Goal: Task Accomplishment & Management: Manage account settings

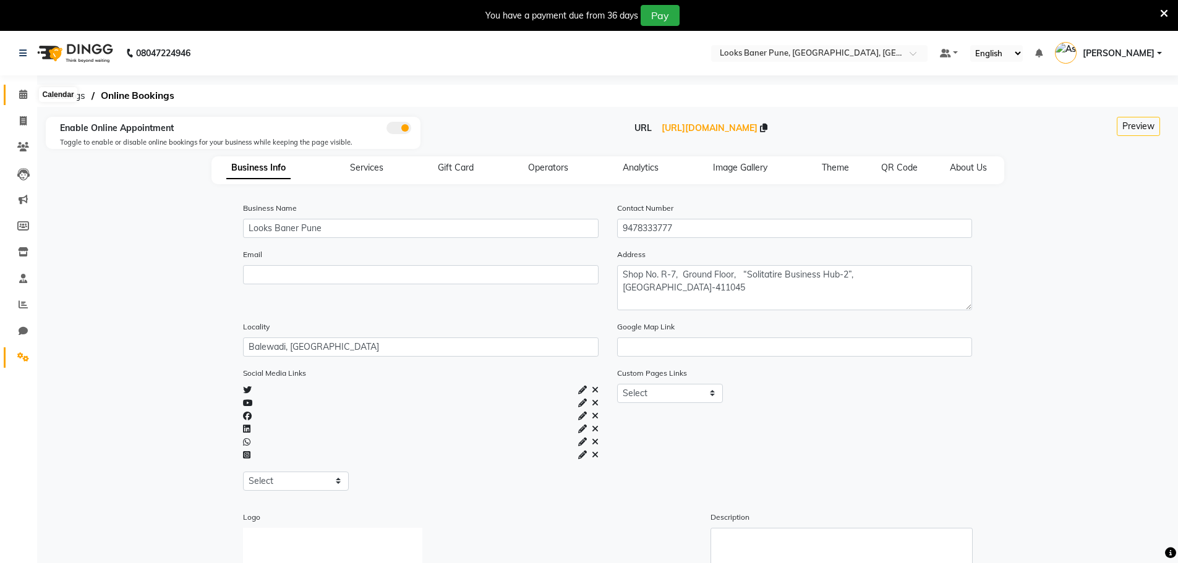
click at [28, 93] on span at bounding box center [23, 95] width 22 height 14
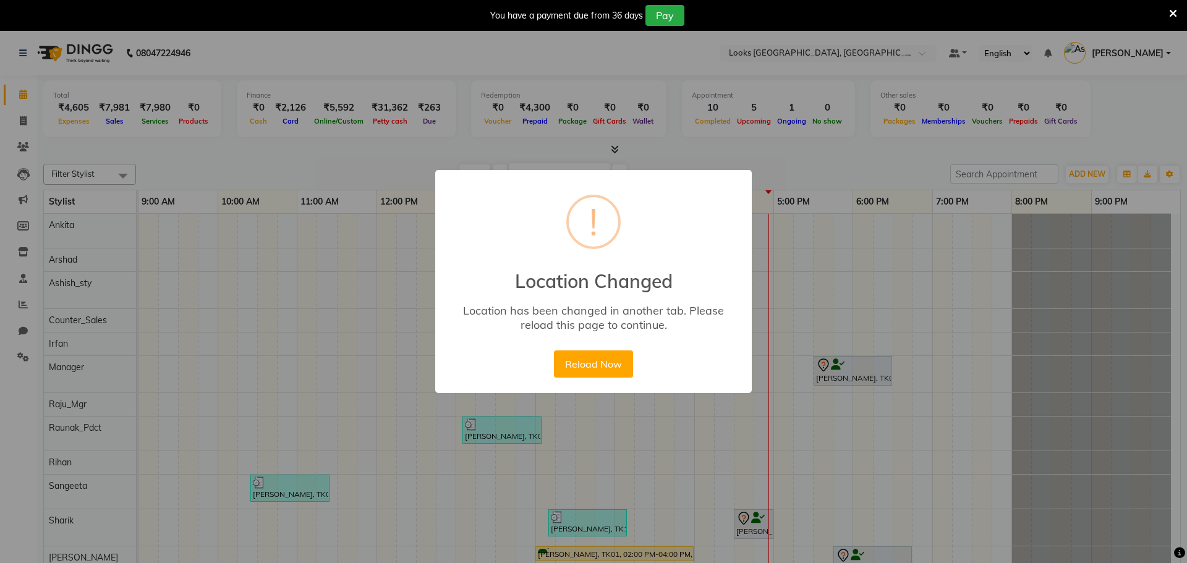
click at [568, 353] on button "Reload Now" at bounding box center [593, 364] width 79 height 27
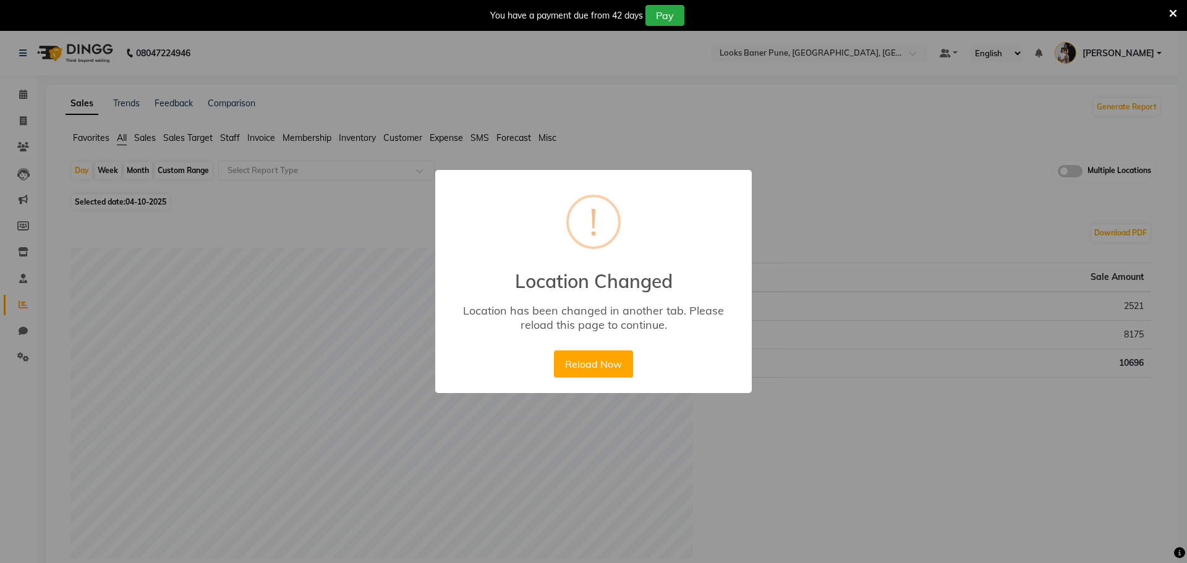
click at [581, 346] on div "× ! Location Changed Location has been changed in another tab. Please reload th…" at bounding box center [593, 281] width 317 height 223
click at [579, 369] on button "Reload Now" at bounding box center [593, 364] width 79 height 27
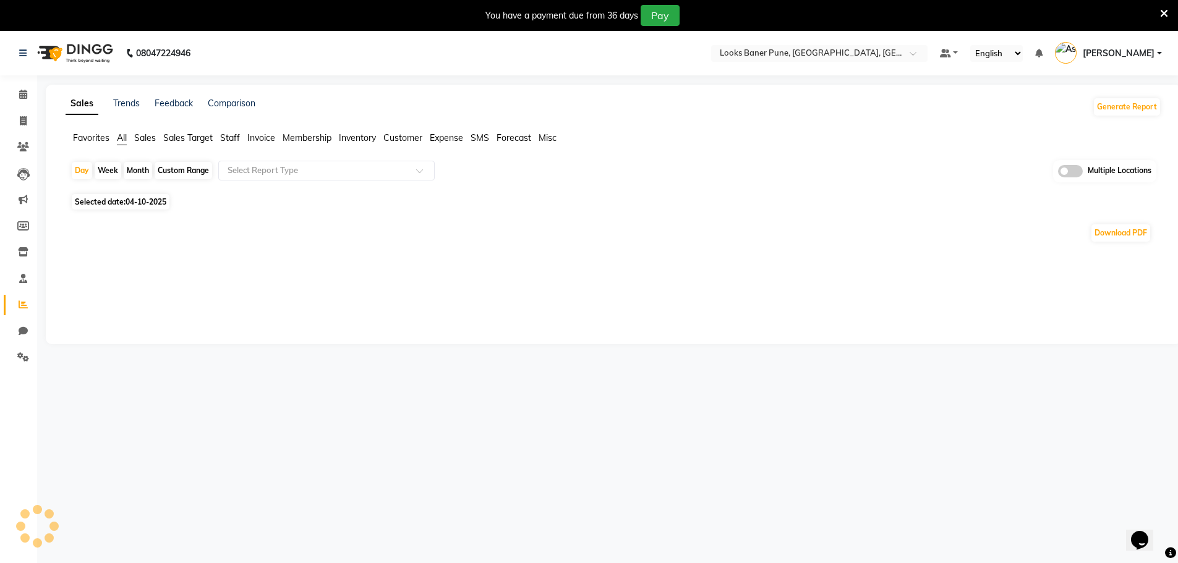
click at [796, 54] on input "text" at bounding box center [806, 54] width 179 height 12
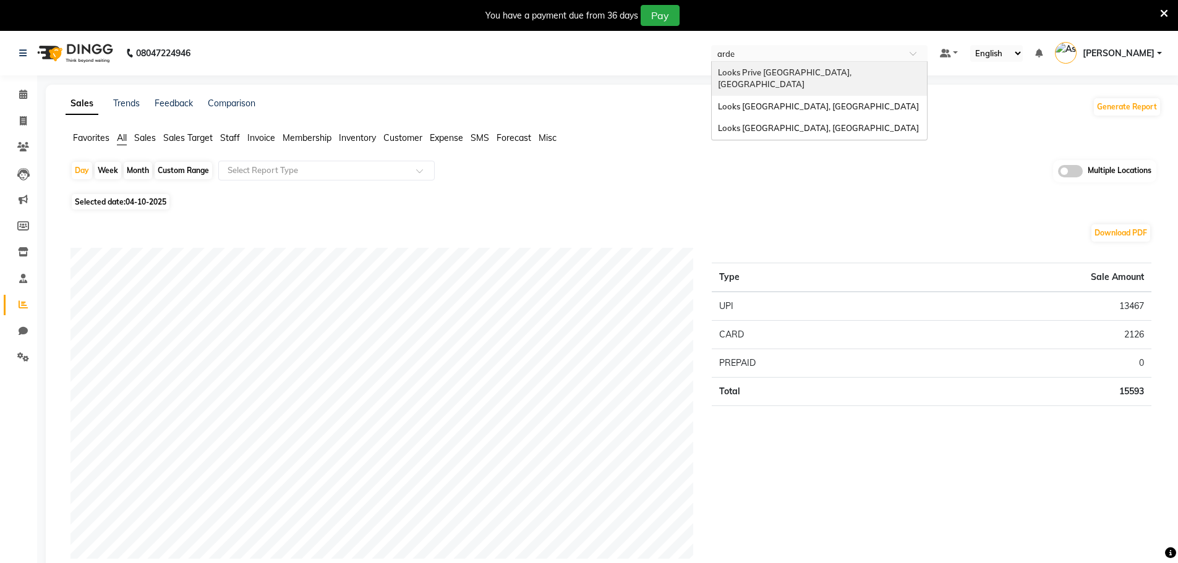
type input "ardee"
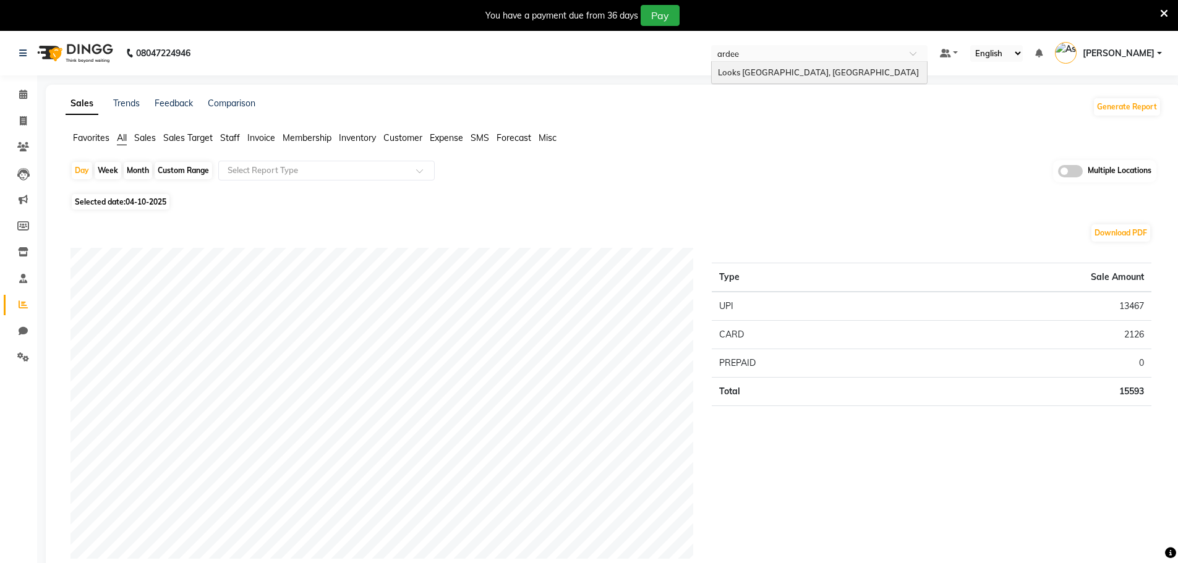
click at [797, 69] on span "Looks [GEOGRAPHIC_DATA], [GEOGRAPHIC_DATA]" at bounding box center [818, 72] width 201 height 10
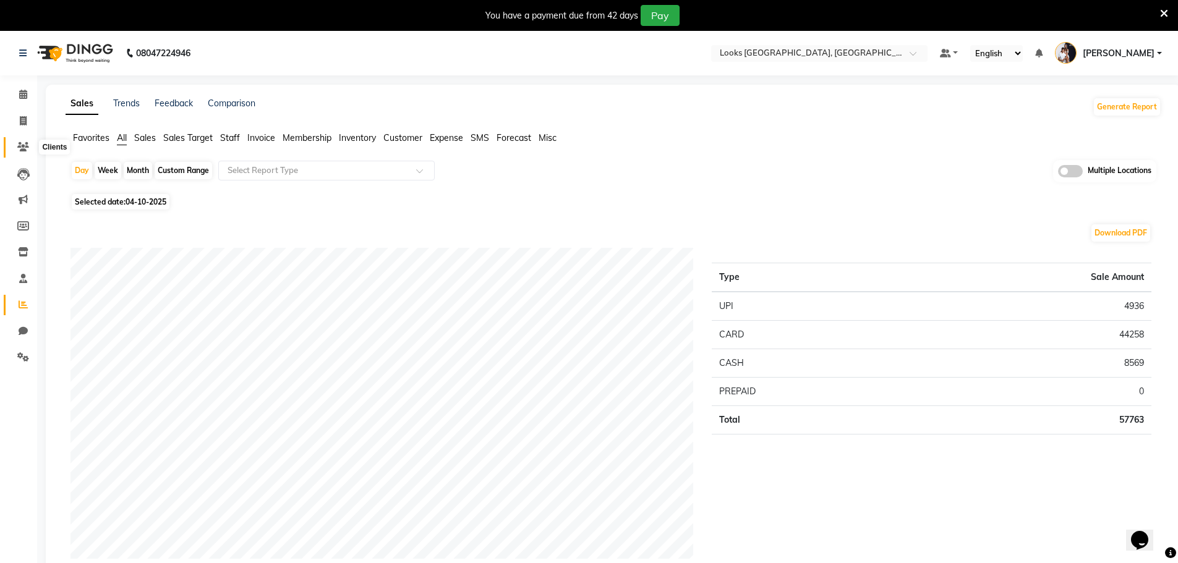
click at [23, 150] on icon at bounding box center [23, 146] width 12 height 9
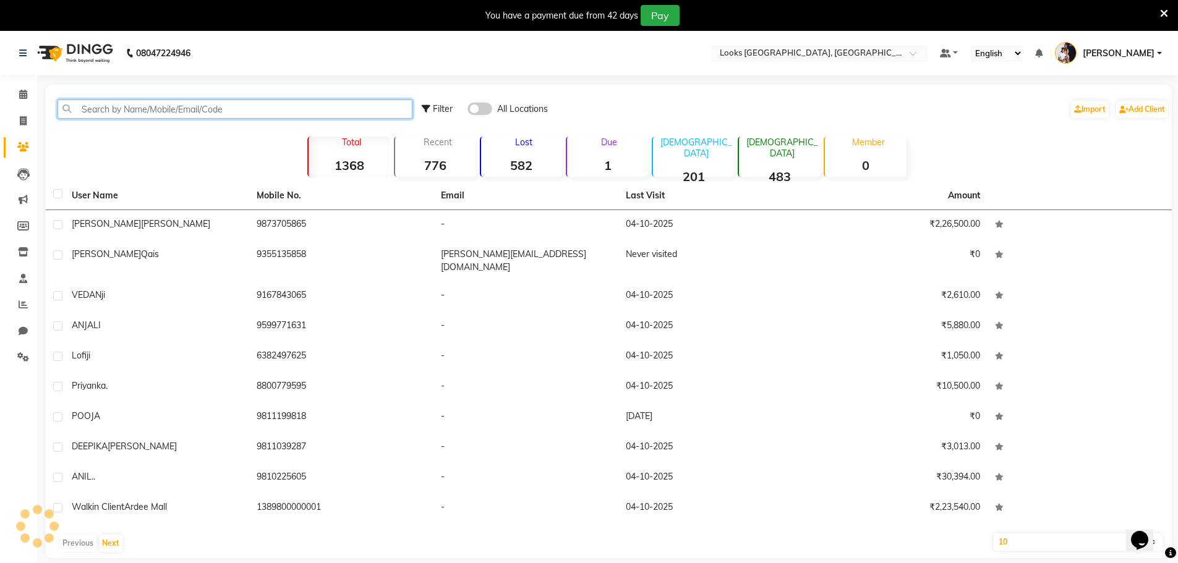
click at [242, 114] on input "text" at bounding box center [235, 109] width 355 height 19
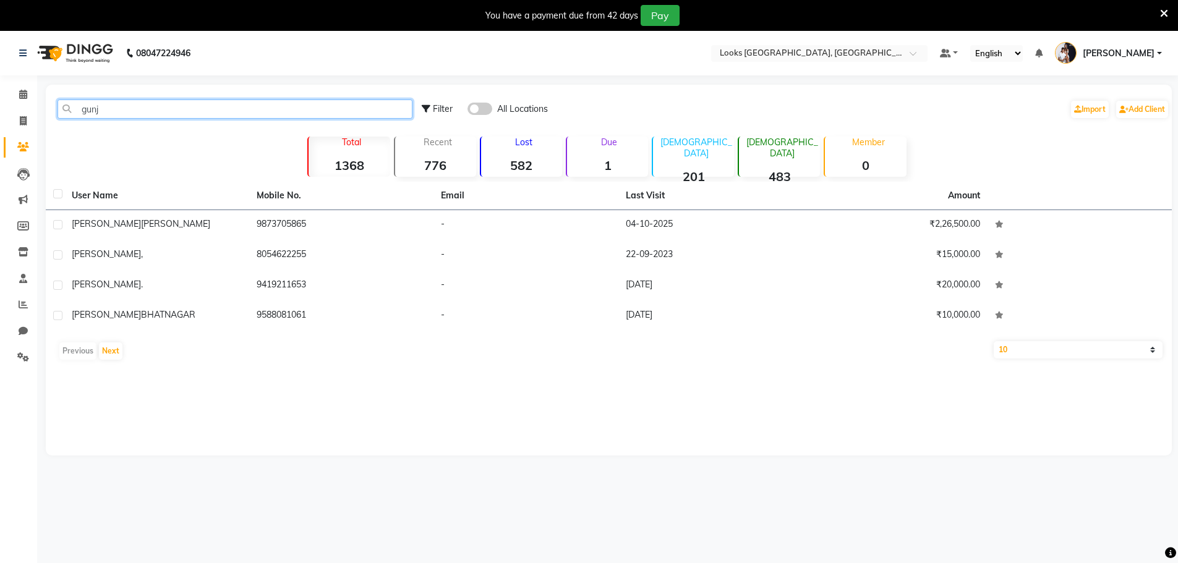
type input "gunj"
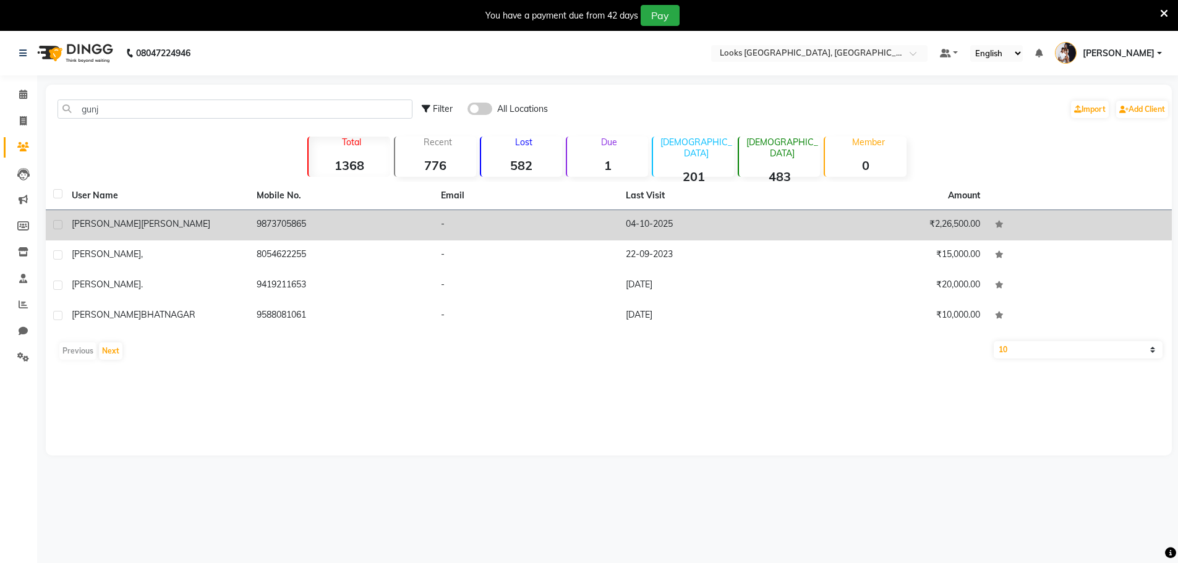
click at [332, 233] on td "9873705865" at bounding box center [341, 225] width 185 height 30
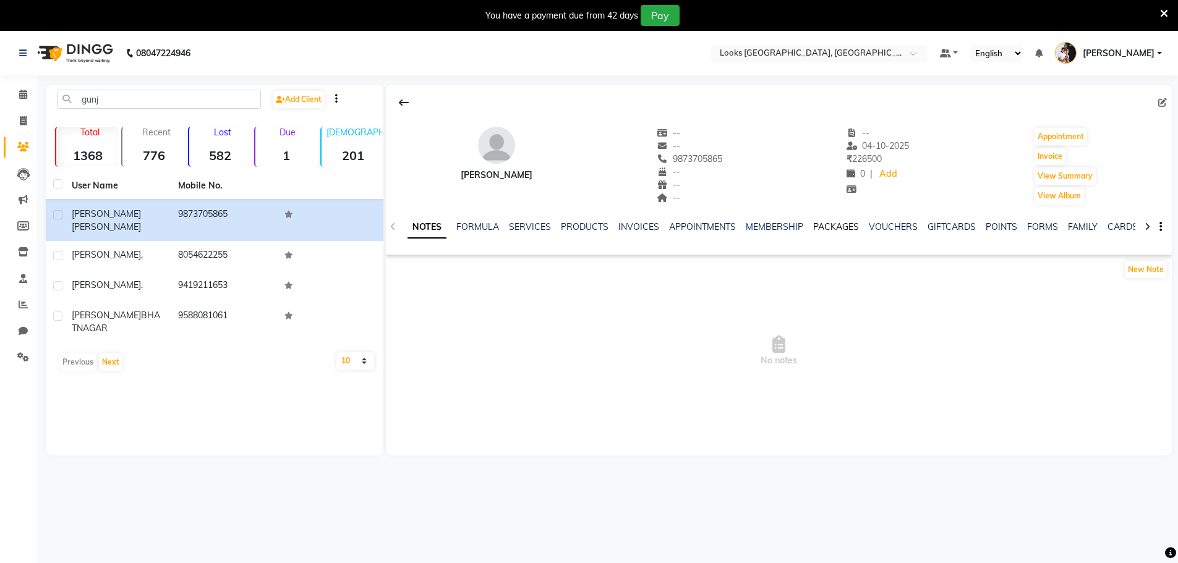
click at [847, 229] on link "PACKAGES" at bounding box center [836, 226] width 46 height 11
click at [874, 228] on link "GIFTCARDS" at bounding box center [891, 226] width 48 height 11
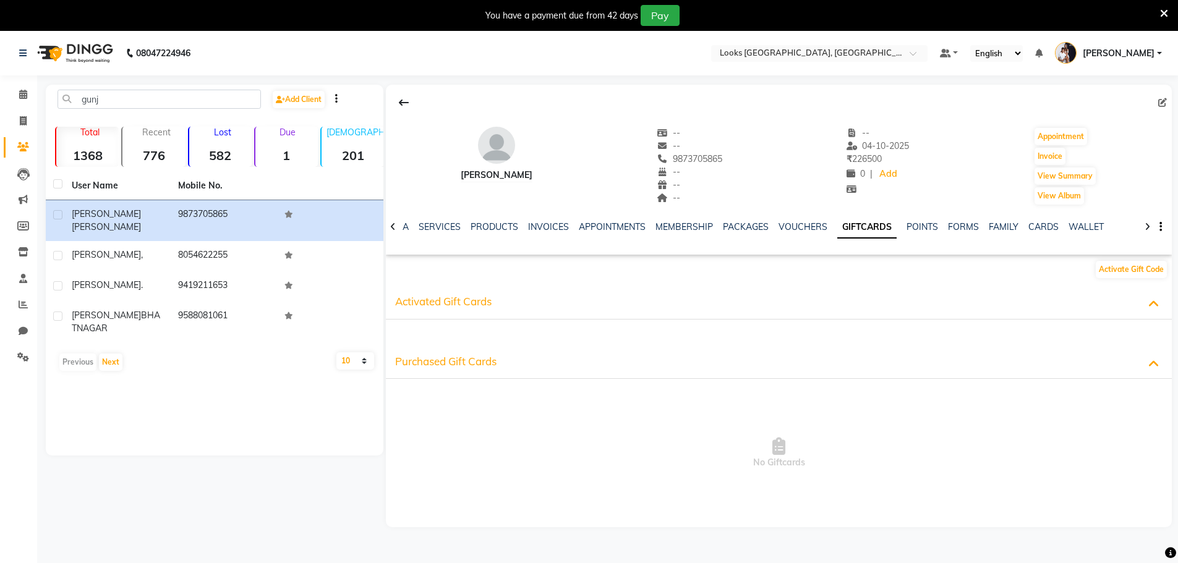
click at [837, 228] on link "GIFTCARDS" at bounding box center [866, 227] width 59 height 22
click at [795, 228] on link "VOUCHERS" at bounding box center [803, 226] width 49 height 11
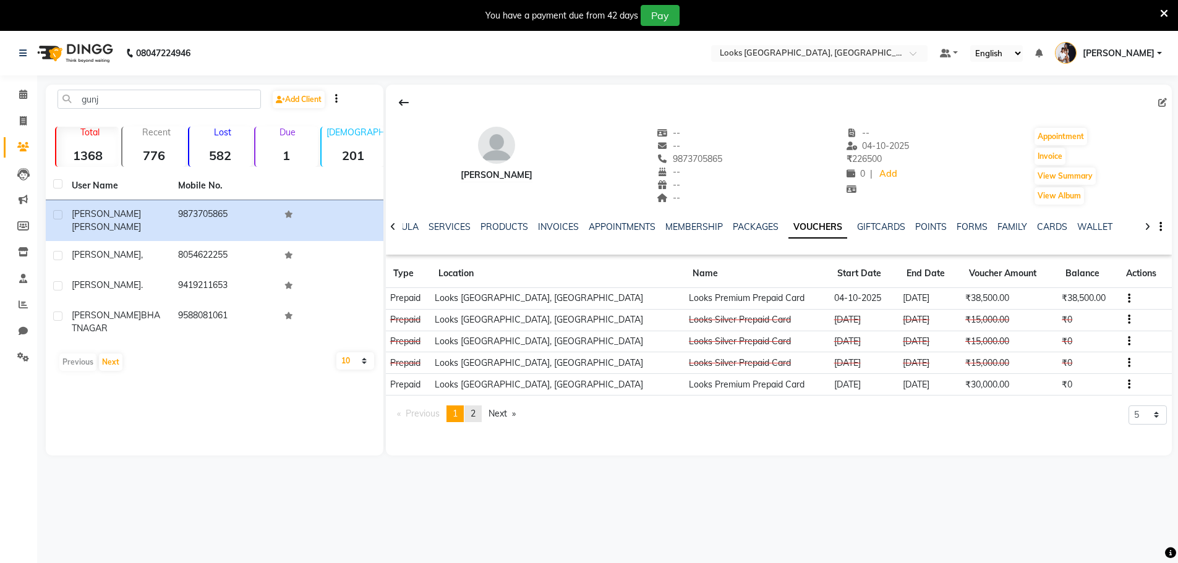
click at [476, 411] on span "2" at bounding box center [473, 413] width 5 height 11
drag, startPoint x: 836, startPoint y: 366, endPoint x: 780, endPoint y: 368, distance: 55.1
click at [830, 368] on td "02-08-2025" at bounding box center [864, 364] width 69 height 22
drag, startPoint x: 1085, startPoint y: 364, endPoint x: 1020, endPoint y: 368, distance: 65.0
click at [1020, 368] on tr "Prepaid Looks Ardee City Mall, Gurgaon Looks Premium Prepaid Card 02-08-2025 31…" at bounding box center [779, 364] width 786 height 22
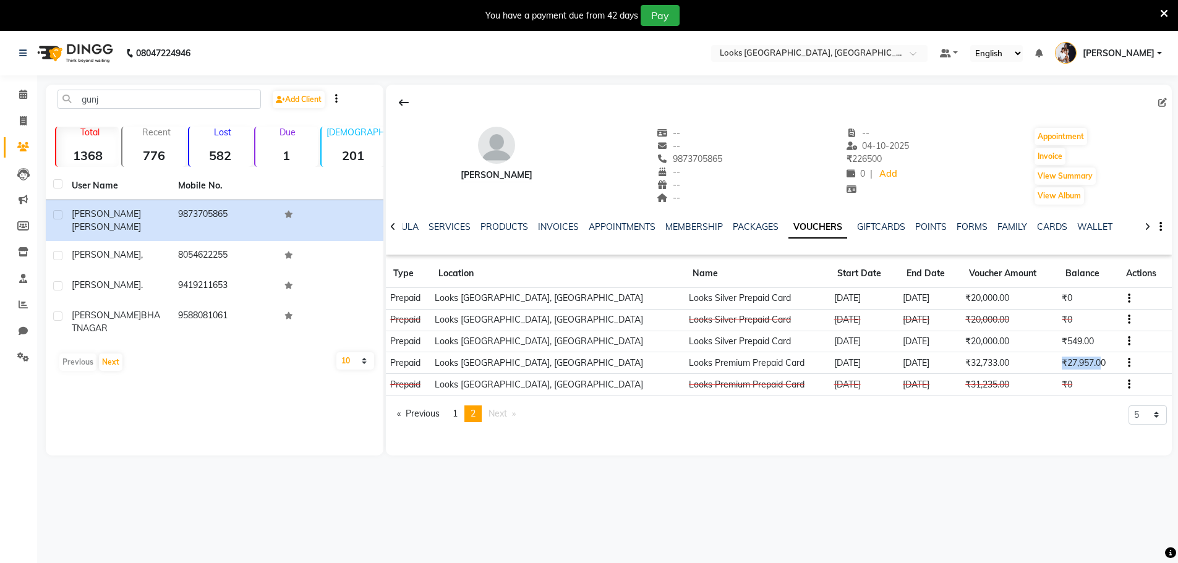
click at [1069, 363] on td "₹27,957.00" at bounding box center [1088, 364] width 61 height 22
drag, startPoint x: 1103, startPoint y: 364, endPoint x: 1007, endPoint y: 367, distance: 95.9
click at [1007, 367] on tr "Prepaid Looks Ardee City Mall, Gurgaon Looks Premium Prepaid Card 02-08-2025 31…" at bounding box center [779, 364] width 786 height 22
click at [1058, 353] on td "₹27,957.00" at bounding box center [1088, 364] width 61 height 22
click at [458, 413] on span "1" at bounding box center [455, 413] width 5 height 11
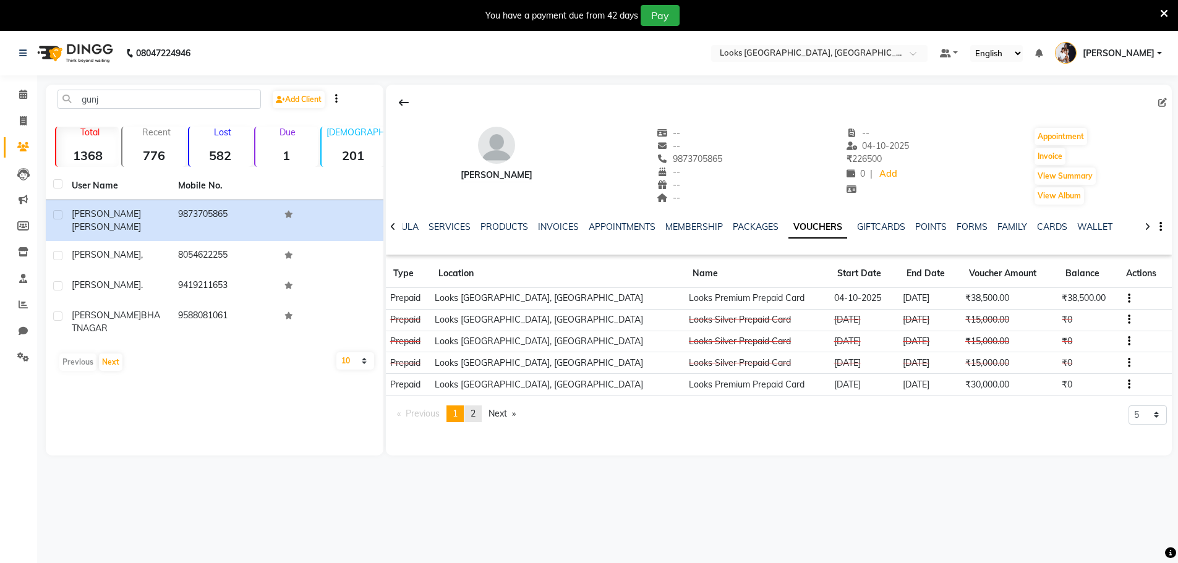
click at [474, 417] on span "2" at bounding box center [473, 413] width 5 height 11
click at [462, 407] on link "page 1" at bounding box center [455, 414] width 17 height 17
click at [476, 413] on span "2" at bounding box center [473, 413] width 5 height 11
click at [700, 152] on div "--" at bounding box center [690, 146] width 66 height 13
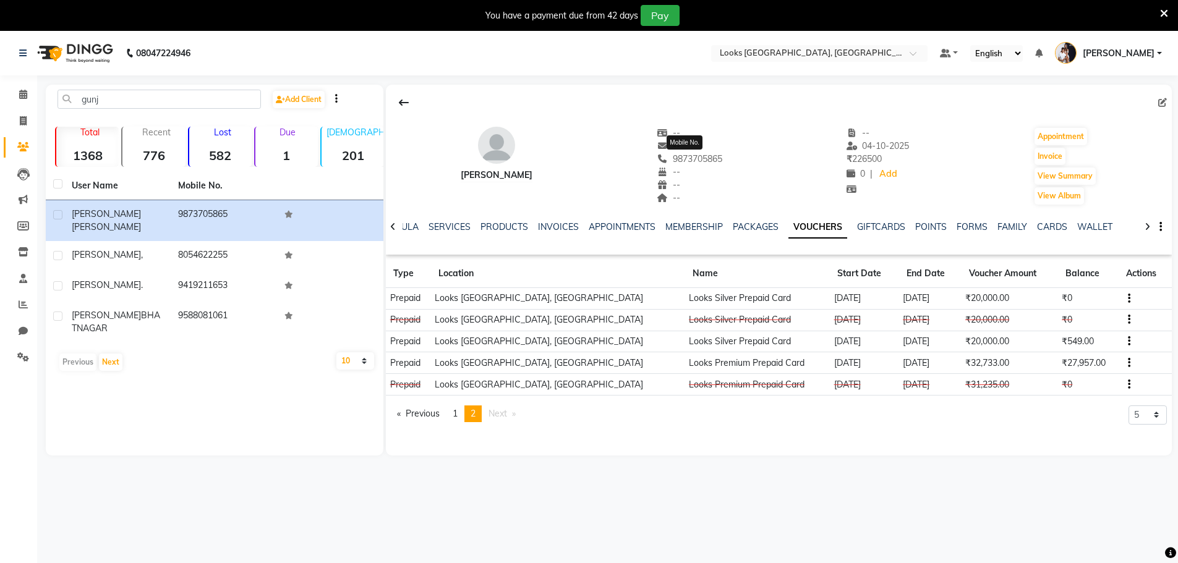
click at [701, 163] on span "9873705865" at bounding box center [690, 158] width 66 height 11
copy span "9873705865"
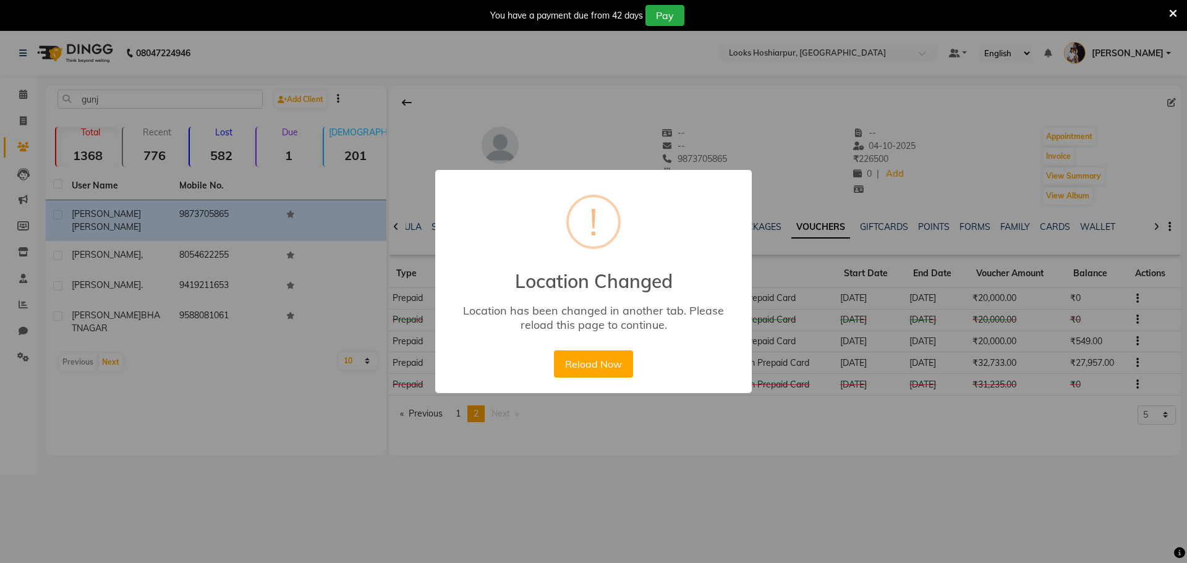
drag, startPoint x: 602, startPoint y: 353, endPoint x: 637, endPoint y: 310, distance: 55.4
click at [603, 349] on div "Reload Now No Cancel" at bounding box center [593, 364] width 85 height 33
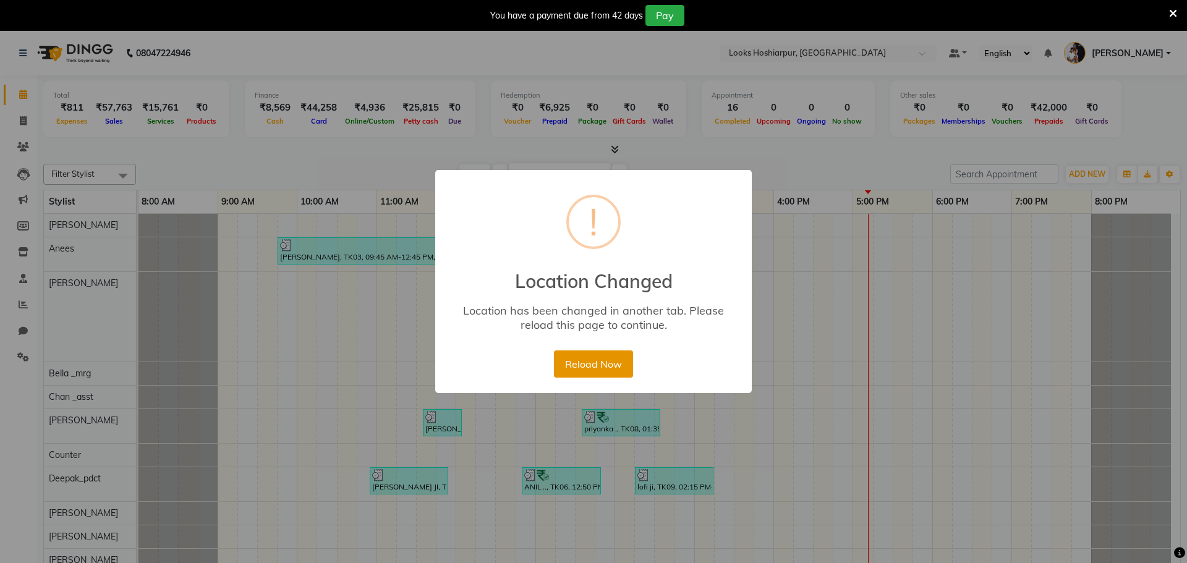
click at [596, 364] on button "Reload Now" at bounding box center [593, 364] width 79 height 27
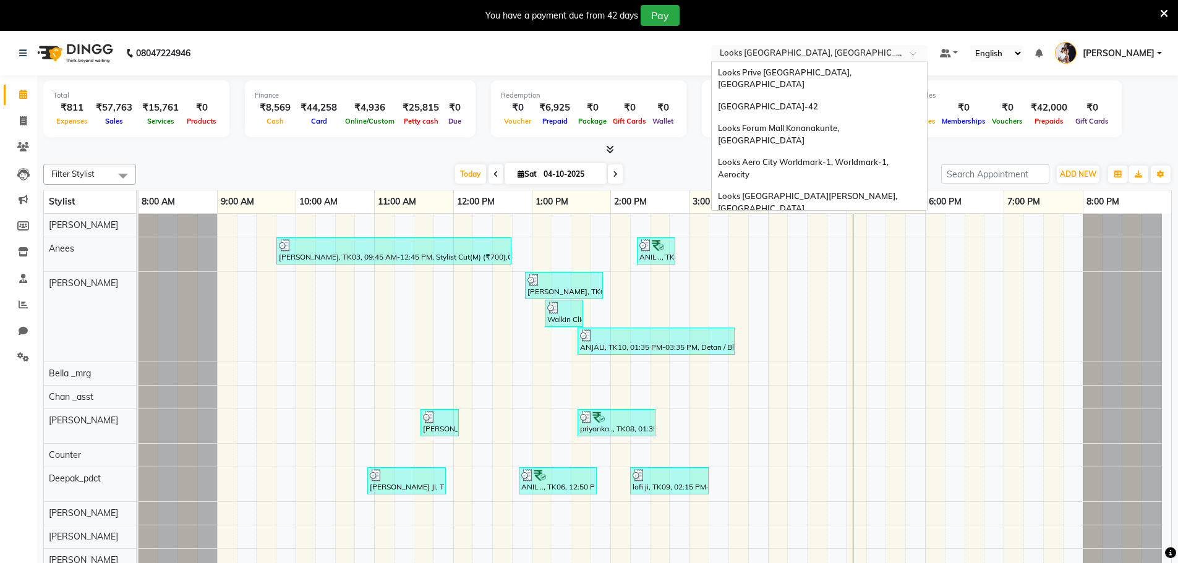
click at [807, 52] on input "text" at bounding box center [806, 54] width 179 height 12
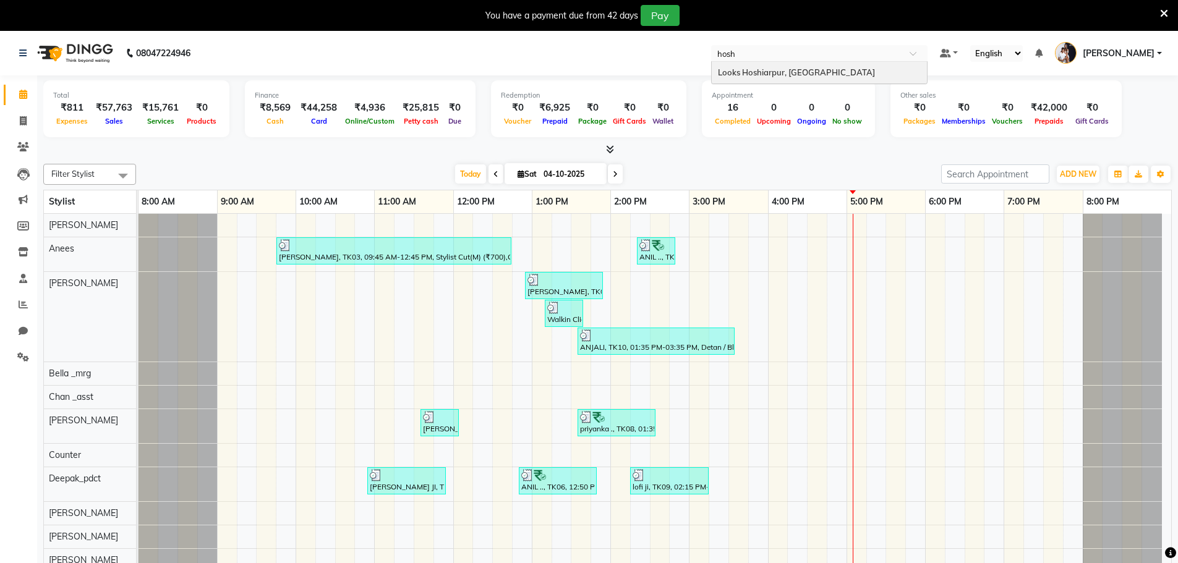
type input "hoshi"
click at [805, 77] on span "Looks Hoshiarpur, [GEOGRAPHIC_DATA]" at bounding box center [796, 72] width 157 height 10
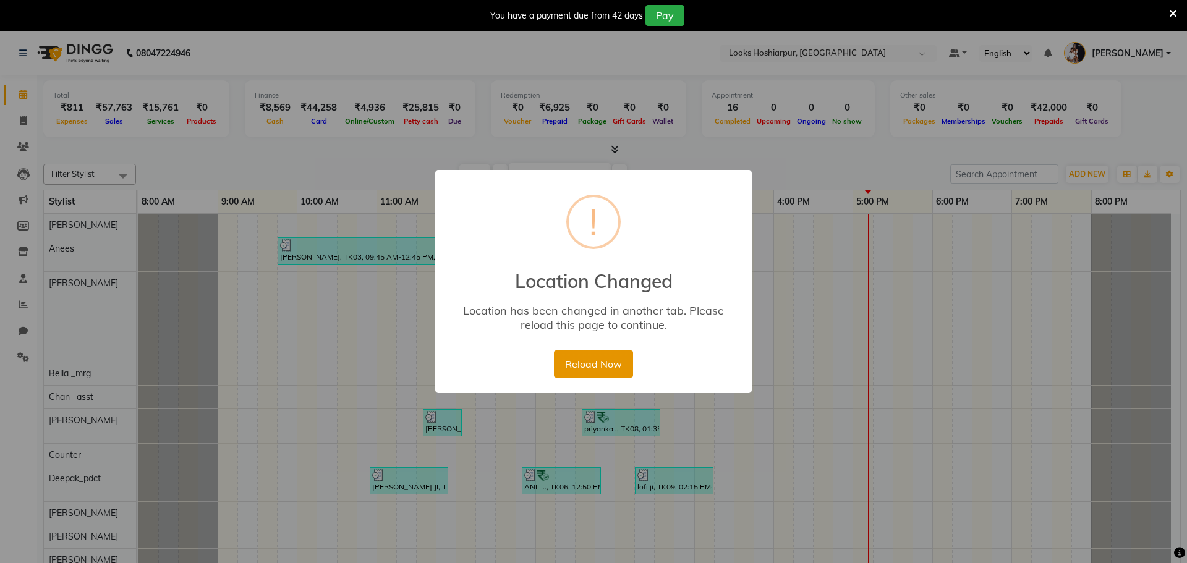
click at [605, 361] on button "Reload Now" at bounding box center [593, 364] width 79 height 27
click at [595, 371] on button "Reload Now" at bounding box center [593, 364] width 79 height 27
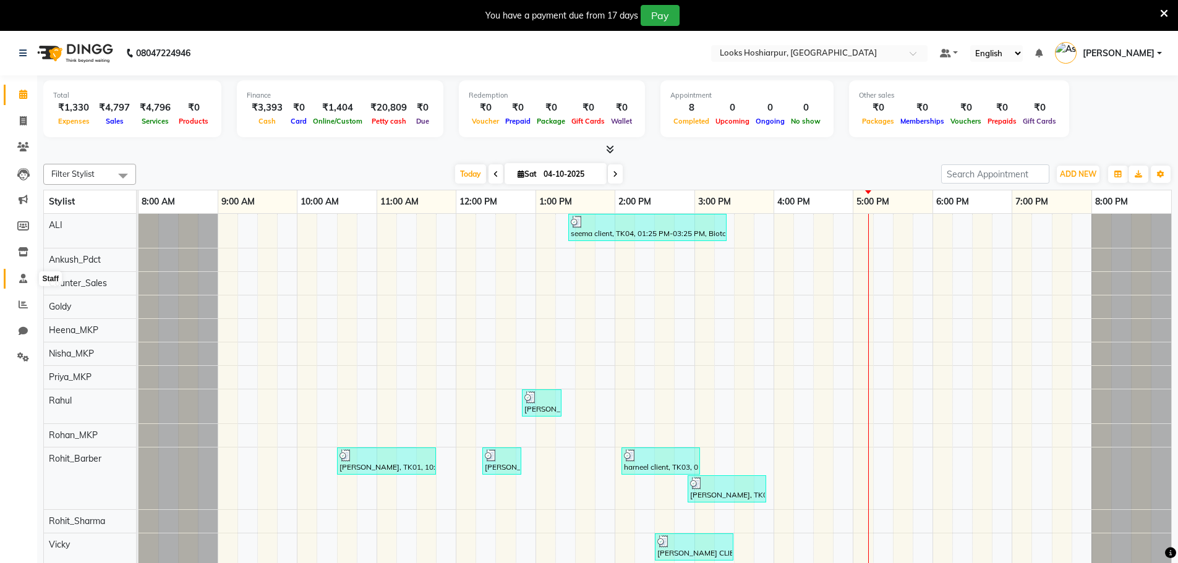
click at [20, 281] on icon at bounding box center [23, 278] width 8 height 9
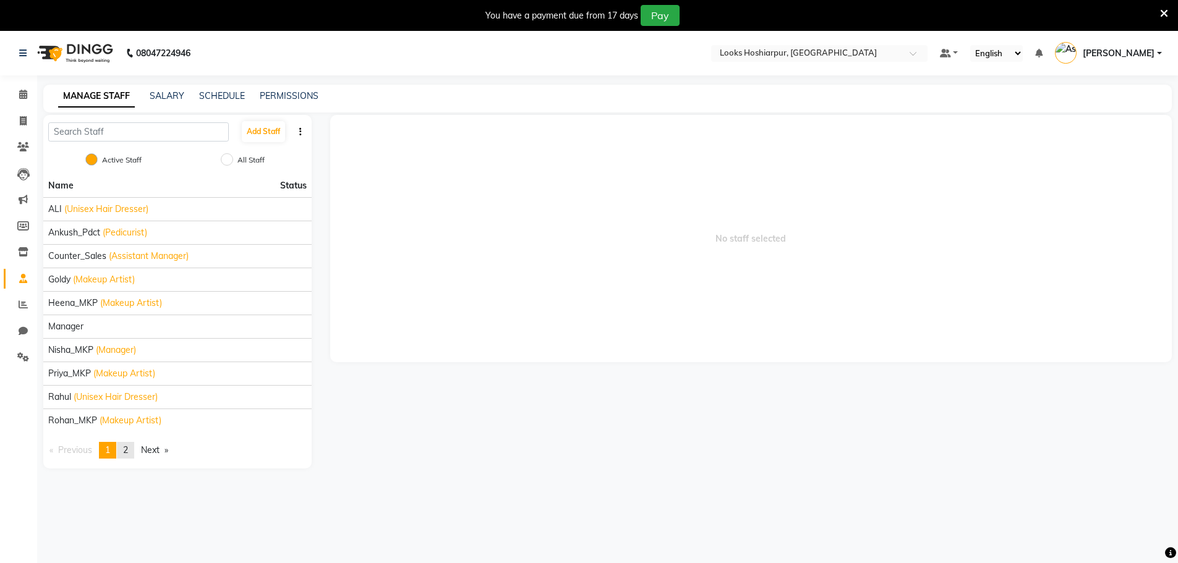
click at [132, 447] on link "page 2" at bounding box center [125, 450] width 17 height 17
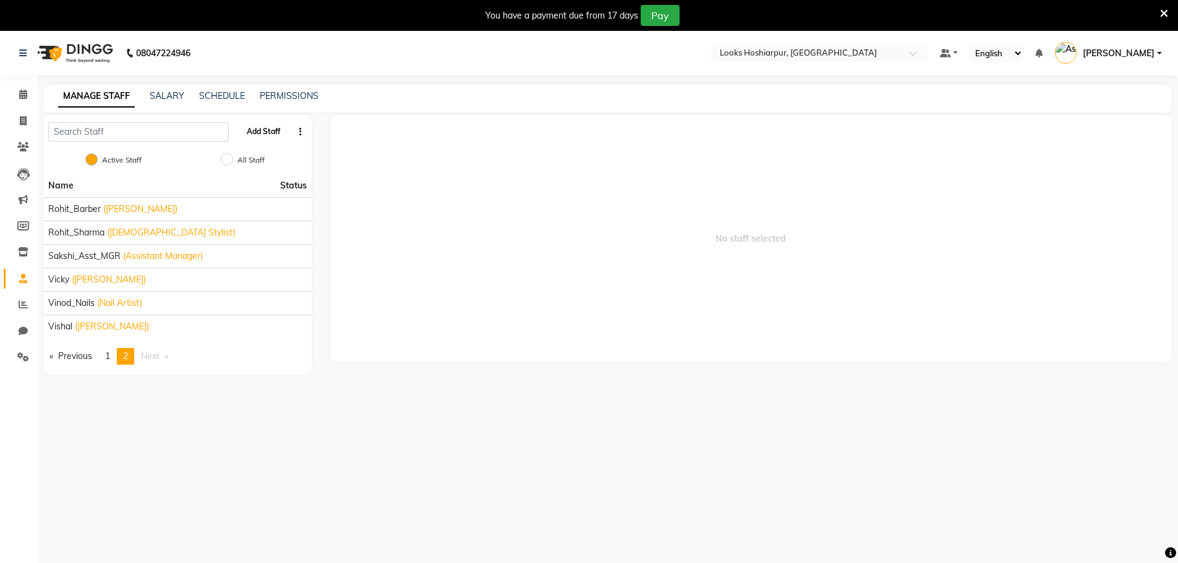
click at [264, 136] on button "Add Staff" at bounding box center [263, 131] width 43 height 21
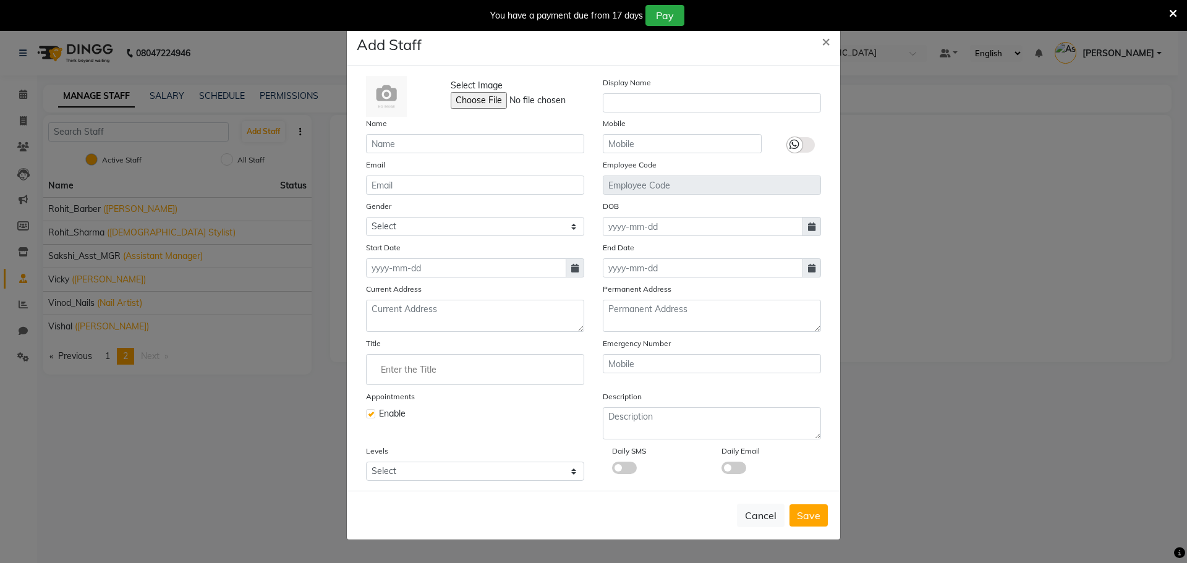
click at [441, 131] on div "Name" at bounding box center [475, 135] width 237 height 36
click at [625, 143] on input "text" at bounding box center [682, 143] width 159 height 19
paste input "9779053608"
type input "9779053608"
click at [434, 147] on input "text" at bounding box center [475, 143] width 218 height 19
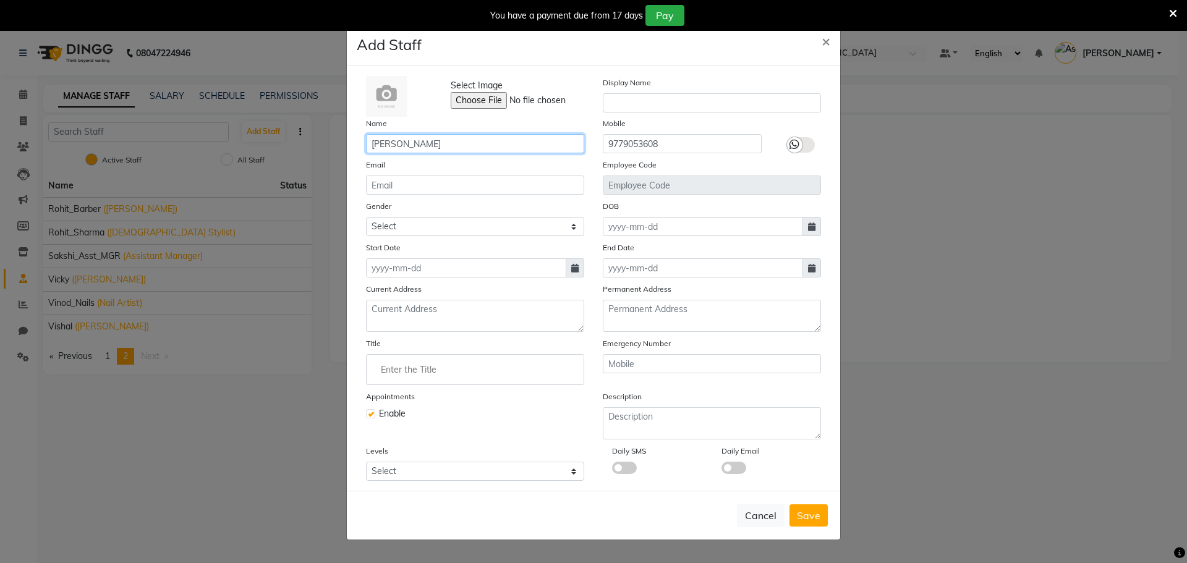
click at [443, 142] on input "Gurjot singh" at bounding box center [475, 143] width 218 height 19
drag, startPoint x: 461, startPoint y: 148, endPoint x: 234, endPoint y: 140, distance: 227.7
click at [234, 140] on ngb-modal-window "Add Staff × Select Image Display Name Name Gurjot Singh Johal Mobile 9779053608…" at bounding box center [593, 281] width 1187 height 563
type input "Gurjot Singh Johal"
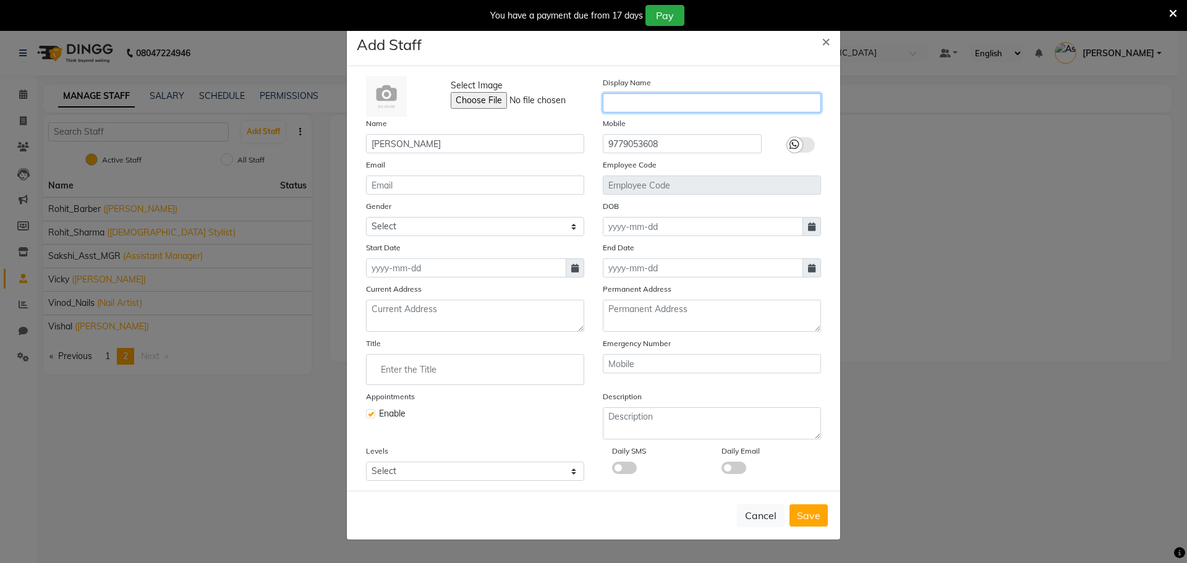
click at [737, 105] on input "text" at bounding box center [712, 102] width 218 height 19
paste input "Gurjot Singh Johal"
type input "Gurjot Singh Johal"
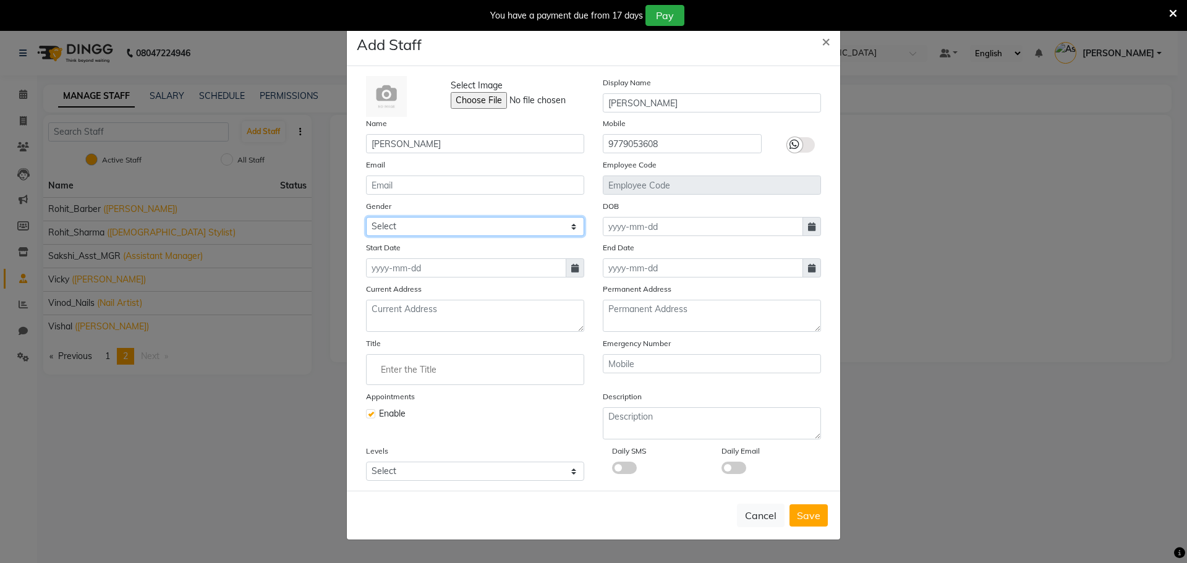
click at [508, 230] on select "Select Male Female Other Prefer Not To Say" at bounding box center [475, 226] width 218 height 19
select select "male"
click at [366, 217] on select "Select Male Female Other Prefer Not To Say" at bounding box center [475, 226] width 218 height 19
click at [447, 362] on input "Enter the Title" at bounding box center [475, 369] width 207 height 25
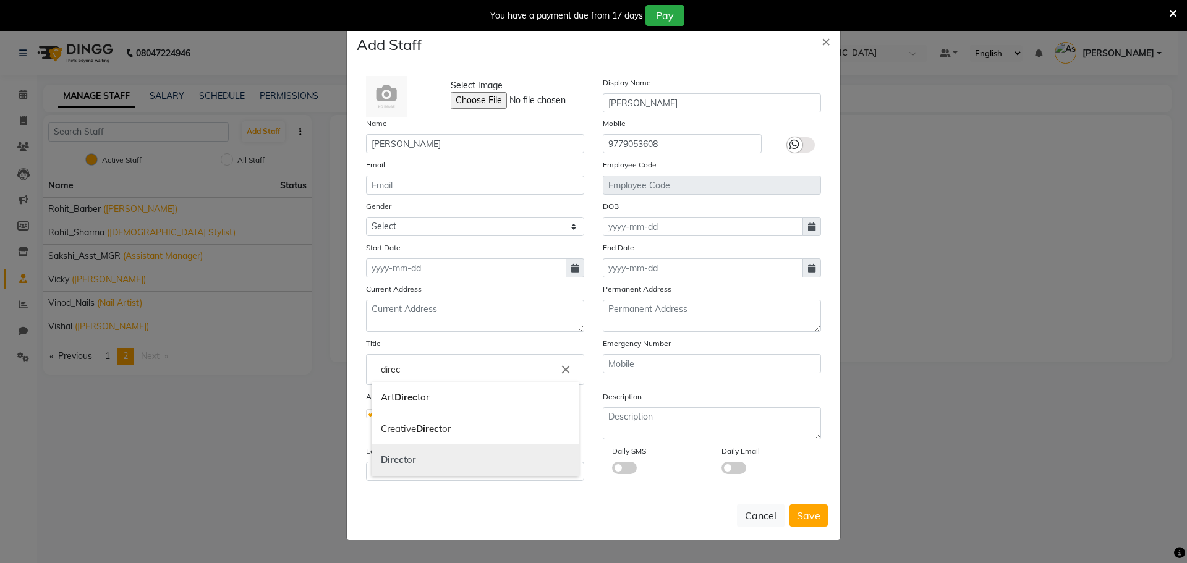
click at [417, 460] on link "Direc tor" at bounding box center [475, 461] width 207 height 32
type input "Director"
click at [366, 411] on label at bounding box center [370, 413] width 9 height 9
click at [366, 411] on input "checkbox" at bounding box center [370, 413] width 8 height 8
checkbox input "false"
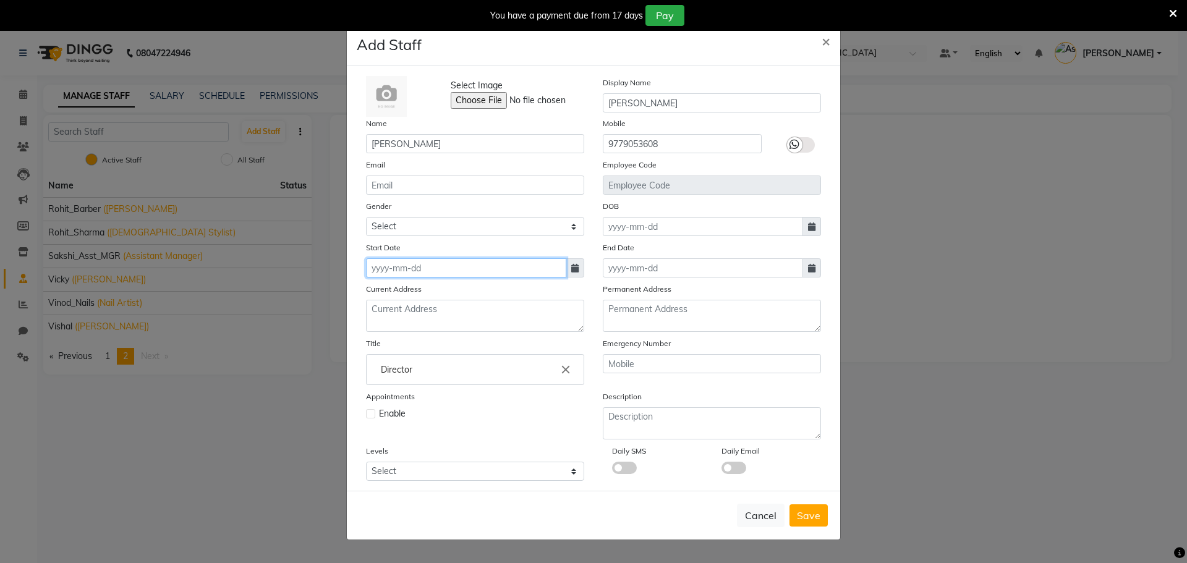
click at [453, 265] on input at bounding box center [466, 268] width 200 height 19
select select "10"
select select "2025"
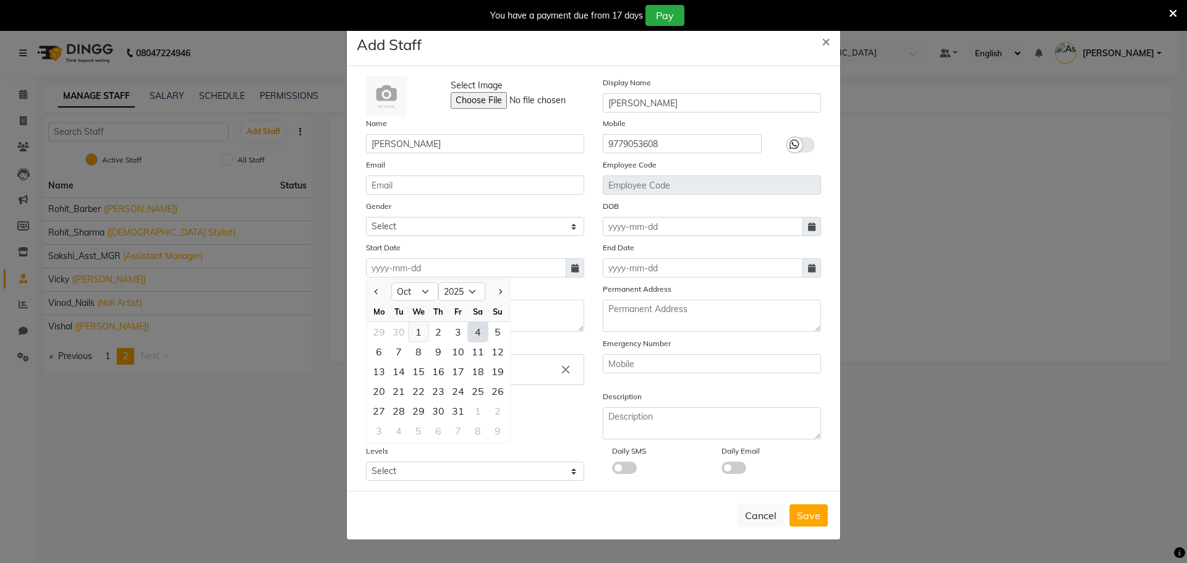
click at [421, 333] on div "1" at bounding box center [419, 332] width 20 height 20
type input "01-10-2025"
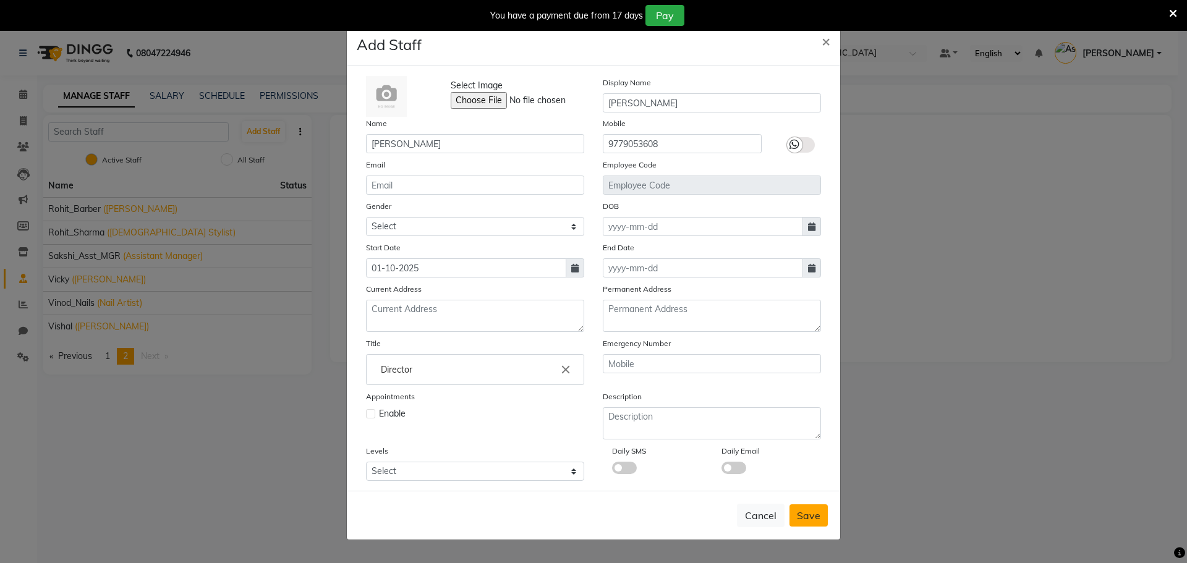
click at [809, 516] on span "Save" at bounding box center [809, 516] width 24 height 12
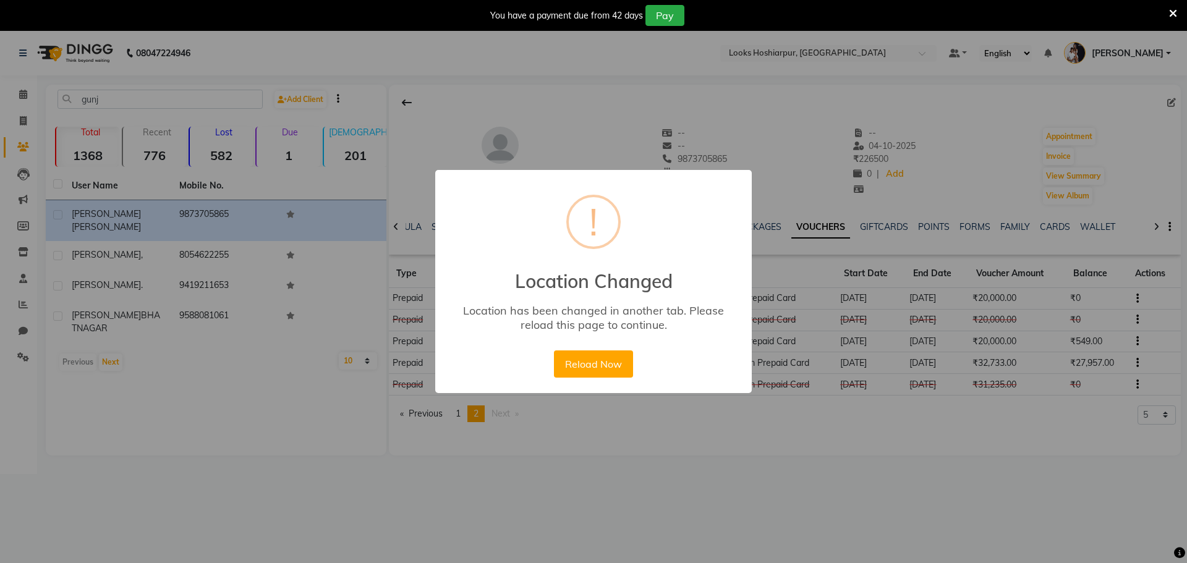
click at [779, 59] on div "× ! Location Changed Location has been changed in another tab. Please reload th…" at bounding box center [593, 281] width 1187 height 563
click at [782, 53] on div "× ! Location Changed Location has been changed in another tab. Please reload th…" at bounding box center [593, 281] width 1187 height 563
click at [583, 366] on button "Reload Now" at bounding box center [593, 364] width 79 height 27
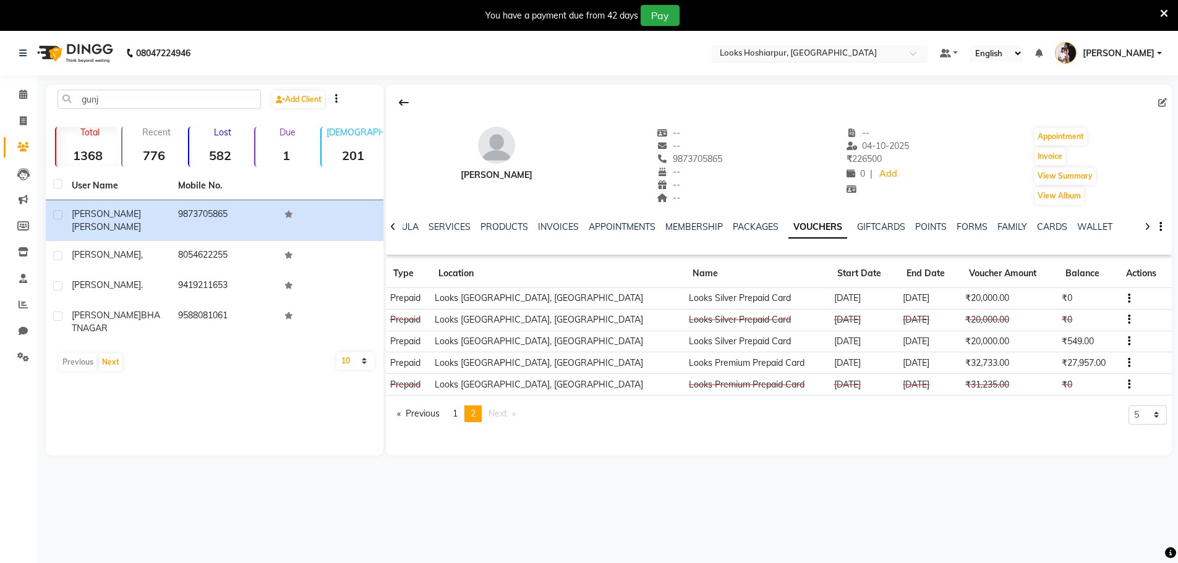
click at [750, 61] on ng-select "Select Location × Looks [GEOGRAPHIC_DATA], [GEOGRAPHIC_DATA]" at bounding box center [819, 53] width 216 height 17
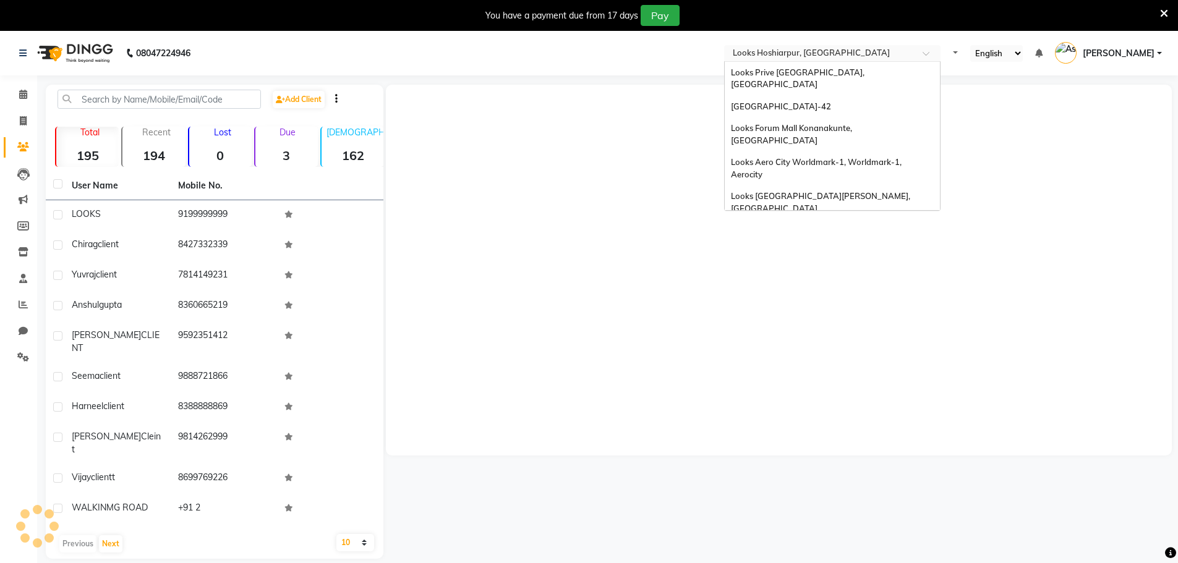
click at [793, 48] on input "text" at bounding box center [819, 54] width 179 height 12
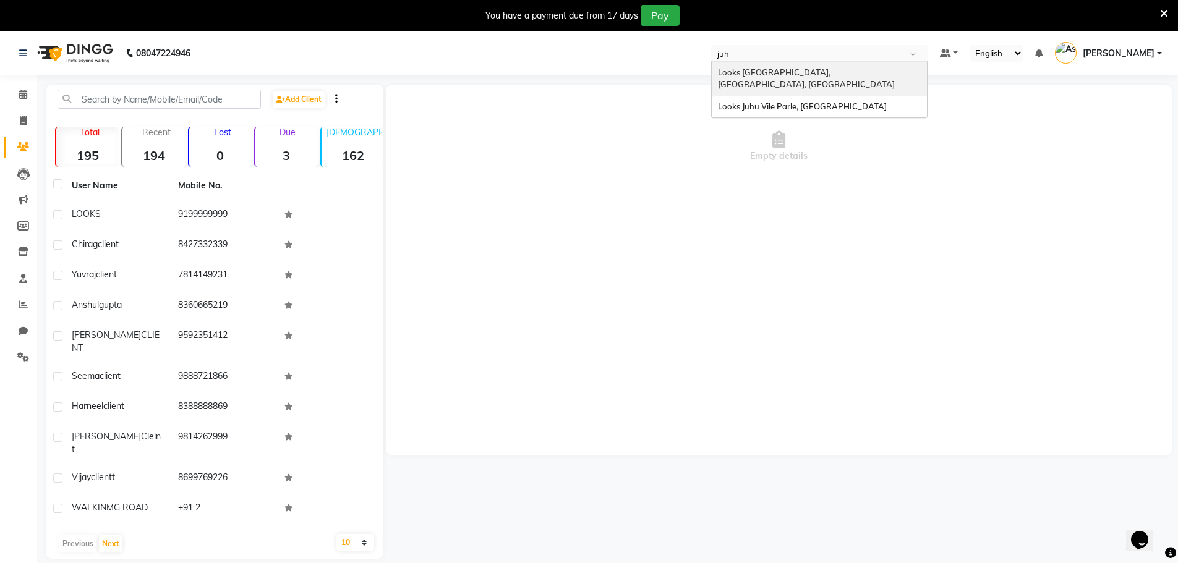
type input "juhu"
click at [817, 71] on span "Looks [GEOGRAPHIC_DATA], [GEOGRAPHIC_DATA], [GEOGRAPHIC_DATA]" at bounding box center [806, 78] width 177 height 22
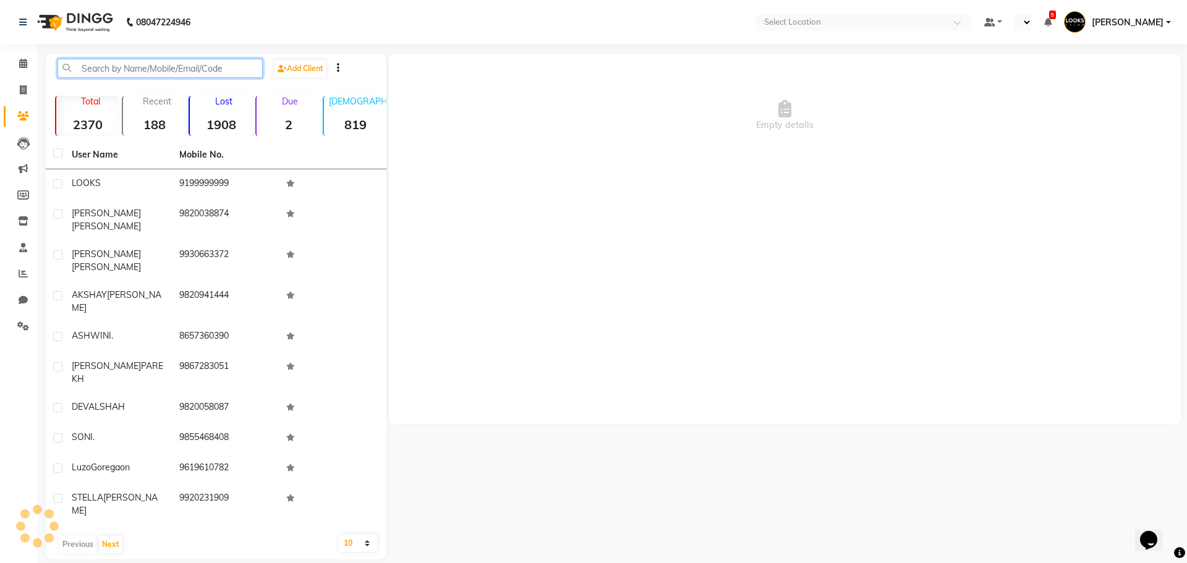
click at [125, 71] on input "text" at bounding box center [160, 68] width 205 height 19
paste input "7898777777"
type input "7898777777"
select select "en"
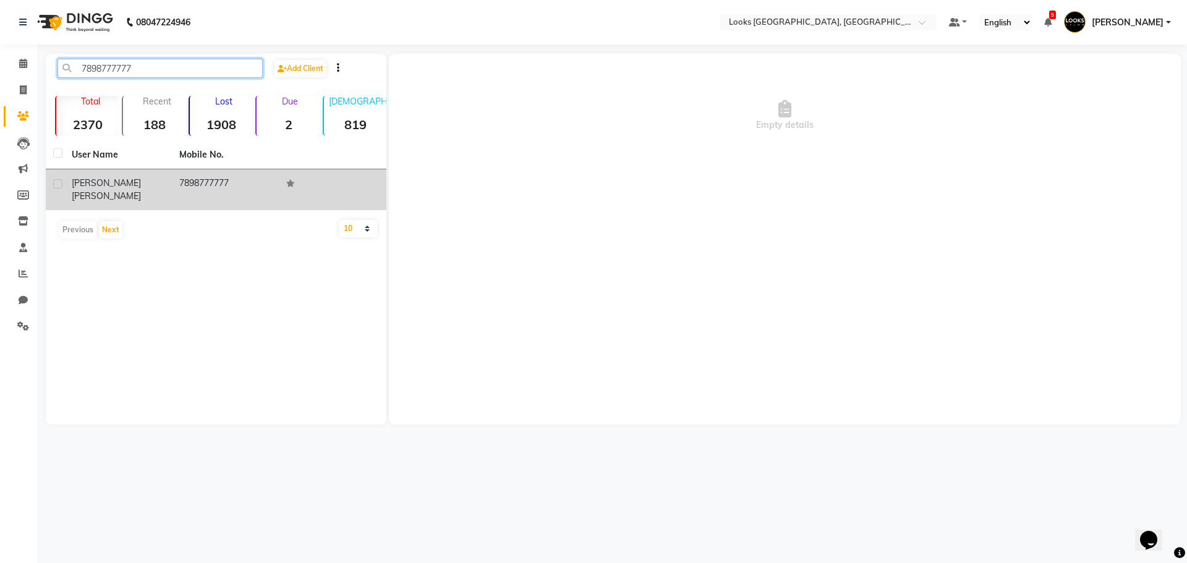
type input "7898777777"
click at [201, 181] on td "7898777777" at bounding box center [226, 189] width 108 height 41
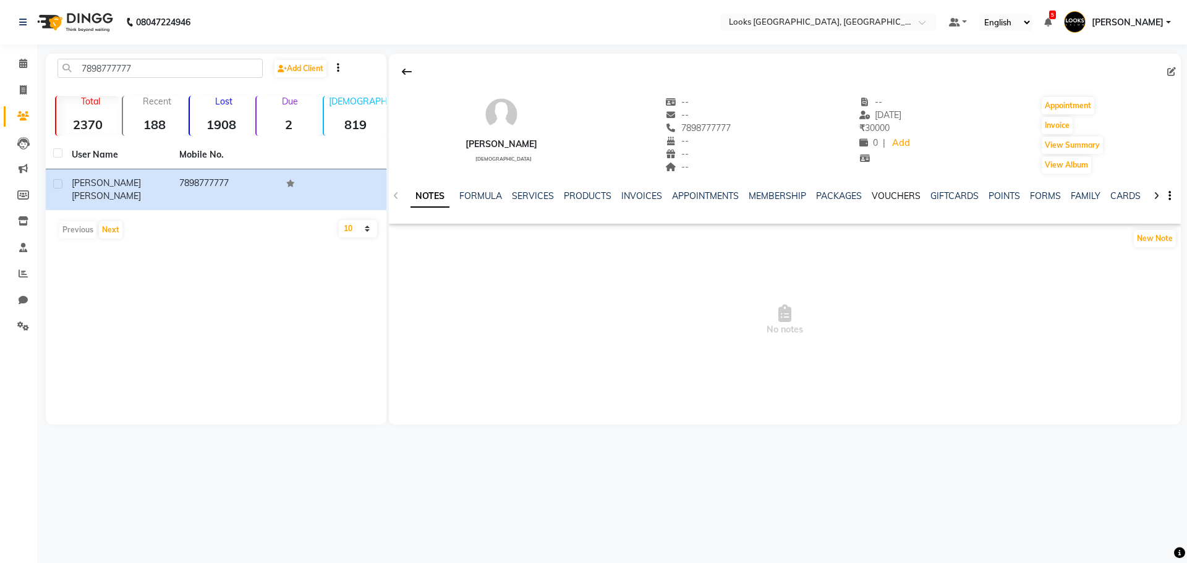
click at [875, 199] on link "VOUCHERS" at bounding box center [896, 195] width 49 height 11
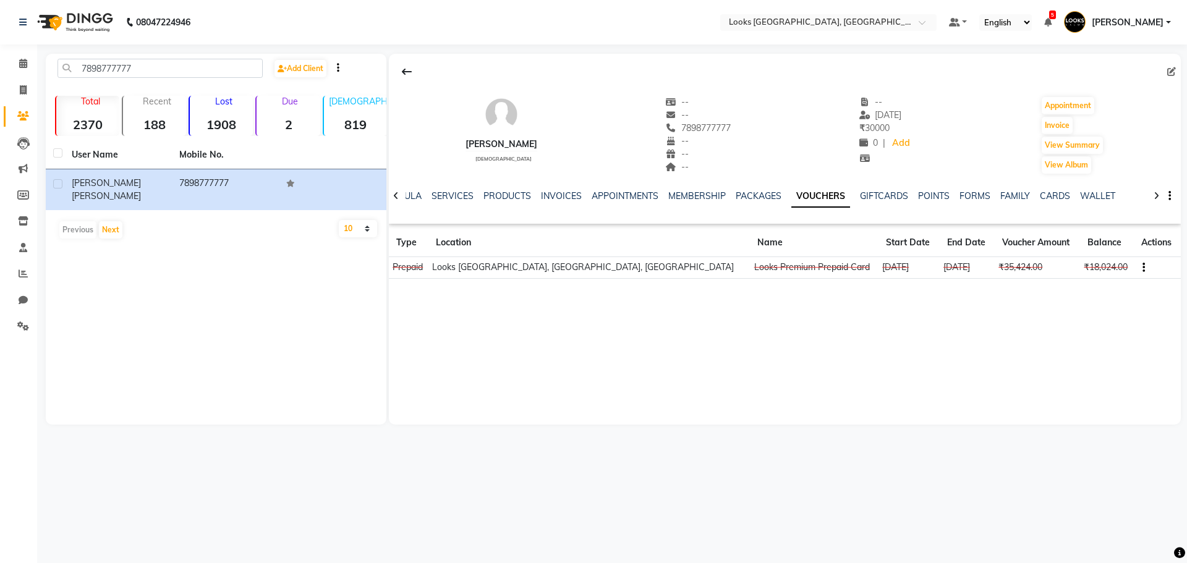
click at [1138, 271] on button "button" at bounding box center [1141, 267] width 7 height 13
click at [1092, 267] on div "Edit" at bounding box center [1074, 266] width 77 height 15
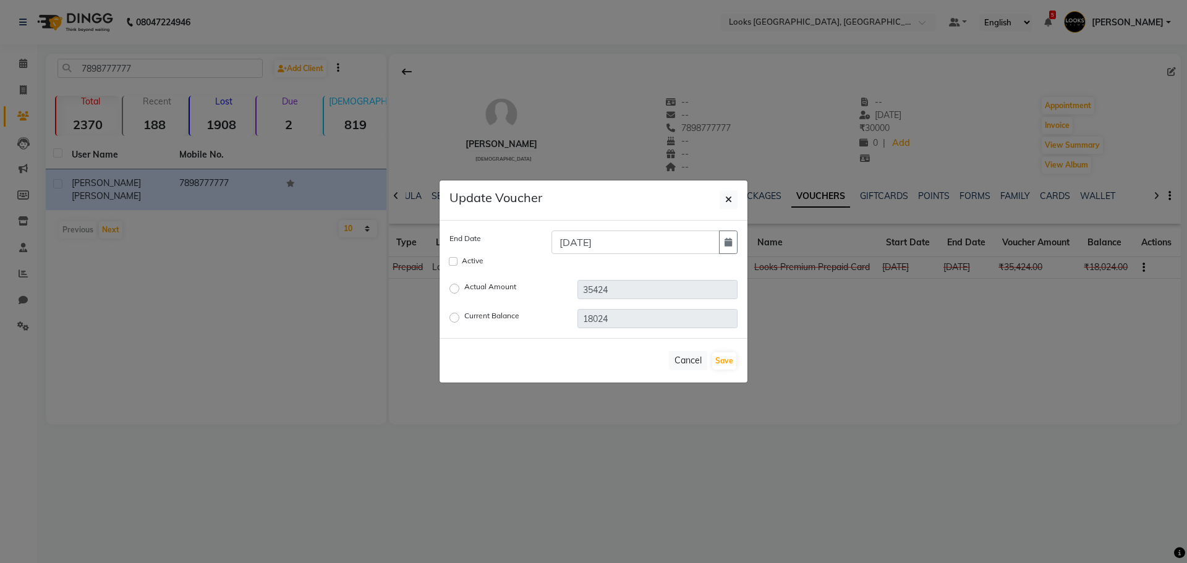
click at [448, 259] on div "Active" at bounding box center [593, 262] width 307 height 16
click at [452, 258] on input "Active" at bounding box center [453, 261] width 9 height 9
checkbox input "true"
click at [729, 238] on icon "button" at bounding box center [728, 242] width 7 height 9
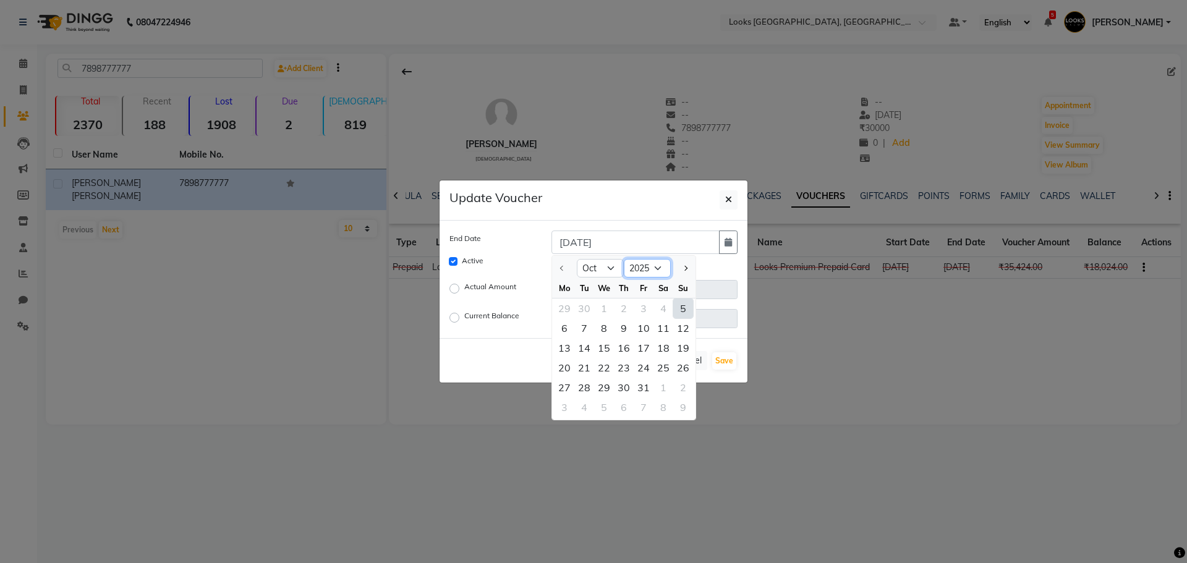
drag, startPoint x: 654, startPoint y: 270, endPoint x: 661, endPoint y: 274, distance: 7.2
click at [654, 270] on select "2025 2026 2027 2028 2029 2030 2031 2032 2033 2034 2035" at bounding box center [647, 268] width 47 height 19
select select "2027"
click at [624, 259] on select "2025 2026 2027 2028 2029 2030 2031 2032 2033 2034 2035" at bounding box center [647, 268] width 47 height 19
click at [676, 317] on div "3" at bounding box center [684, 309] width 20 height 20
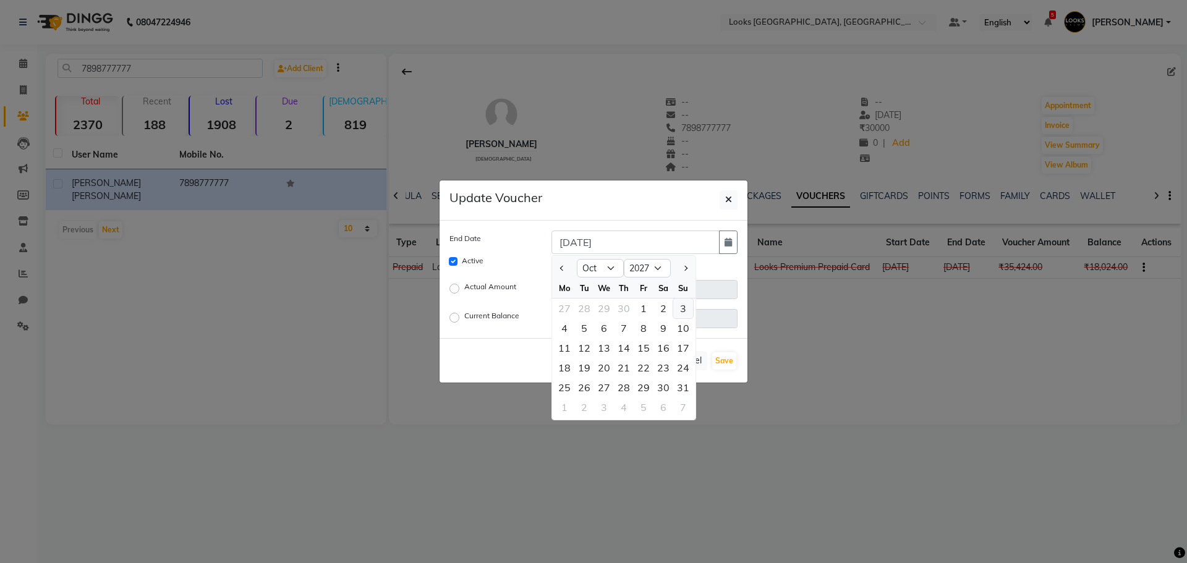
type input "03-10-2027"
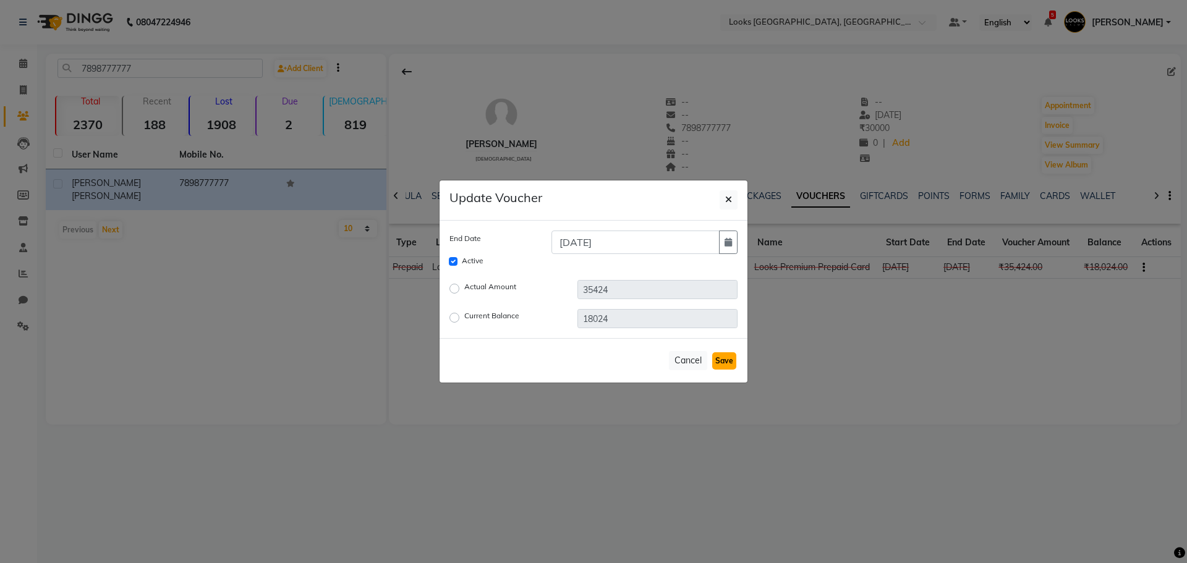
click at [721, 361] on button "Save" at bounding box center [724, 361] width 24 height 17
checkbox input "false"
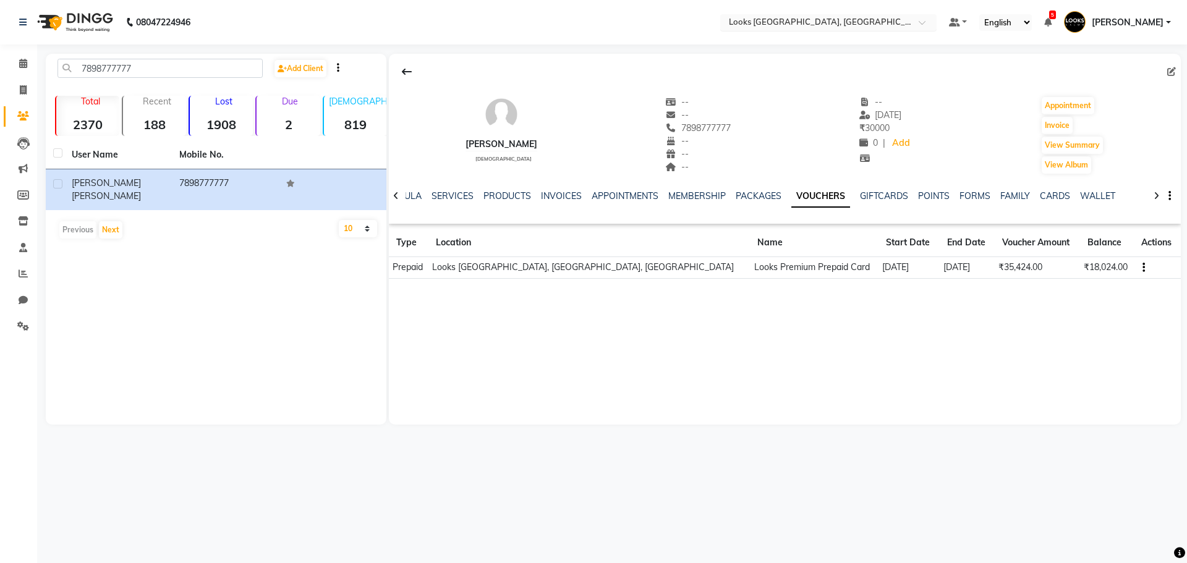
click at [790, 18] on input "text" at bounding box center [816, 23] width 179 height 12
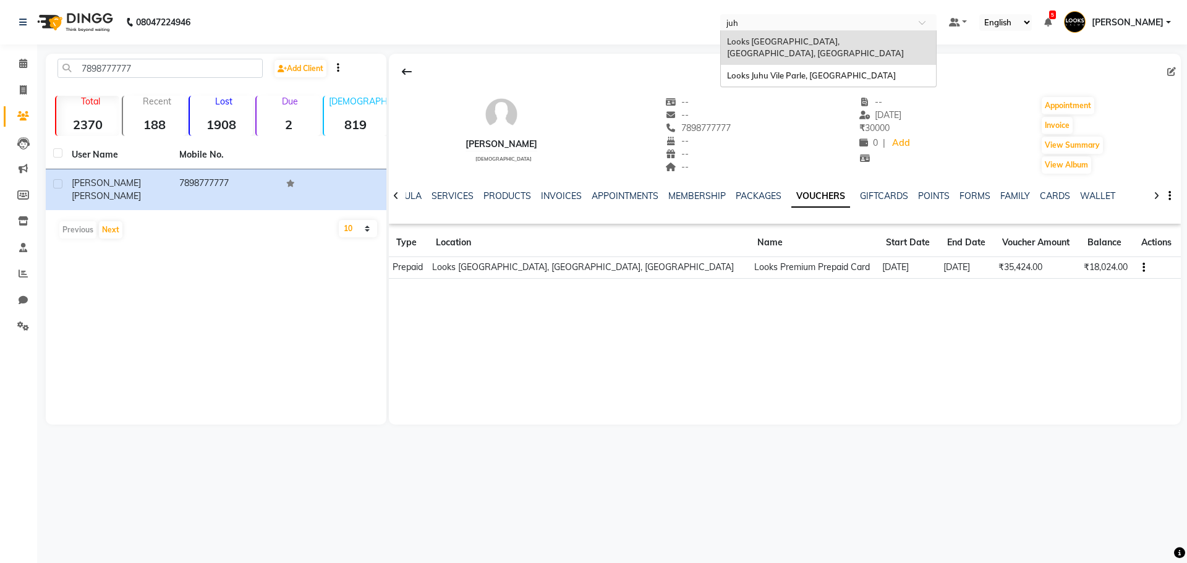
type input "juhu"
click at [803, 71] on span "Looks Juhu Vile Parle, [GEOGRAPHIC_DATA]" at bounding box center [811, 76] width 169 height 10
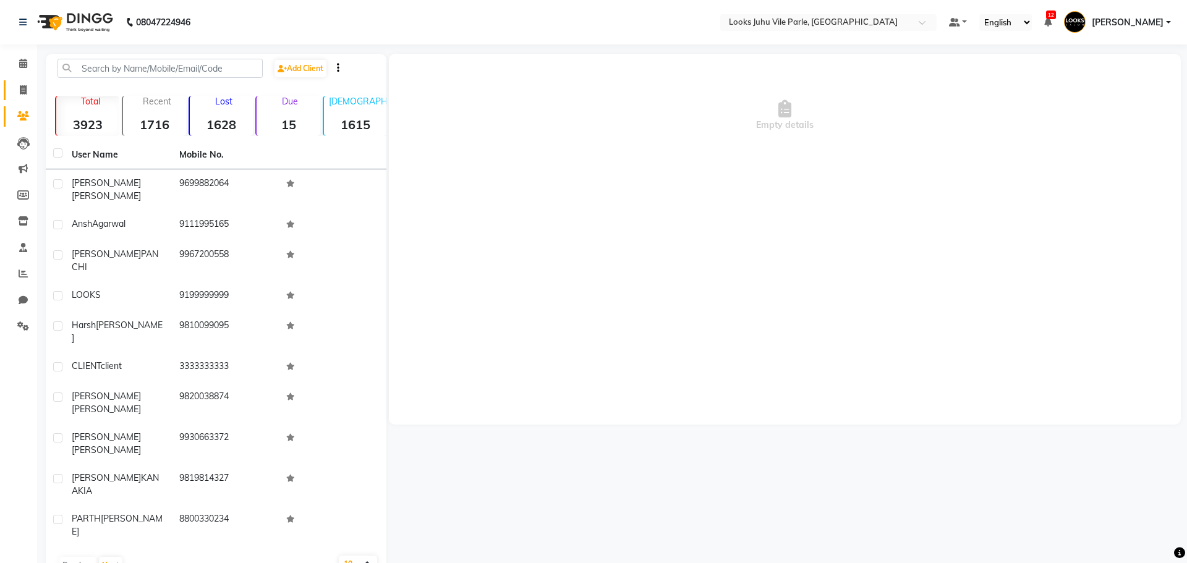
click at [20, 90] on icon at bounding box center [23, 89] width 7 height 9
select select "service"
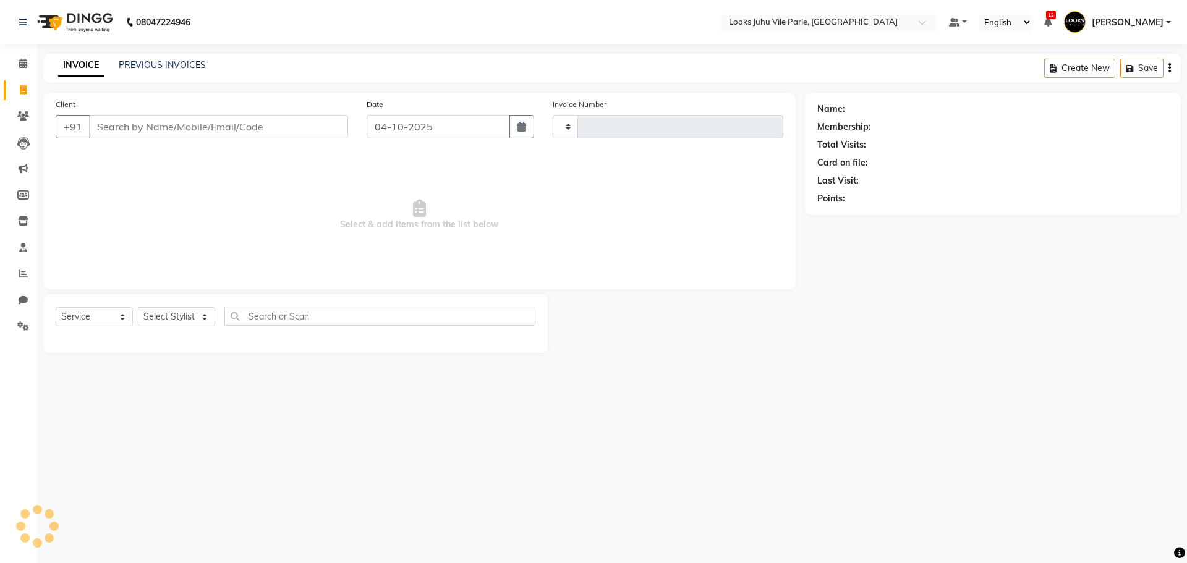
type input "7629"
select select "8269"
click at [162, 64] on link "PREVIOUS INVOICES" at bounding box center [162, 64] width 87 height 11
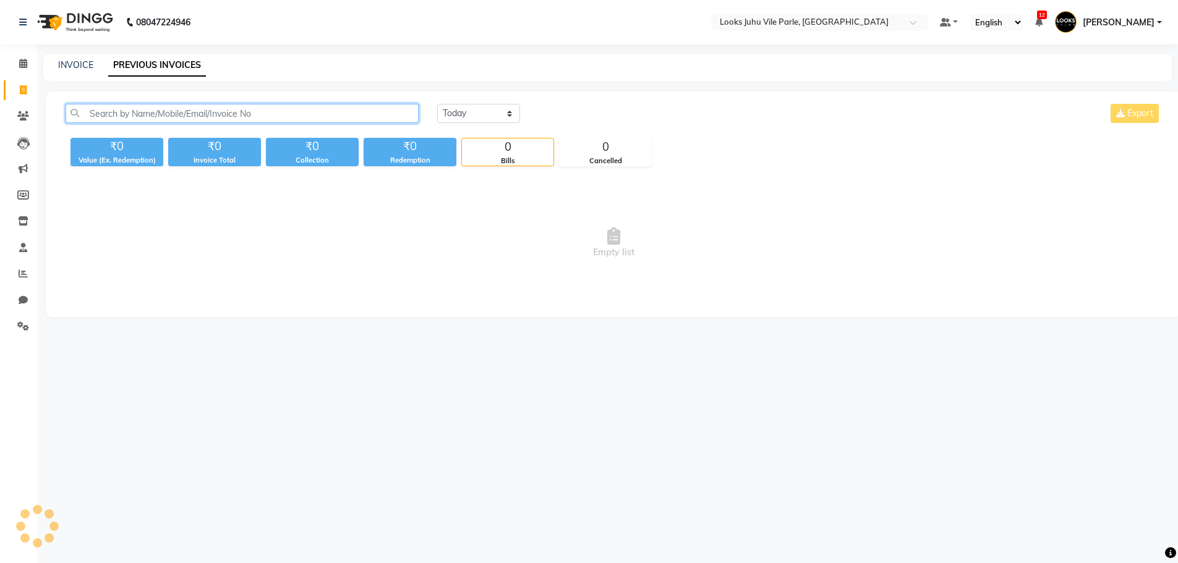
click at [152, 116] on input "text" at bounding box center [242, 113] width 353 height 19
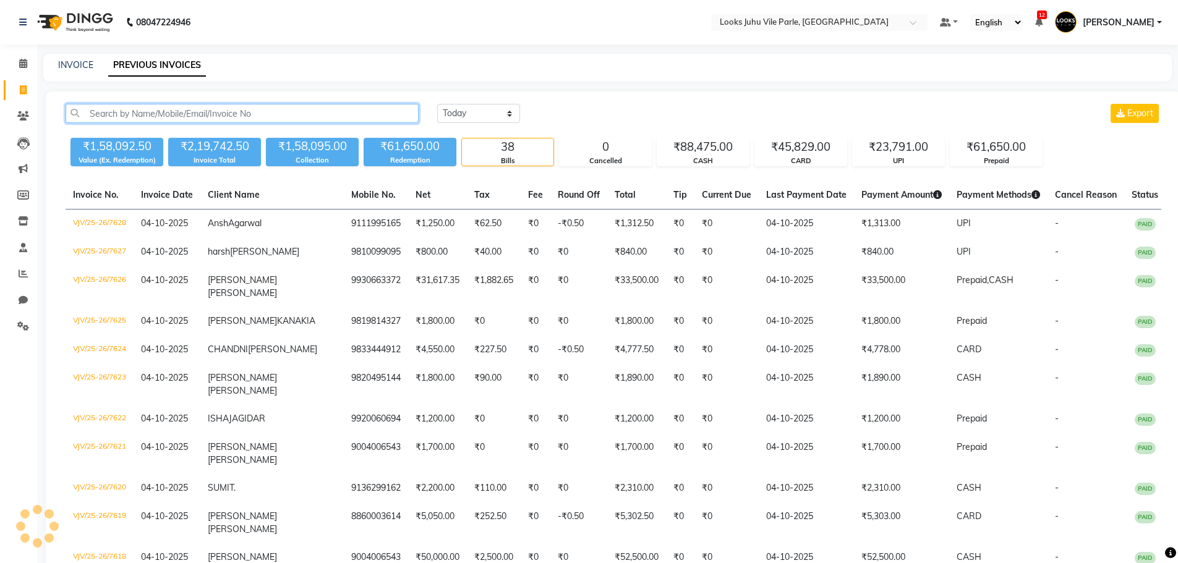
paste input "VJV/25-26/7527"
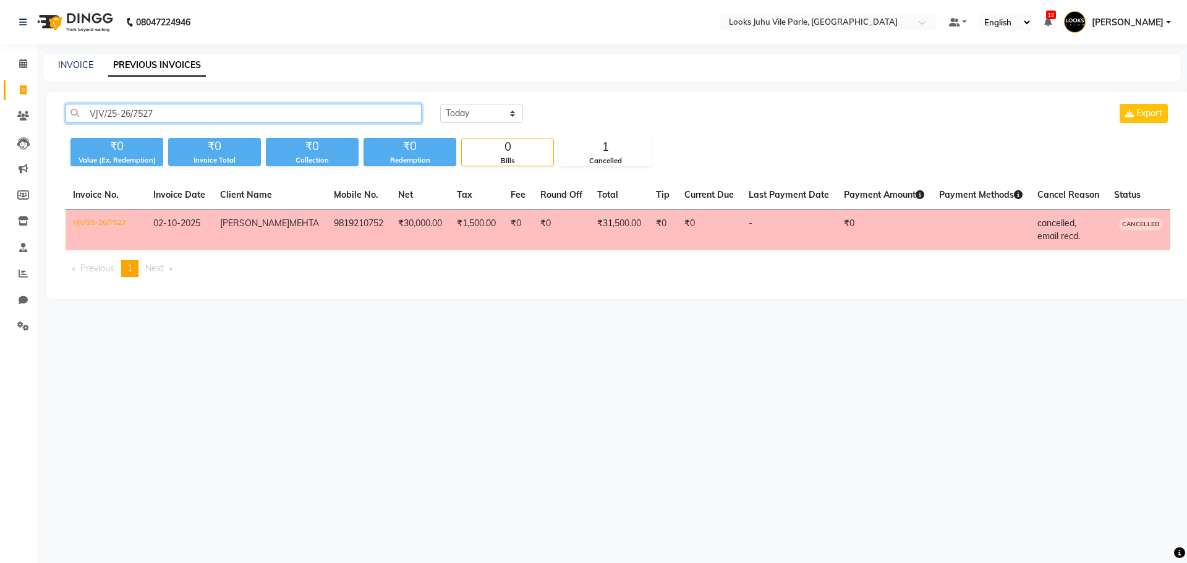
type input "VJV/25-26/7527"
click at [789, 18] on input "text" at bounding box center [816, 23] width 179 height 12
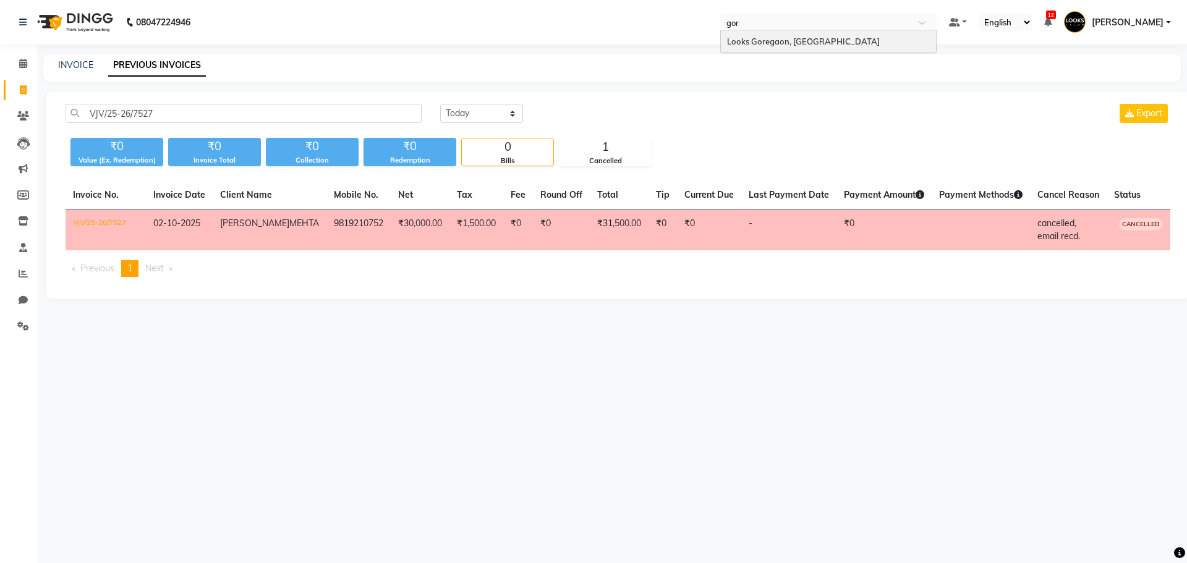
type input "[PERSON_NAME]"
click at [787, 41] on span "Looks Goregaon, [GEOGRAPHIC_DATA]" at bounding box center [803, 41] width 153 height 10
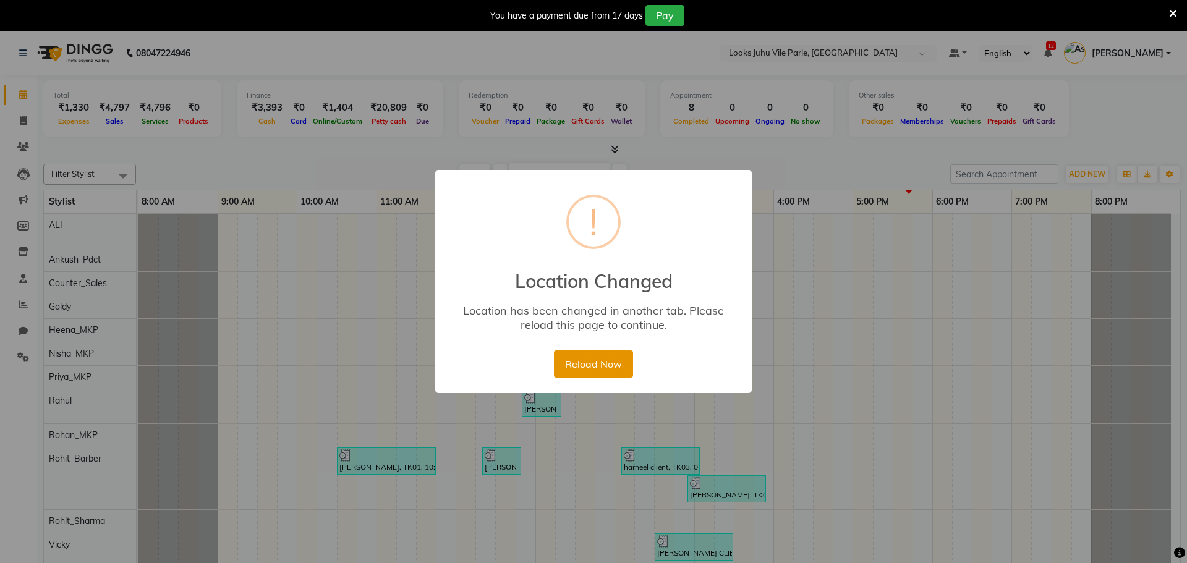
click at [572, 361] on button "Reload Now" at bounding box center [593, 364] width 79 height 27
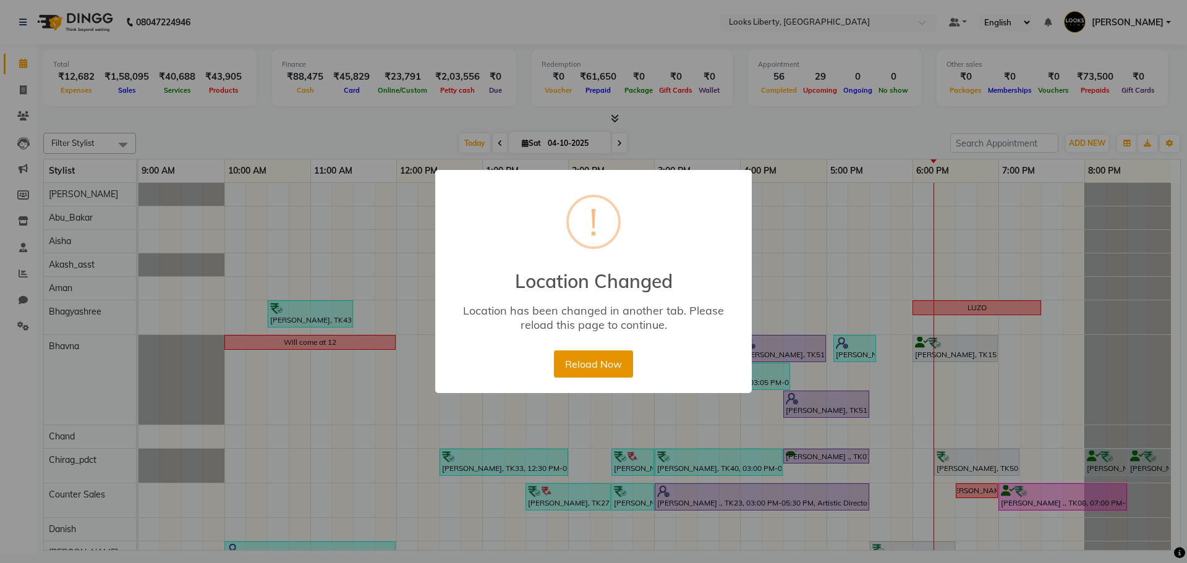
click at [620, 361] on button "Reload Now" at bounding box center [593, 364] width 79 height 27
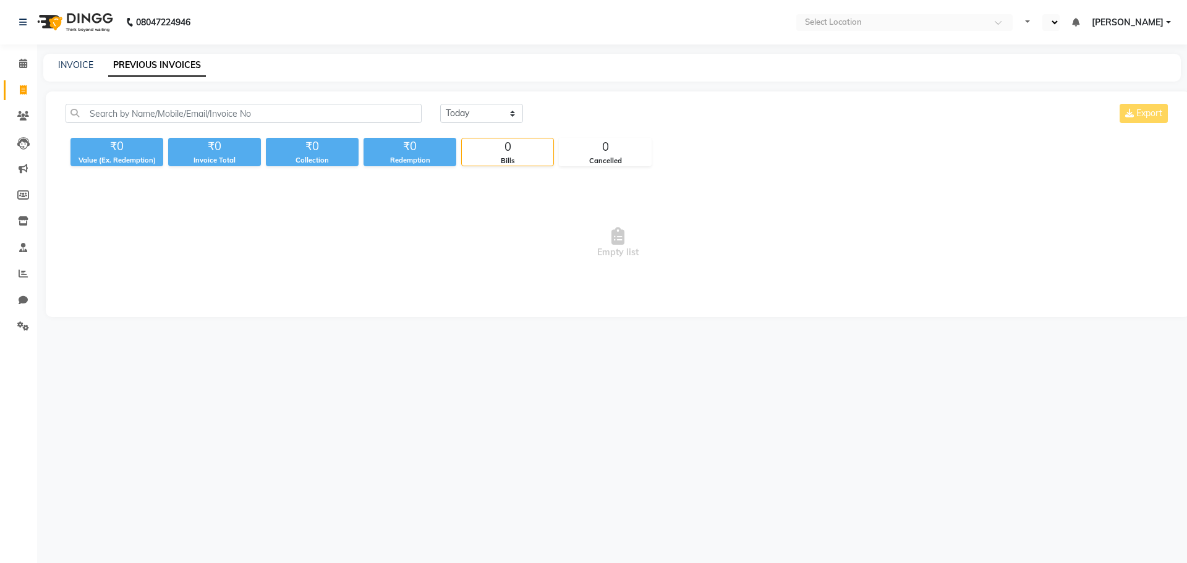
select select "en"
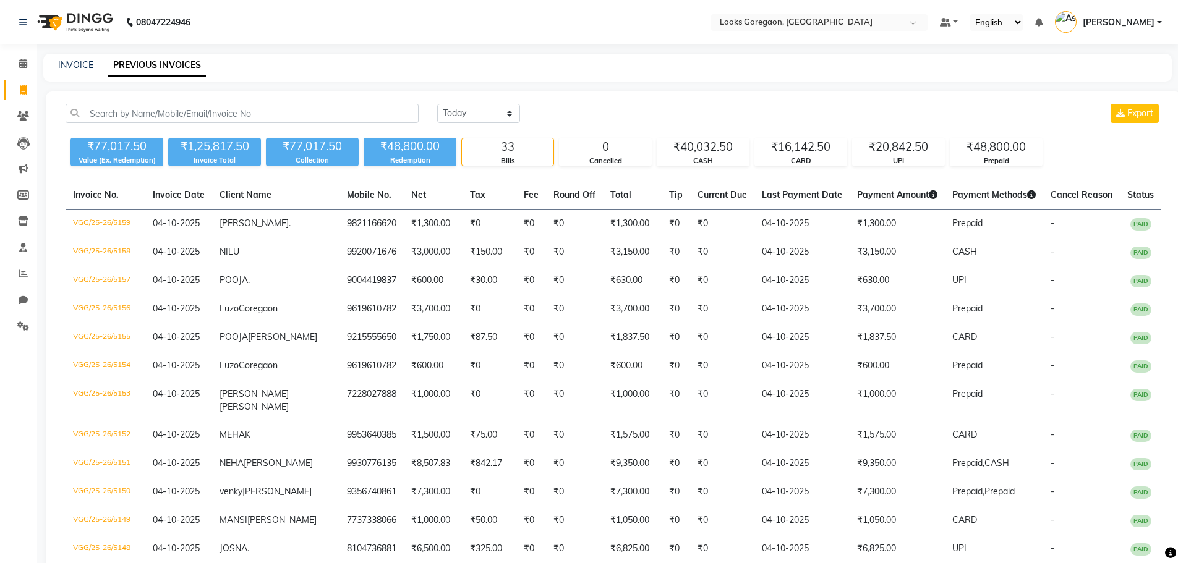
click at [299, 110] on input "text" at bounding box center [242, 113] width 353 height 19
paste input "VGG/25-26/5103"
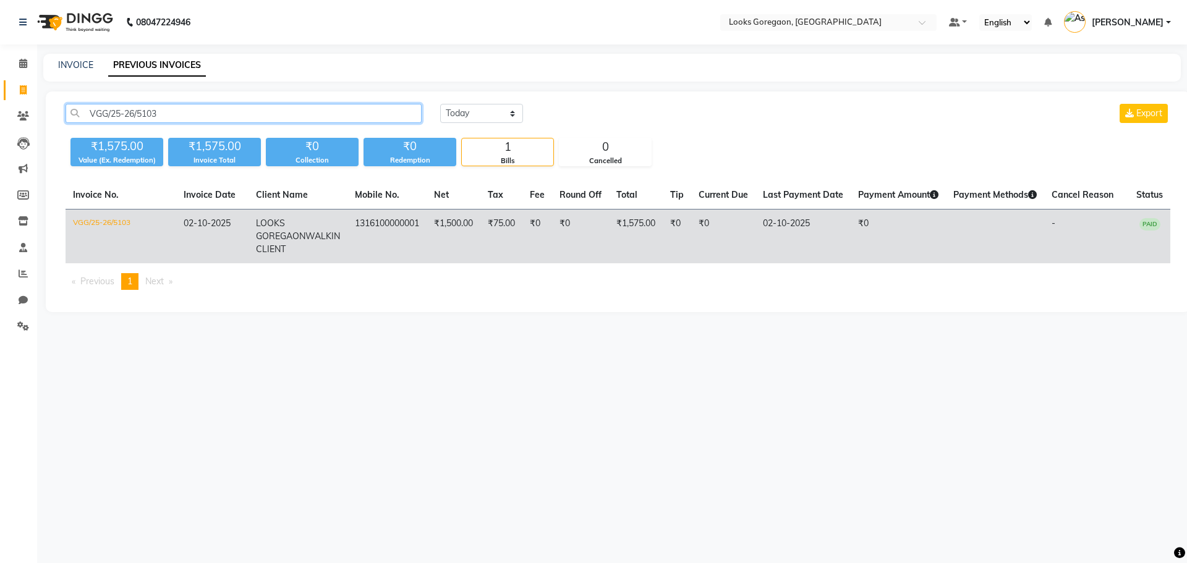
type input "VGG/25-26/5103"
click at [284, 231] on span "LOOKS GOREGAON" at bounding box center [280, 230] width 49 height 24
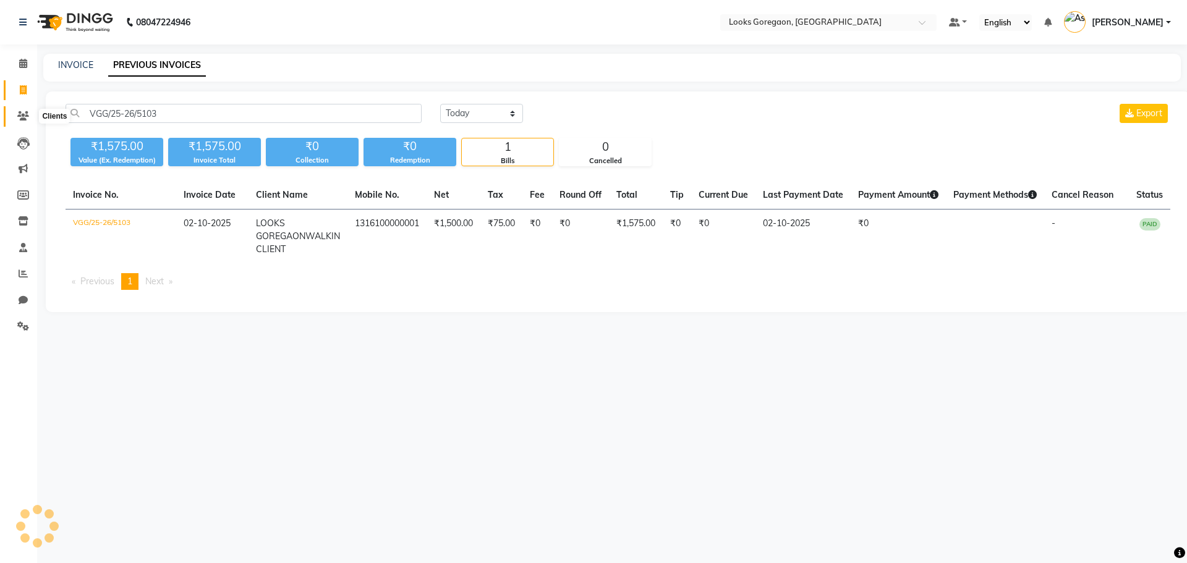
drag, startPoint x: 17, startPoint y: 114, endPoint x: 68, endPoint y: 115, distance: 50.7
click at [17, 114] on icon at bounding box center [23, 115] width 12 height 9
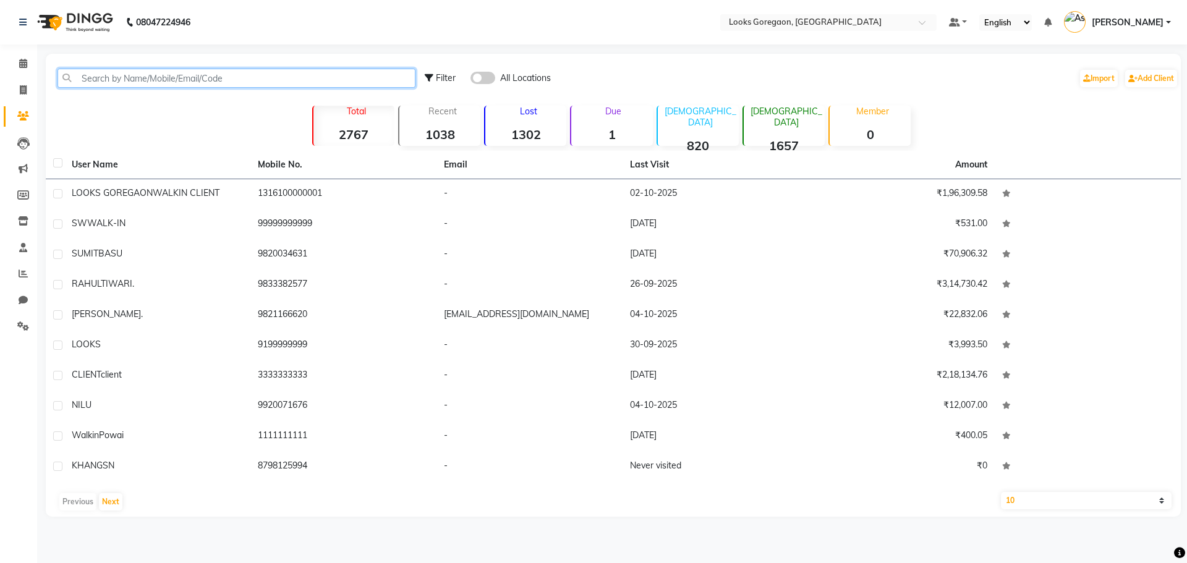
click at [139, 82] on input "text" at bounding box center [237, 78] width 358 height 19
paste input "919769332039"
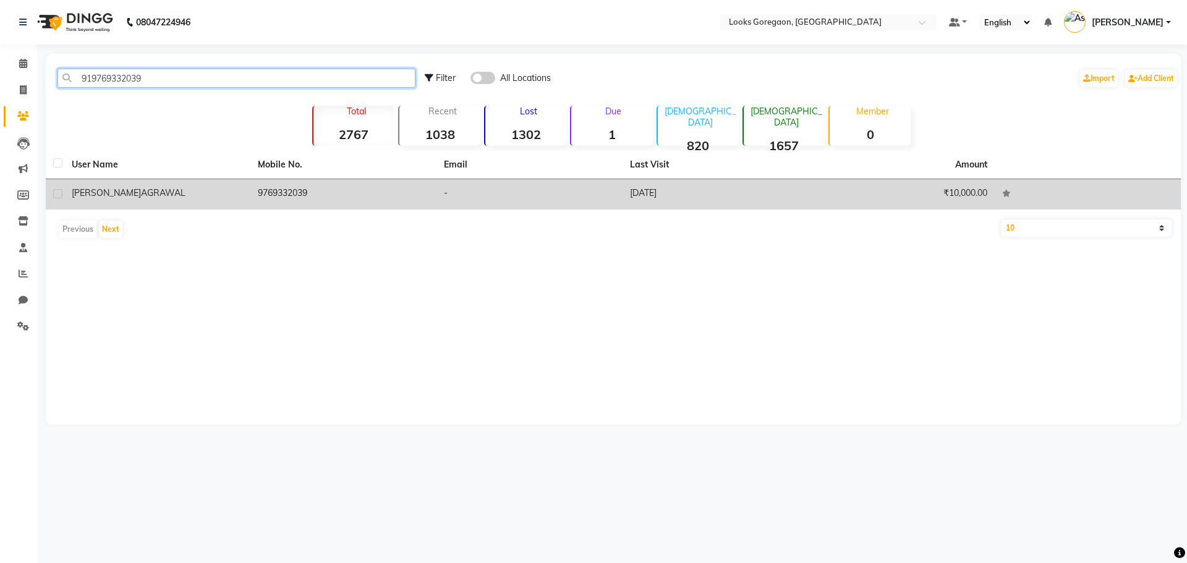
type input "919769332039"
click at [203, 200] on td "NANCY AGRAWAL" at bounding box center [157, 194] width 186 height 30
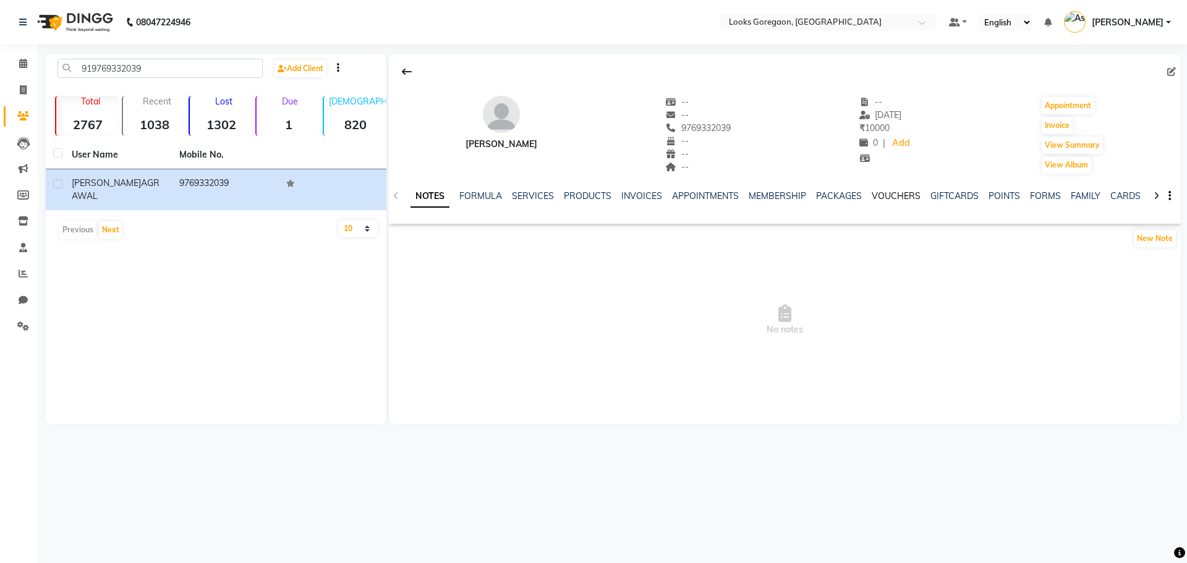
click at [886, 193] on link "VOUCHERS" at bounding box center [896, 195] width 49 height 11
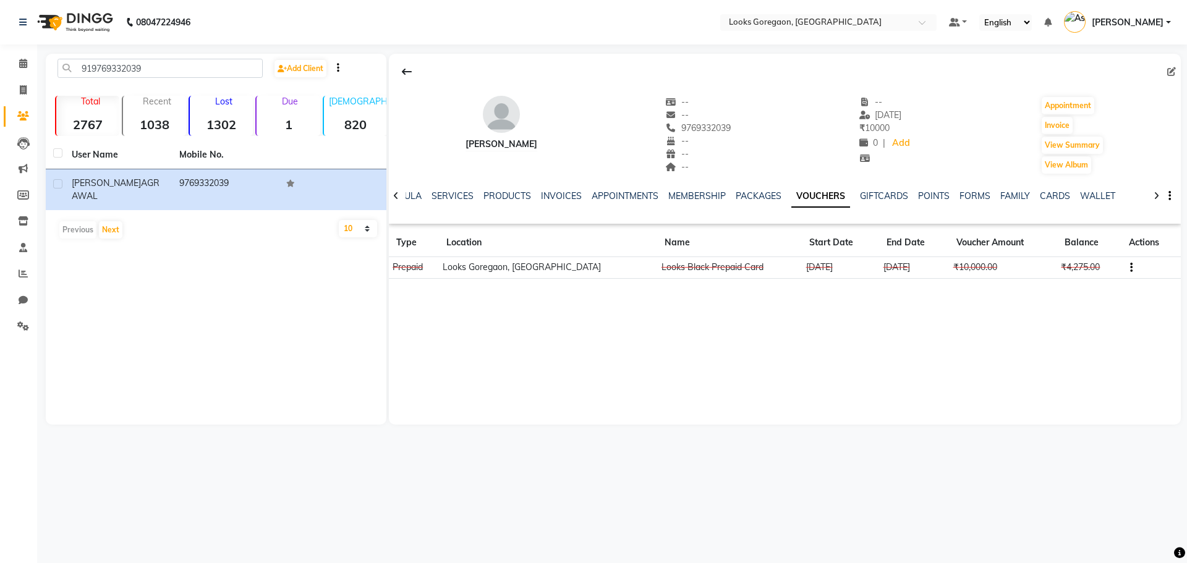
click at [1126, 266] on button "button" at bounding box center [1129, 267] width 7 height 13
click at [1085, 265] on div "Edit" at bounding box center [1067, 266] width 77 height 15
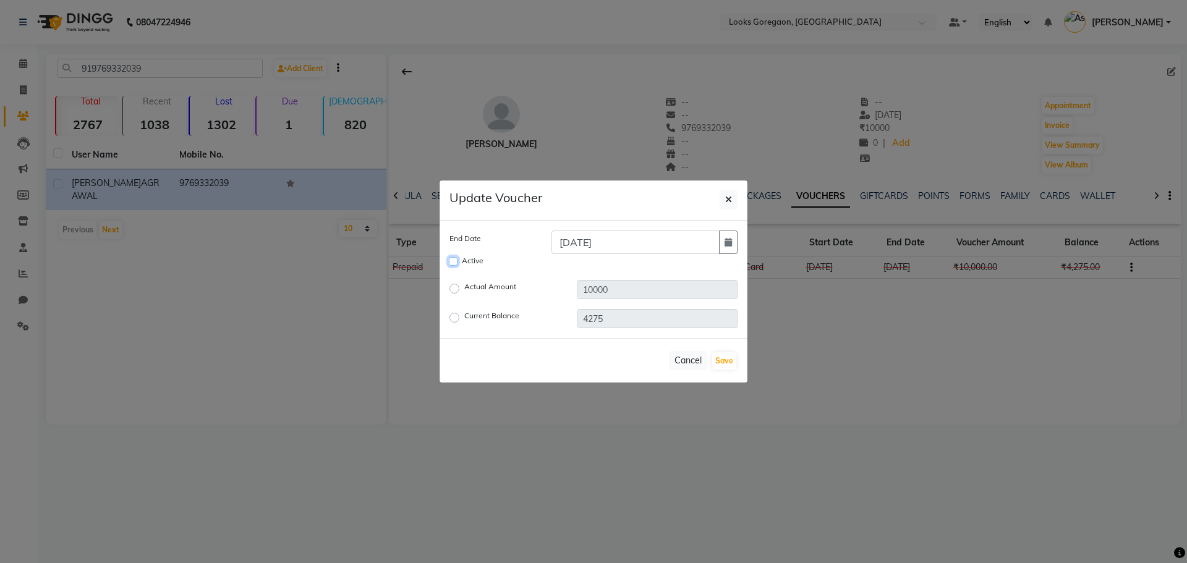
click at [455, 263] on input "Active" at bounding box center [453, 261] width 9 height 9
checkbox input "true"
click at [635, 239] on input "31-03-2025" at bounding box center [636, 243] width 168 height 24
type input "31-03-2027"
click at [721, 363] on button "Save" at bounding box center [724, 361] width 24 height 17
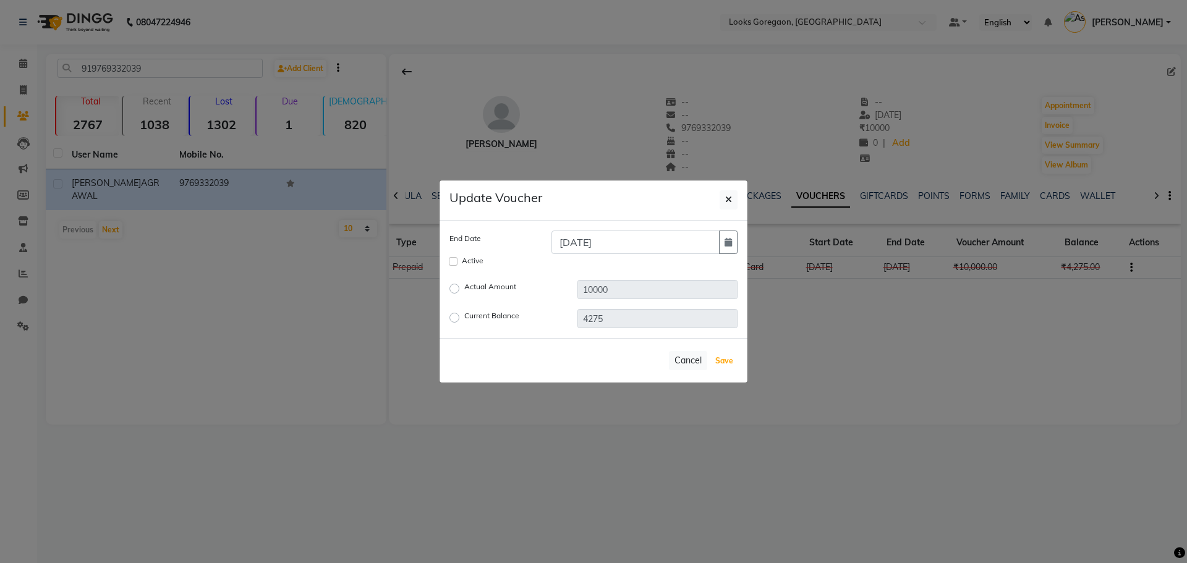
checkbox input "false"
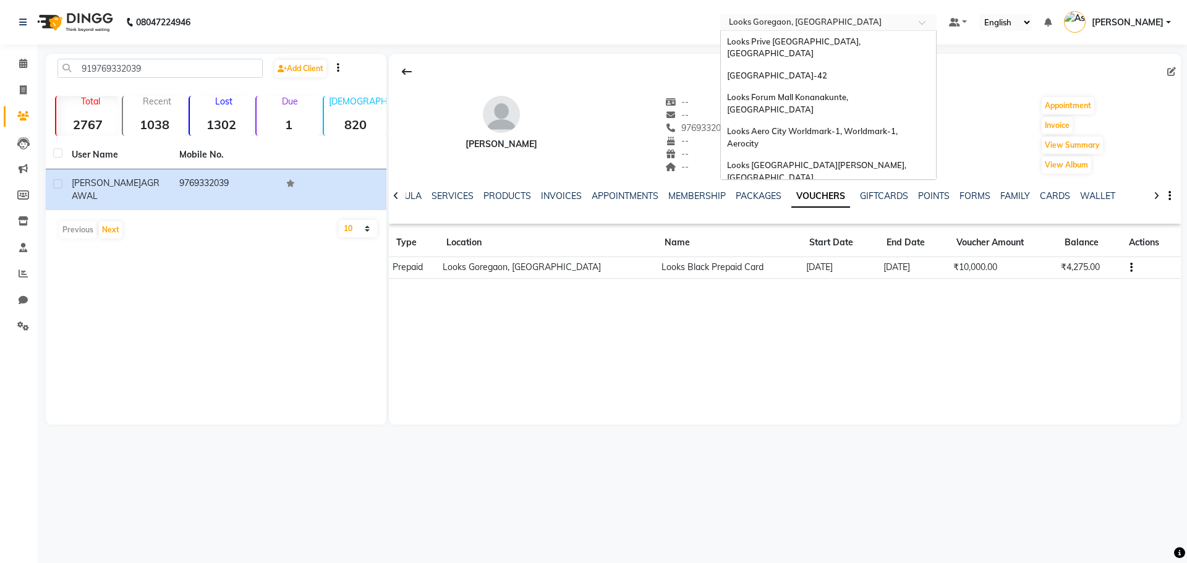
click at [850, 28] on input "text" at bounding box center [816, 23] width 179 height 12
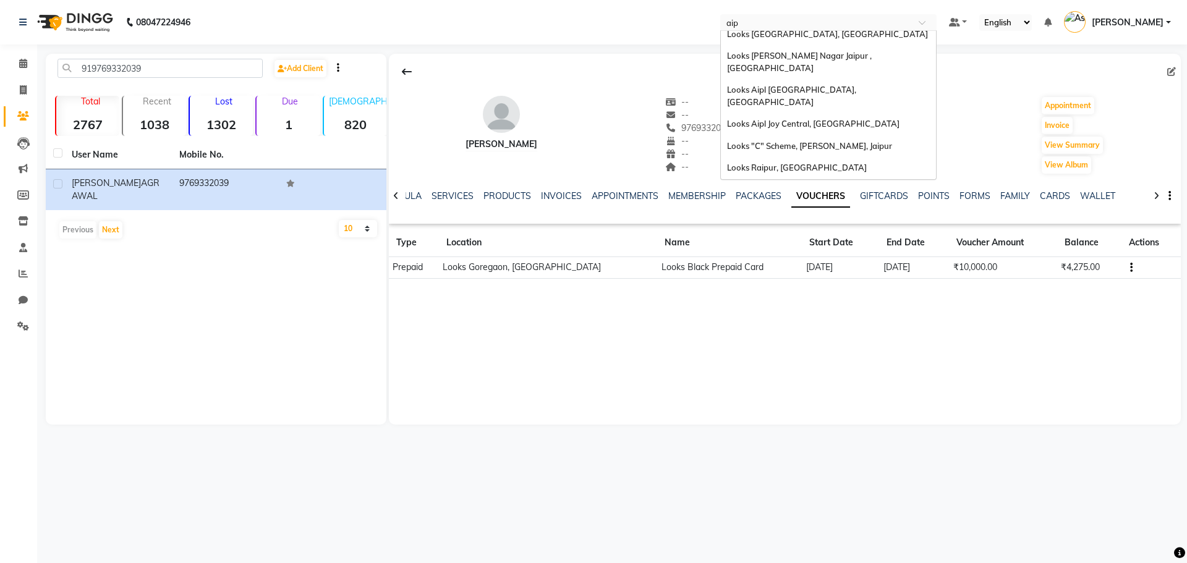
scroll to position [6, 0]
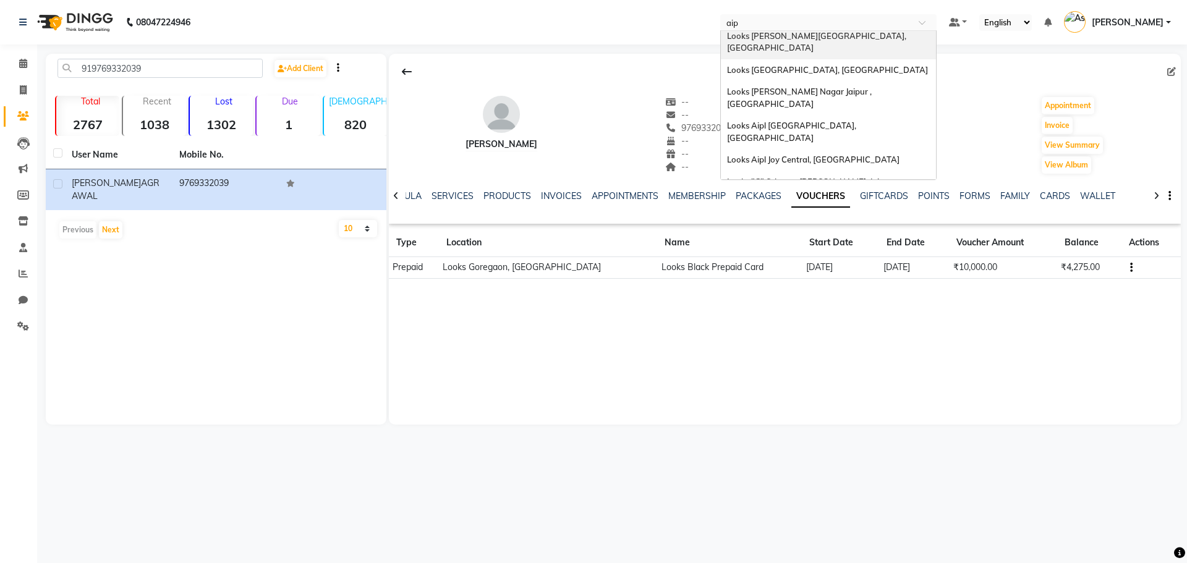
type input "aipl"
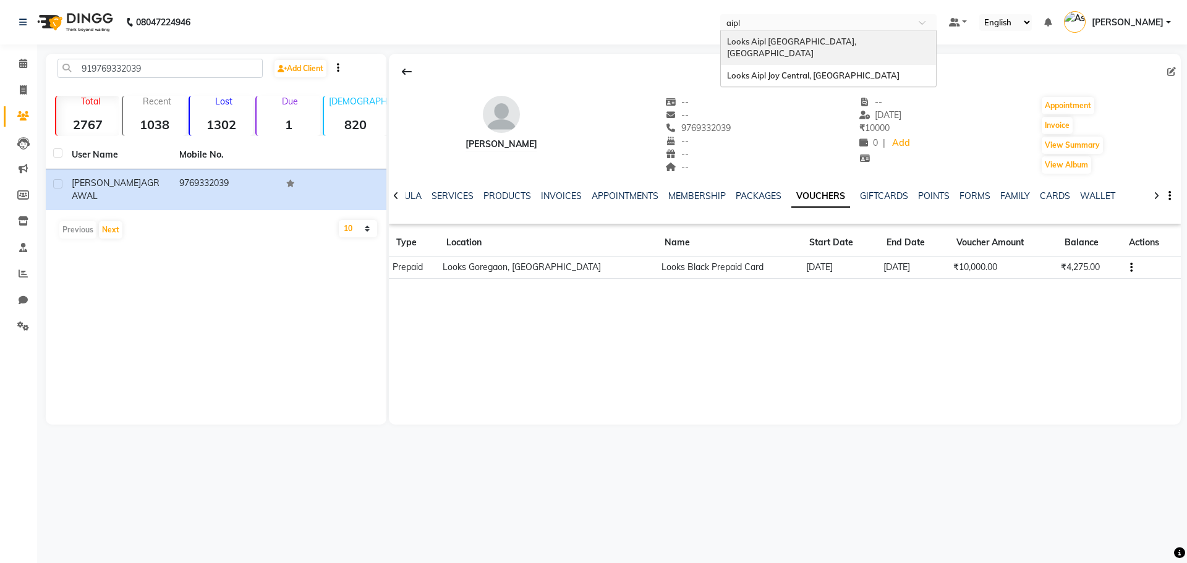
scroll to position [0, 0]
click at [844, 45] on div "Looks Aipl Joy Street, Gurgaon" at bounding box center [828, 48] width 215 height 34
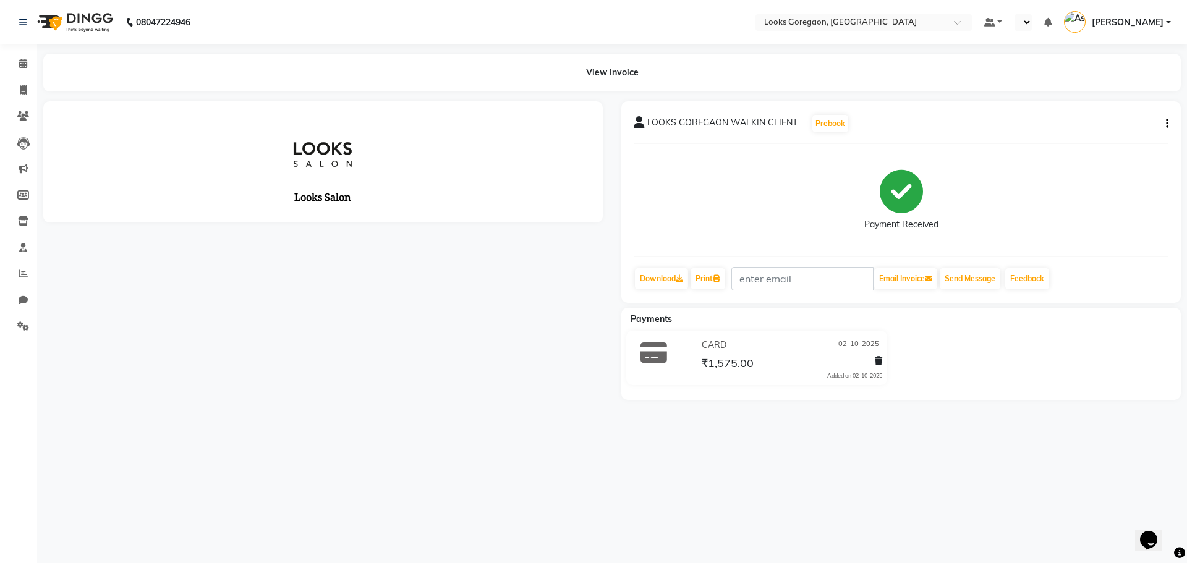
select select "en"
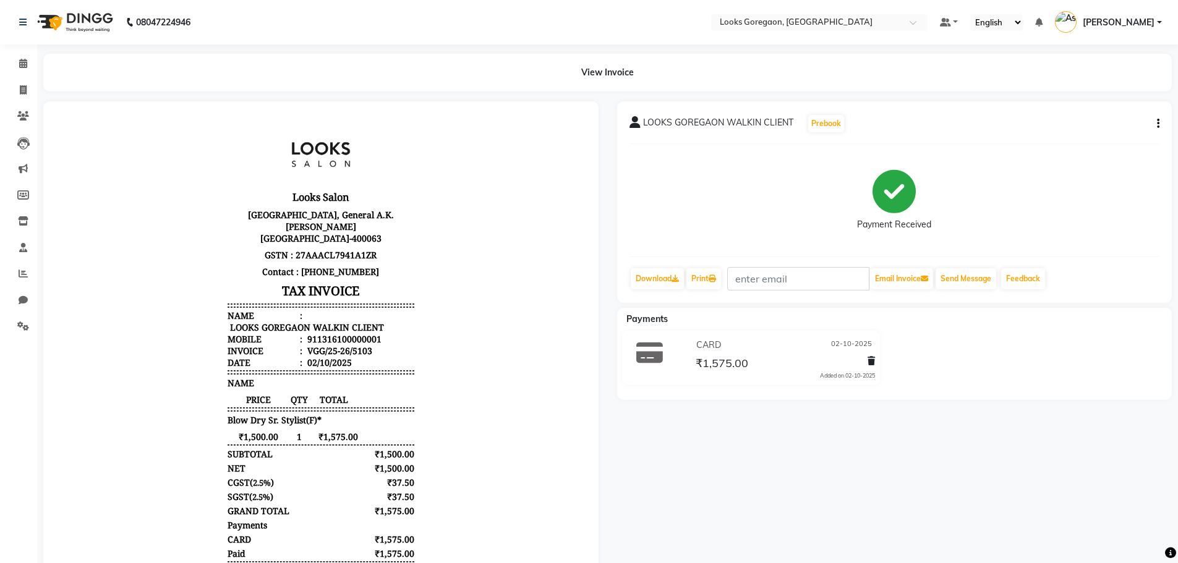
click at [1154, 122] on button "button" at bounding box center [1155, 124] width 7 height 13
click at [1093, 93] on div "Cancel Invoice" at bounding box center [1096, 92] width 85 height 15
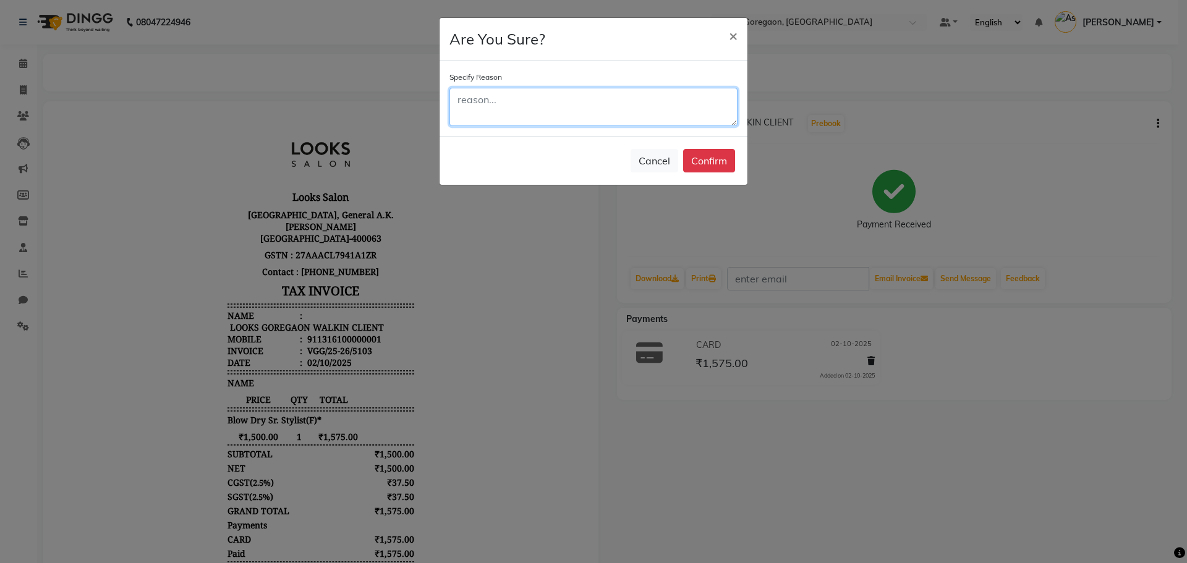
click at [683, 118] on textarea at bounding box center [594, 107] width 288 height 38
type textarea "email approved"
click at [709, 161] on button "Confirm" at bounding box center [709, 161] width 52 height 24
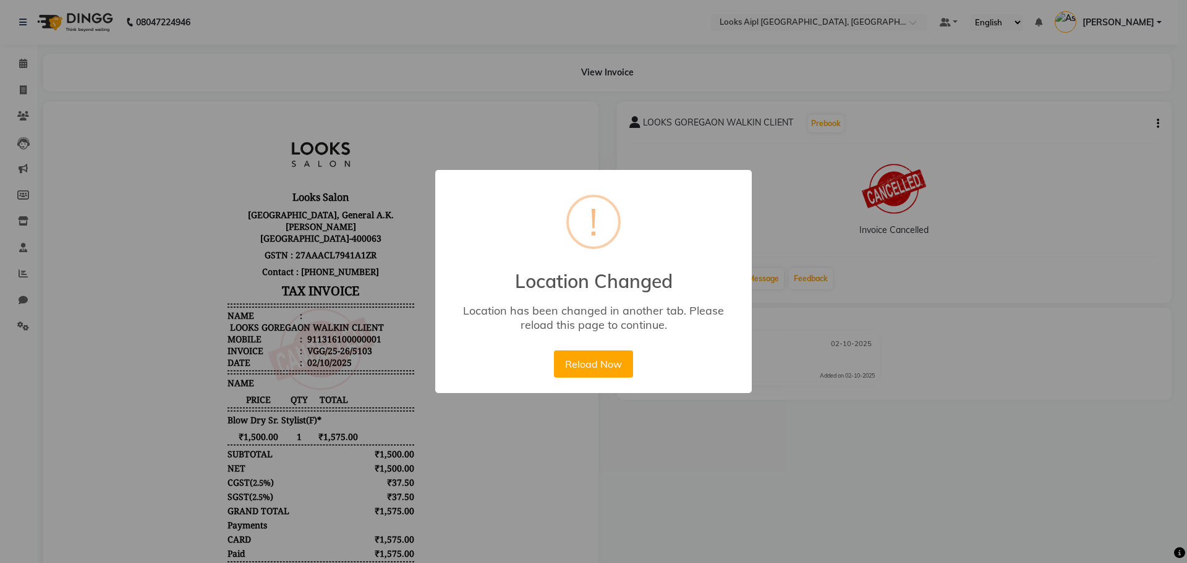
click at [554, 351] on button "Reload Now" at bounding box center [593, 364] width 79 height 27
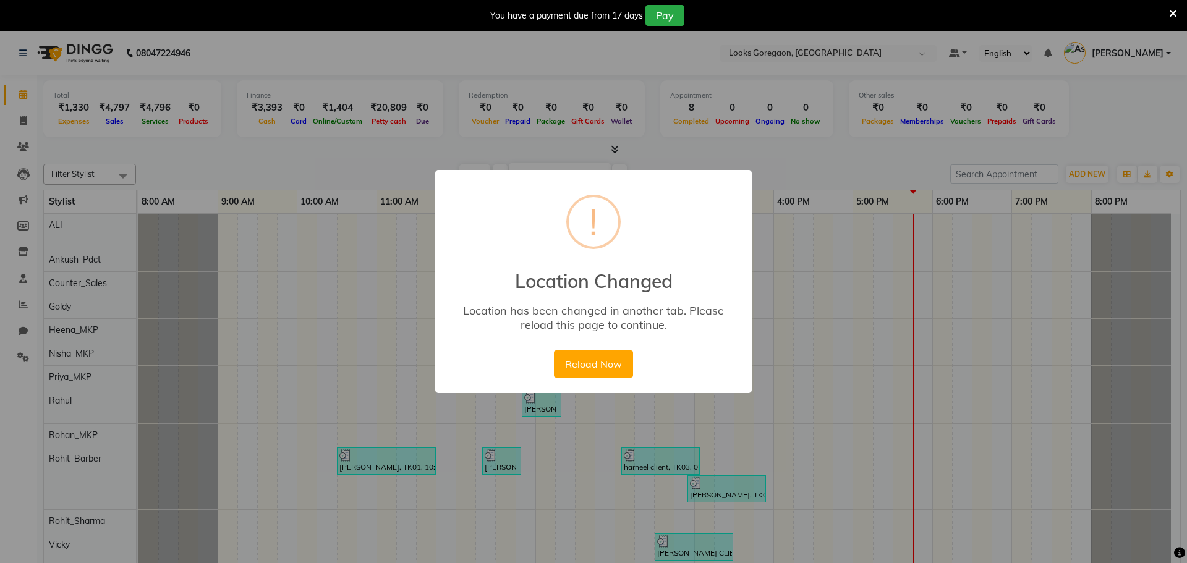
click at [554, 351] on button "Reload Now" at bounding box center [593, 364] width 79 height 27
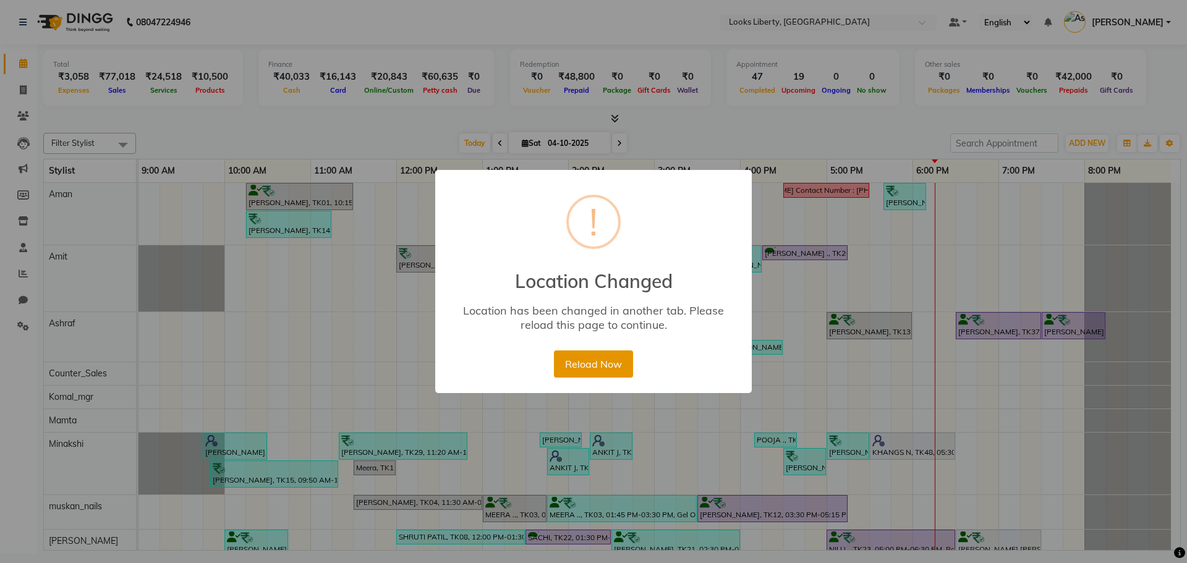
click at [625, 362] on button "Reload Now" at bounding box center [593, 364] width 79 height 27
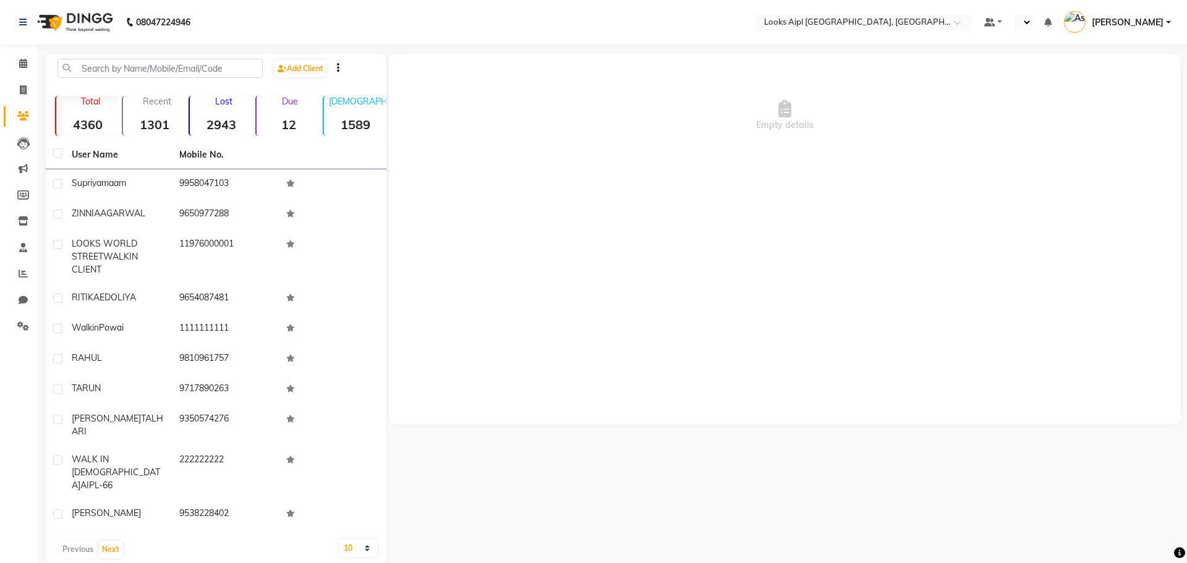
select select "en"
click at [153, 57] on div "Add Client Total 4360 Recent 1301 Lost 2943 Due 12 [DEMOGRAPHIC_DATA] 1589 [DEM…" at bounding box center [216, 309] width 341 height 511
click at [153, 64] on input "text" at bounding box center [160, 68] width 205 height 19
paste input "9811672132"
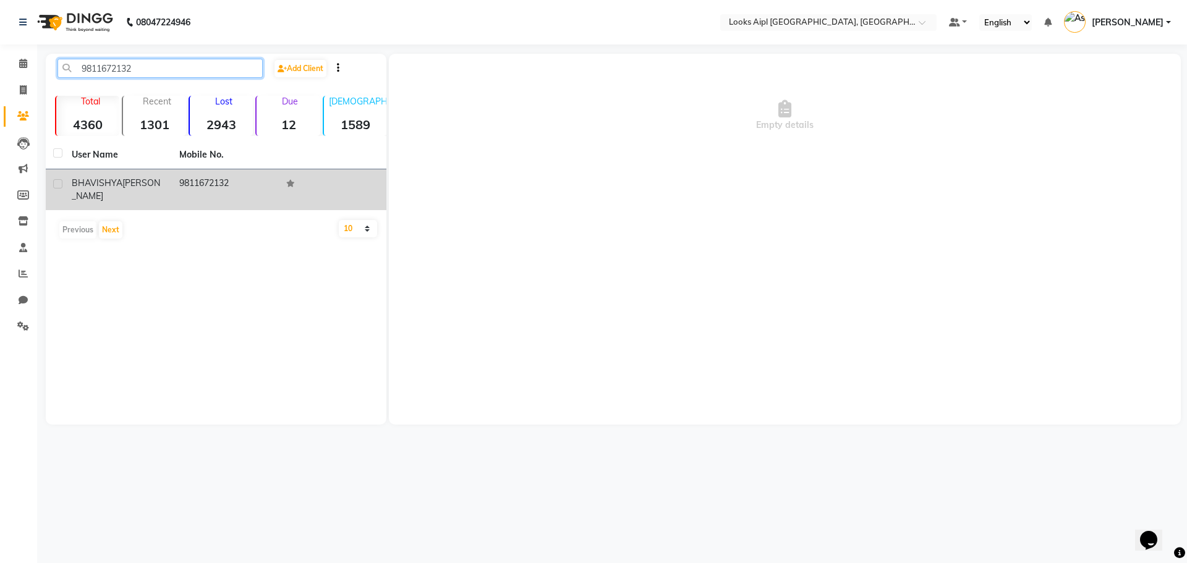
type input "9811672132"
click at [188, 182] on td "9811672132" at bounding box center [226, 189] width 108 height 41
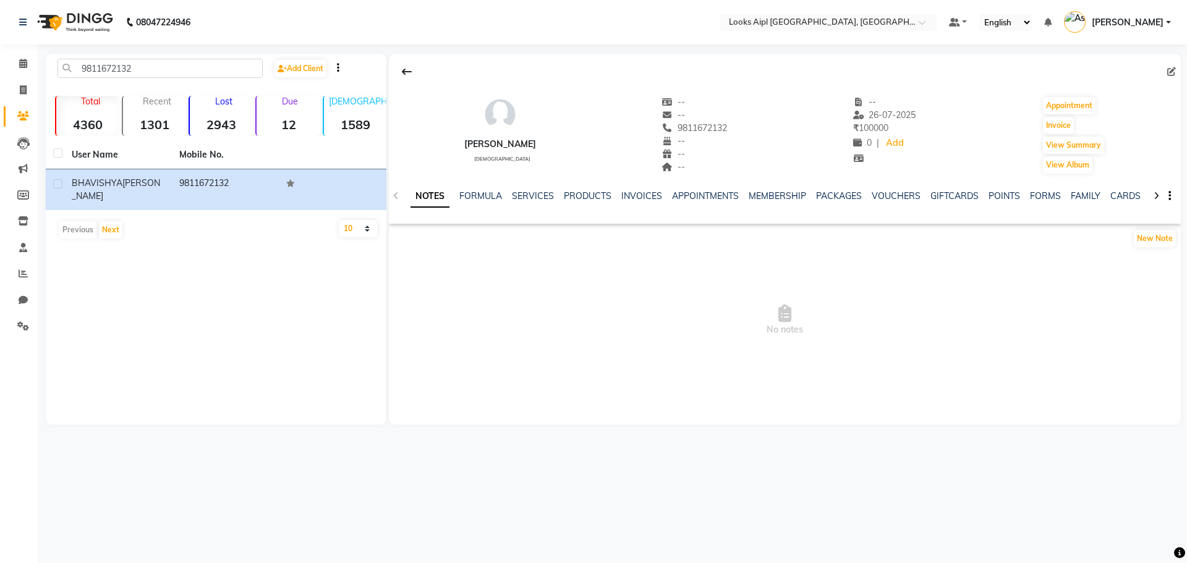
click at [885, 190] on div "VOUCHERS" at bounding box center [896, 196] width 49 height 13
click at [871, 189] on div "NOTES FORMULA SERVICES PRODUCTS INVOICES APPOINTMENTS MEMBERSHIP PACKAGES VOUCH…" at bounding box center [785, 196] width 792 height 43
drag, startPoint x: 896, startPoint y: 196, endPoint x: 925, endPoint y: 212, distance: 33.5
click at [895, 196] on link "VOUCHERS" at bounding box center [896, 195] width 49 height 11
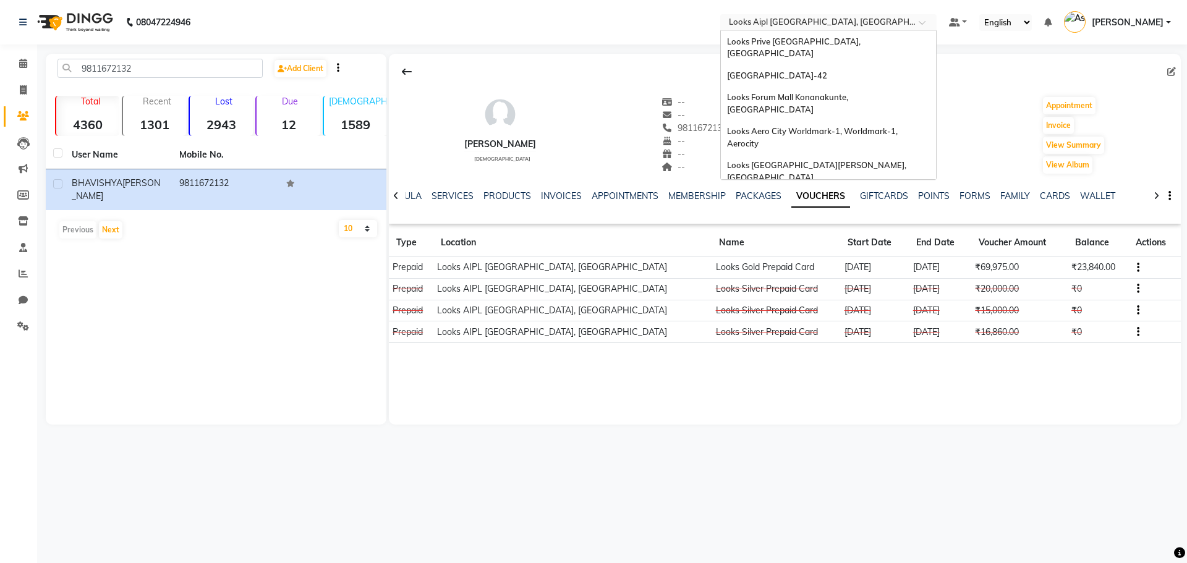
click at [800, 26] on input "text" at bounding box center [816, 23] width 179 height 12
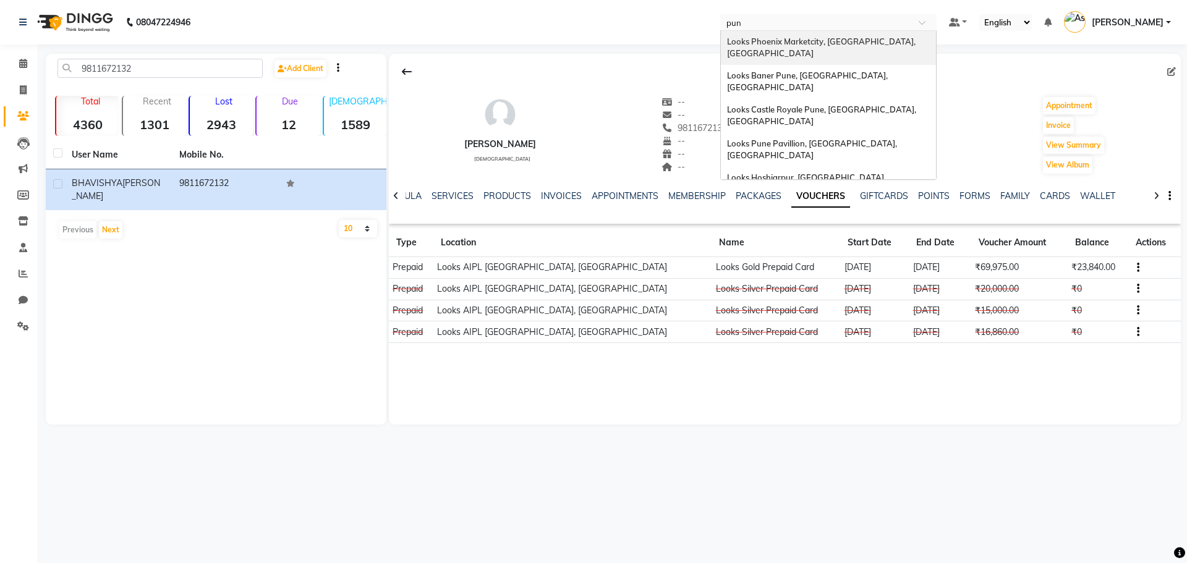
type input "[GEOGRAPHIC_DATA]"
click at [823, 38] on span "Looks Phoenix Marketcity, [GEOGRAPHIC_DATA], [GEOGRAPHIC_DATA]" at bounding box center [822, 47] width 190 height 22
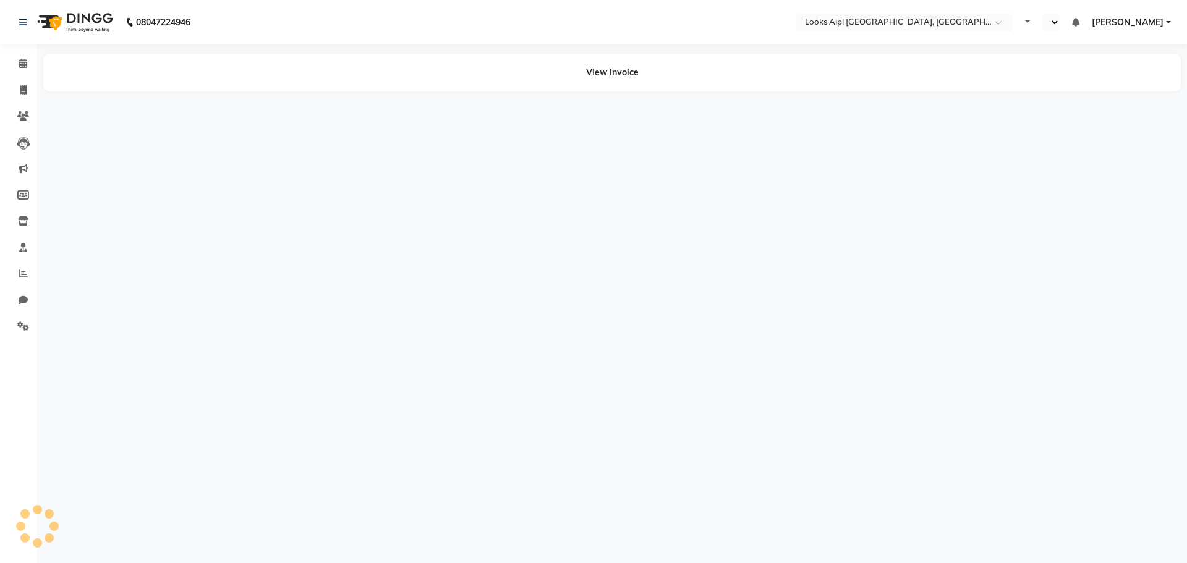
select select "en"
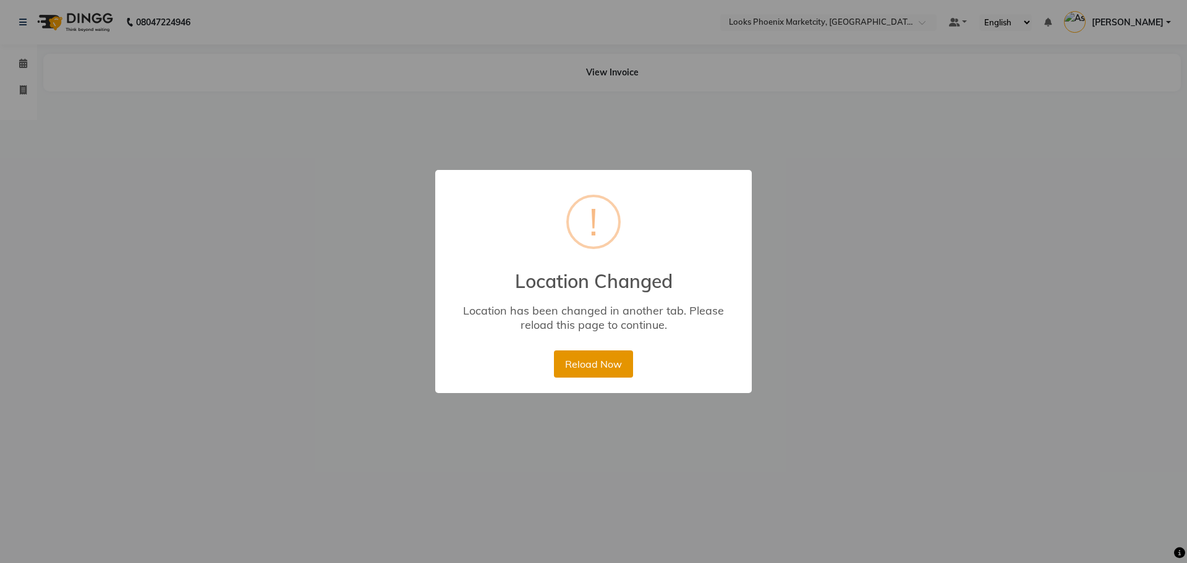
click at [579, 360] on button "Reload Now" at bounding box center [593, 364] width 79 height 27
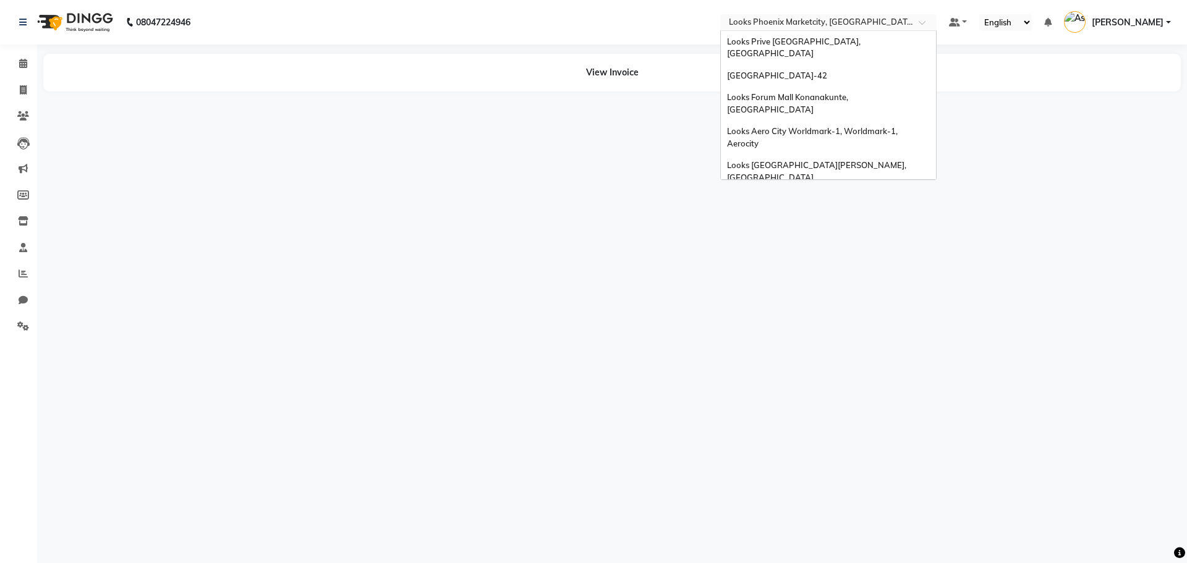
click at [771, 26] on input "text" at bounding box center [816, 23] width 179 height 12
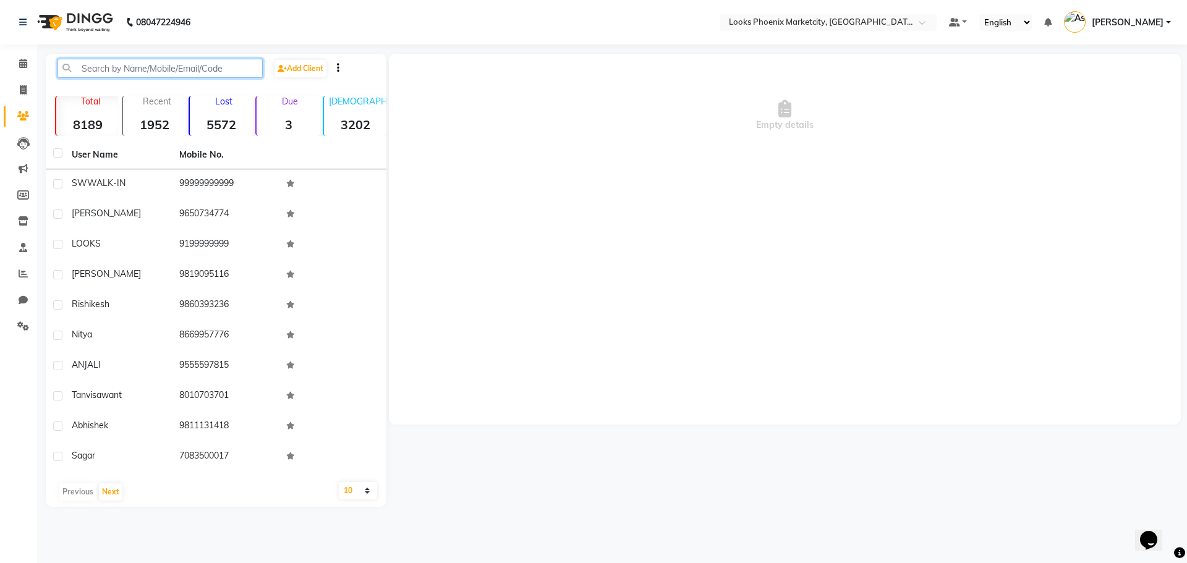
click at [150, 72] on input "text" at bounding box center [160, 68] width 205 height 19
paste input "9930245670"
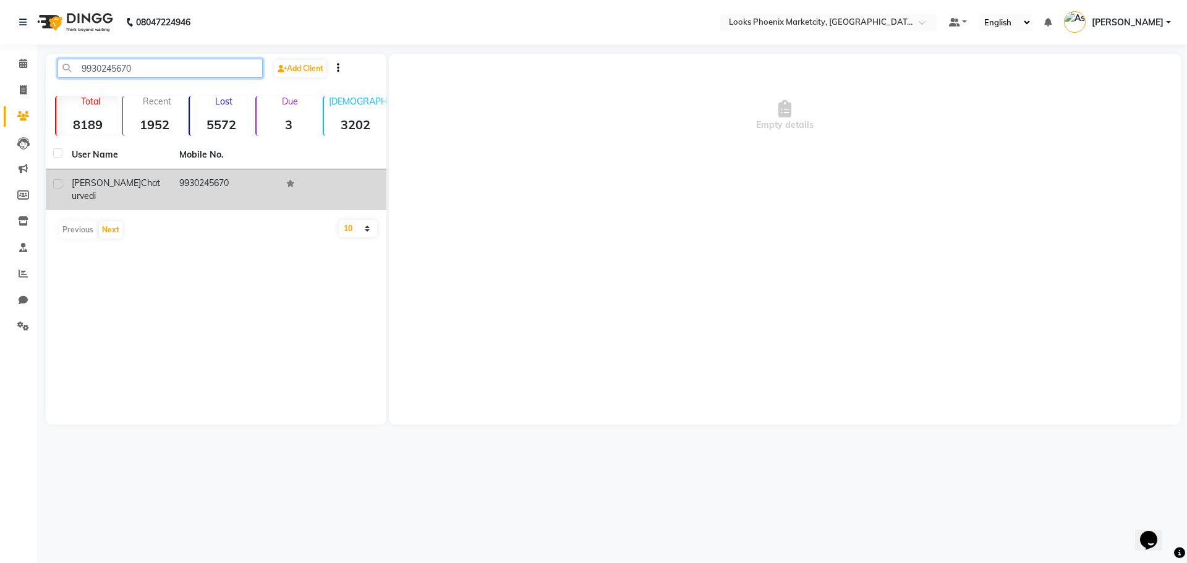
type input "9930245670"
click at [137, 186] on span "Chaturvedi" at bounding box center [116, 189] width 88 height 24
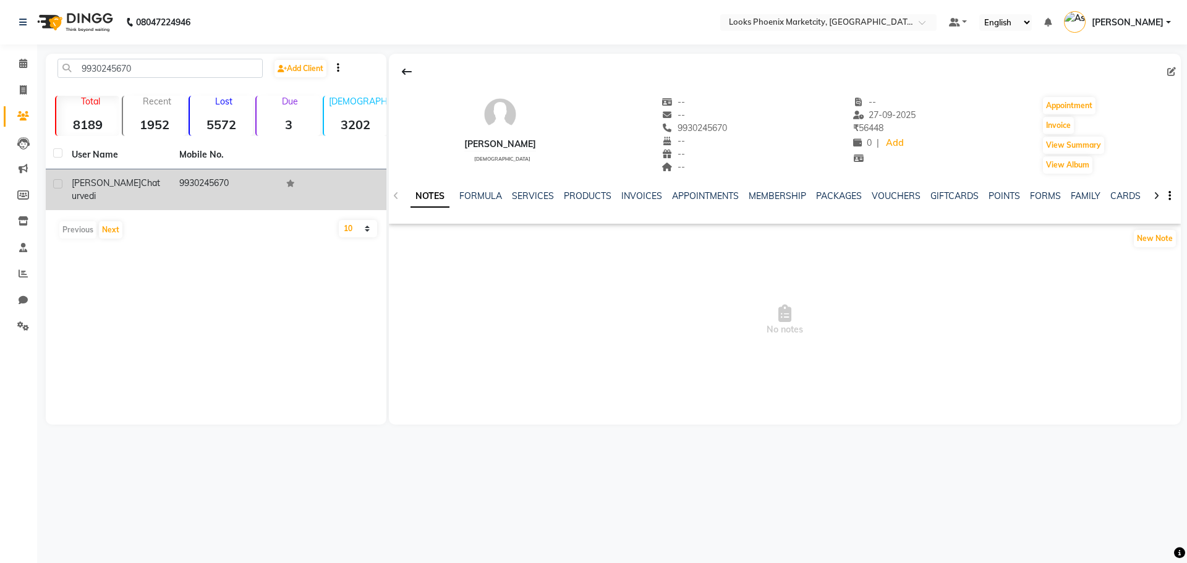
click at [304, 182] on td at bounding box center [333, 189] width 108 height 41
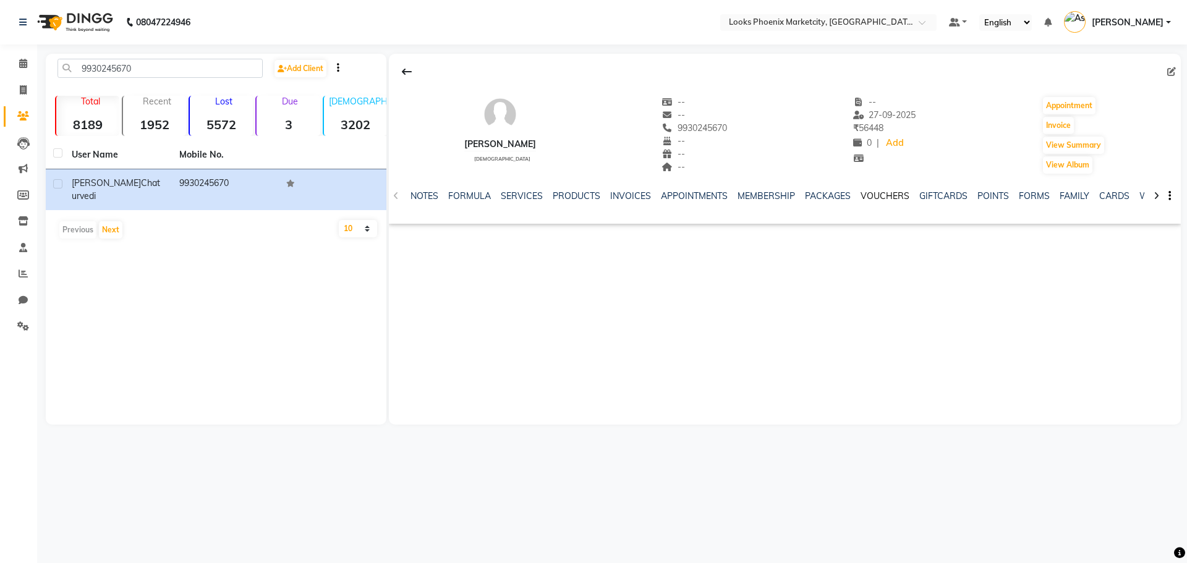
click at [868, 197] on link "VOUCHERS" at bounding box center [885, 195] width 49 height 11
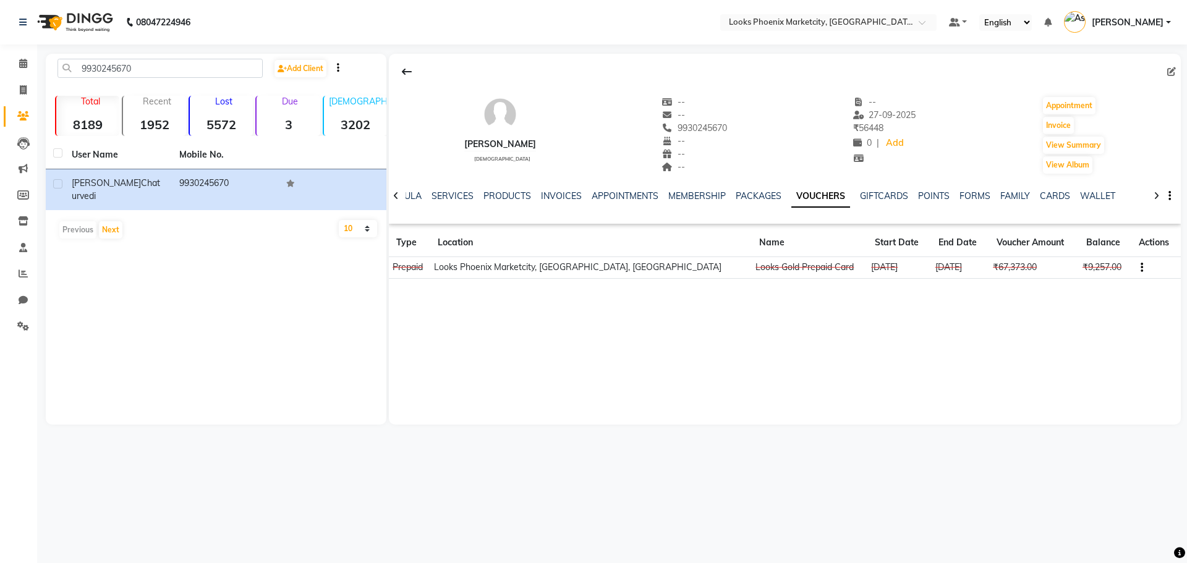
click at [1141, 268] on icon "button" at bounding box center [1142, 268] width 2 height 1
click at [1061, 260] on div "Edit" at bounding box center [1075, 266] width 77 height 15
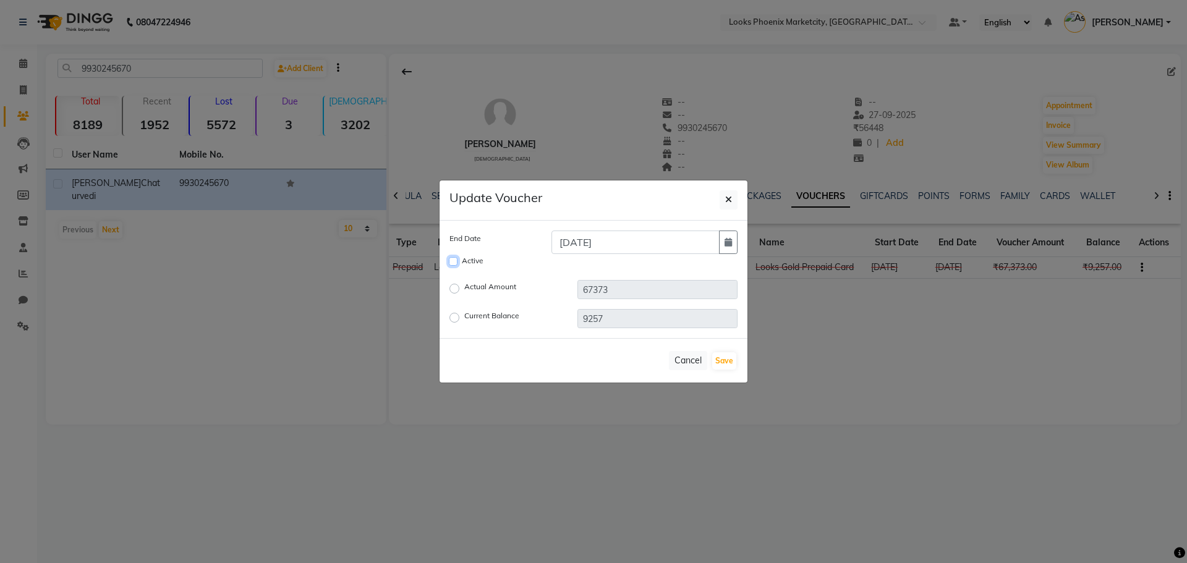
click at [453, 265] on input "Active" at bounding box center [453, 261] width 9 height 9
checkbox input "true"
click at [618, 240] on input "24-09-2025" at bounding box center [636, 243] width 168 height 24
type input "24-09-2028"
click at [720, 360] on button "Save" at bounding box center [724, 361] width 24 height 17
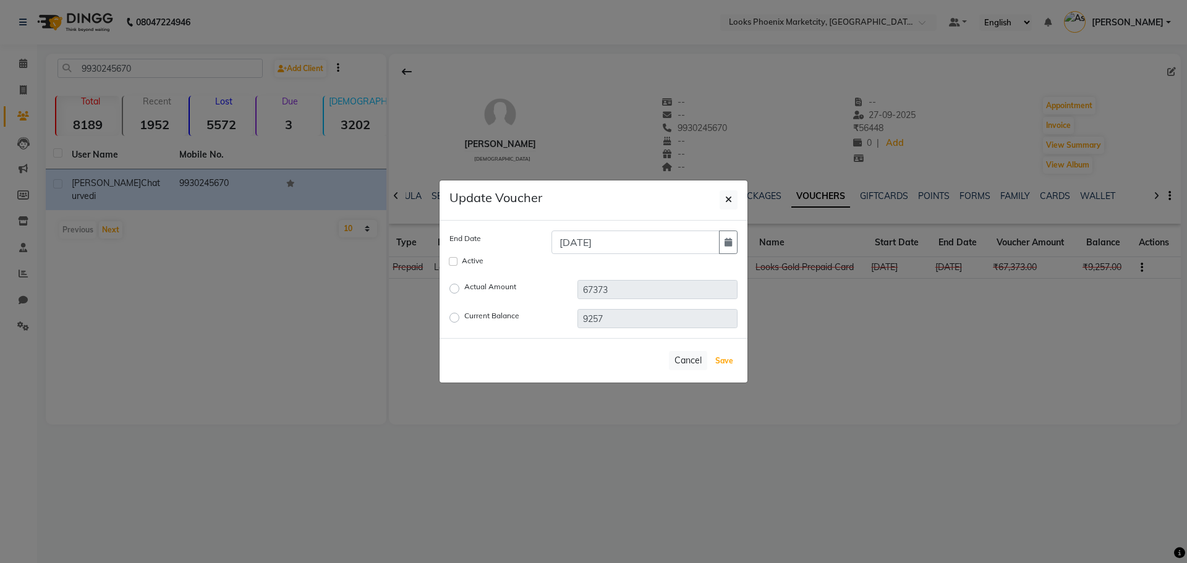
checkbox input "false"
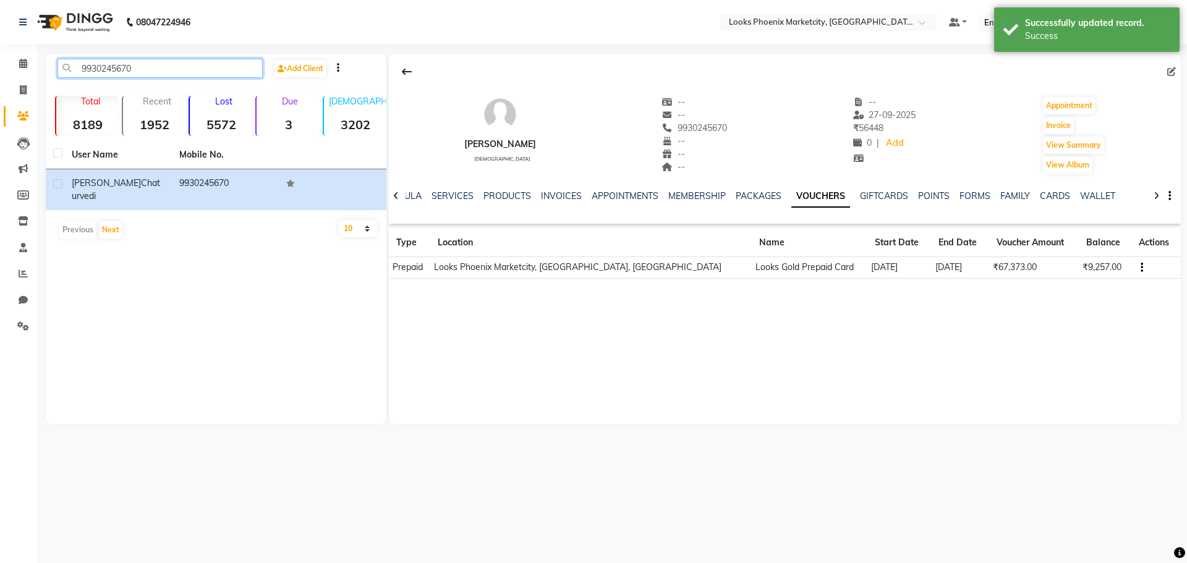
click at [244, 62] on input "9930245670" at bounding box center [160, 68] width 205 height 19
paste input "811217056"
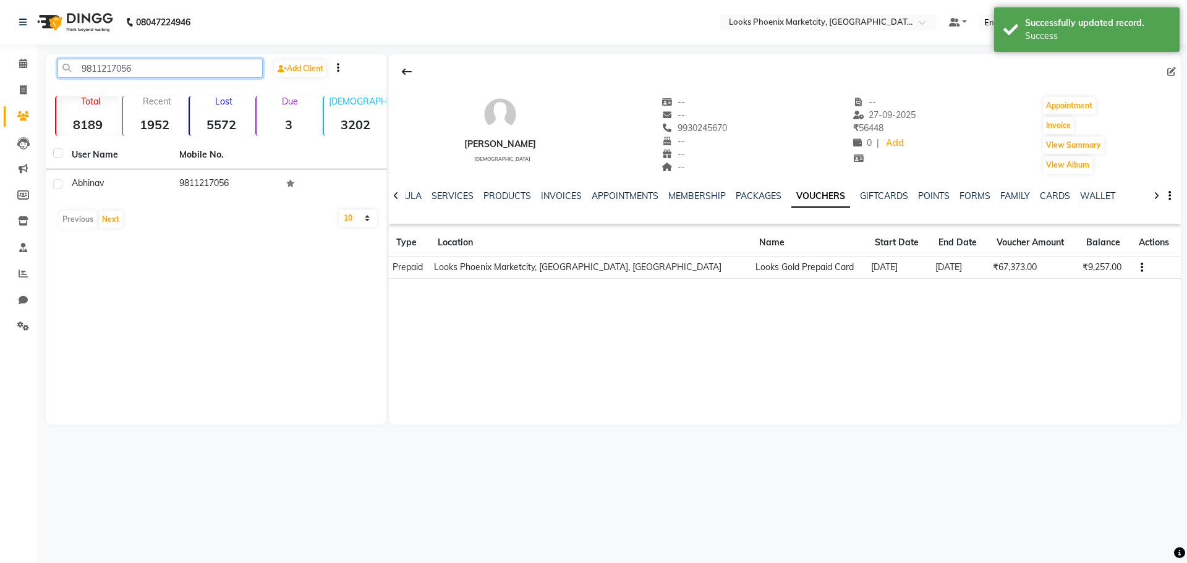
type input "9811217056"
click at [191, 183] on td "9811217056" at bounding box center [226, 184] width 108 height 30
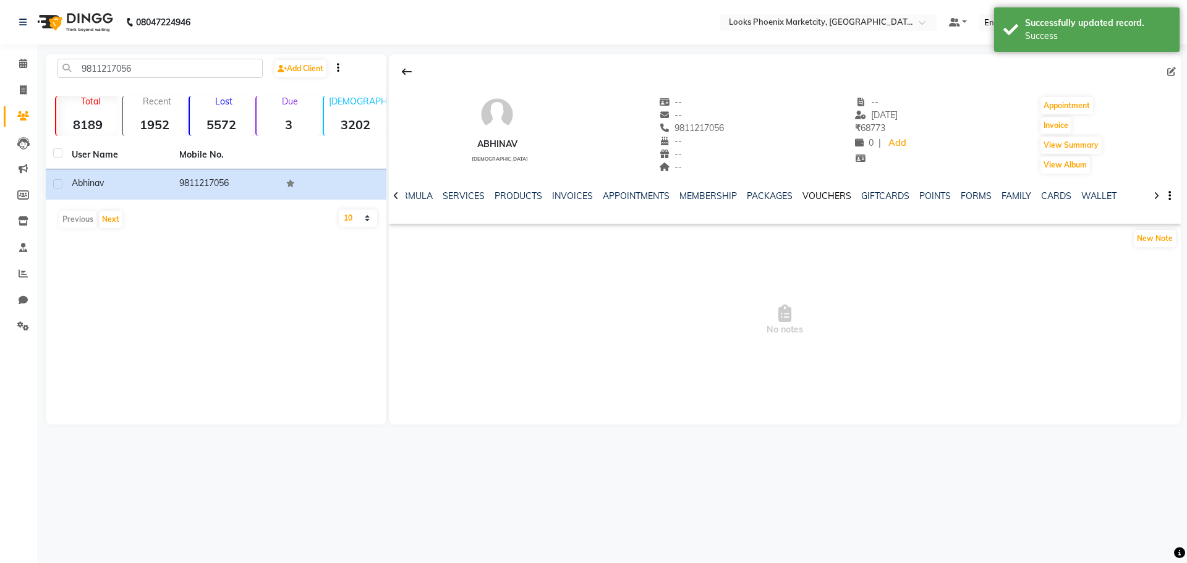
click at [831, 195] on link "VOUCHERS" at bounding box center [827, 195] width 49 height 11
click at [865, 190] on link "GIFTCARDS" at bounding box center [884, 195] width 48 height 11
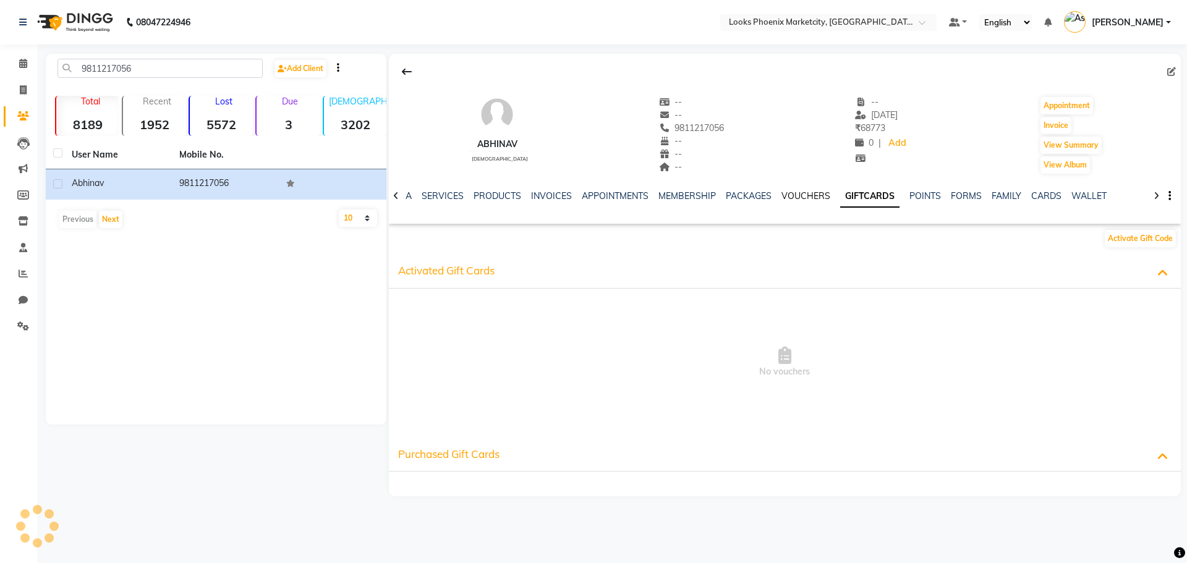
drag, startPoint x: 803, startPoint y: 194, endPoint x: 766, endPoint y: 194, distance: 37.1
click at [803, 194] on link "VOUCHERS" at bounding box center [806, 195] width 49 height 11
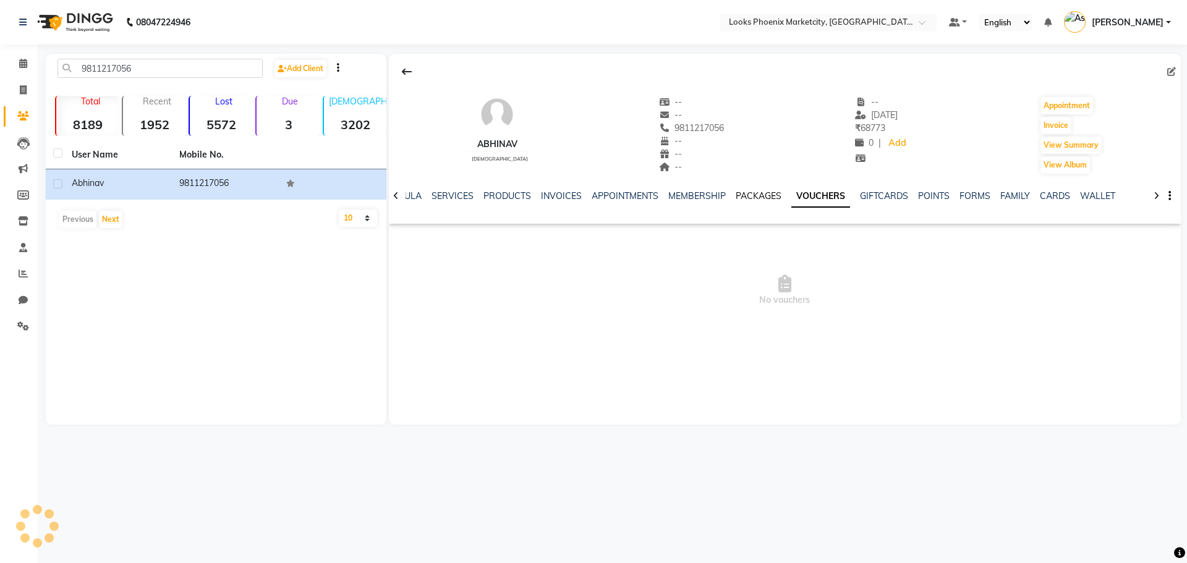
click at [758, 196] on link "PACKAGES" at bounding box center [759, 195] width 46 height 11
click at [792, 201] on link "PACKAGES" at bounding box center [774, 197] width 56 height 22
click at [818, 202] on div "VOUCHERS" at bounding box center [835, 196] width 49 height 13
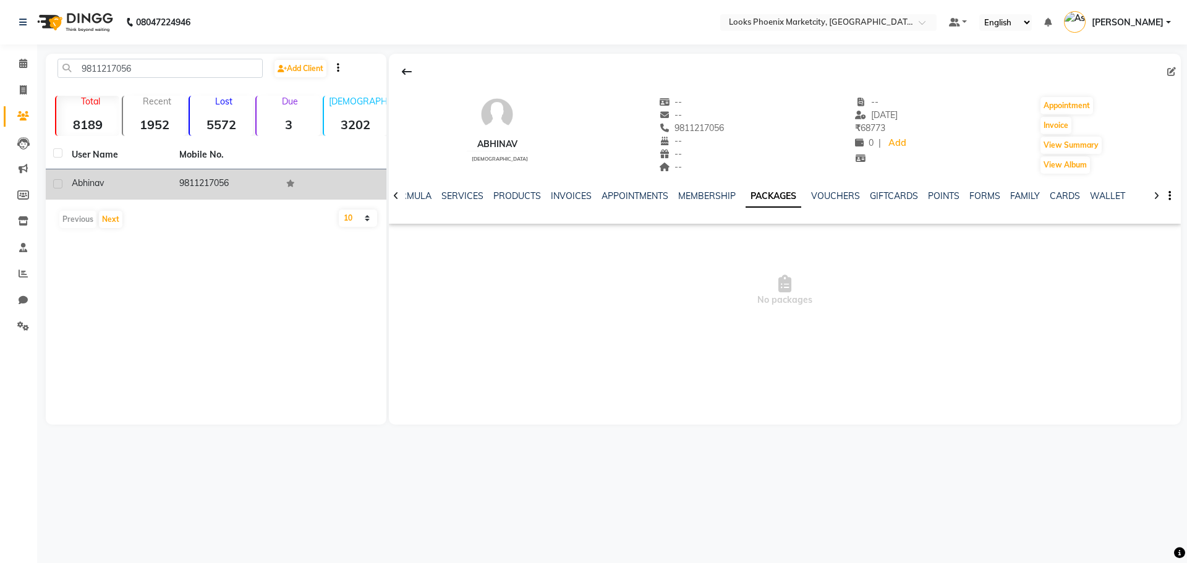
click at [249, 179] on td "9811217056" at bounding box center [226, 184] width 108 height 30
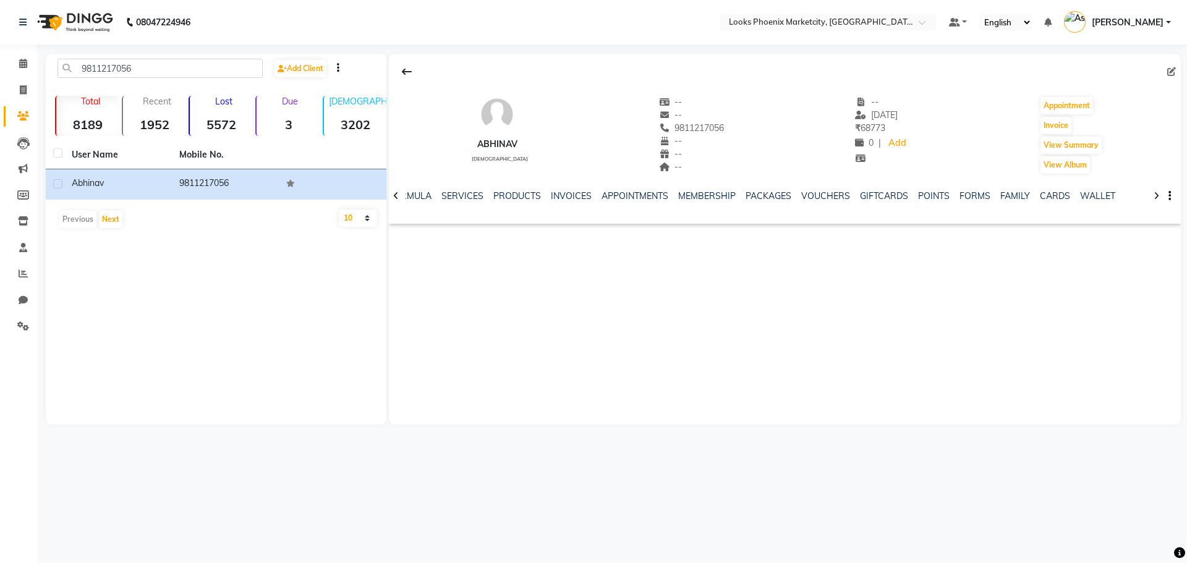
click at [181, 57] on div "9811217056 Add Client Total 8189 Recent 1952 Lost 5572 Due 3 Male 3202 Female 4…" at bounding box center [216, 239] width 341 height 371
click at [180, 71] on input "9811217056" at bounding box center [160, 68] width 205 height 19
drag, startPoint x: 180, startPoint y: 71, endPoint x: 44, endPoint y: 76, distance: 136.2
click at [44, 76] on main "9811217056 Add Client Total 8189 Recent 1952 Lost 5572 Due 3 Male 3202 Female 4…" at bounding box center [612, 249] width 1150 height 390
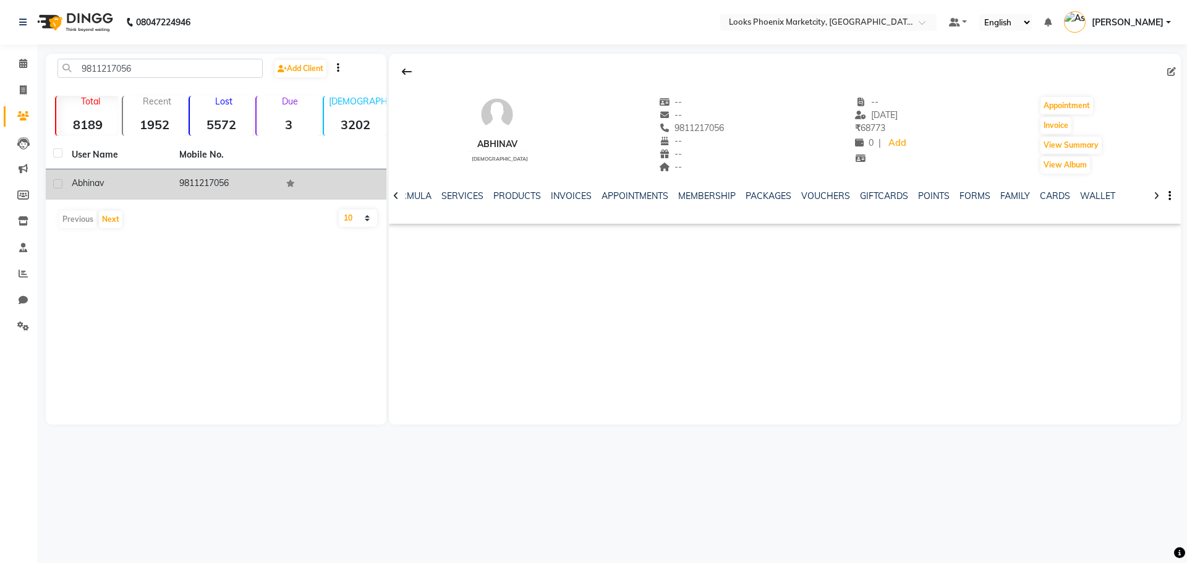
click at [200, 196] on td "9811217056" at bounding box center [226, 184] width 108 height 30
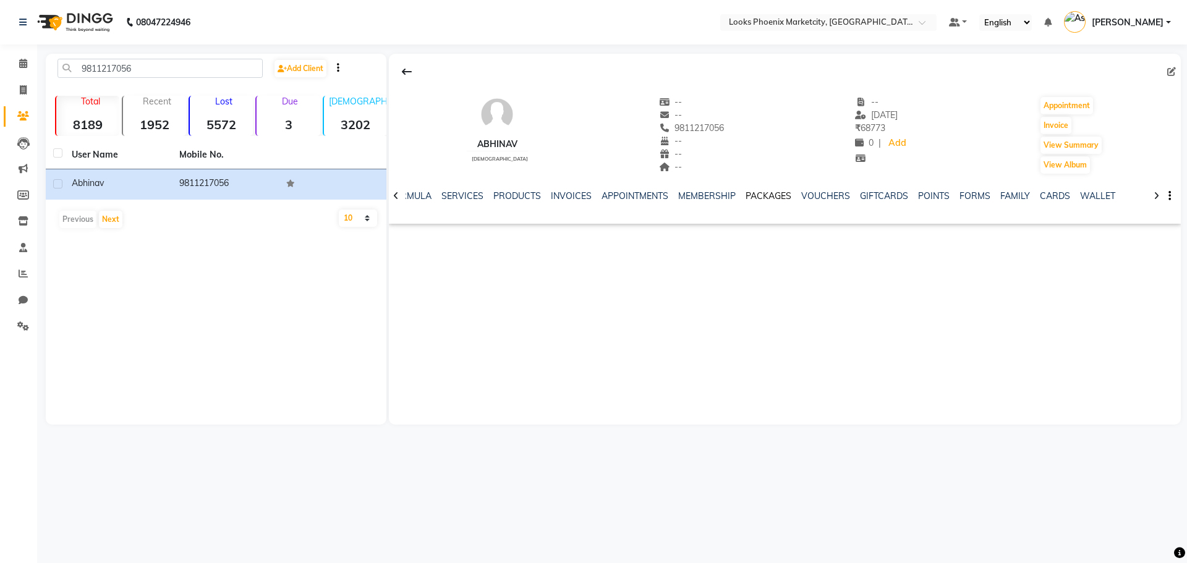
click at [768, 194] on link "PACKAGES" at bounding box center [769, 195] width 46 height 11
click at [831, 198] on link "VOUCHERS" at bounding box center [835, 195] width 49 height 11
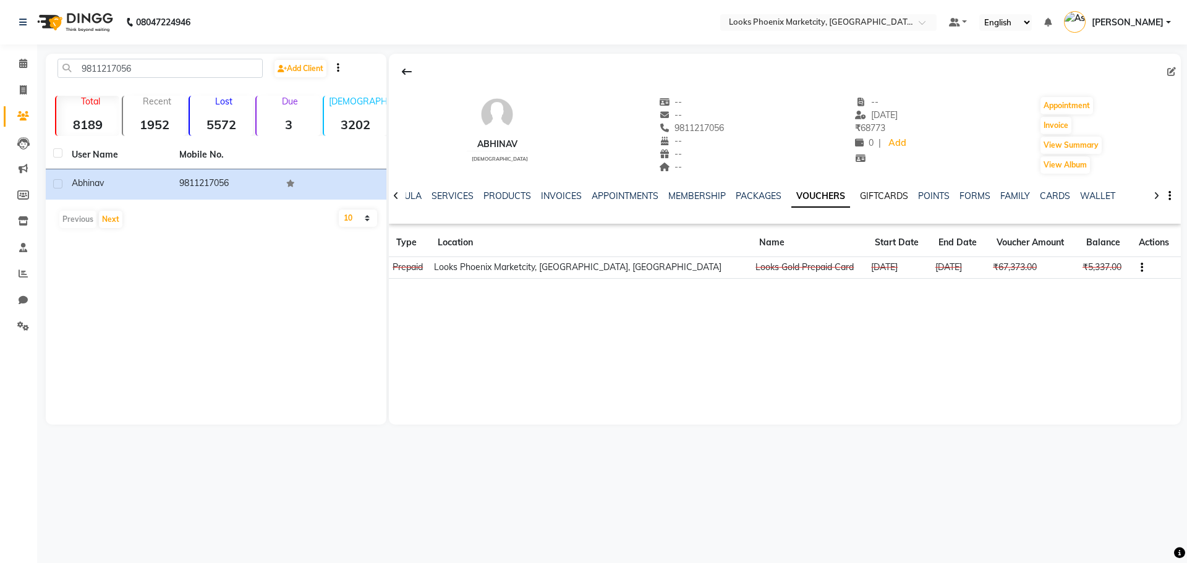
click at [883, 201] on link "GIFTCARDS" at bounding box center [884, 195] width 48 height 11
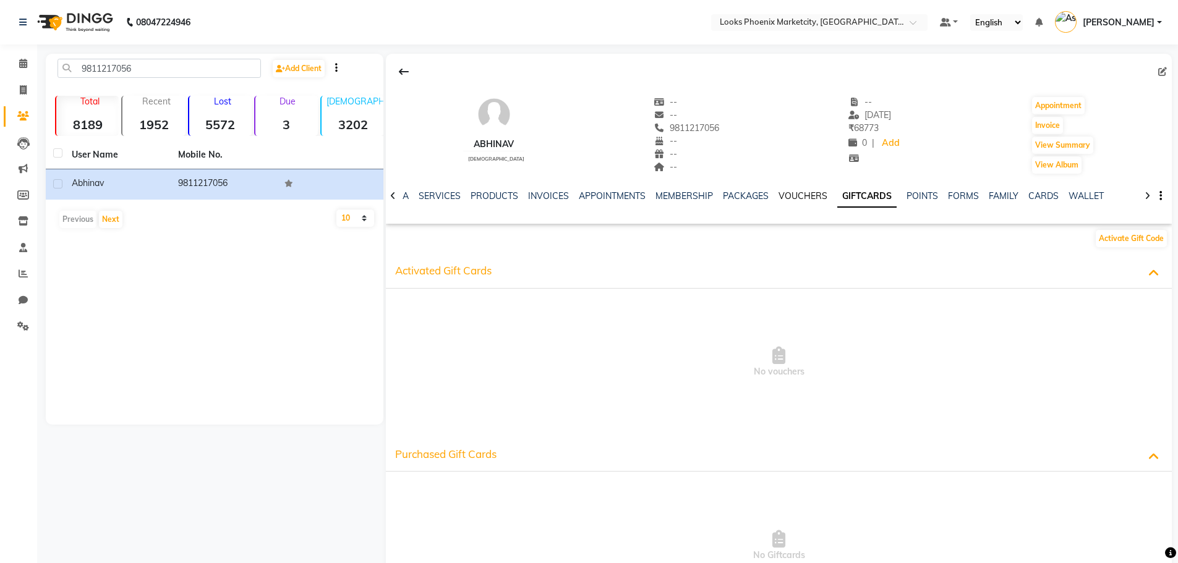
click at [804, 193] on link "VOUCHERS" at bounding box center [803, 195] width 49 height 11
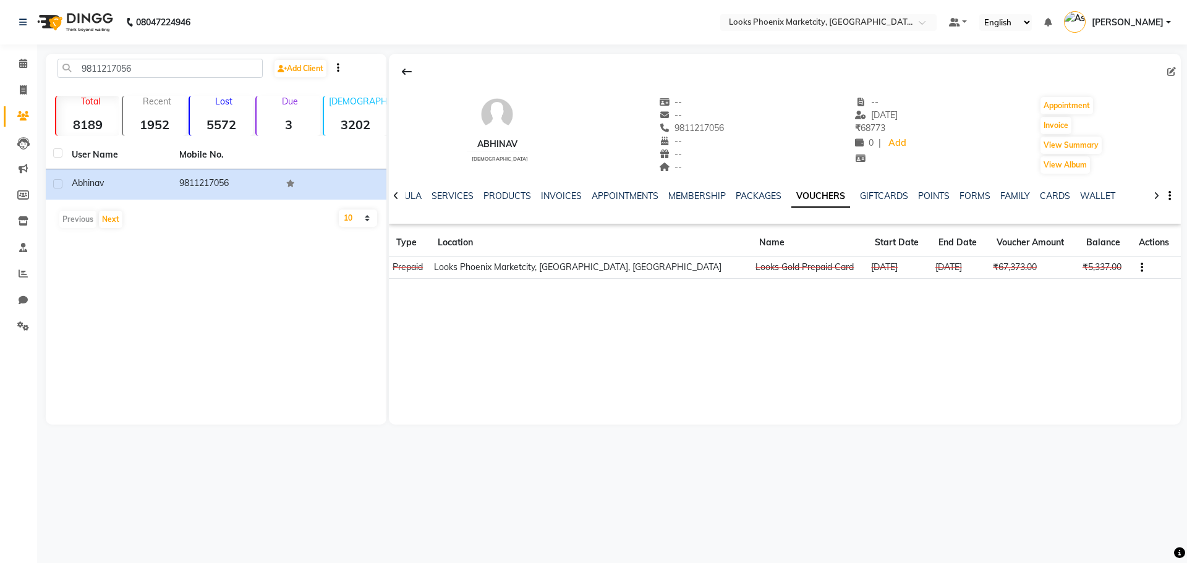
click at [1136, 267] on button "button" at bounding box center [1139, 267] width 7 height 13
click at [1070, 267] on div "Edit" at bounding box center [1075, 266] width 77 height 15
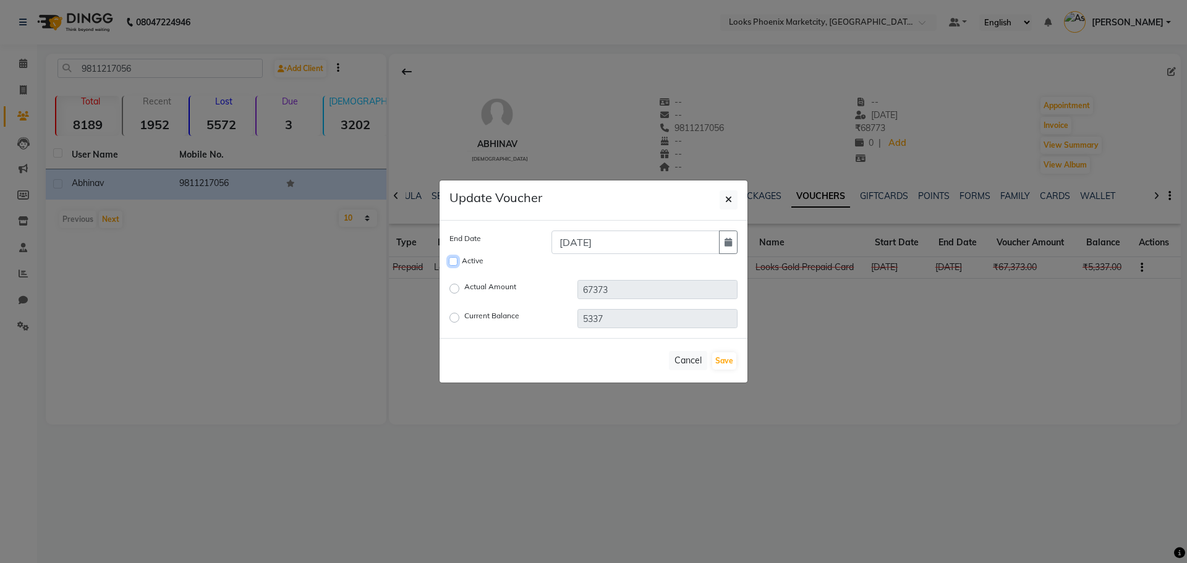
click at [454, 261] on input "Active" at bounding box center [453, 261] width 9 height 9
checkbox input "true"
click at [727, 244] on icon "button" at bounding box center [728, 242] width 7 height 9
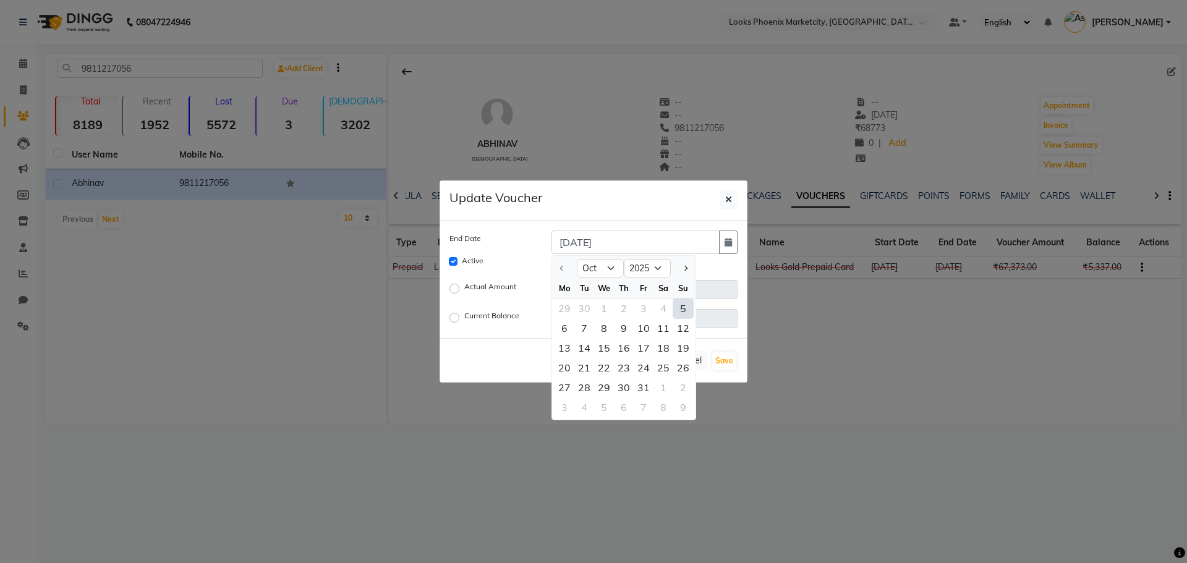
click at [671, 269] on div at bounding box center [683, 269] width 25 height 20
click at [660, 275] on select "2025 2026 2027 2028 2029 2030 2031 2032 2033 2034 2035" at bounding box center [647, 268] width 47 height 19
select select "2027"
click at [624, 259] on select "2025 2026 2027 2028 2029 2030 2031 2032 2033 2034 2035" at bounding box center [647, 268] width 47 height 19
click at [678, 340] on div "17" at bounding box center [684, 348] width 20 height 20
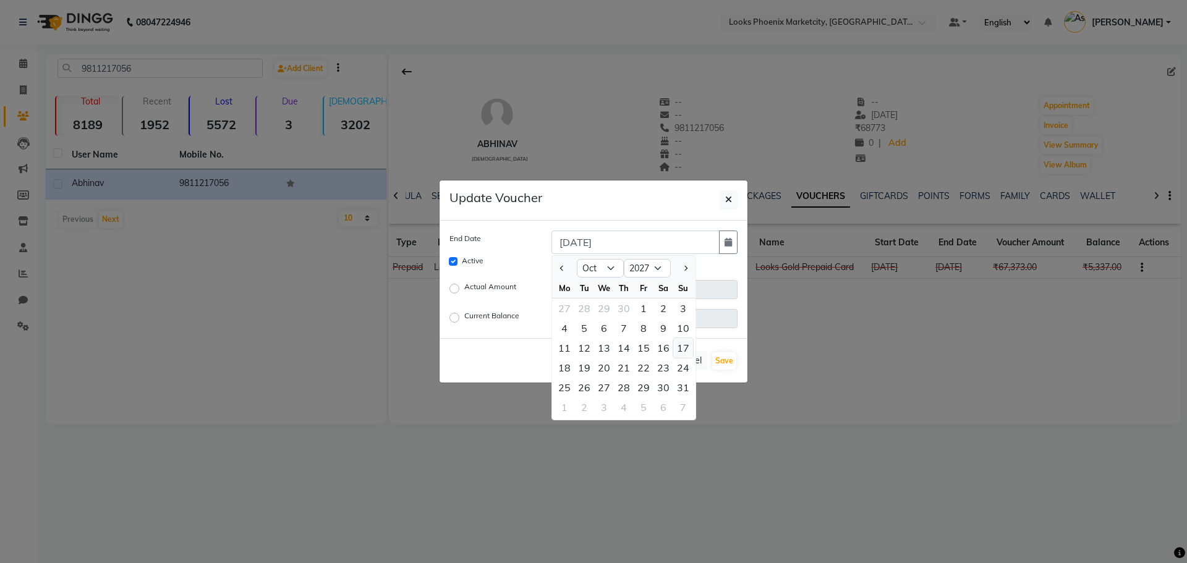
type input "17-10-2027"
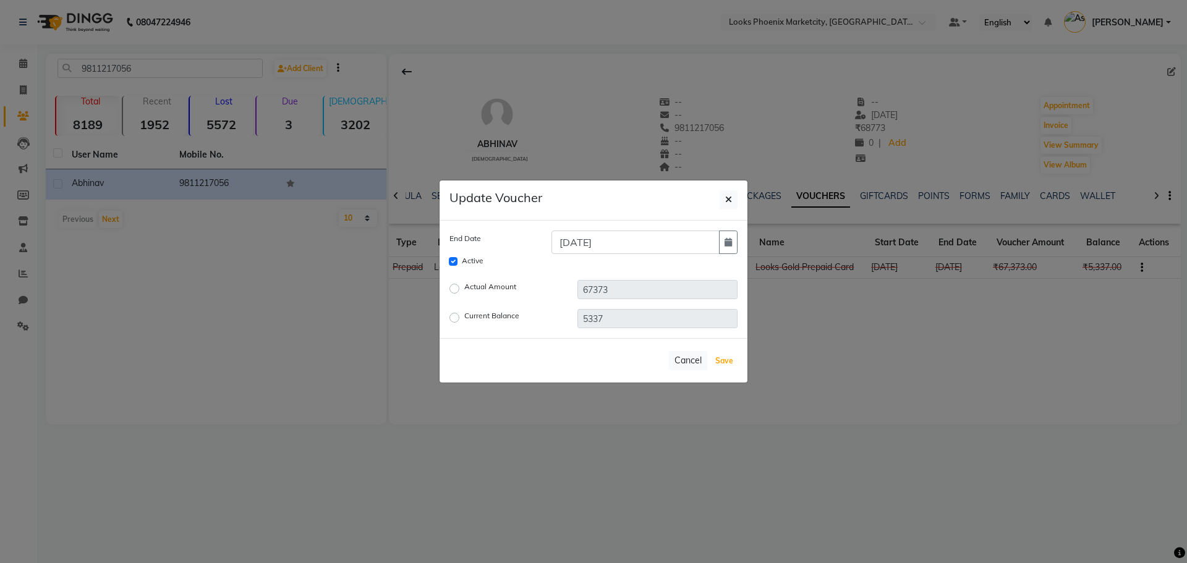
drag, startPoint x: 736, startPoint y: 358, endPoint x: 730, endPoint y: 349, distance: 10.6
click at [736, 359] on button "Save" at bounding box center [724, 361] width 24 height 17
click at [715, 350] on div "Cancel Save" at bounding box center [594, 360] width 308 height 45
checkbox input "false"
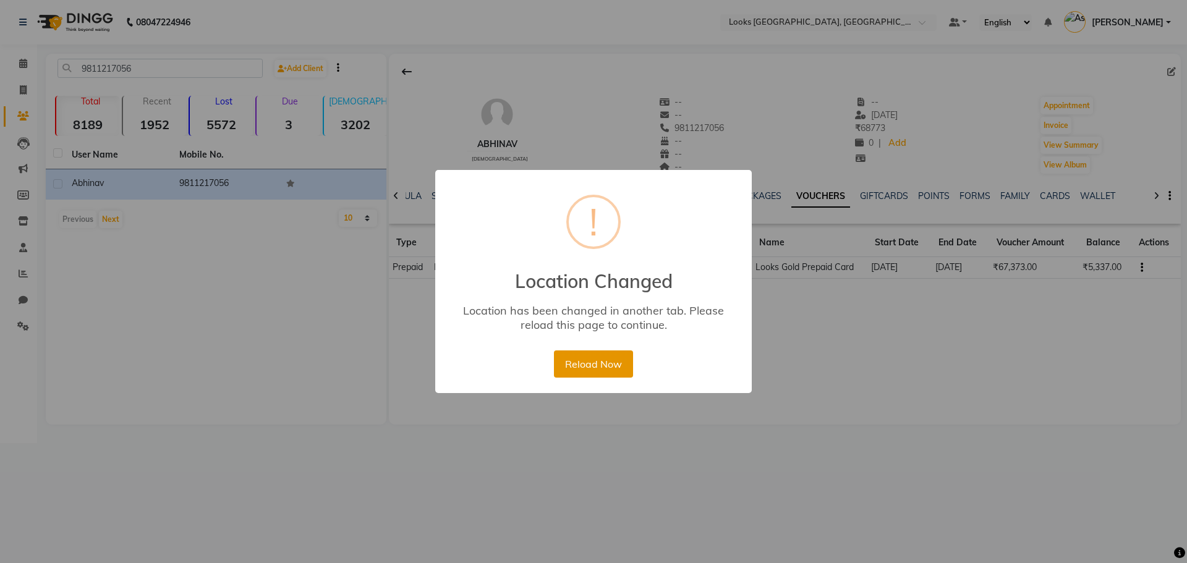
click at [597, 358] on button "Reload Now" at bounding box center [593, 364] width 79 height 27
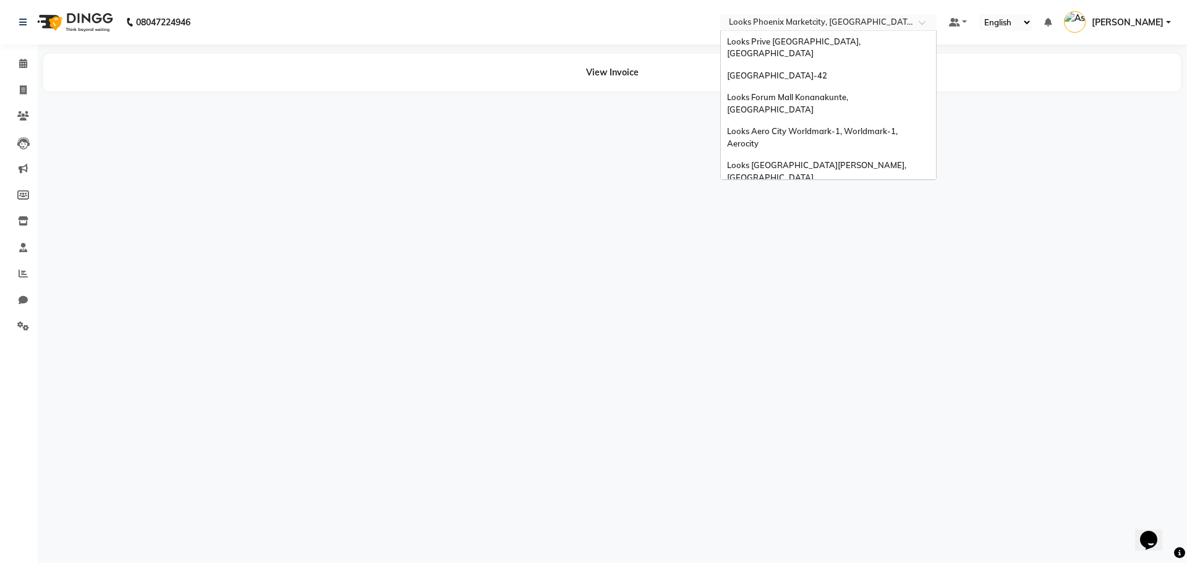
click at [771, 26] on input "text" at bounding box center [816, 23] width 179 height 12
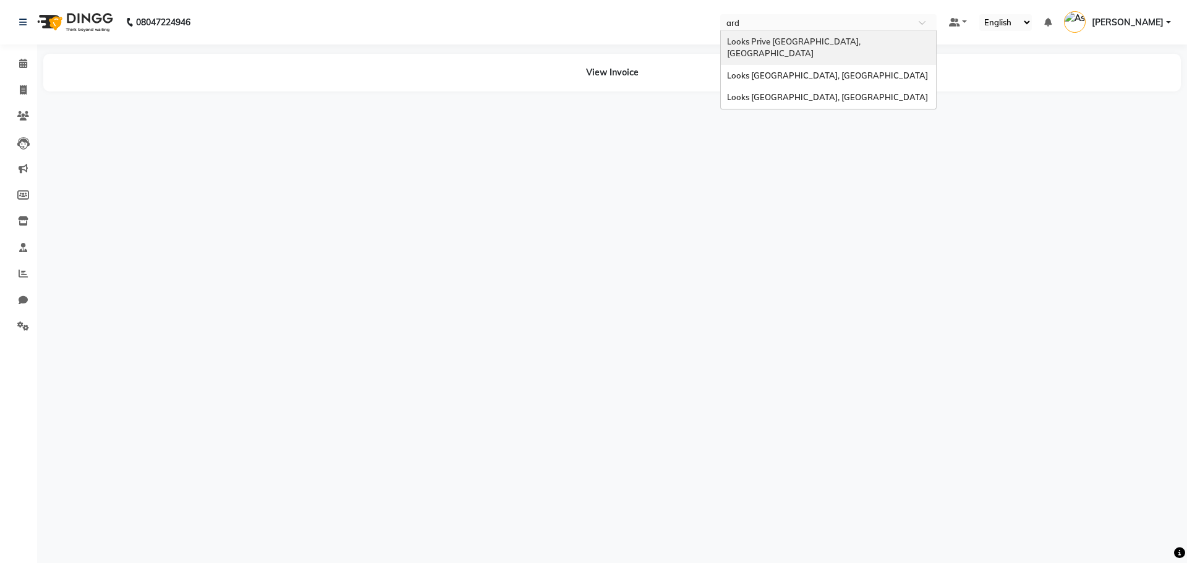
type input "arde"
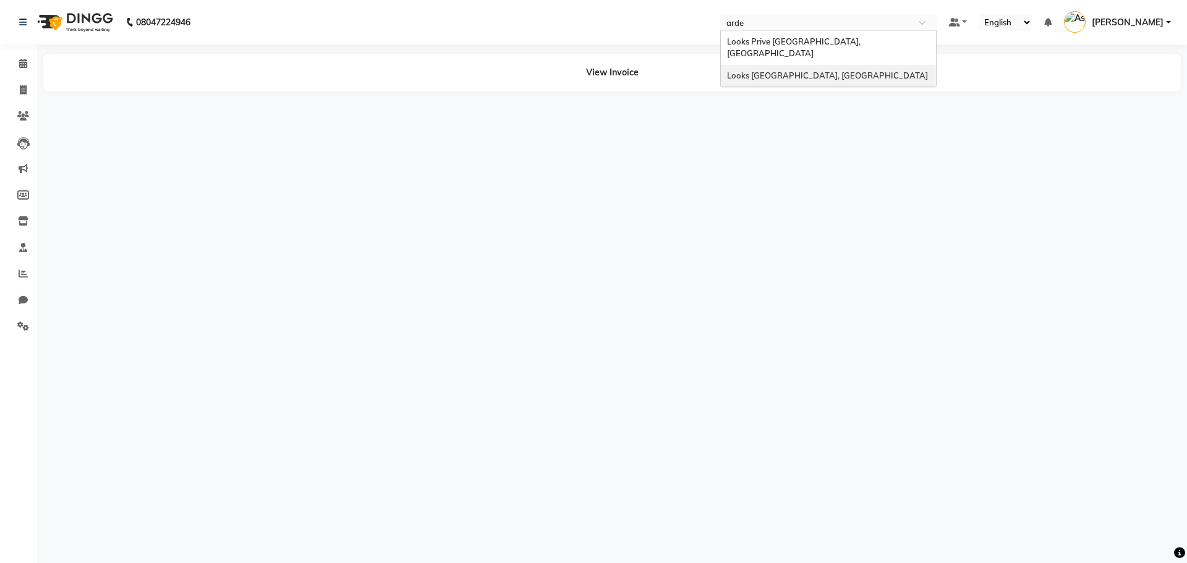
click at [774, 65] on div "Looks [GEOGRAPHIC_DATA], [GEOGRAPHIC_DATA]" at bounding box center [828, 76] width 215 height 22
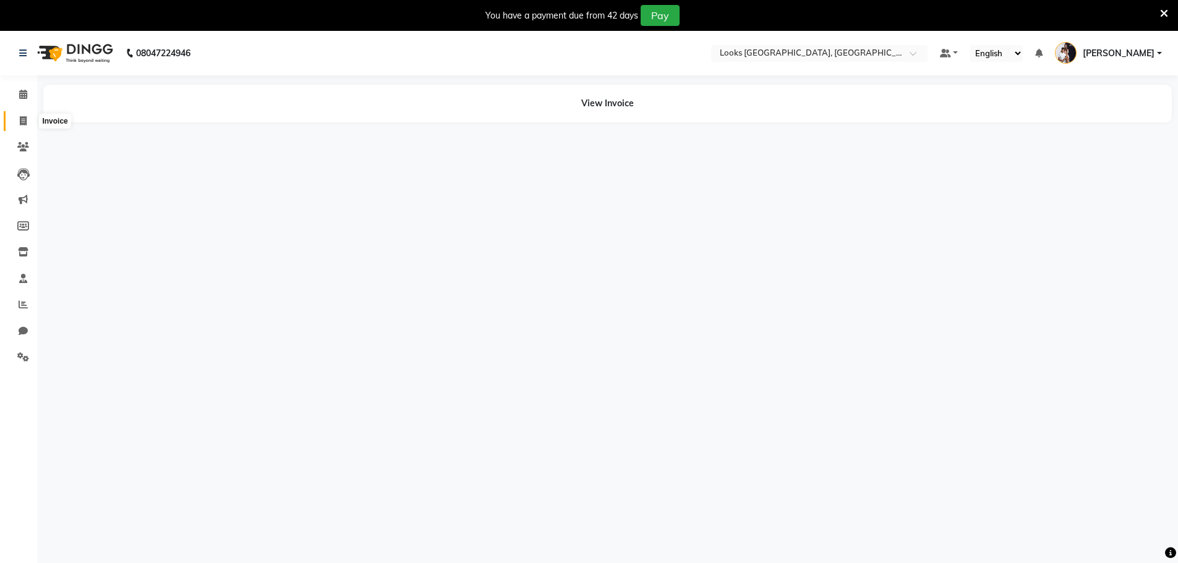
click at [17, 114] on span at bounding box center [23, 121] width 22 height 14
select select "service"
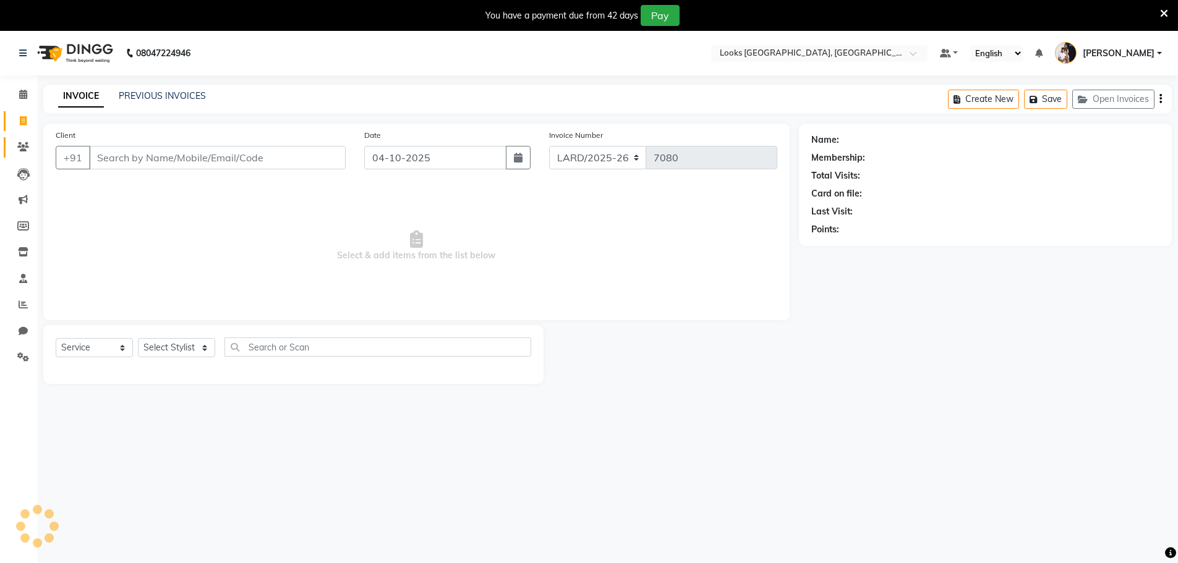
click at [24, 154] on span at bounding box center [23, 147] width 22 height 14
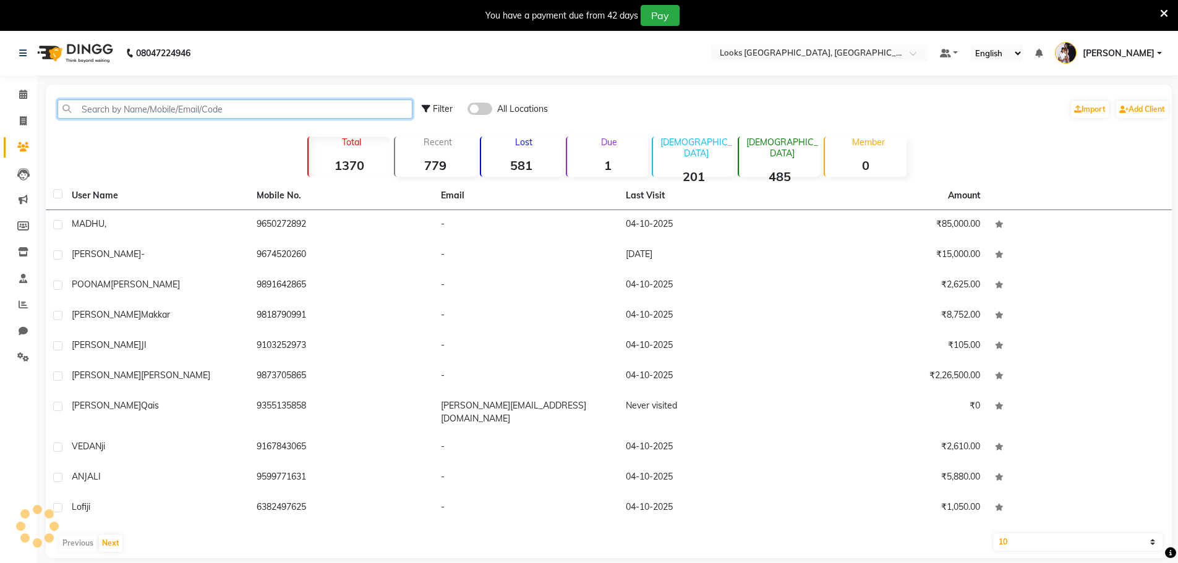
click at [217, 107] on input "text" at bounding box center [235, 109] width 355 height 19
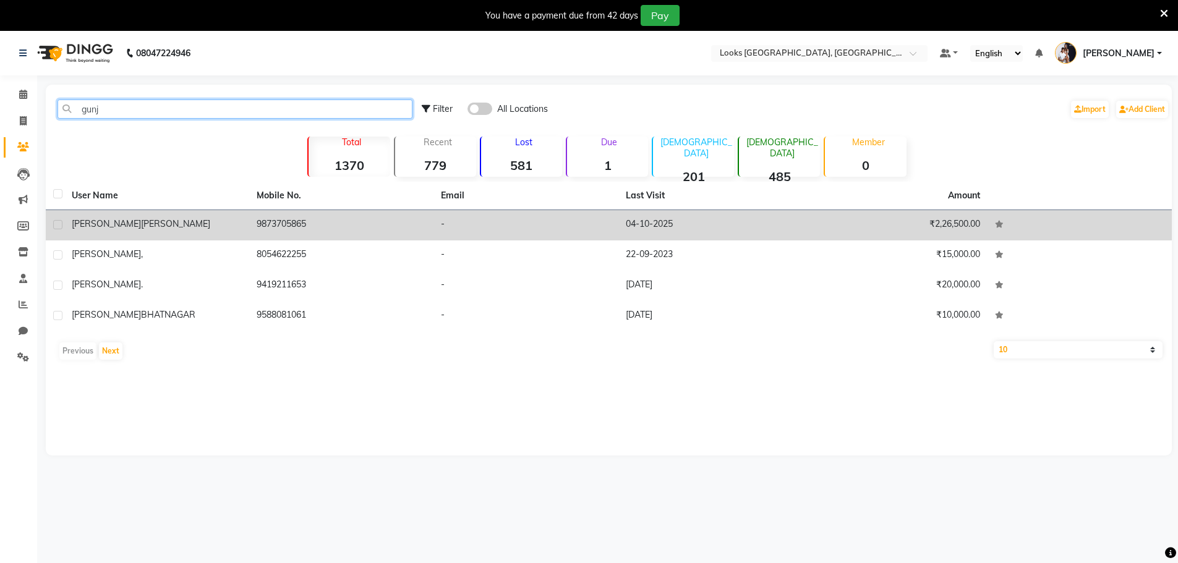
type input "gunj"
click at [330, 216] on td "9873705865" at bounding box center [341, 225] width 185 height 30
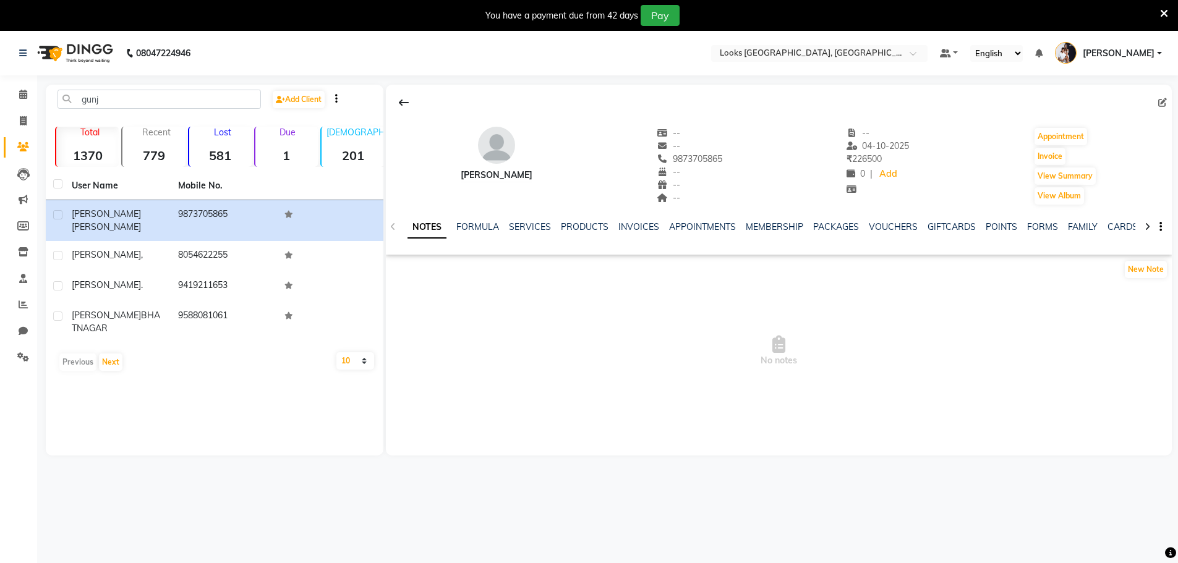
click at [874, 236] on div "NOTES FORMULA SERVICES PRODUCTS INVOICES APPOINTMENTS MEMBERSHIP PACKAGES VOUCH…" at bounding box center [764, 232] width 713 height 23
click at [879, 234] on div "NOTES FORMULA SERVICES PRODUCTS INVOICES APPOINTMENTS MEMBERSHIP PACKAGES VOUCH…" at bounding box center [764, 232] width 713 height 23
click at [884, 225] on link "VOUCHERS" at bounding box center [893, 226] width 49 height 11
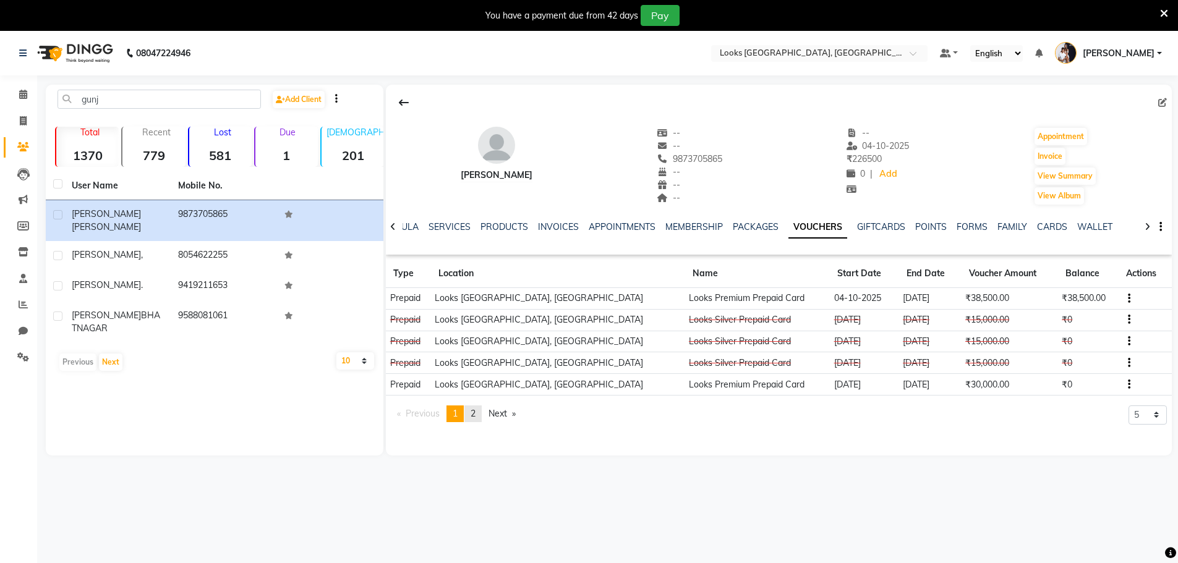
click at [482, 410] on link "page 2" at bounding box center [472, 414] width 17 height 17
click at [1123, 364] on button "button" at bounding box center [1126, 363] width 7 height 13
click at [1089, 346] on td "Redemption History" at bounding box center [1063, 348] width 77 height 14
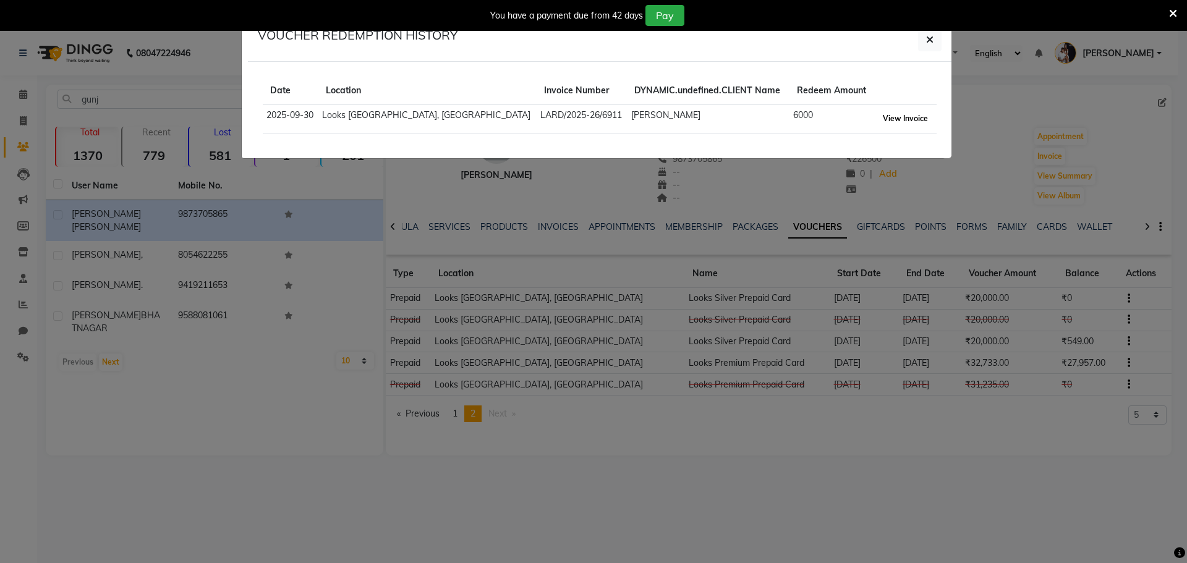
click at [913, 119] on button "View Invoice" at bounding box center [905, 118] width 51 height 17
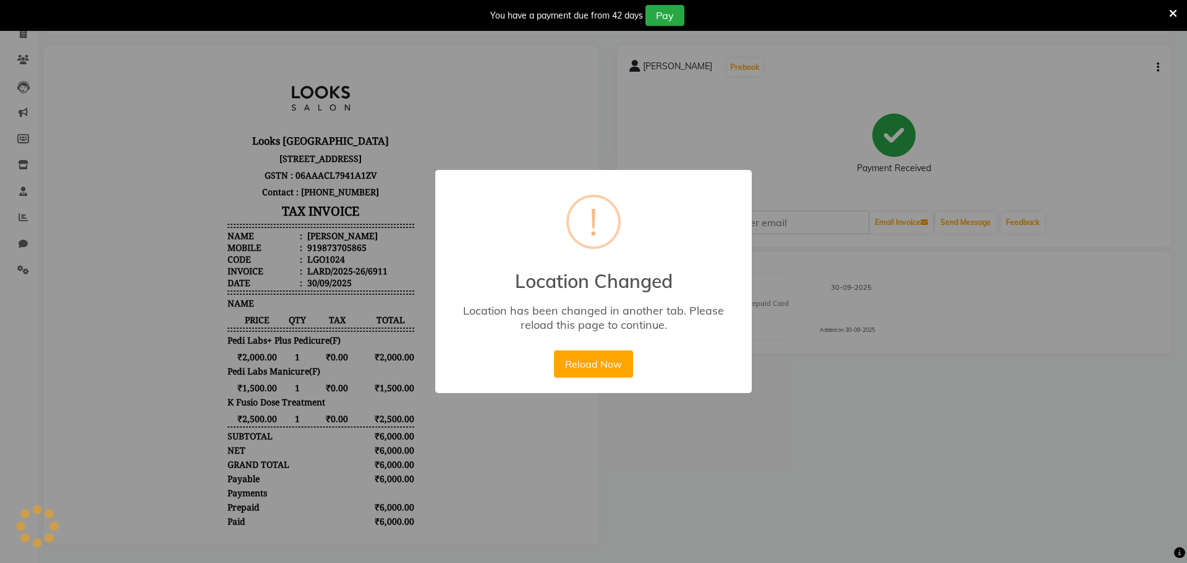
click at [671, 100] on div "× ! Location Changed Location has been changed in another tab. Please reload th…" at bounding box center [593, 281] width 1187 height 563
click at [621, 360] on button "Reload Now" at bounding box center [593, 364] width 79 height 27
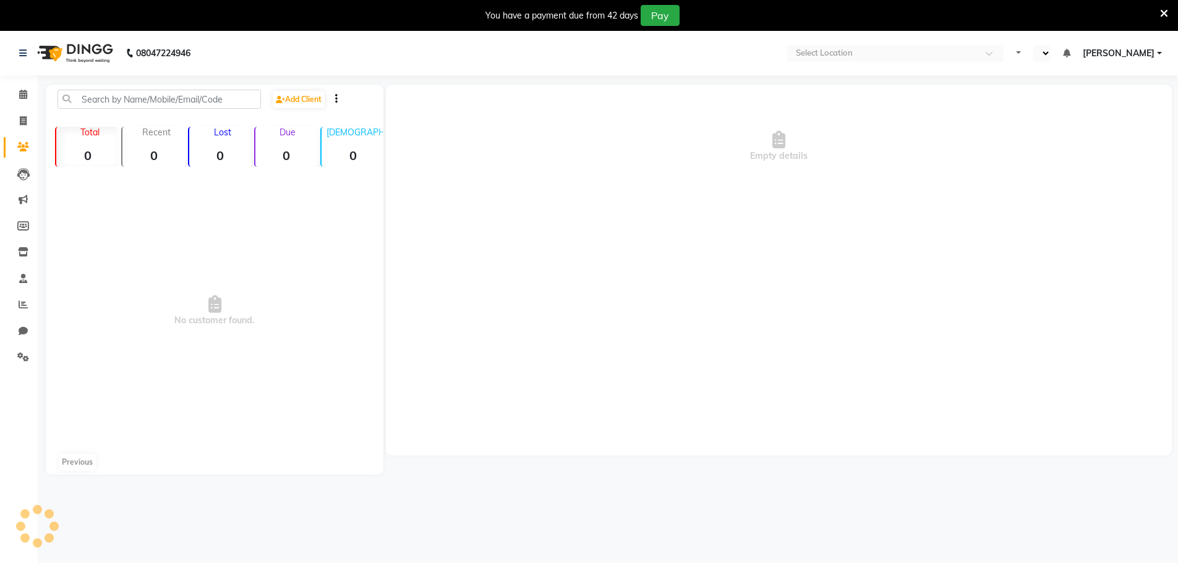
select select "en"
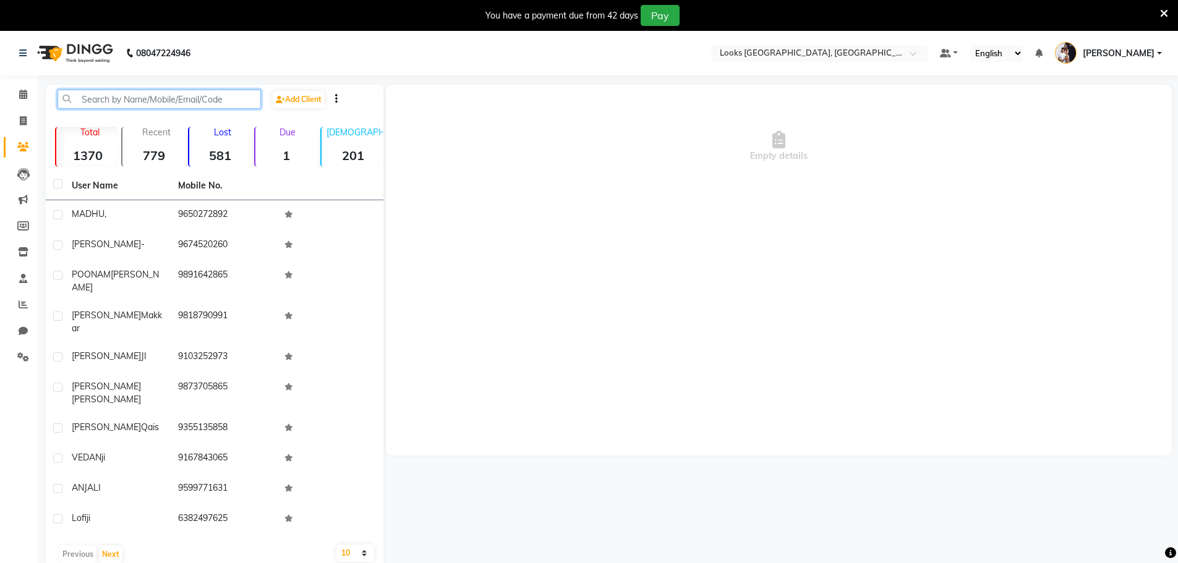
click at [148, 100] on input "text" at bounding box center [159, 99] width 203 height 19
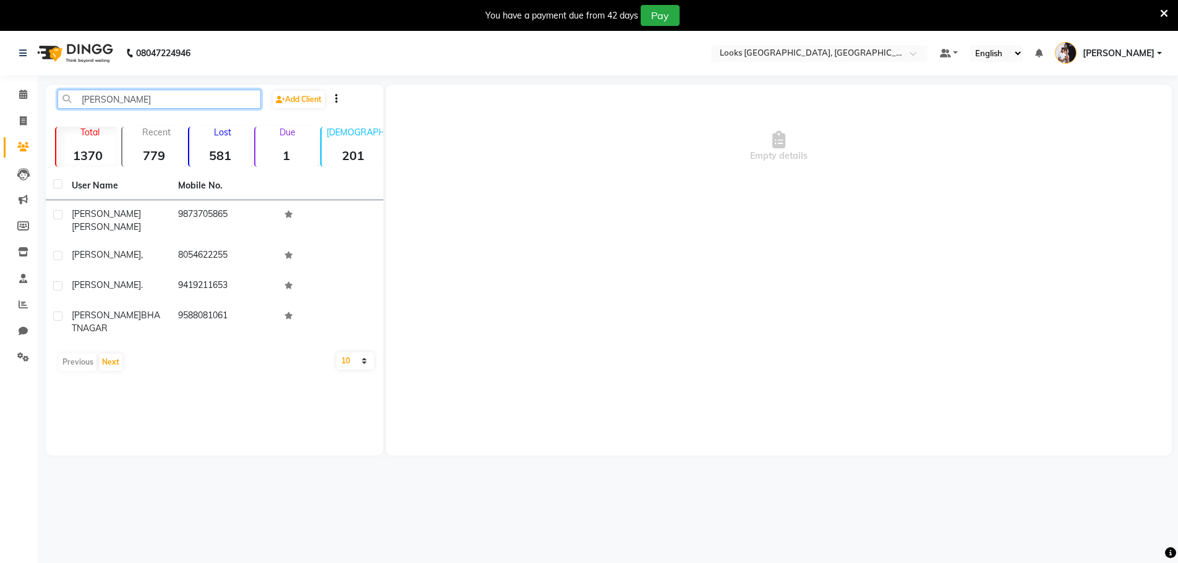
type input "[PERSON_NAME]"
click at [162, 214] on div "[PERSON_NAME]" at bounding box center [118, 221] width 92 height 26
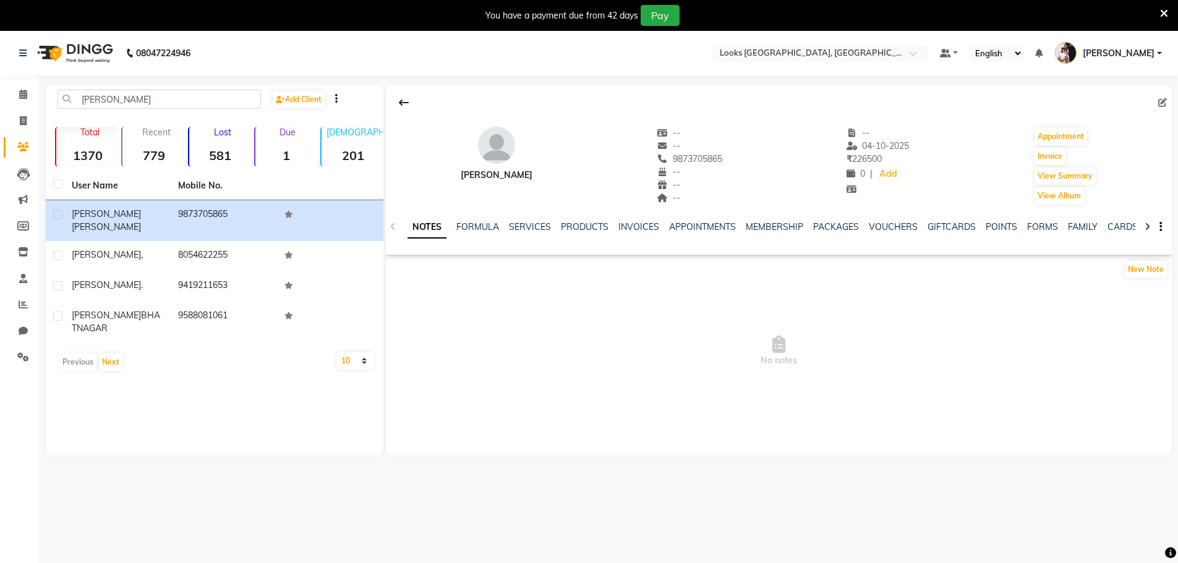
click at [895, 233] on div "VOUCHERS" at bounding box center [893, 227] width 49 height 13
click at [896, 229] on link "VOUCHERS" at bounding box center [893, 226] width 49 height 11
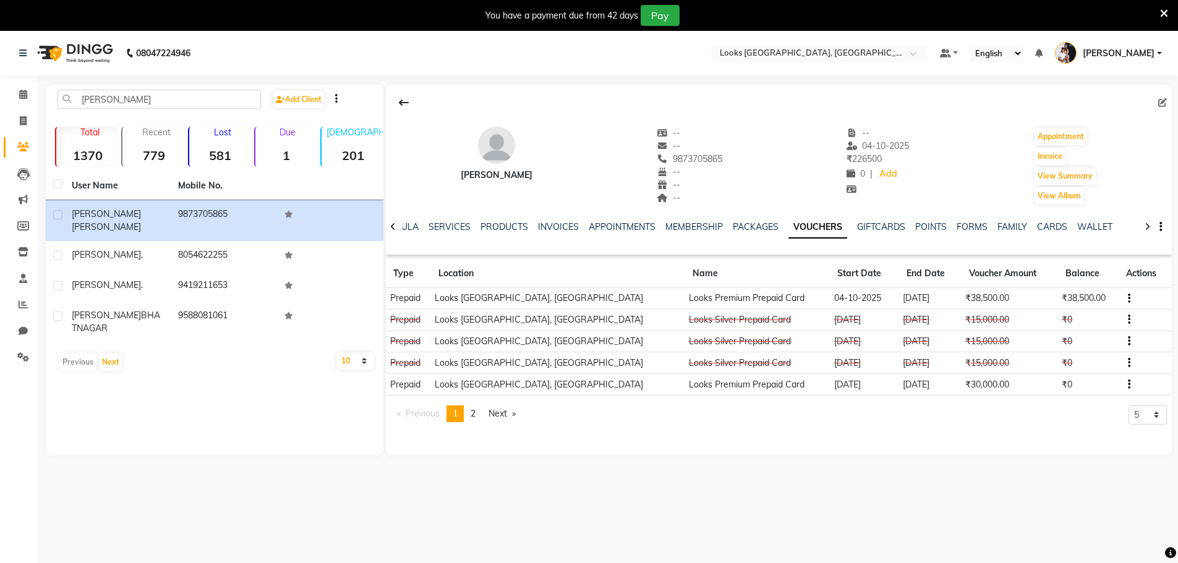
click at [1128, 299] on icon "button" at bounding box center [1129, 299] width 2 height 1
click at [1097, 305] on div "Merge" at bounding box center [1087, 306] width 30 height 15
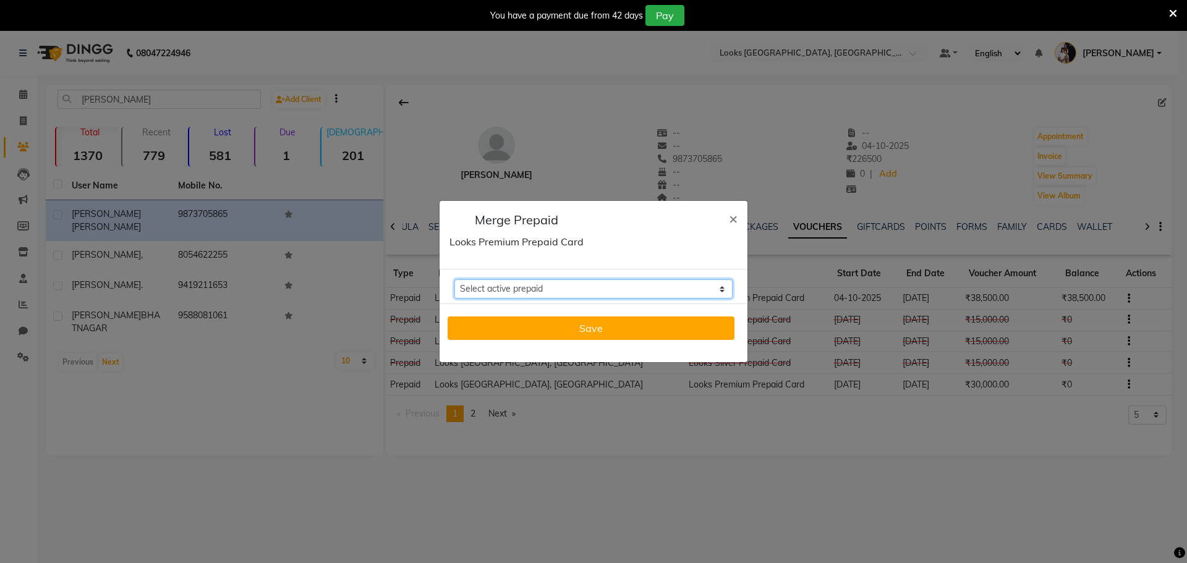
click at [653, 291] on select "Select active prepaid" at bounding box center [594, 289] width 278 height 19
click at [662, 289] on select "Select active prepaid" at bounding box center [594, 289] width 278 height 19
click at [717, 294] on select "Select active prepaid" at bounding box center [594, 289] width 278 height 19
click at [731, 221] on span "×" at bounding box center [733, 218] width 9 height 19
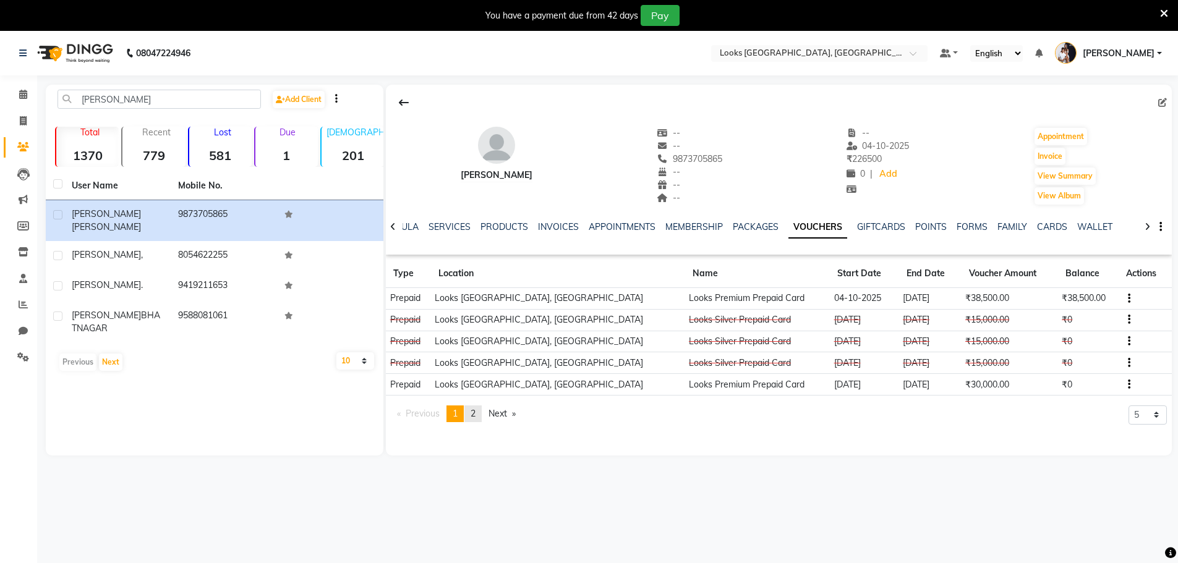
click at [482, 412] on link "page 2" at bounding box center [472, 414] width 17 height 17
click at [1128, 363] on icon "button" at bounding box center [1129, 363] width 2 height 1
click at [1045, 373] on div "Merge" at bounding box center [1063, 377] width 77 height 15
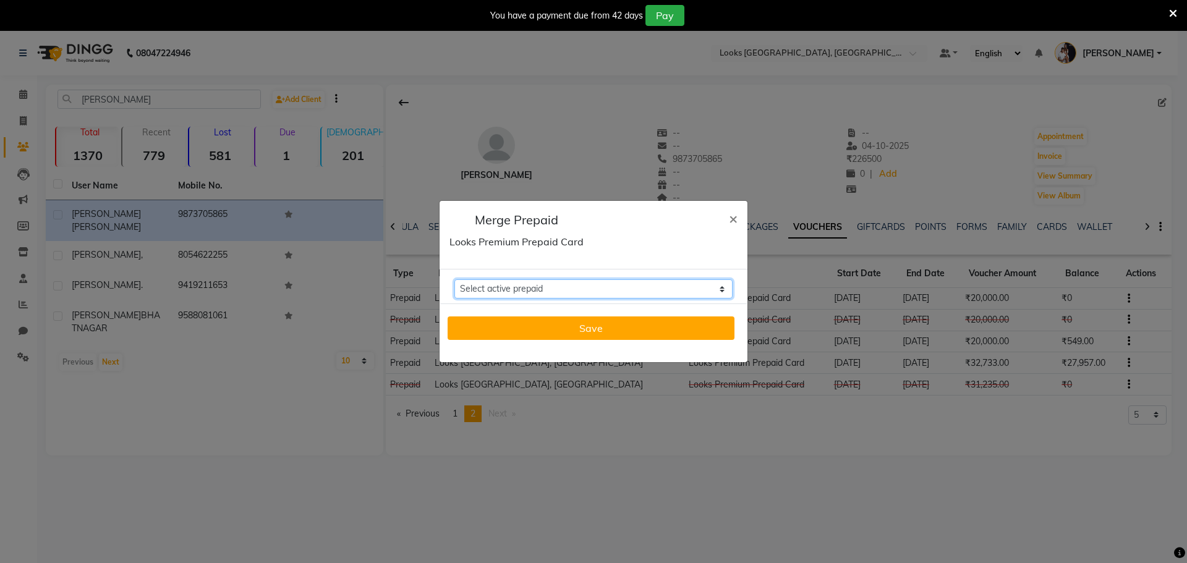
click at [653, 287] on select "Select active prepaid Looks Silver Prepaid Card Balance: 549 Looks Silver Prepa…" at bounding box center [594, 289] width 278 height 19
select select "304766"
click at [455, 280] on select "Select active prepaid Looks Silver Prepaid Card Balance: 549 Looks Silver Prepa…" at bounding box center [594, 289] width 278 height 19
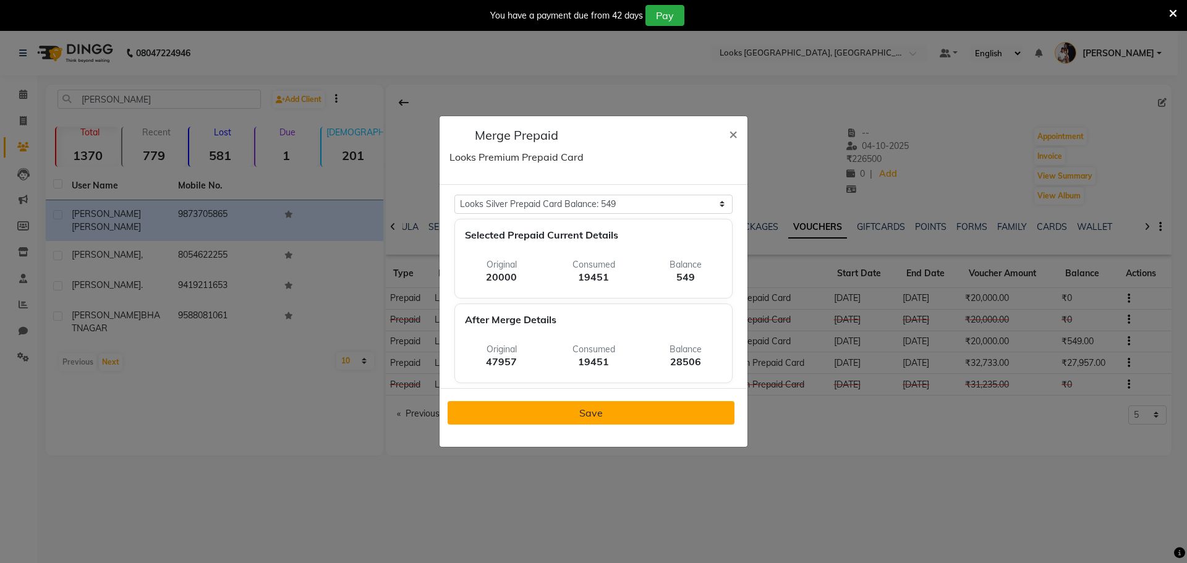
click at [650, 404] on button "Save" at bounding box center [591, 413] width 287 height 24
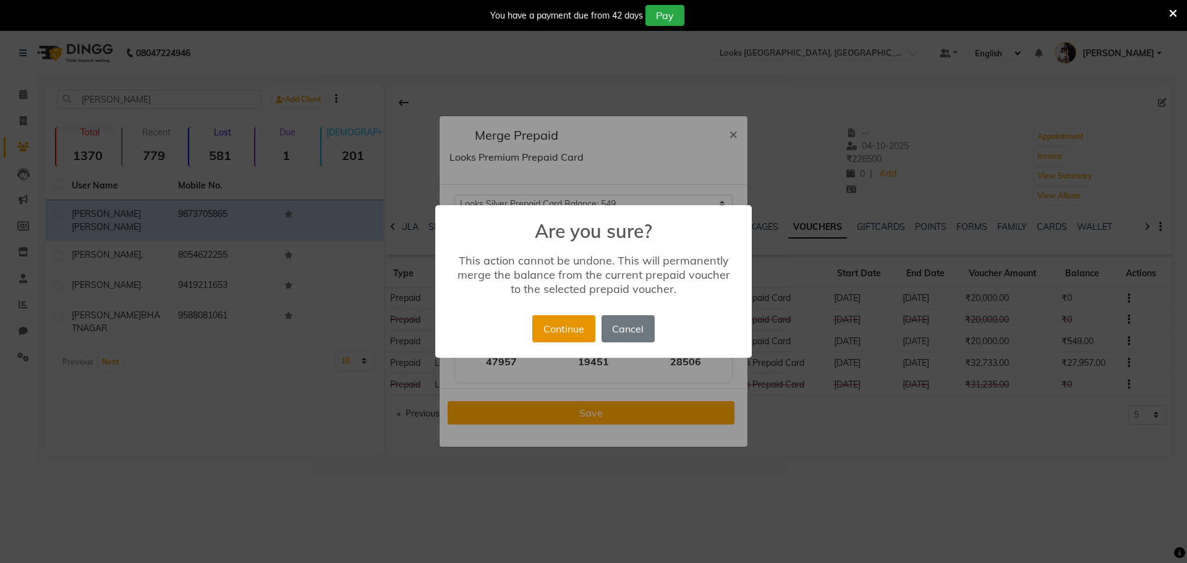
click at [553, 333] on button "Continue" at bounding box center [563, 328] width 62 height 27
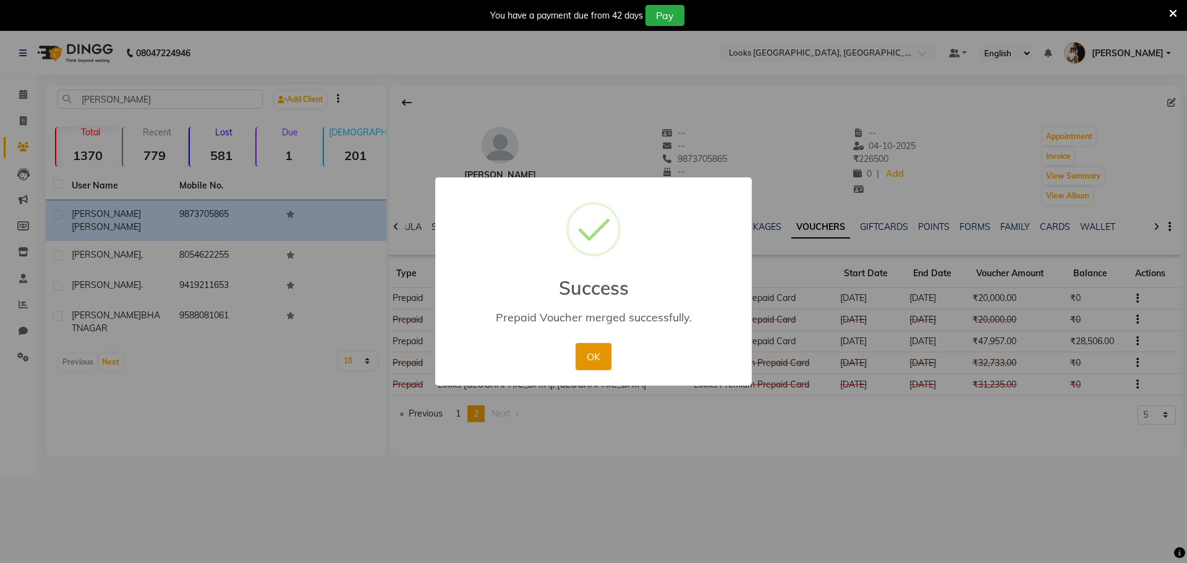
click at [597, 362] on button "OK" at bounding box center [593, 356] width 35 height 27
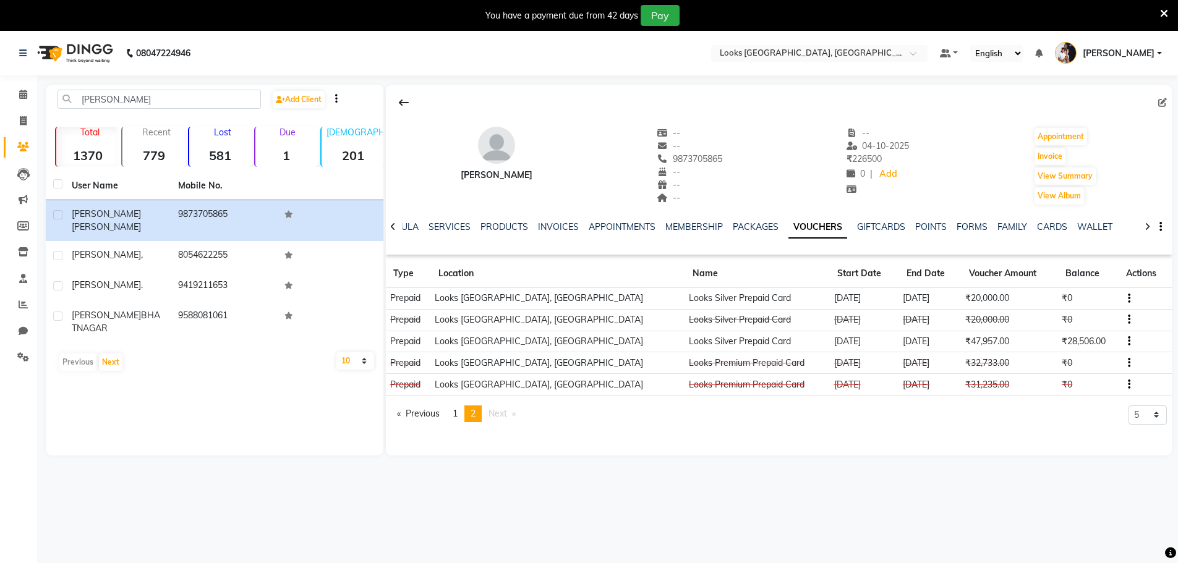
click at [1123, 346] on button "button" at bounding box center [1126, 341] width 7 height 13
click at [1097, 347] on div "Merge" at bounding box center [1087, 348] width 30 height 15
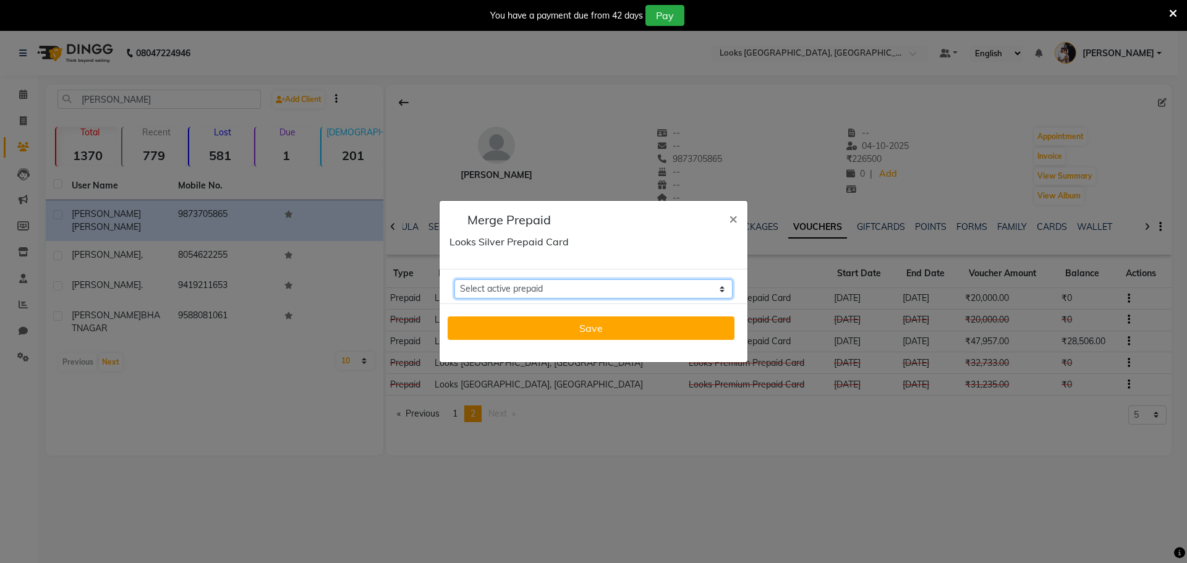
click at [712, 287] on select "Select active prepaid Looks Silver Prepaid Card Balance: 0 Looks Premium Prepai…" at bounding box center [594, 289] width 278 height 19
click at [731, 215] on span "×" at bounding box center [733, 218] width 9 height 19
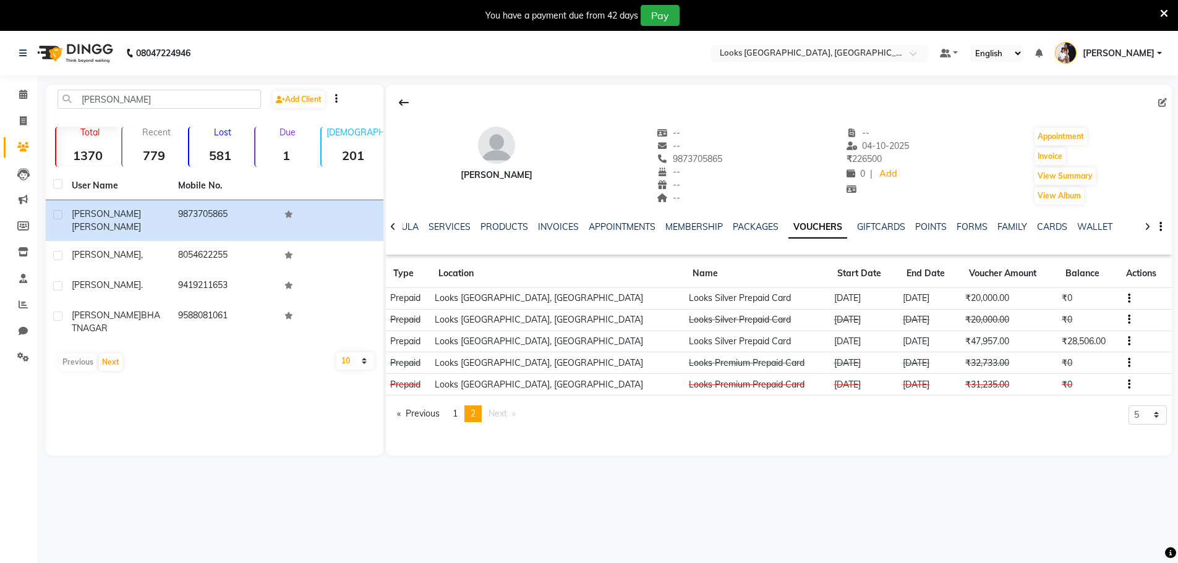
click at [1128, 341] on icon "button" at bounding box center [1129, 341] width 2 height 1
click at [1085, 334] on div "Edit" at bounding box center [1087, 333] width 30 height 15
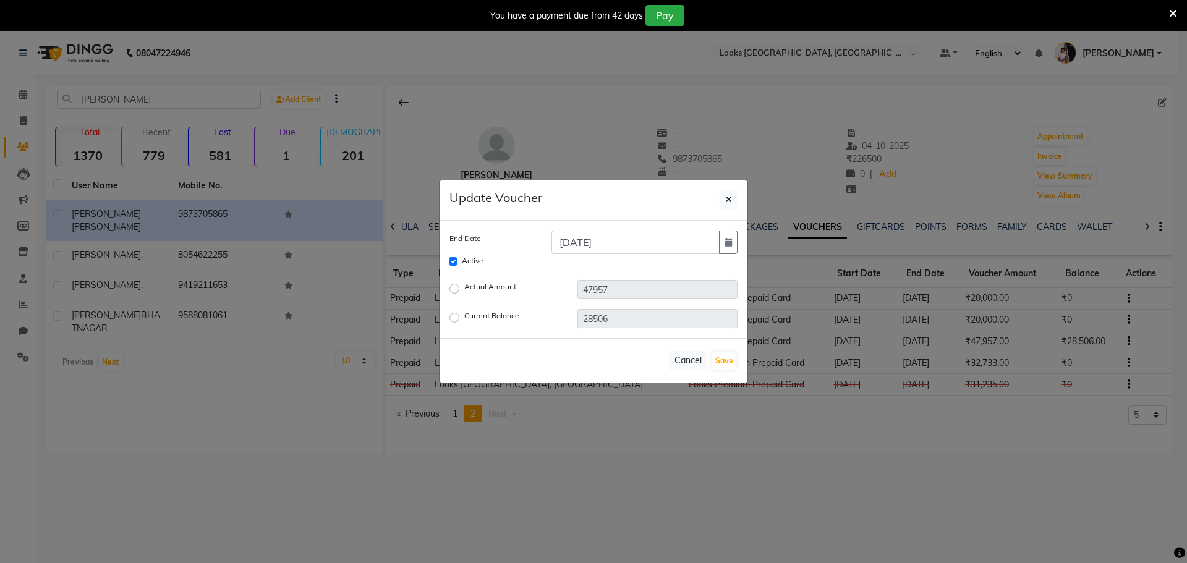
click at [464, 321] on label "Current Balance" at bounding box center [491, 317] width 55 height 15
click at [457, 321] on input "Current Balance" at bounding box center [456, 318] width 9 height 9
radio input "true"
drag, startPoint x: 623, startPoint y: 315, endPoint x: 467, endPoint y: 336, distance: 157.3
click at [467, 336] on div "End Date 31-12-2029 Active Actual Amount 47957 Current Balance 28506" at bounding box center [594, 280] width 308 height 118
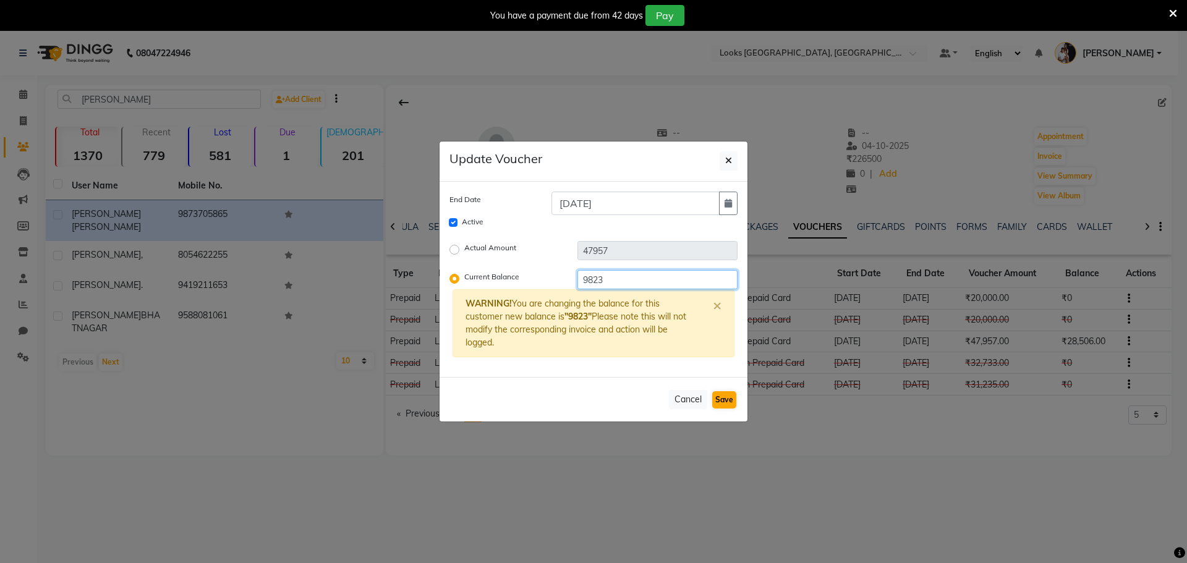
type input "9823"
click at [727, 405] on button "Save" at bounding box center [724, 399] width 24 height 17
checkbox input "false"
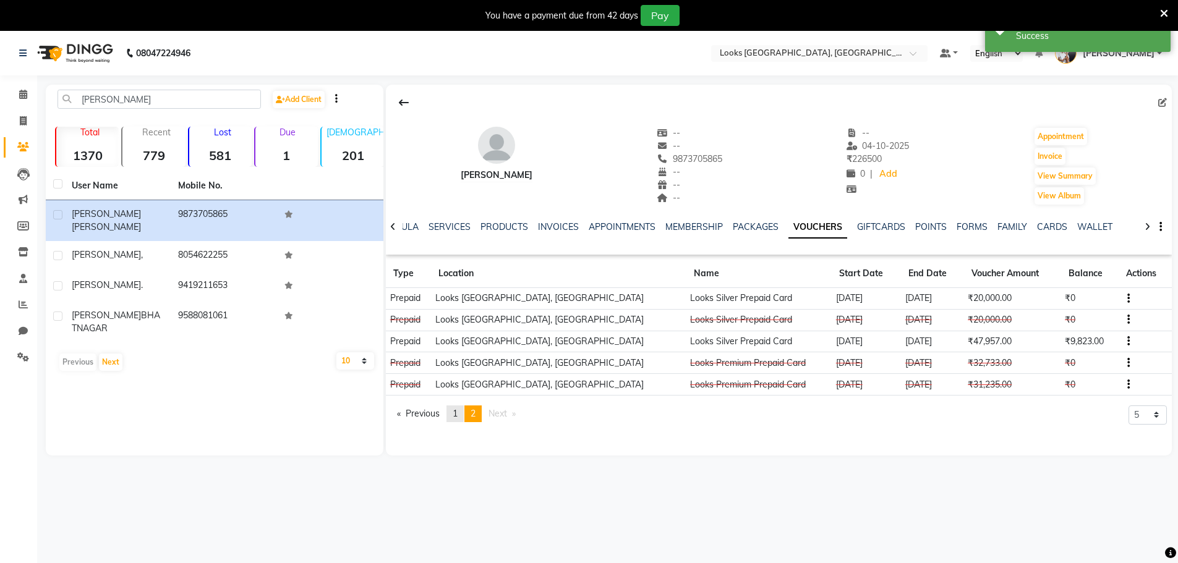
click at [464, 409] on link "page 1" at bounding box center [455, 414] width 17 height 17
click at [473, 407] on link "page 2" at bounding box center [472, 414] width 17 height 17
click at [1127, 341] on icon "button" at bounding box center [1128, 341] width 2 height 1
click at [1100, 330] on div "Edit" at bounding box center [1087, 333] width 30 height 15
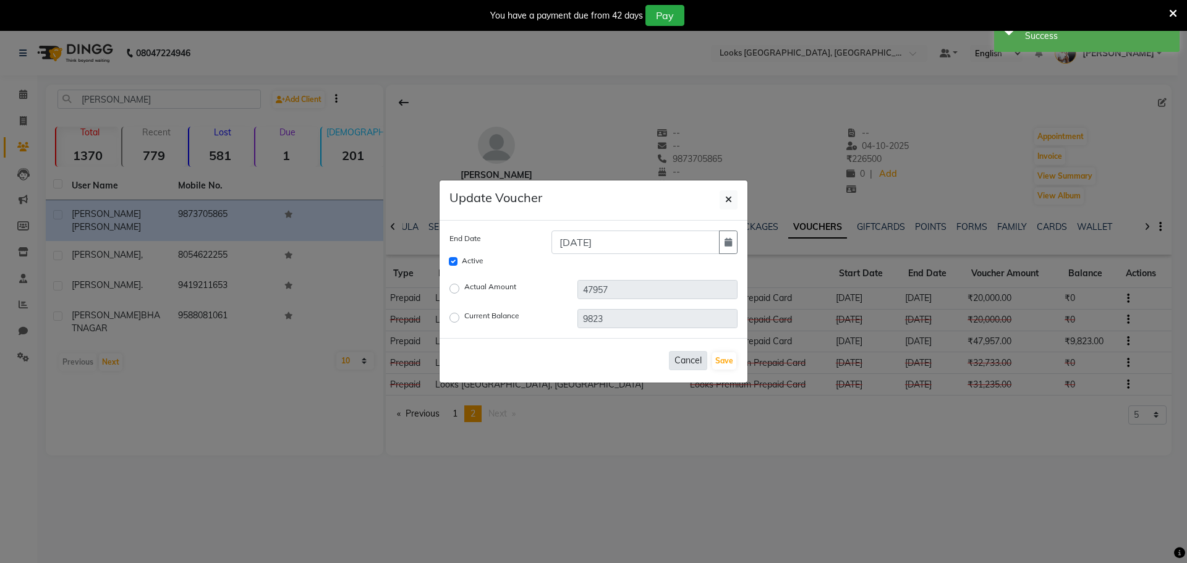
click at [675, 368] on button "Cancel" at bounding box center [688, 360] width 38 height 19
checkbox input "false"
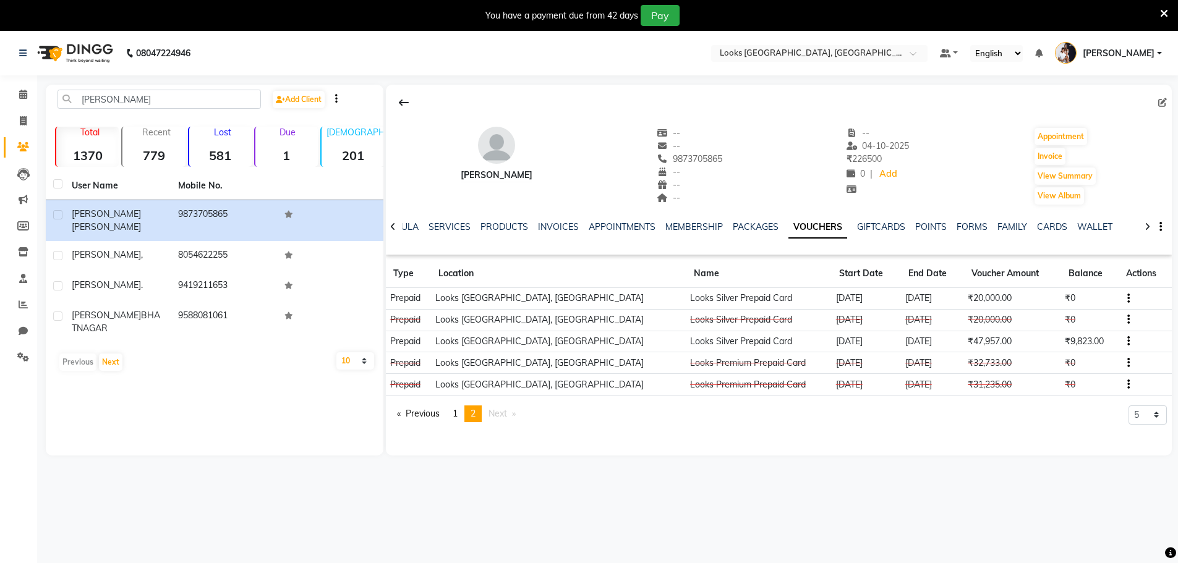
click at [1127, 341] on icon "button" at bounding box center [1128, 341] width 2 height 1
click at [456, 414] on span "1" at bounding box center [455, 413] width 5 height 11
click at [1123, 299] on button "button" at bounding box center [1126, 298] width 7 height 13
click at [909, 447] on div "GUNJAN SARIN -- -- 9873705865 -- -- -- -- 04-10-2025 ₹ 226500 0 | Add Appointme…" at bounding box center [779, 270] width 786 height 371
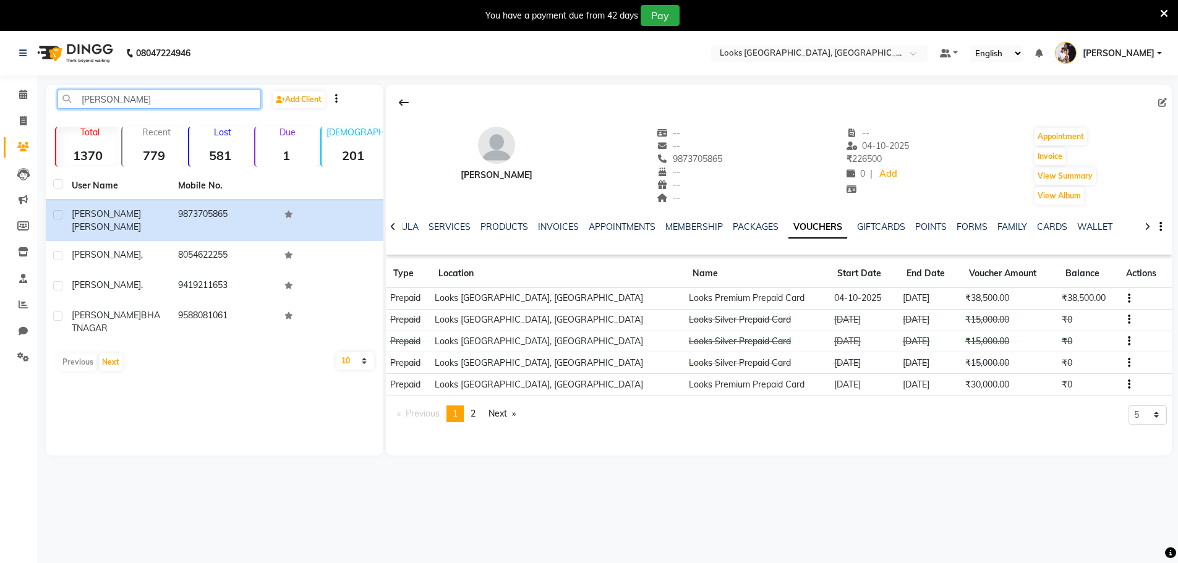
click at [132, 106] on input "gunjan" at bounding box center [159, 99] width 203 height 19
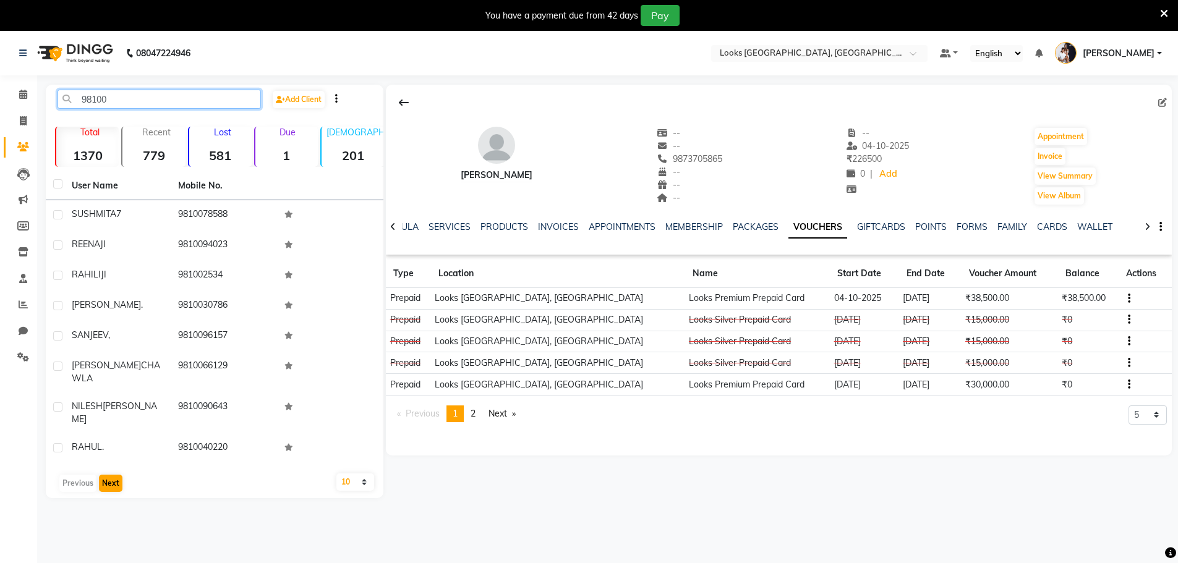
type input "98100"
click at [108, 475] on button "Next" at bounding box center [111, 483] width 24 height 17
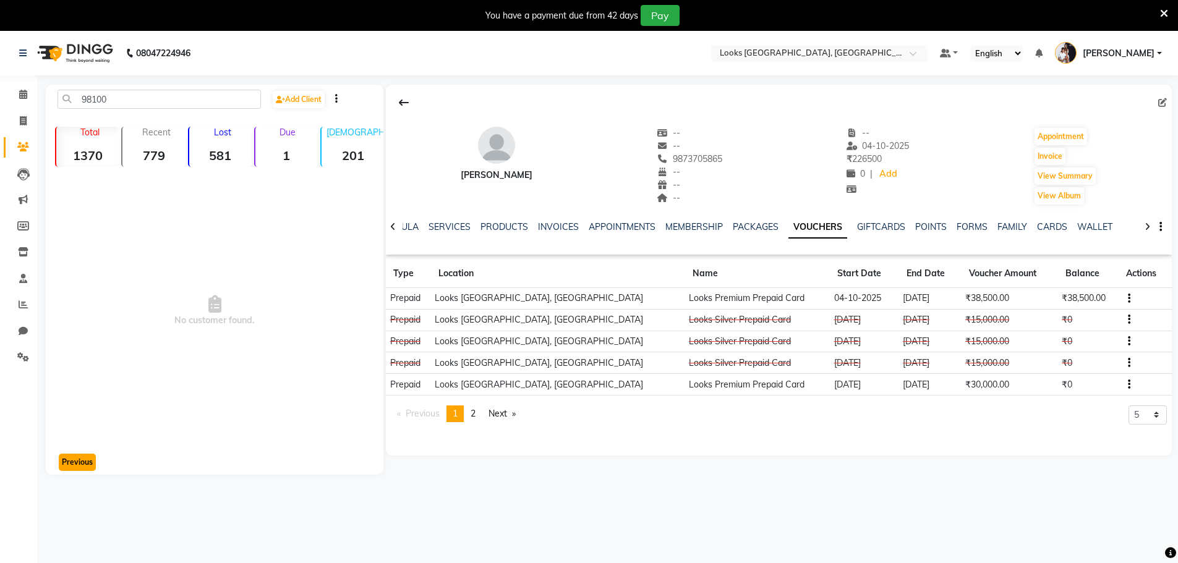
click at [79, 470] on button "Previous" at bounding box center [77, 462] width 37 height 17
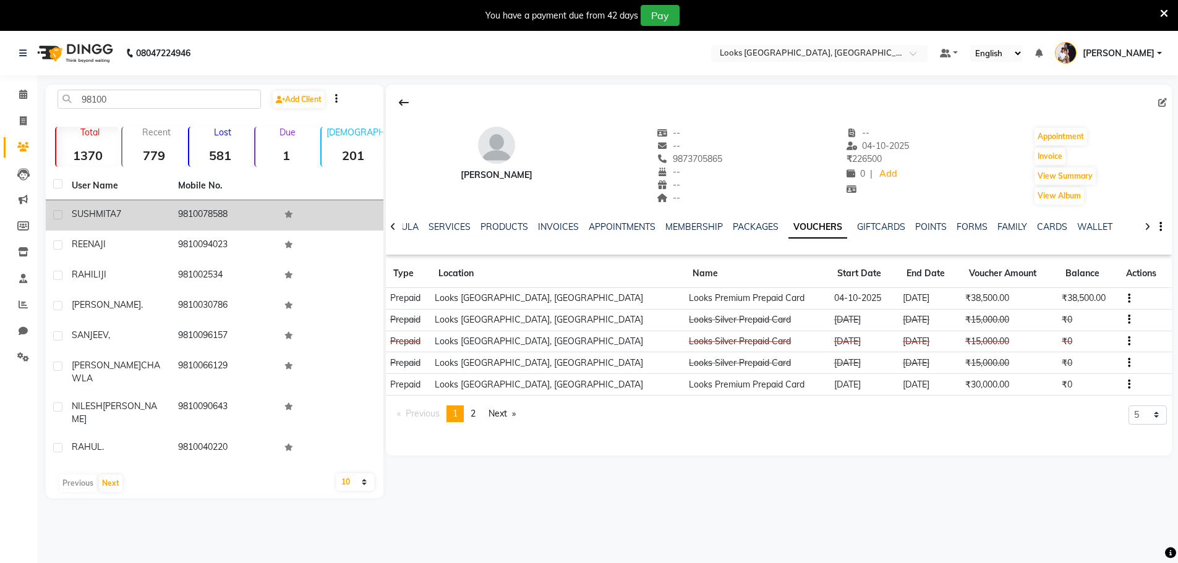
click at [225, 208] on td "9810078588" at bounding box center [224, 215] width 106 height 30
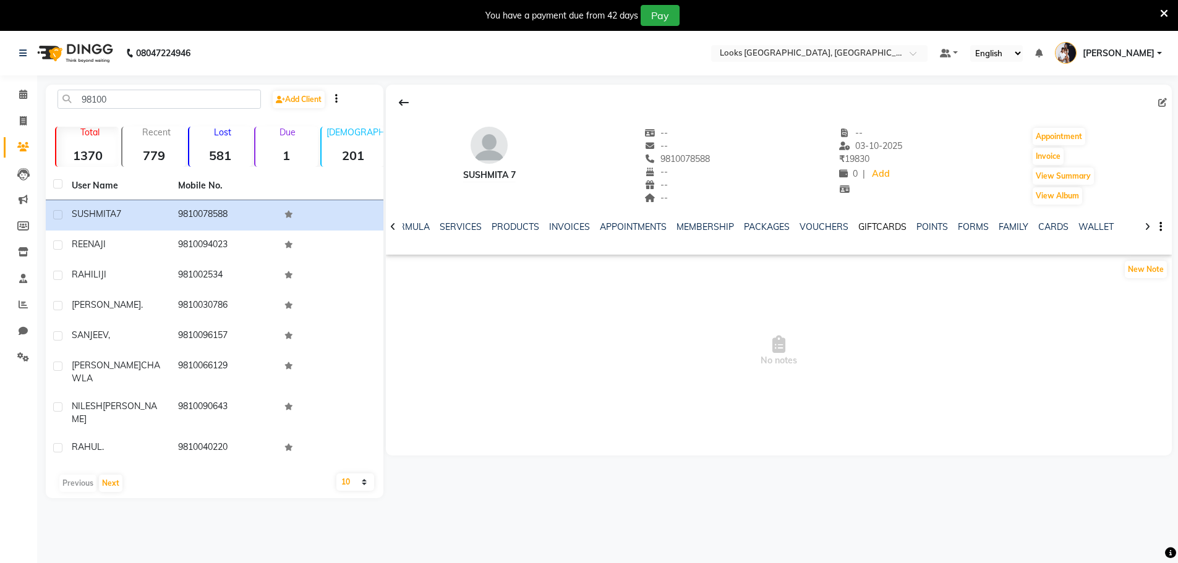
click at [878, 225] on link "GIFTCARDS" at bounding box center [882, 226] width 48 height 11
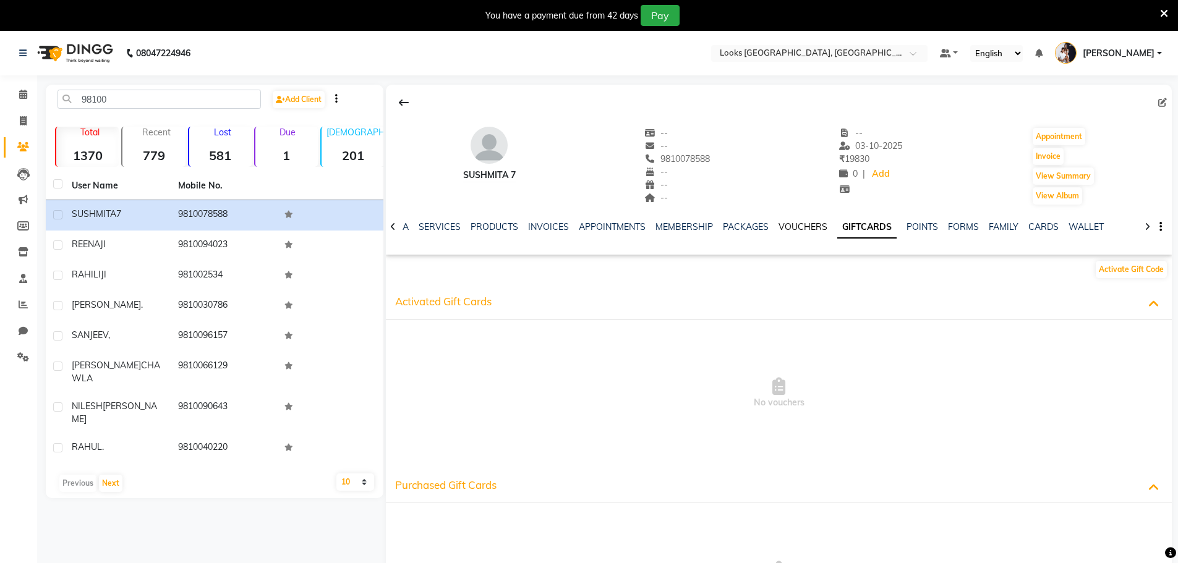
click at [779, 228] on link "VOUCHERS" at bounding box center [803, 226] width 49 height 11
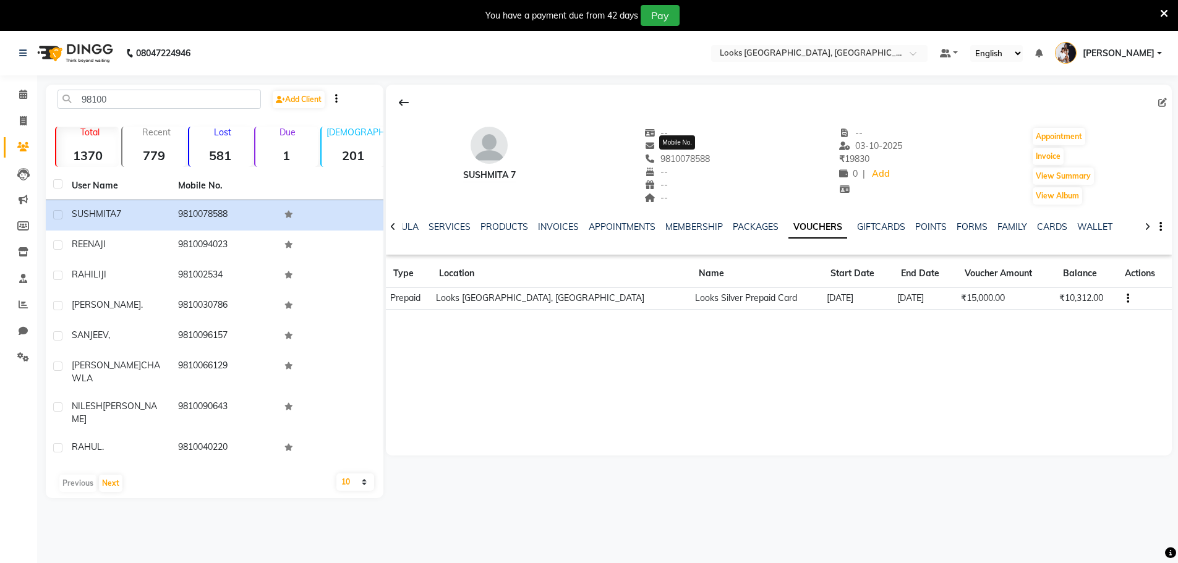
click at [708, 156] on span "9810078588" at bounding box center [678, 158] width 66 height 11
copy span "9810078588"
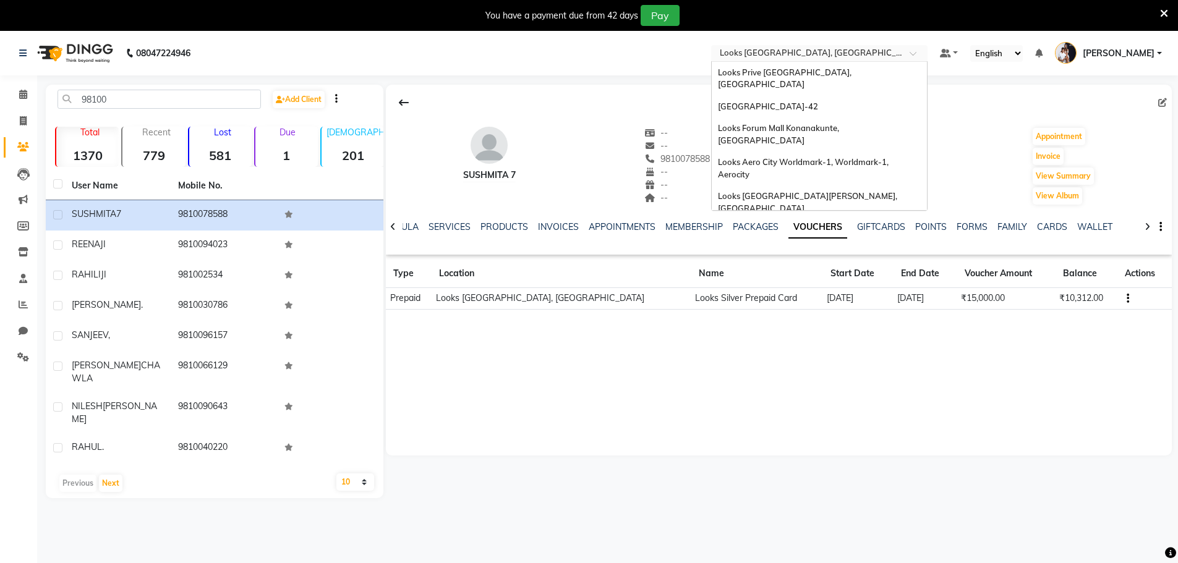
click at [775, 54] on input "text" at bounding box center [806, 54] width 179 height 12
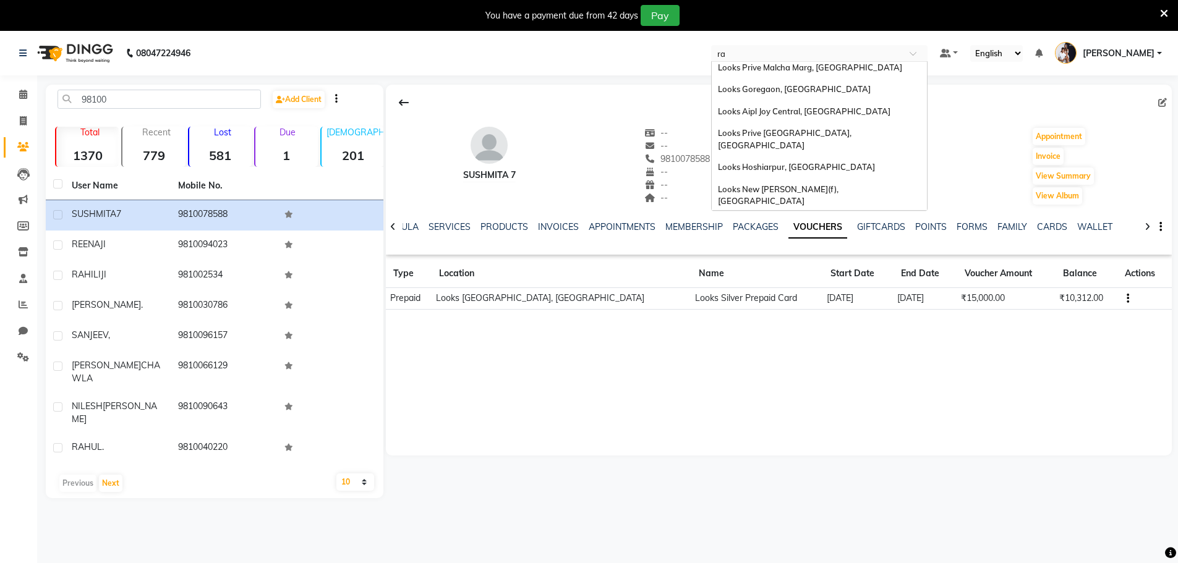
scroll to position [247, 0]
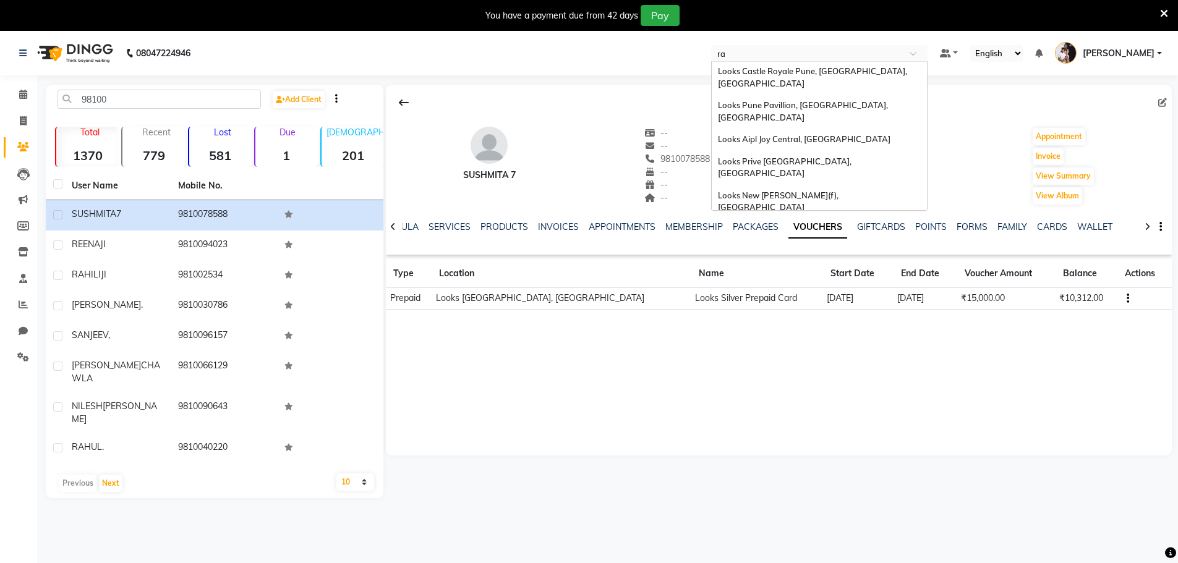
type input "raj"
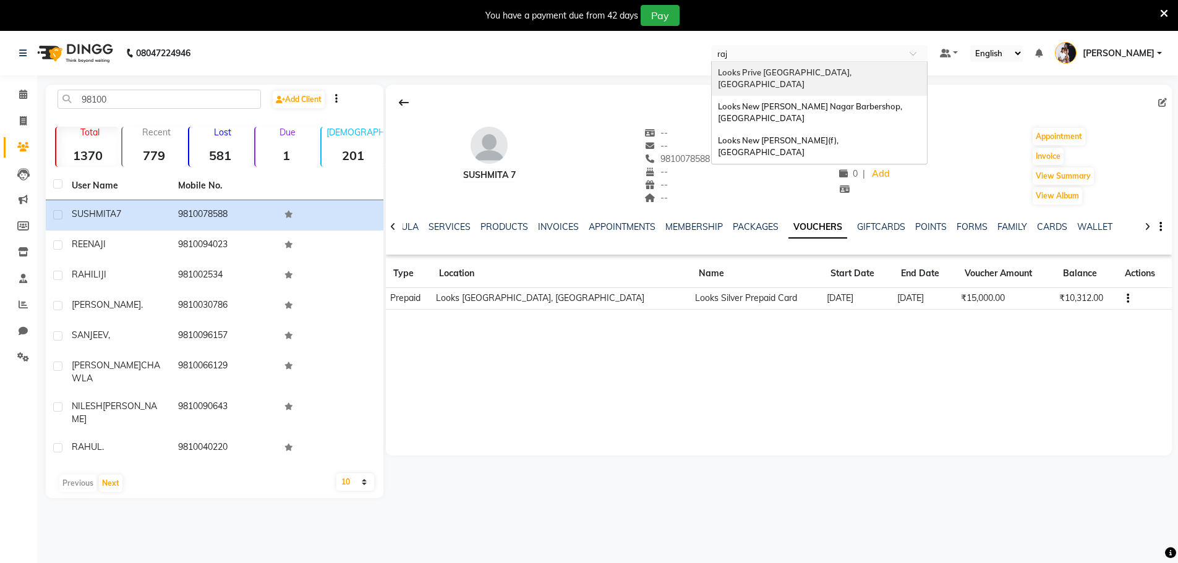
click at [778, 75] on span "Looks Prive Rajouri Garden, New Delhi" at bounding box center [785, 78] width 135 height 22
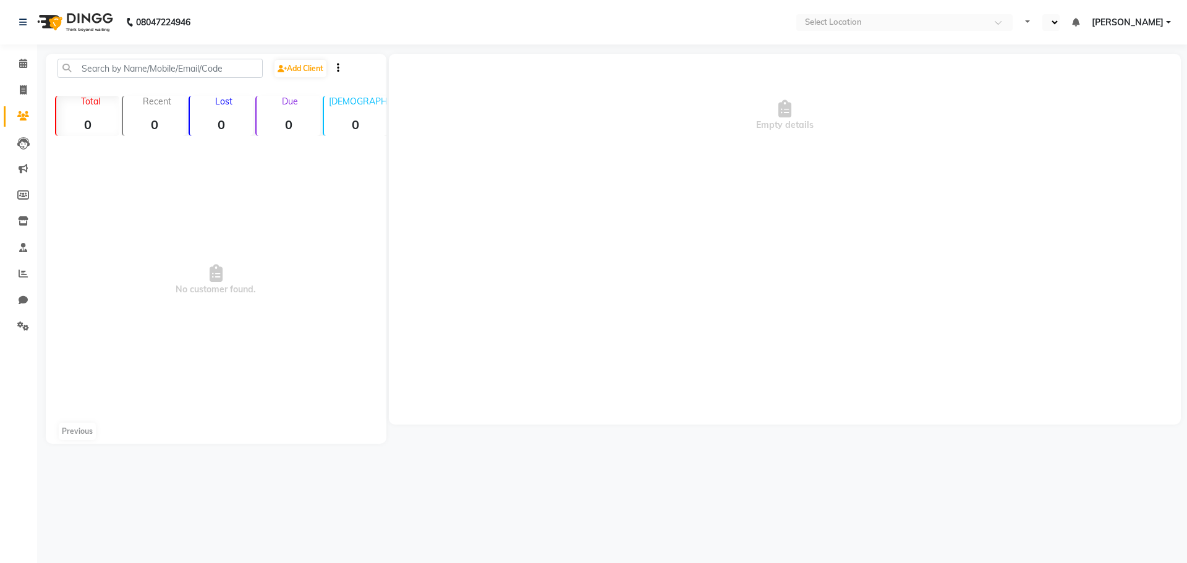
select select "en"
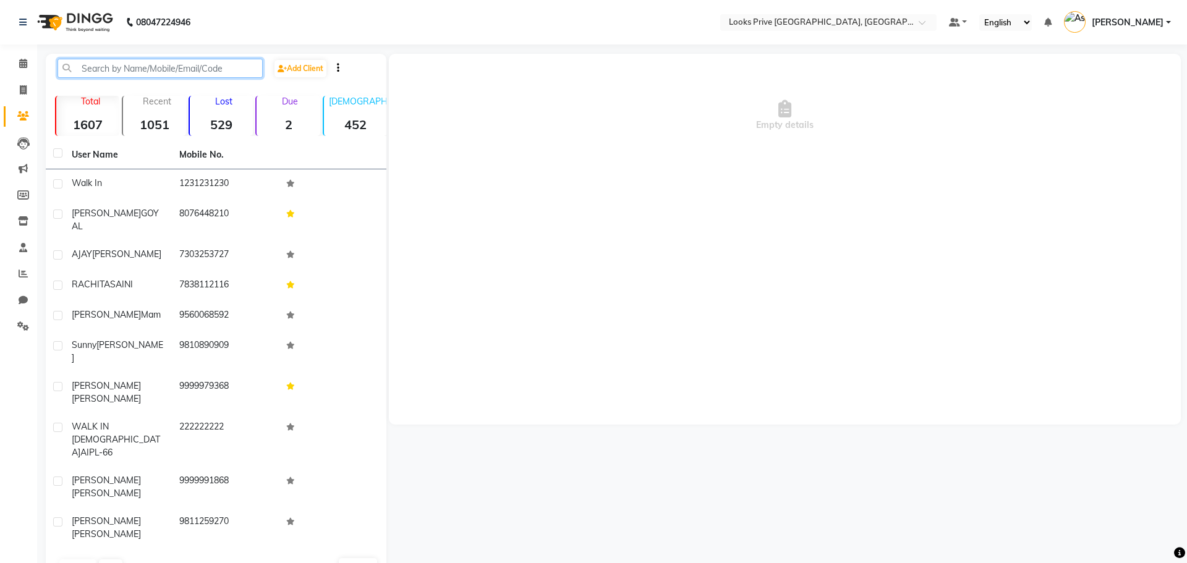
click at [173, 60] on input "text" at bounding box center [160, 68] width 205 height 19
paste input "9310383335"
type input "9310383335"
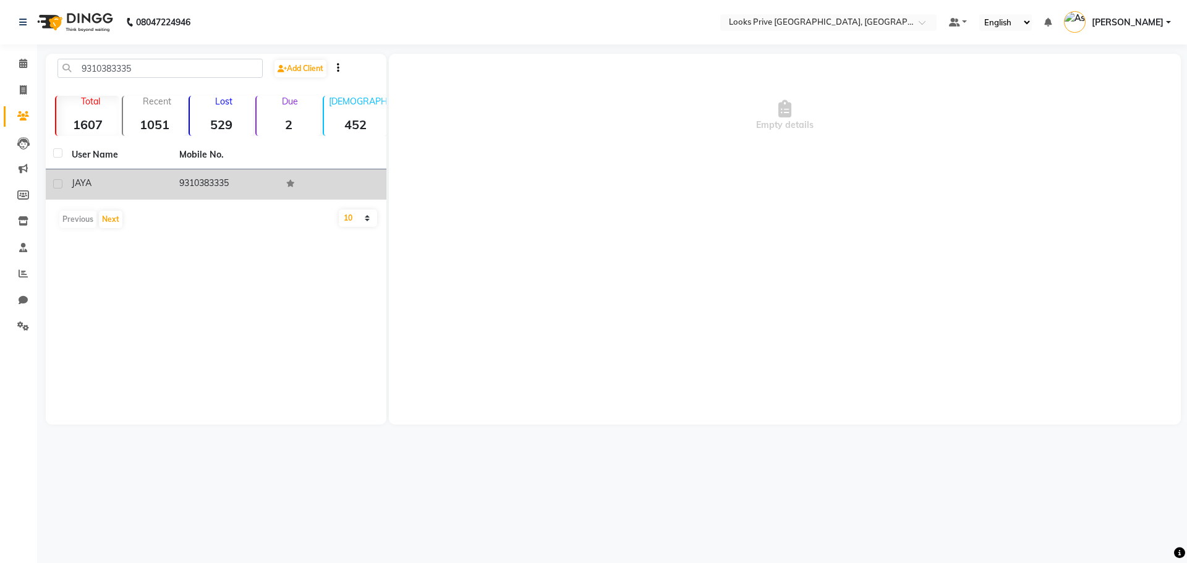
click at [252, 172] on td "9310383335" at bounding box center [226, 184] width 108 height 30
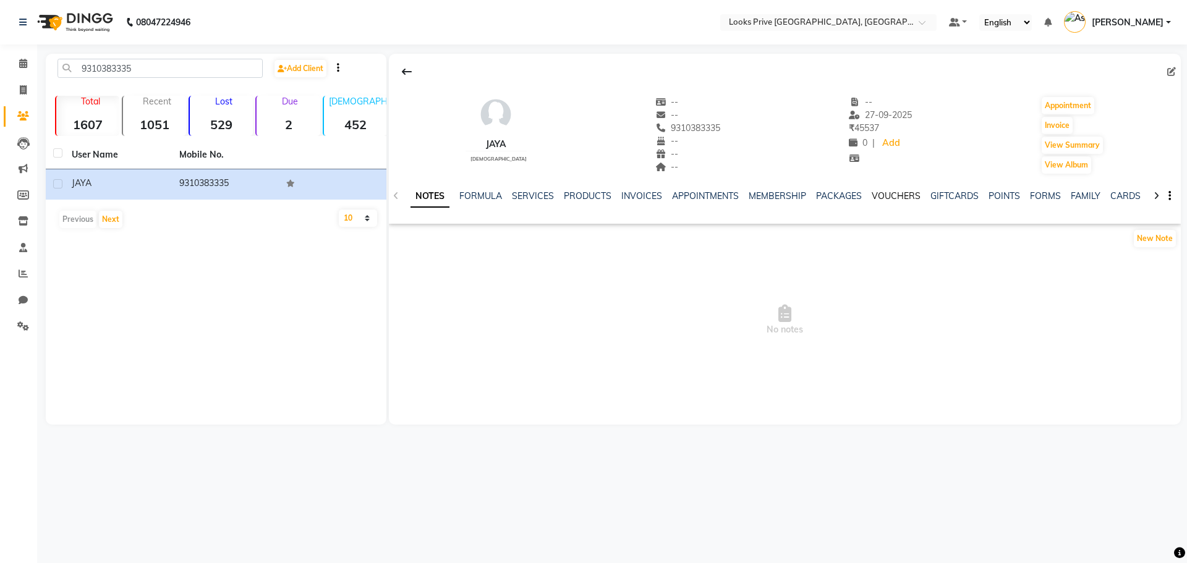
click at [914, 197] on link "VOUCHERS" at bounding box center [896, 195] width 49 height 11
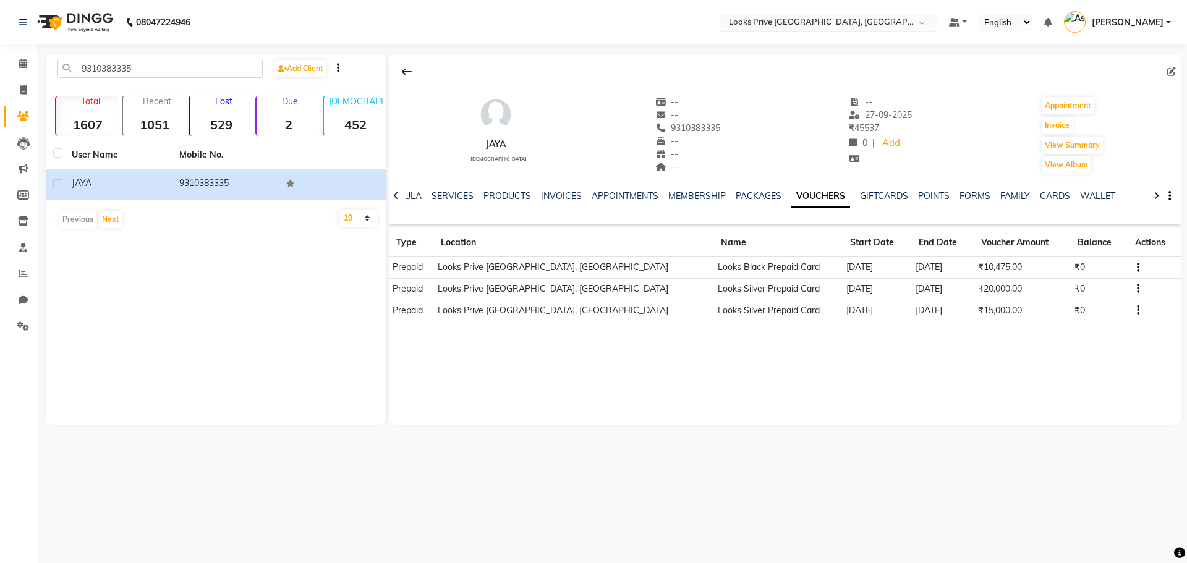
click at [853, 23] on input "text" at bounding box center [816, 23] width 179 height 12
type input "liber"
click at [866, 35] on div "Looks Liberty, [GEOGRAPHIC_DATA]" at bounding box center [828, 42] width 215 height 22
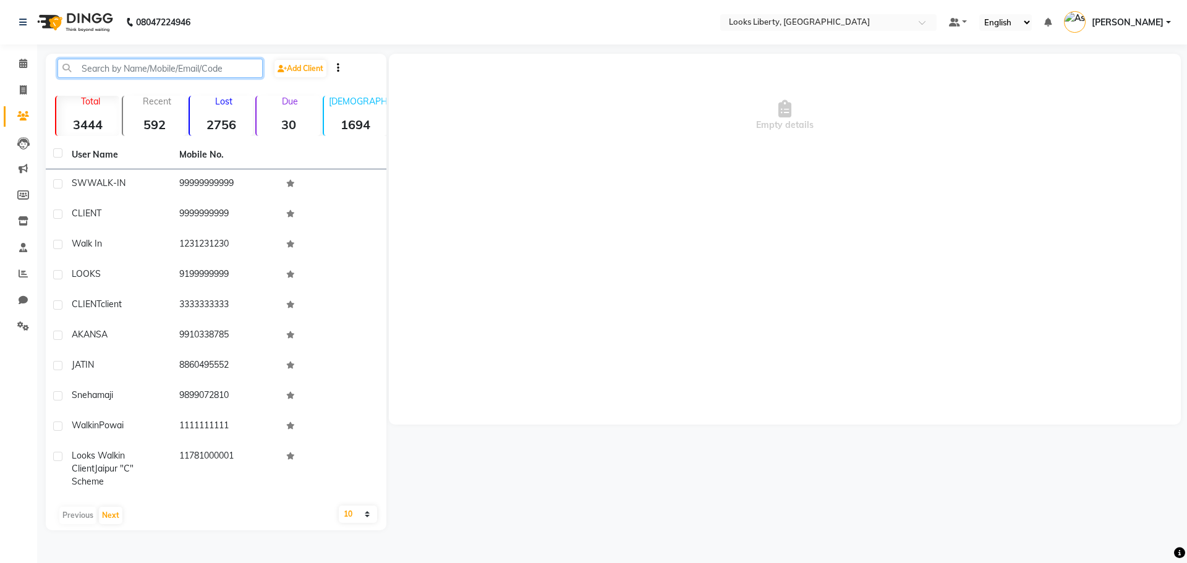
click at [168, 73] on input "text" at bounding box center [160, 68] width 205 height 19
paste input "9716063582"
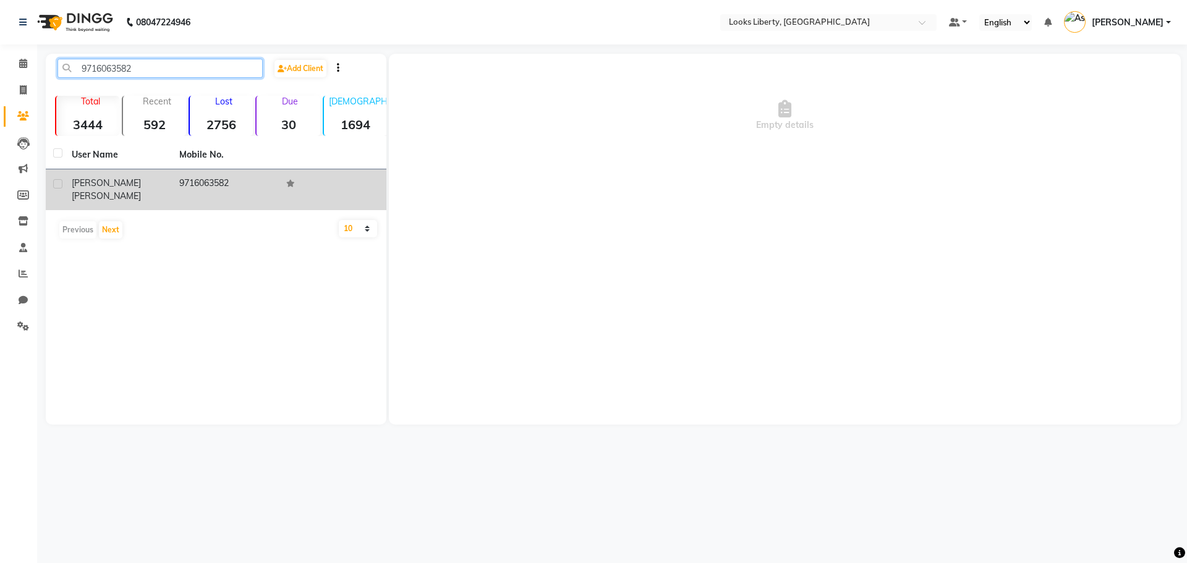
type input "9716063582"
click at [173, 182] on td "9716063582" at bounding box center [226, 189] width 108 height 41
click at [241, 195] on td "9716063582" at bounding box center [226, 189] width 108 height 41
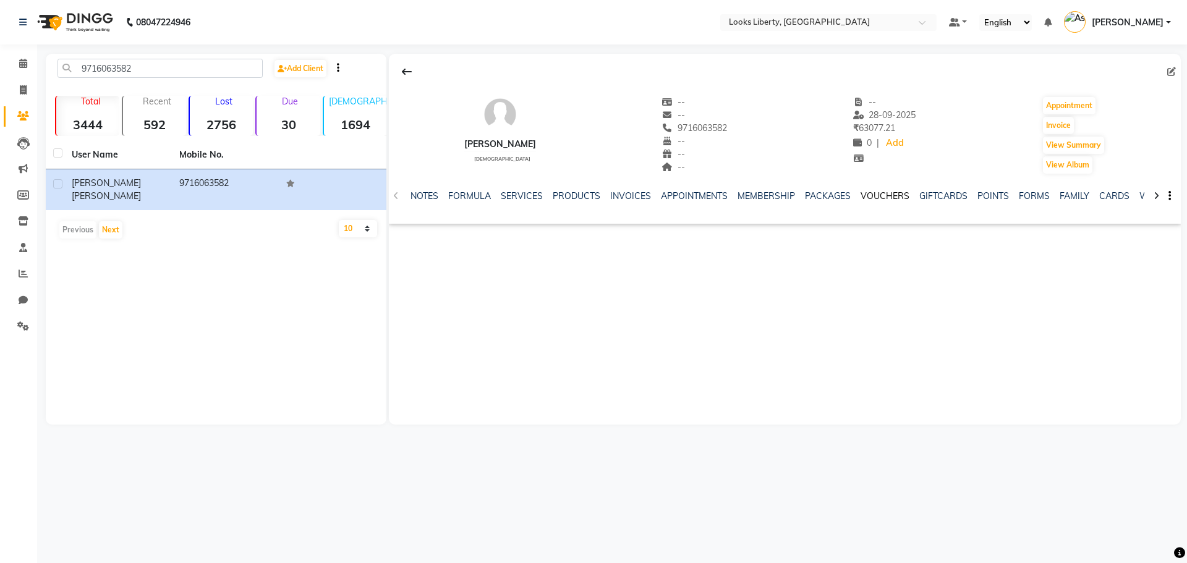
click at [865, 196] on link "VOUCHERS" at bounding box center [885, 195] width 49 height 11
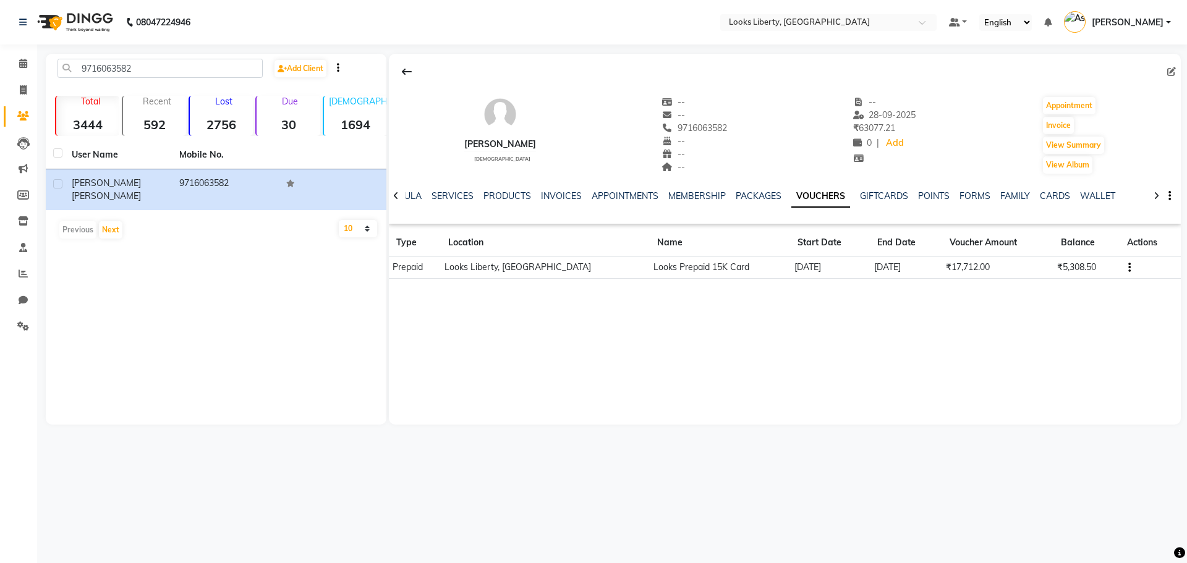
click at [735, 358] on div "[PERSON_NAME] [DEMOGRAPHIC_DATA] -- -- 9716063582 -- -- -- -- [DATE] ₹ 63077.21…" at bounding box center [785, 239] width 792 height 371
click at [615, 43] on nav "08047224946 Select Location × [GEOGRAPHIC_DATA] Default Panel My Panel English …" at bounding box center [593, 22] width 1187 height 45
click at [27, 69] on span at bounding box center [23, 64] width 22 height 14
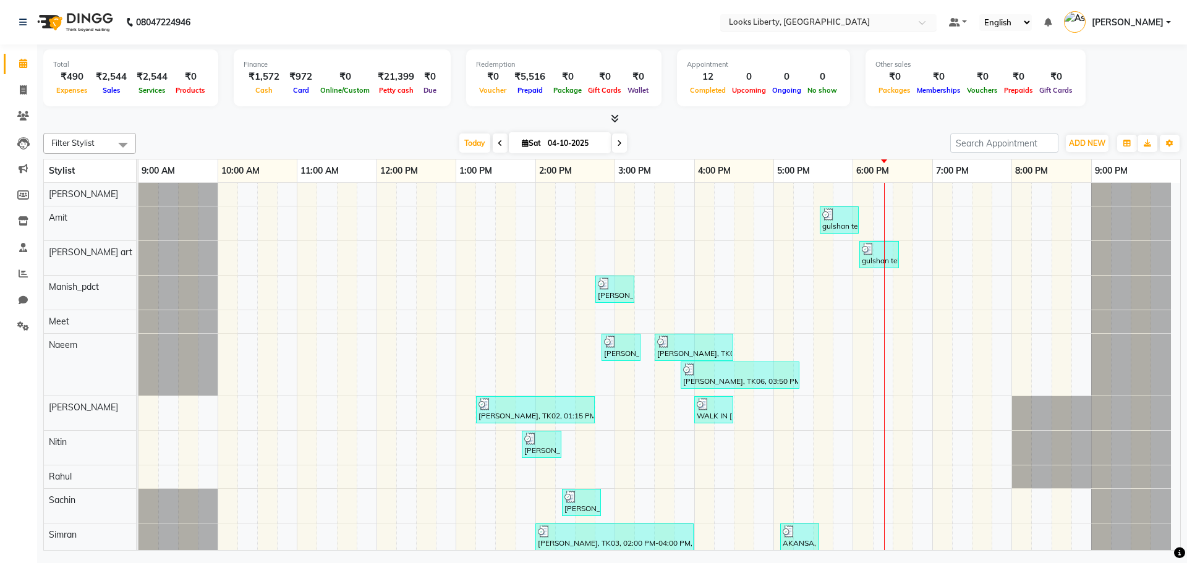
click at [813, 19] on input "text" at bounding box center [816, 23] width 179 height 12
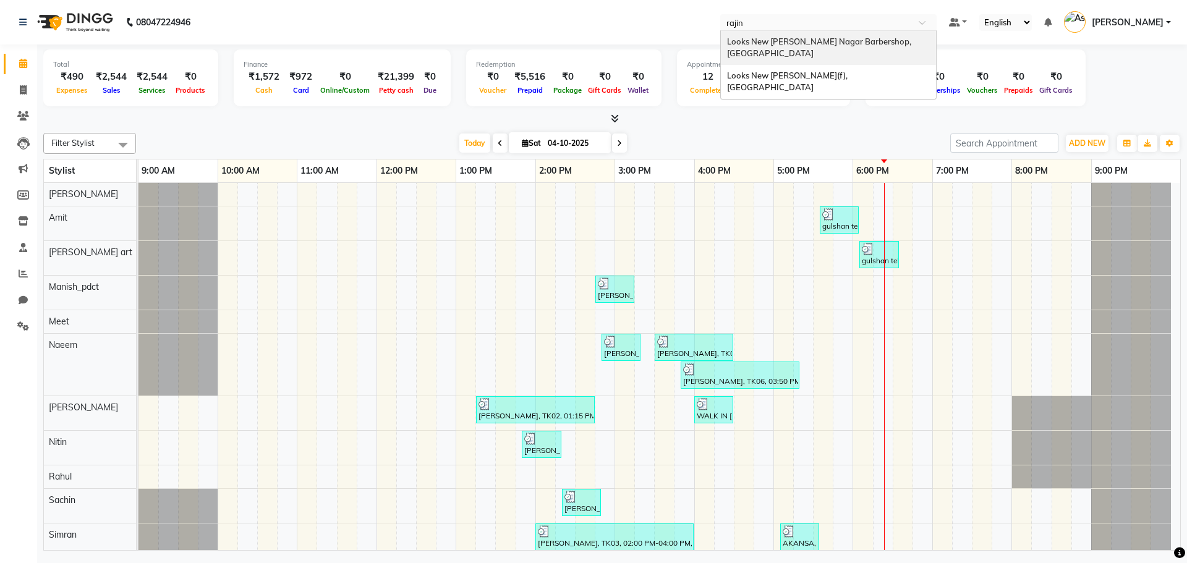
type input "rajind"
click at [844, 43] on span "Looks New [PERSON_NAME] Nagar Barbershop, [GEOGRAPHIC_DATA]" at bounding box center [820, 47] width 186 height 22
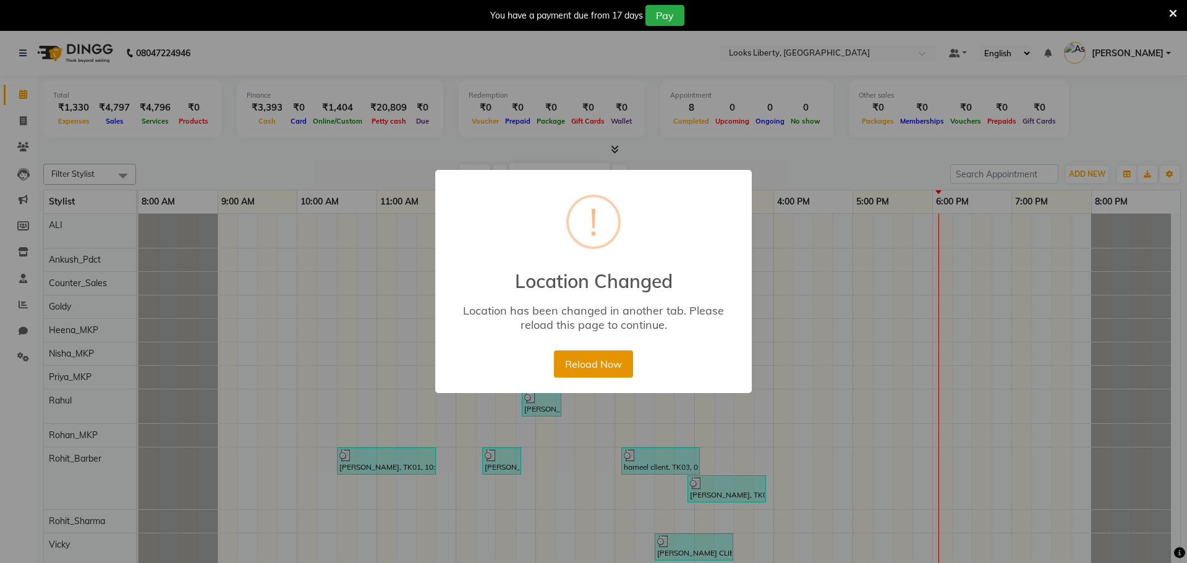
click at [604, 359] on button "Reload Now" at bounding box center [593, 364] width 79 height 27
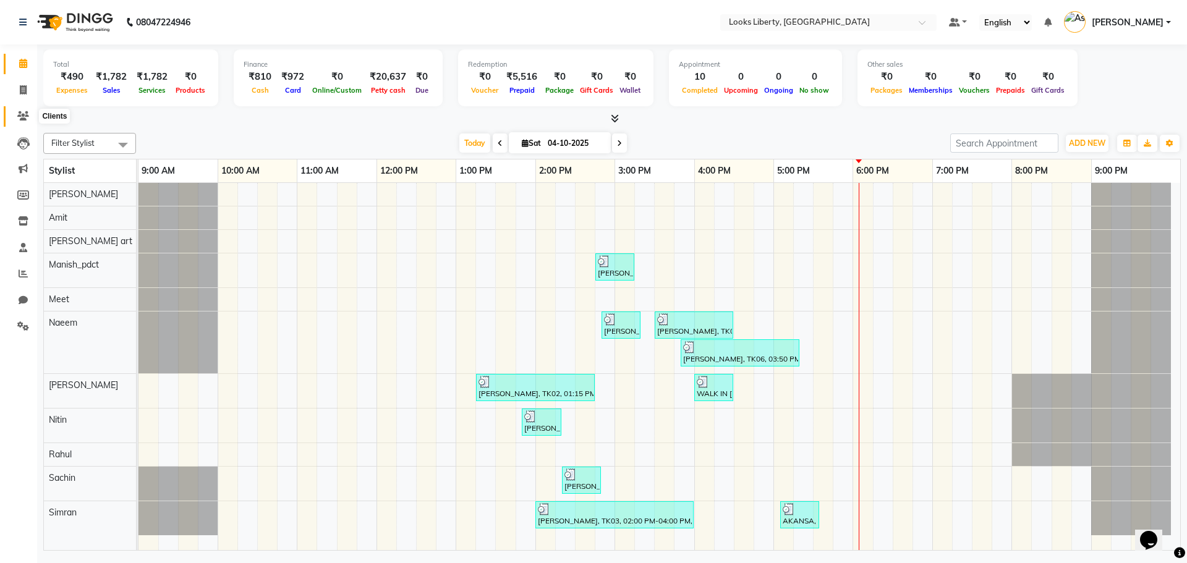
click at [29, 124] on link "Clients" at bounding box center [19, 116] width 30 height 20
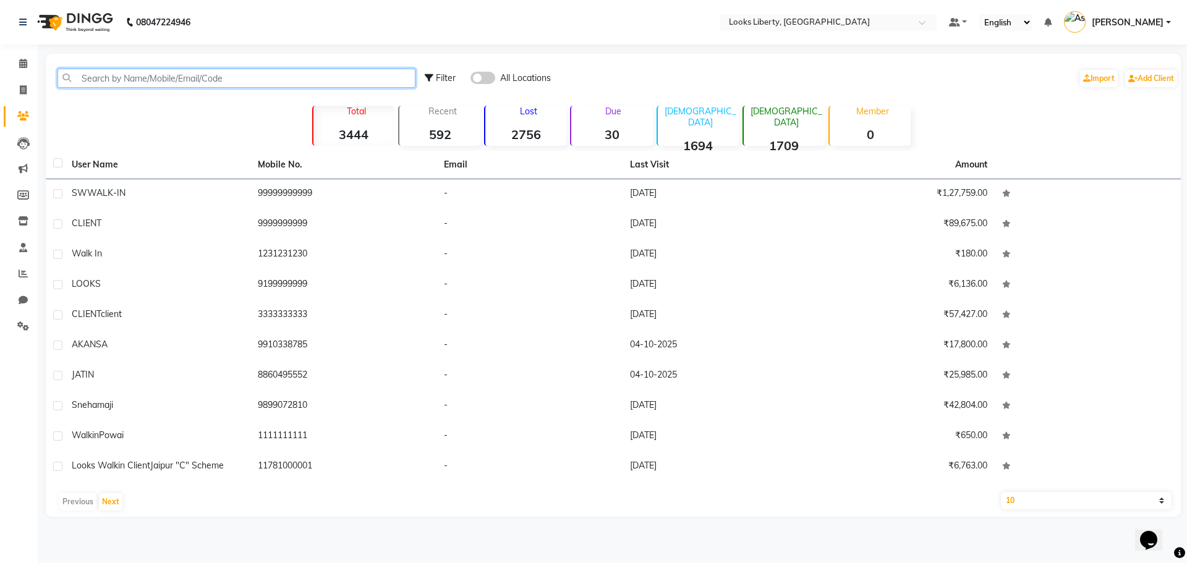
click at [203, 80] on input "text" at bounding box center [237, 78] width 358 height 19
paste input "9254860700"
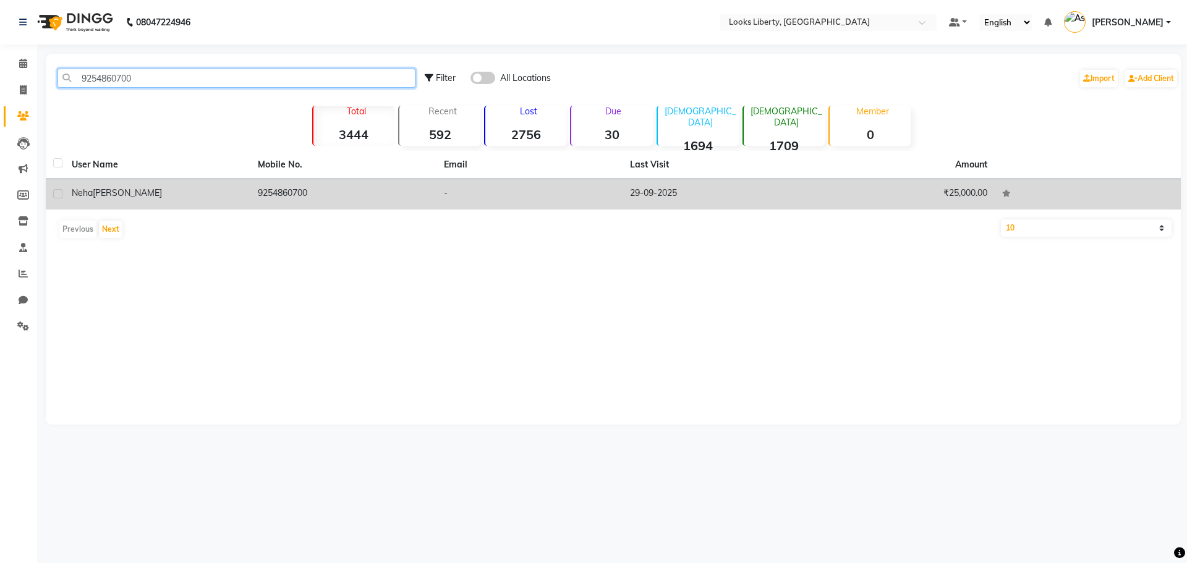
type input "9254860700"
click at [193, 186] on td "Neha Jindal" at bounding box center [157, 194] width 186 height 30
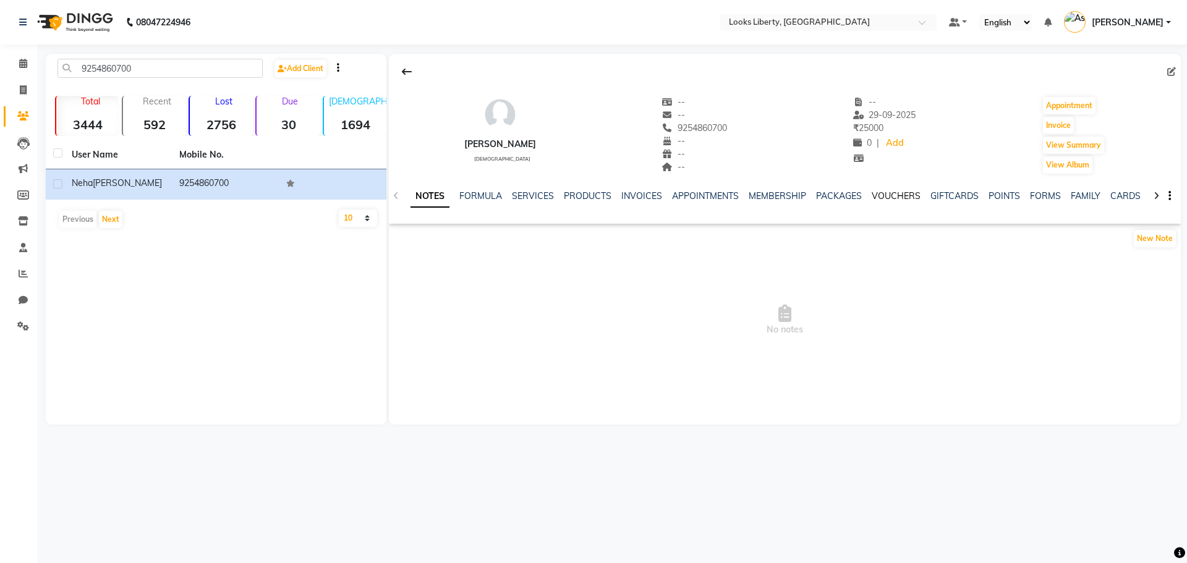
click at [892, 192] on link "VOUCHERS" at bounding box center [896, 195] width 49 height 11
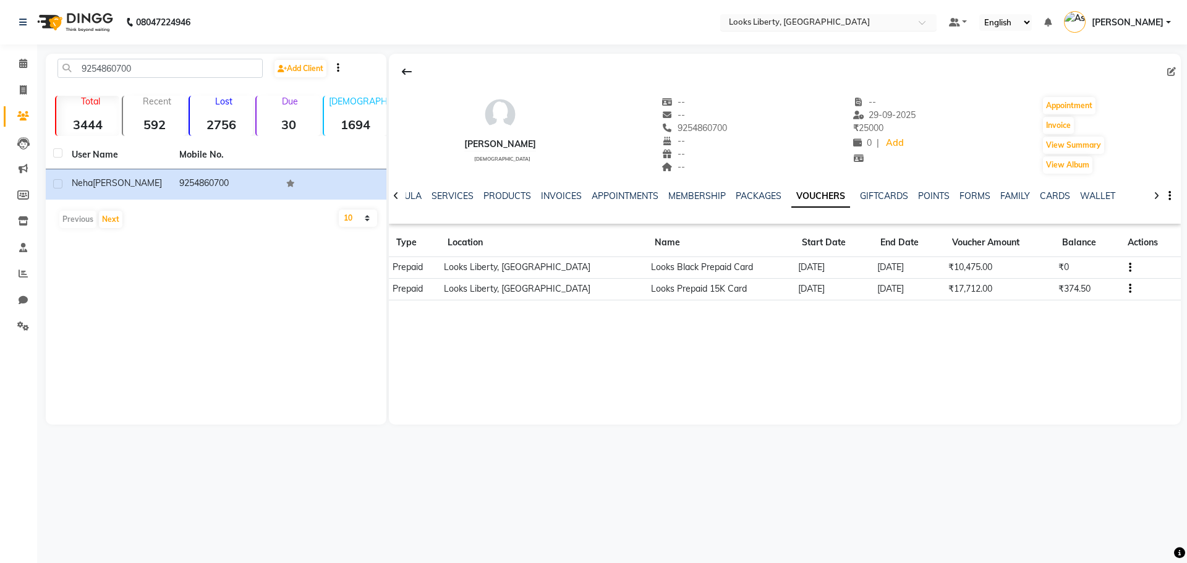
click at [846, 27] on input "text" at bounding box center [816, 23] width 179 height 12
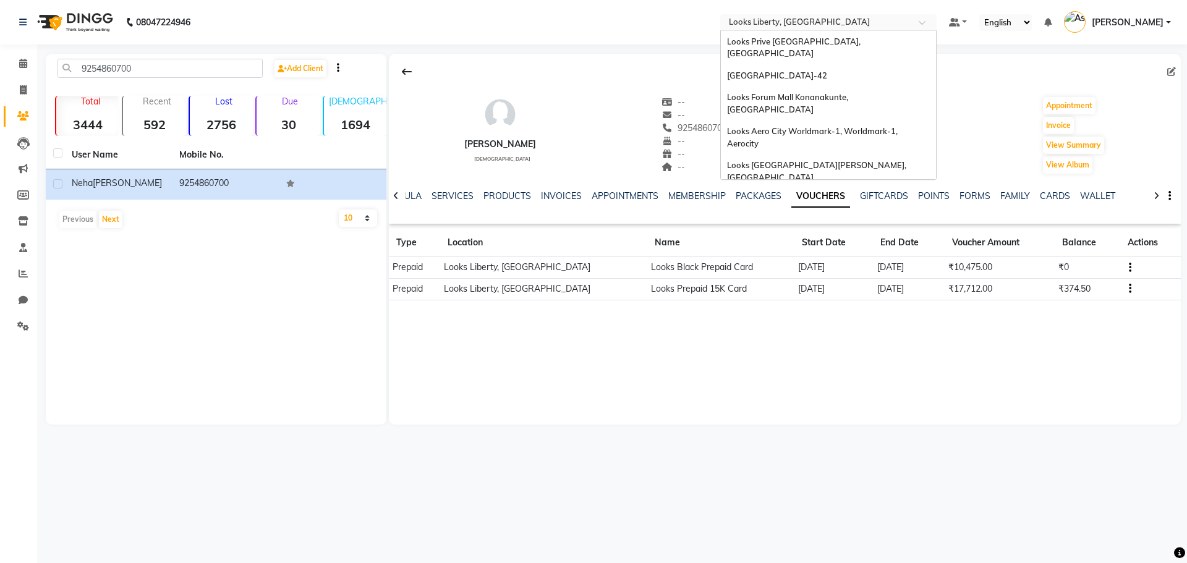
scroll to position [408, 0]
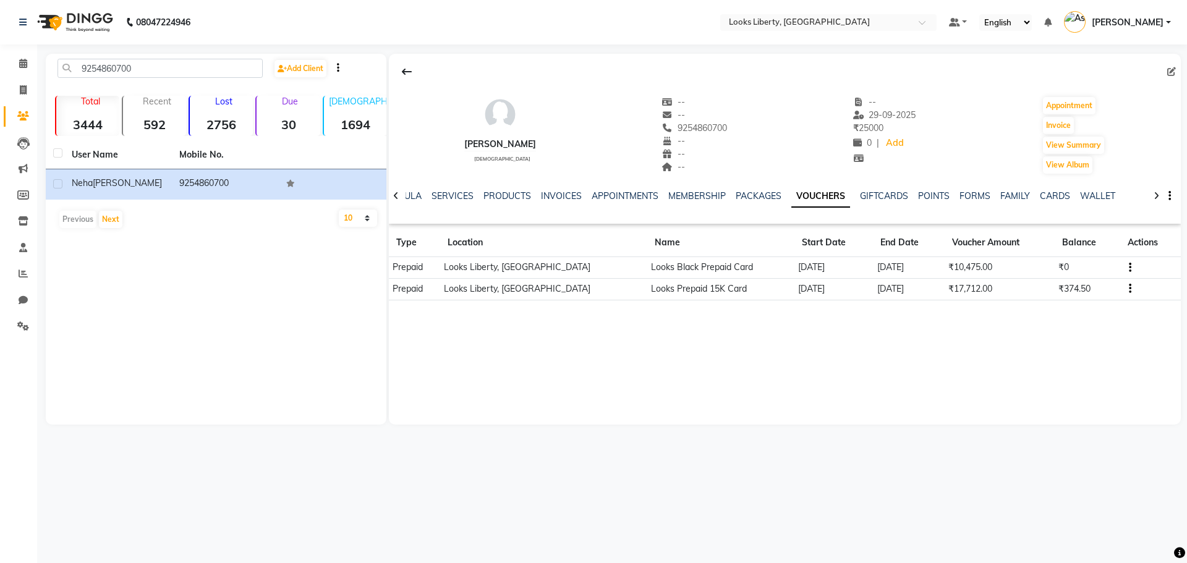
click at [631, 46] on div "08047224946 Select Location × Looks Liberty, Rohtak Road, Delhi Default Panel M…" at bounding box center [593, 281] width 1187 height 563
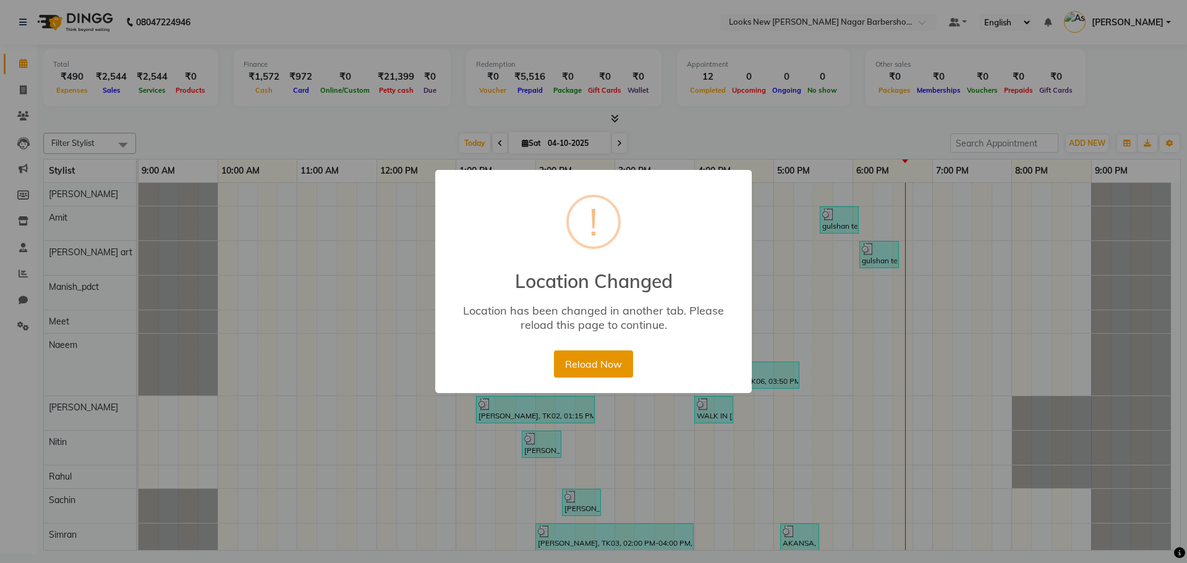
click at [610, 359] on button "Reload Now" at bounding box center [593, 364] width 79 height 27
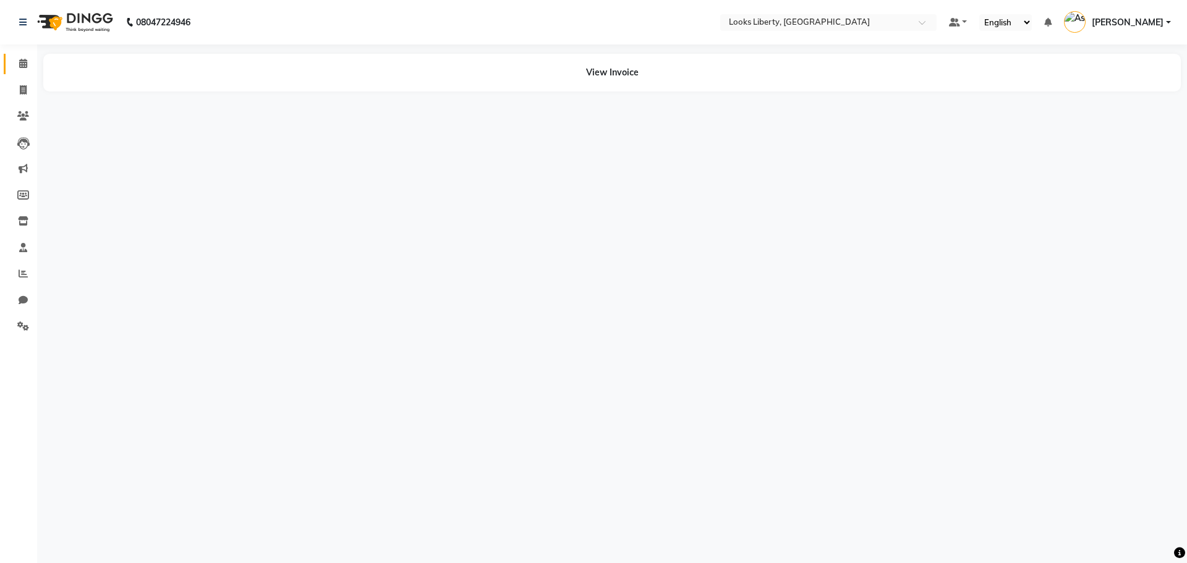
click at [26, 61] on icon at bounding box center [23, 63] width 8 height 9
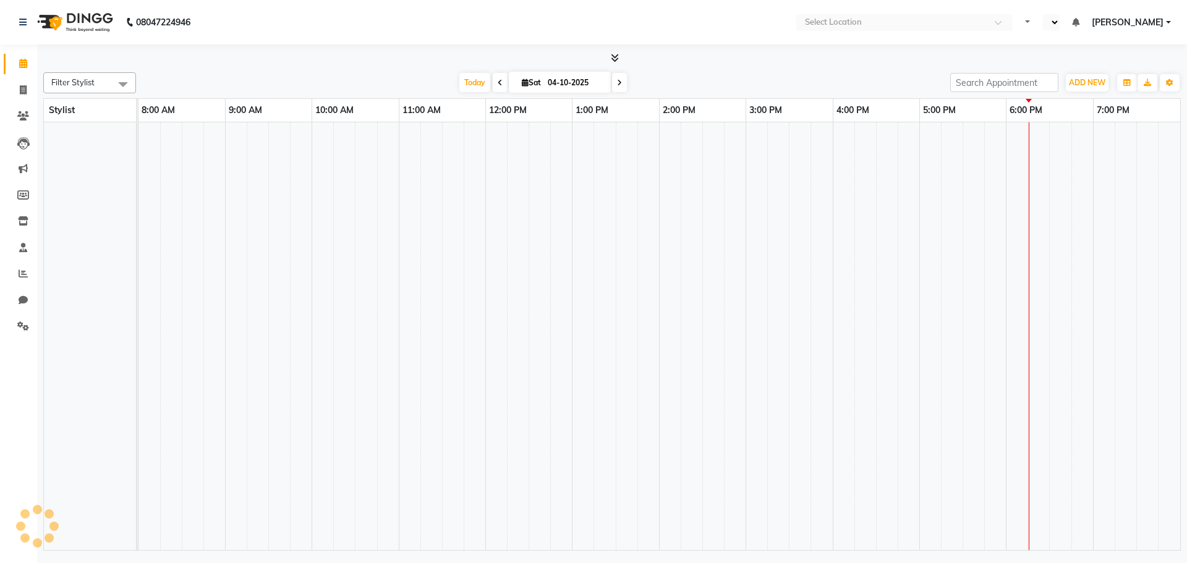
select select "en"
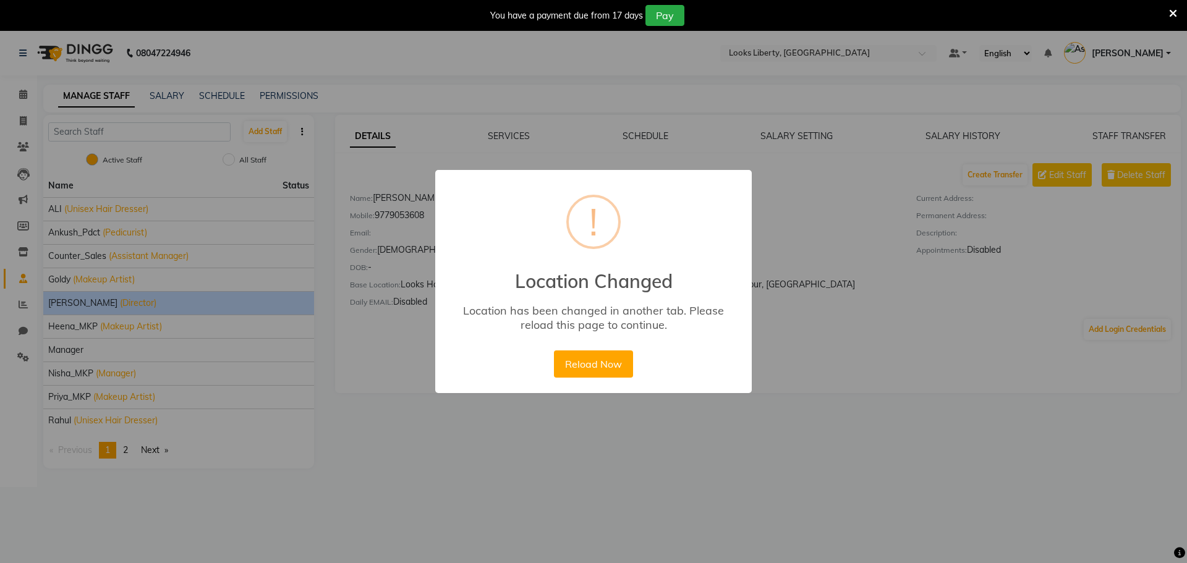
click at [606, 358] on button "Reload Now" at bounding box center [593, 364] width 79 height 27
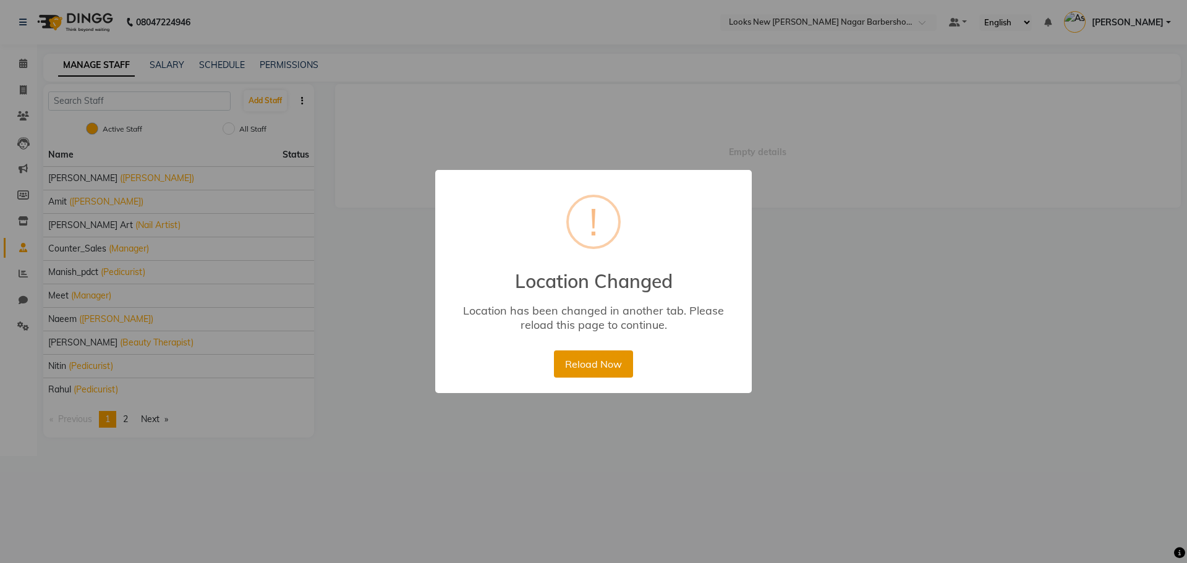
click at [595, 361] on button "Reload Now" at bounding box center [593, 364] width 79 height 27
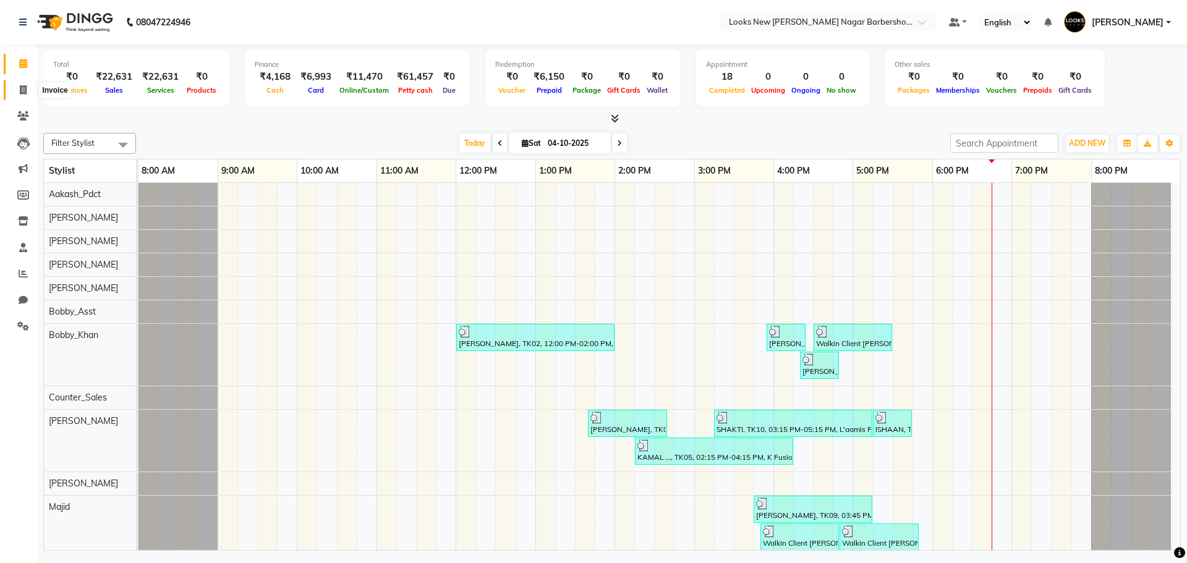
click at [22, 90] on icon at bounding box center [23, 89] width 7 height 9
select select "service"
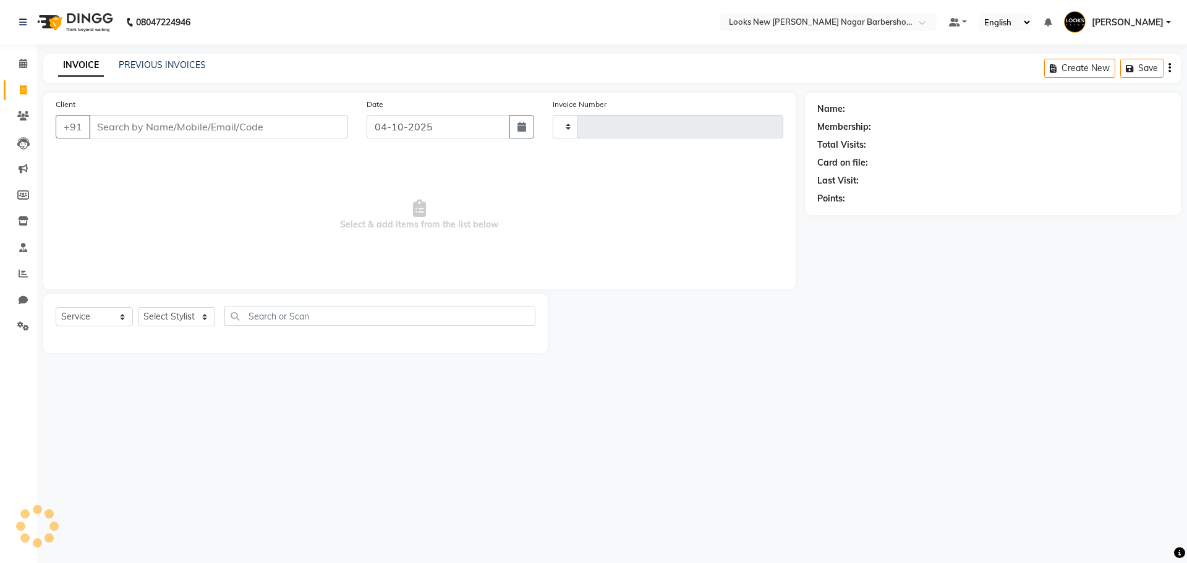
type input "7546"
select select "8705"
click at [26, 114] on icon at bounding box center [23, 115] width 12 height 9
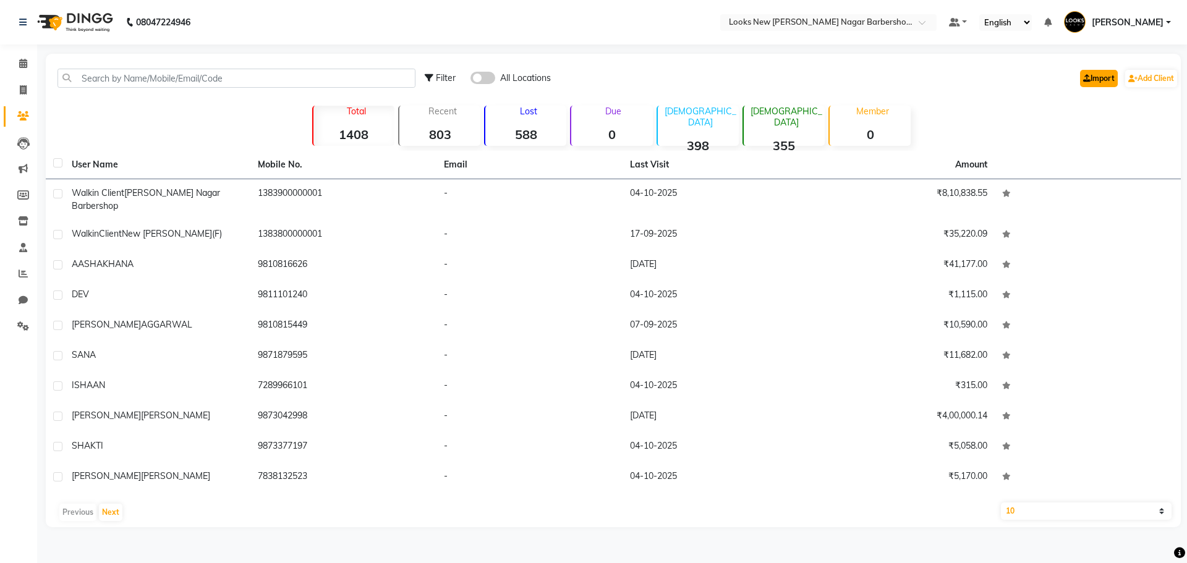
click at [1093, 79] on link "Import" at bounding box center [1099, 78] width 38 height 17
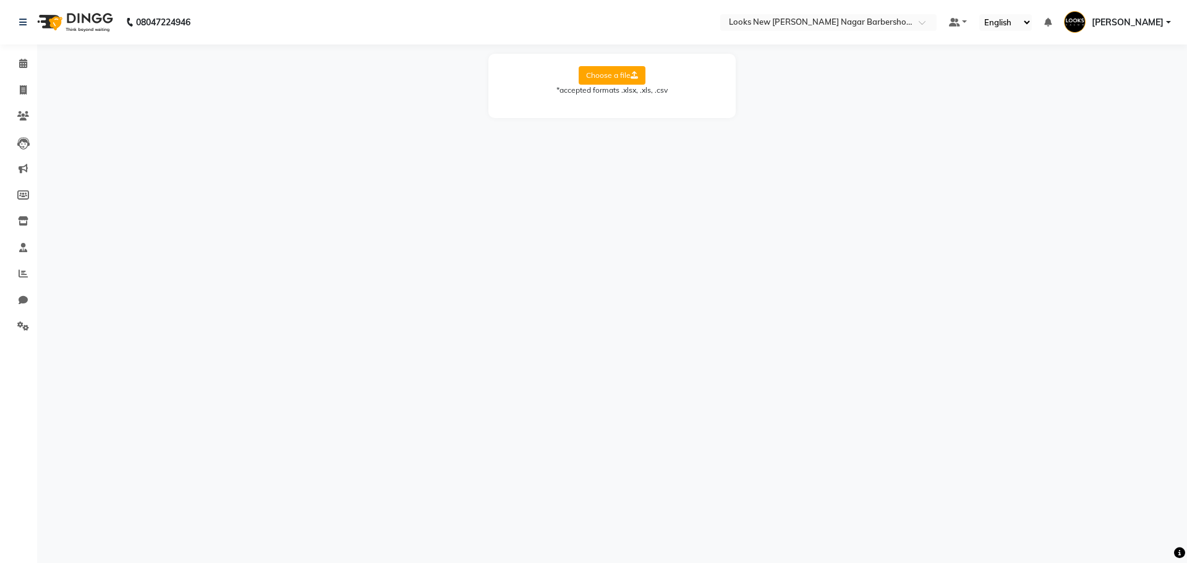
click at [616, 79] on label "Choose a file" at bounding box center [612, 75] width 67 height 19
click at [0, 0] on input "Choose a file" at bounding box center [0, 0] width 0 height 0
click at [688, 119] on select "Select Sheet Sheet1" at bounding box center [668, 115] width 93 height 19
select select "Sheet1"
click at [622, 106] on select "Select Sheet Sheet1" at bounding box center [668, 115] width 93 height 19
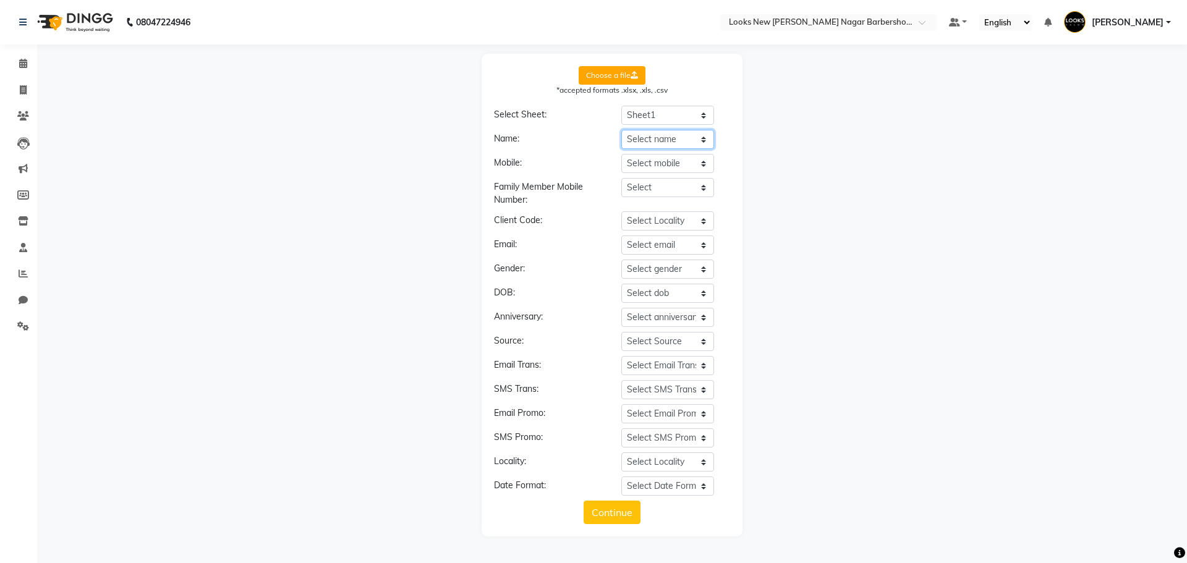
click at [677, 138] on select "Select name FIRSTNAME MOBILE_TEL" at bounding box center [668, 139] width 93 height 19
select select "FIRSTNAME"
click at [622, 130] on select "Select name FIRSTNAME MOBILE_TEL" at bounding box center [668, 139] width 93 height 19
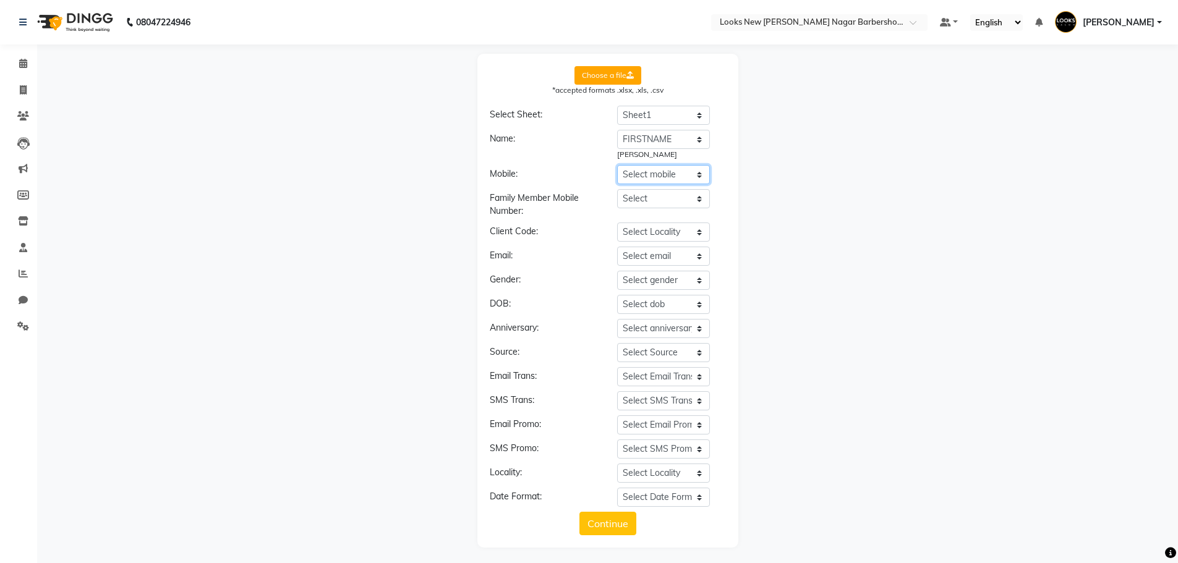
click at [673, 169] on select "Select mobile FIRSTNAME MOBILE_TEL" at bounding box center [663, 174] width 93 height 19
select select "MOBILE_TEL"
click at [617, 165] on select "Select mobile FIRSTNAME MOBILE_TEL" at bounding box center [663, 174] width 93 height 19
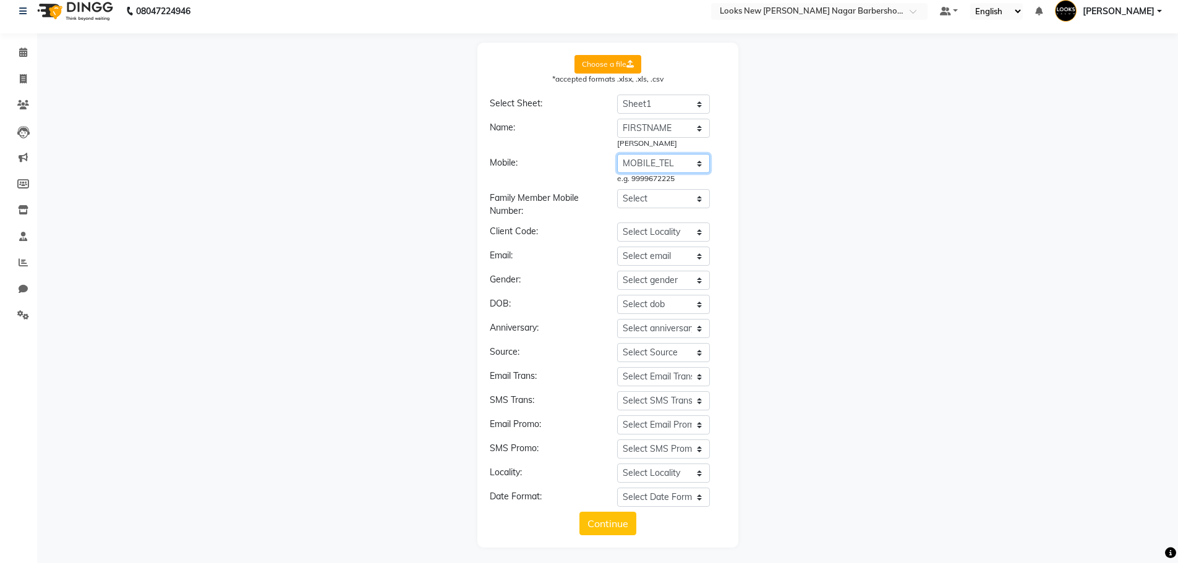
scroll to position [14, 0]
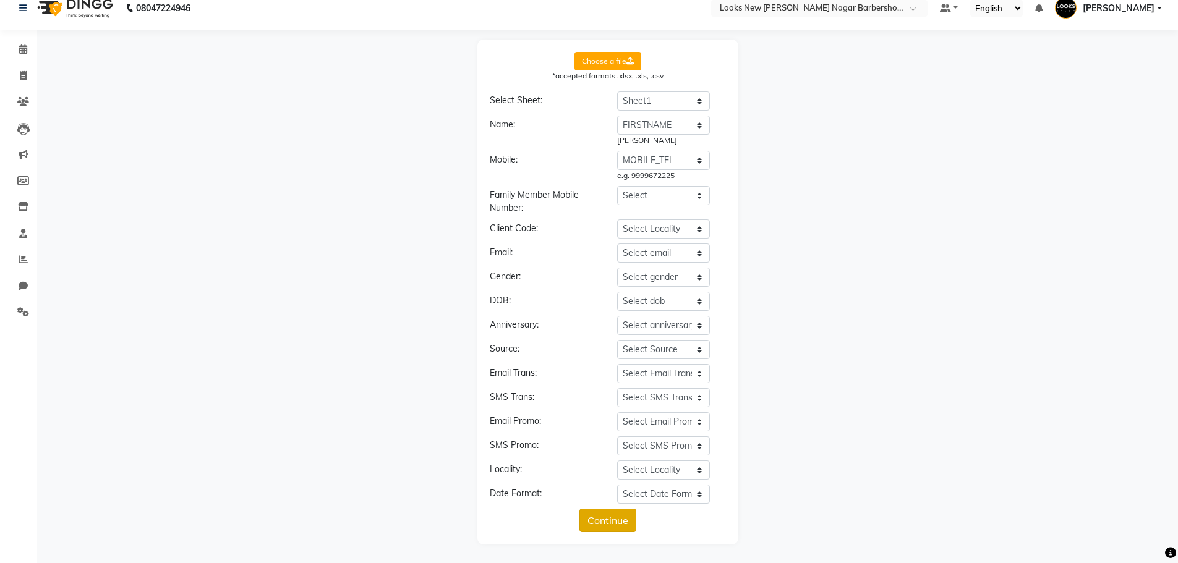
click at [618, 529] on button "Continue" at bounding box center [607, 521] width 57 height 24
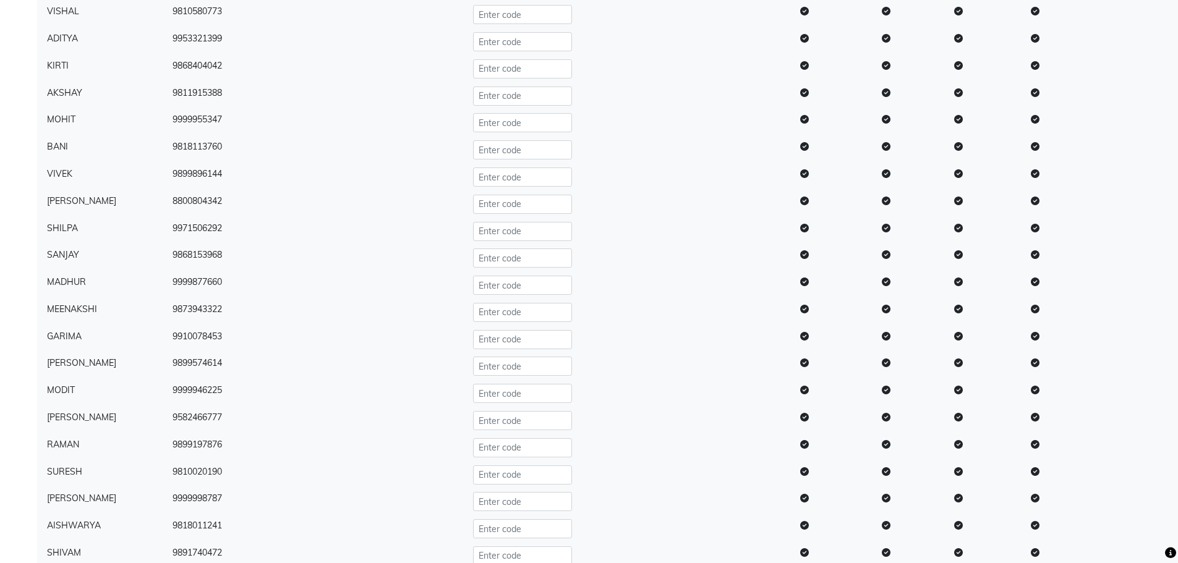
scroll to position [2813, 0]
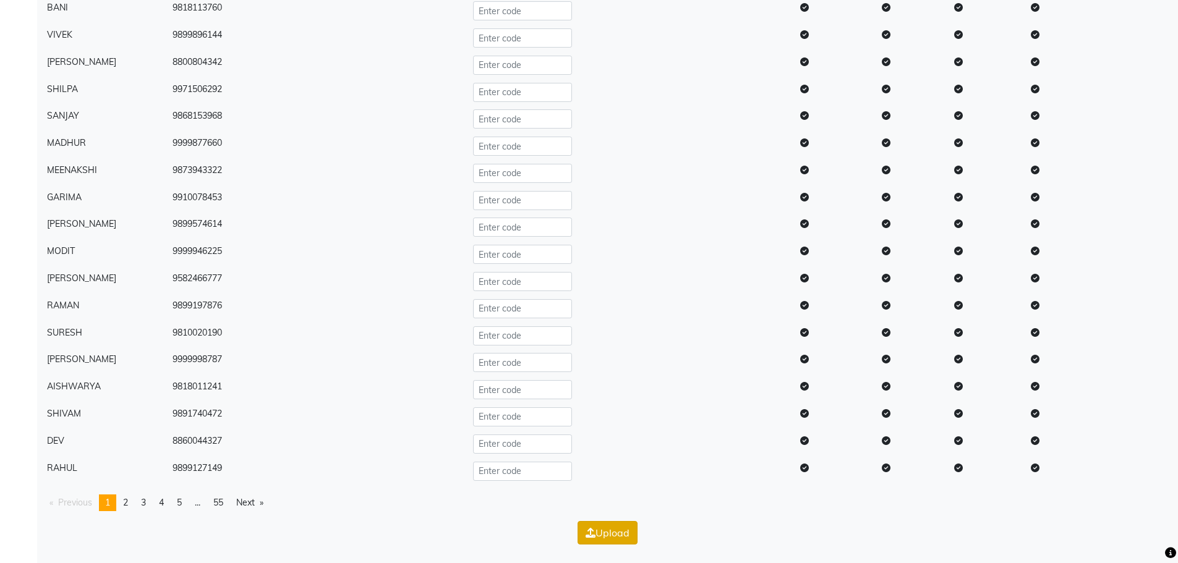
click at [606, 536] on button "Upload" at bounding box center [608, 533] width 60 height 24
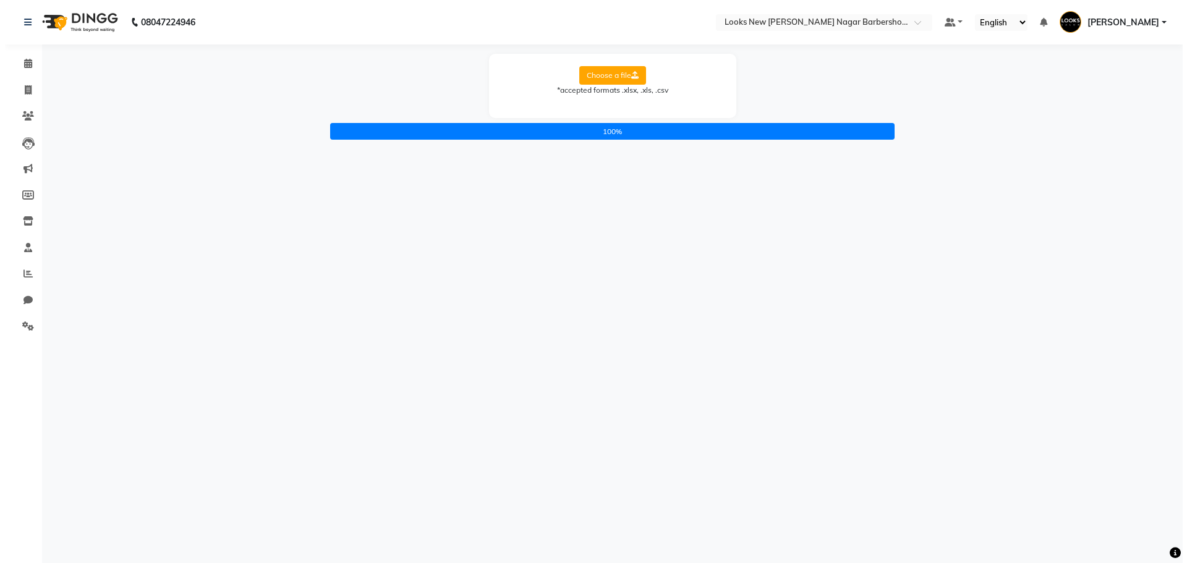
scroll to position [0, 0]
click at [589, 135] on div "100%" at bounding box center [612, 131] width 569 height 17
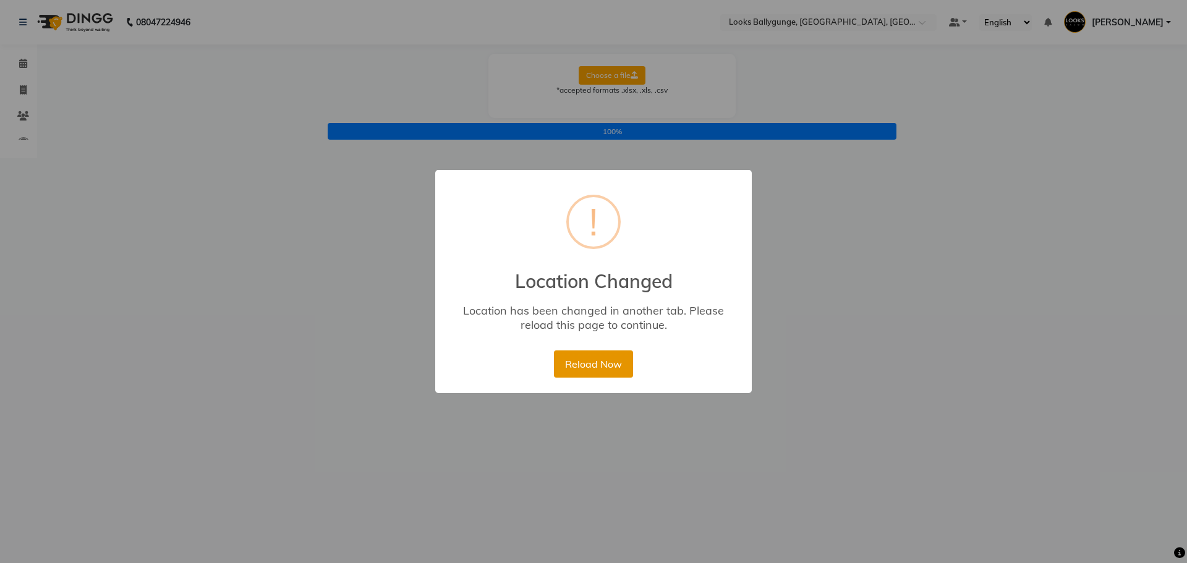
click at [595, 359] on button "Reload Now" at bounding box center [593, 364] width 79 height 27
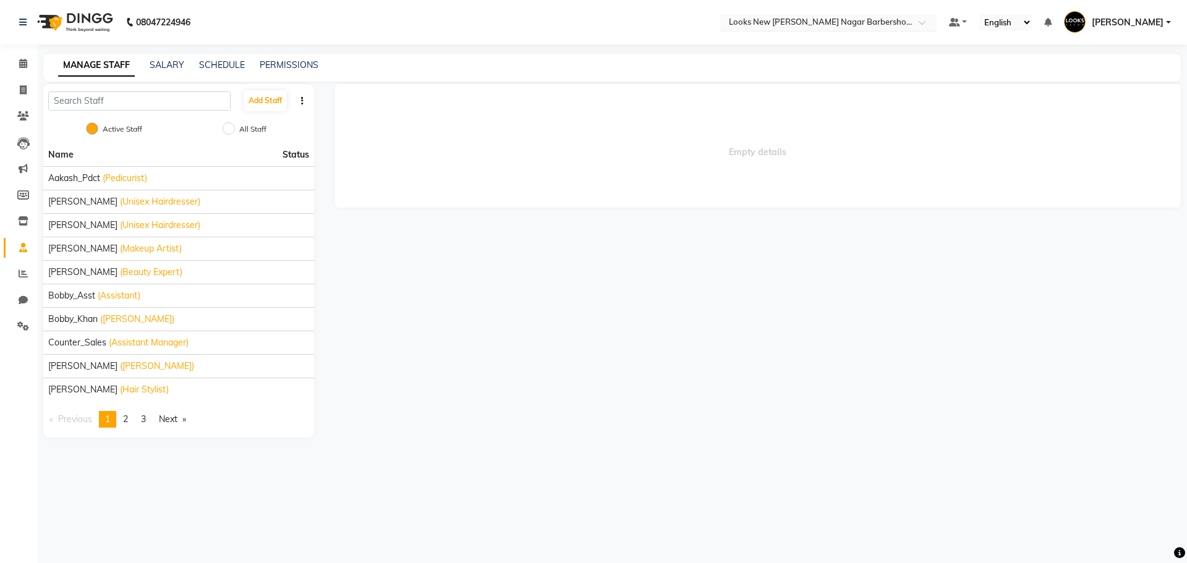
click at [829, 25] on input "text" at bounding box center [816, 23] width 179 height 12
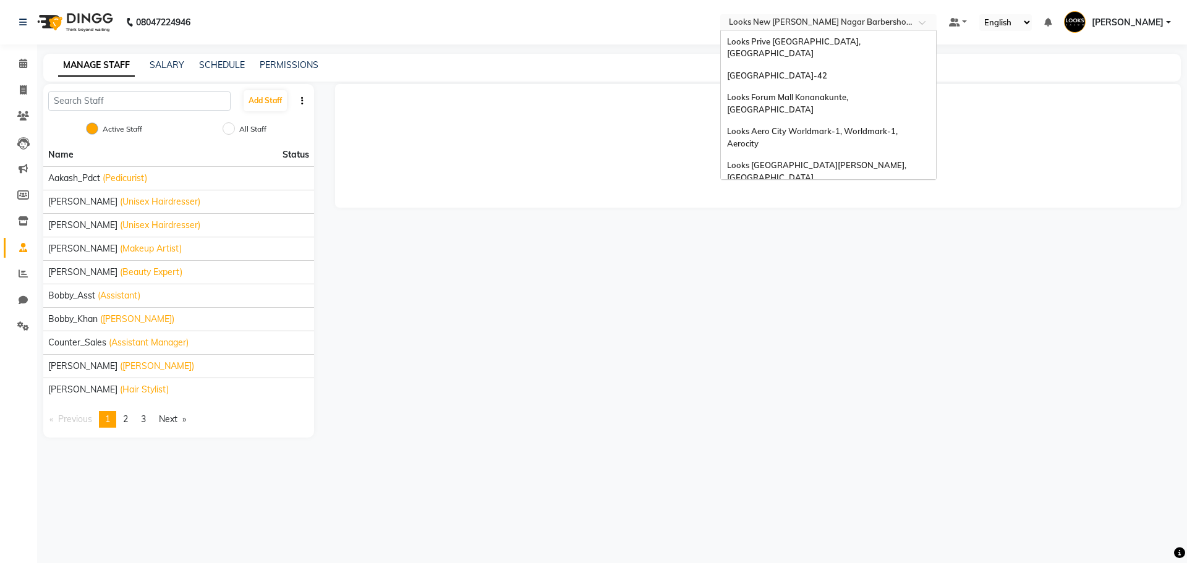
scroll to position [517, 0]
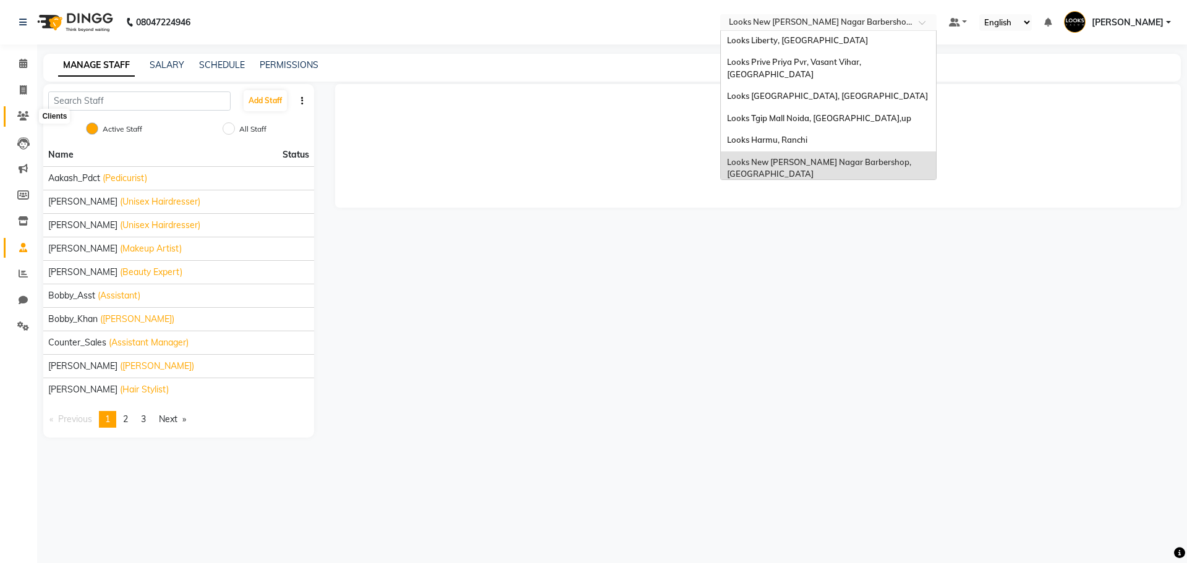
click at [21, 116] on icon at bounding box center [23, 115] width 12 height 9
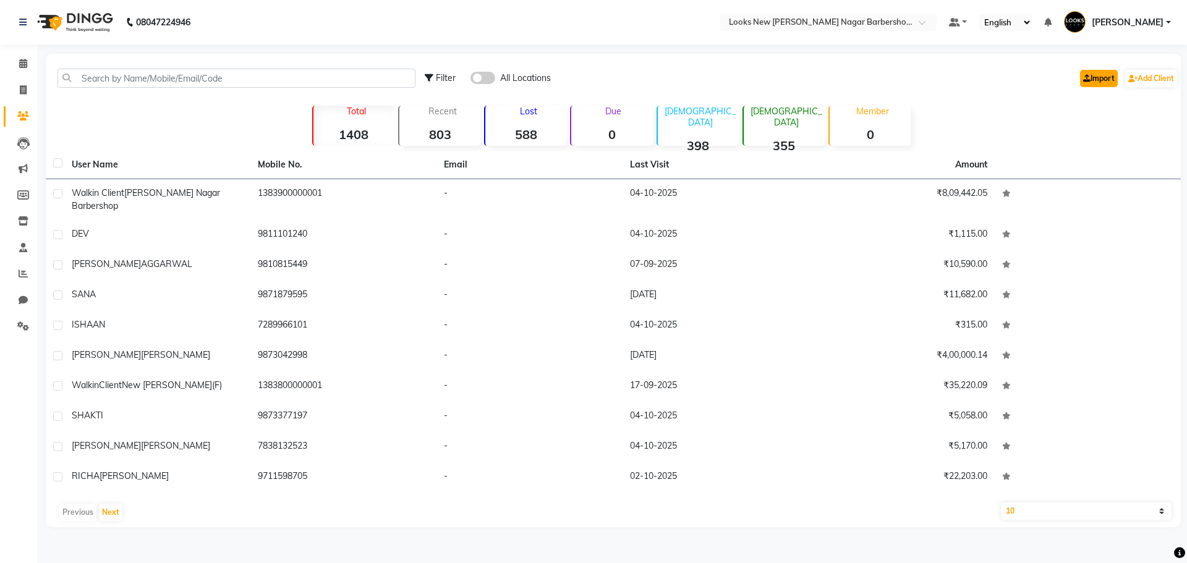
click at [1098, 80] on link "Import" at bounding box center [1099, 78] width 38 height 17
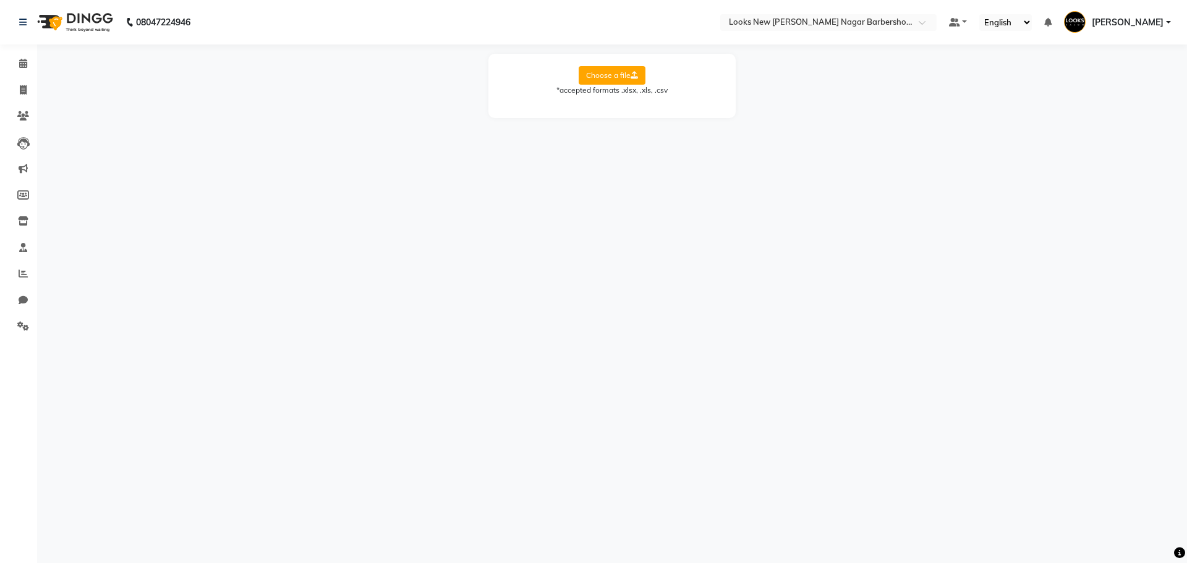
click at [638, 75] on icon at bounding box center [634, 75] width 7 height 7
click at [0, 0] on input "Choose a file" at bounding box center [0, 0] width 0 height 0
click at [25, 111] on span at bounding box center [23, 116] width 22 height 14
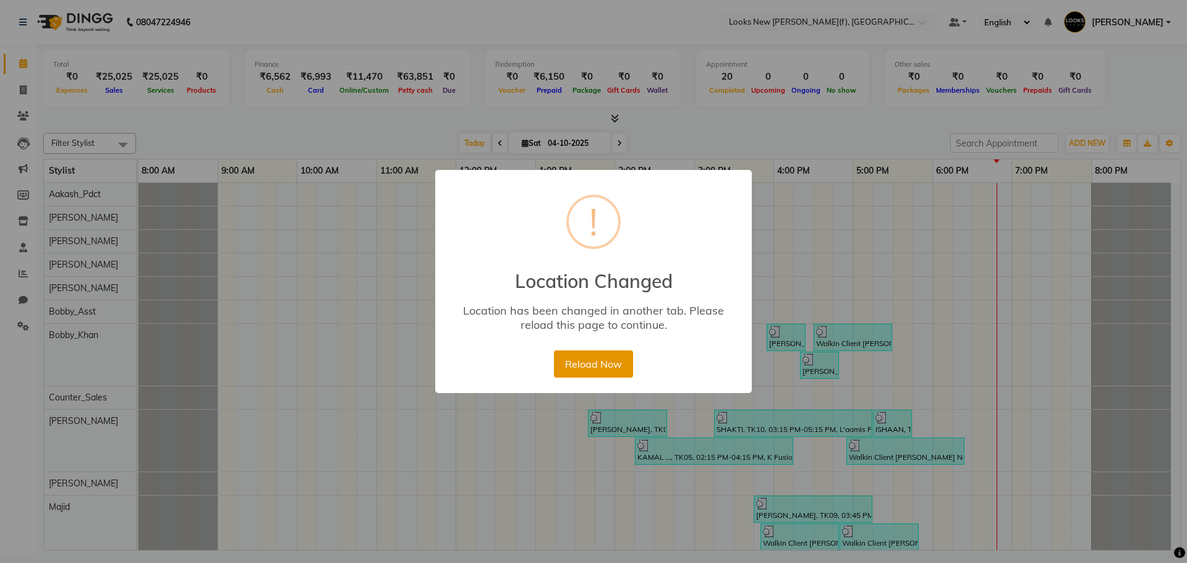
click at [570, 358] on button "Reload Now" at bounding box center [593, 364] width 79 height 27
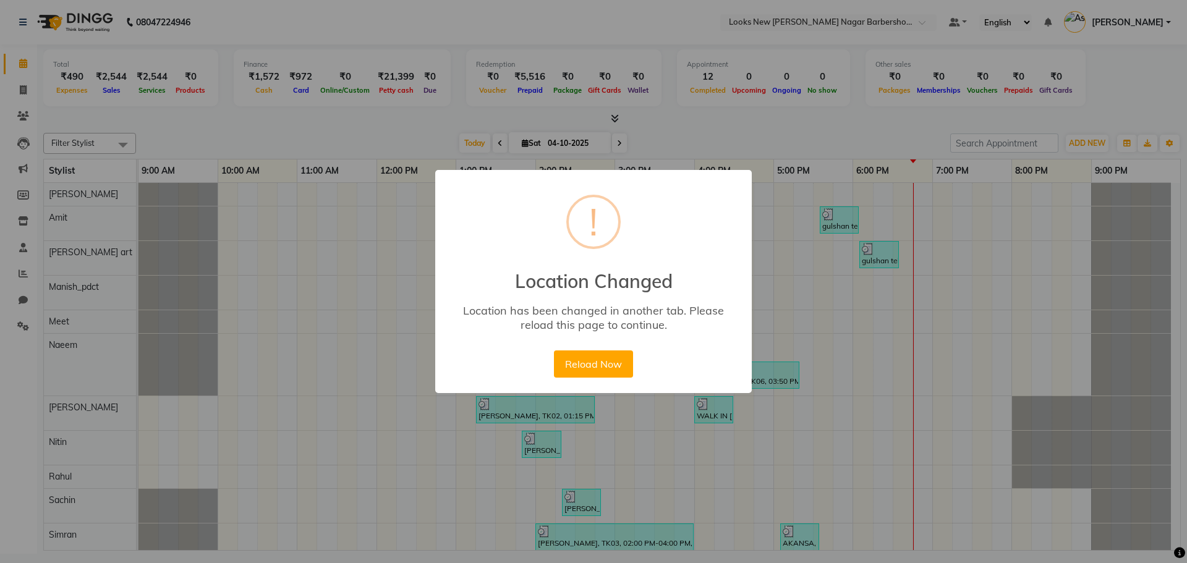
click at [628, 367] on button "Reload Now" at bounding box center [593, 364] width 79 height 27
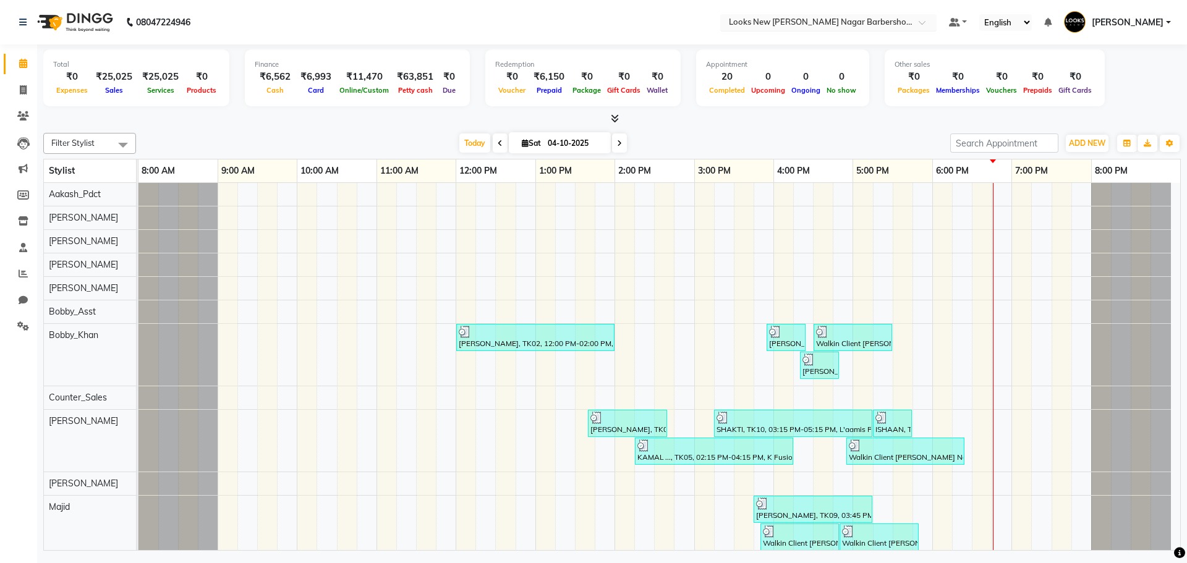
click at [827, 21] on input "text" at bounding box center [816, 23] width 179 height 12
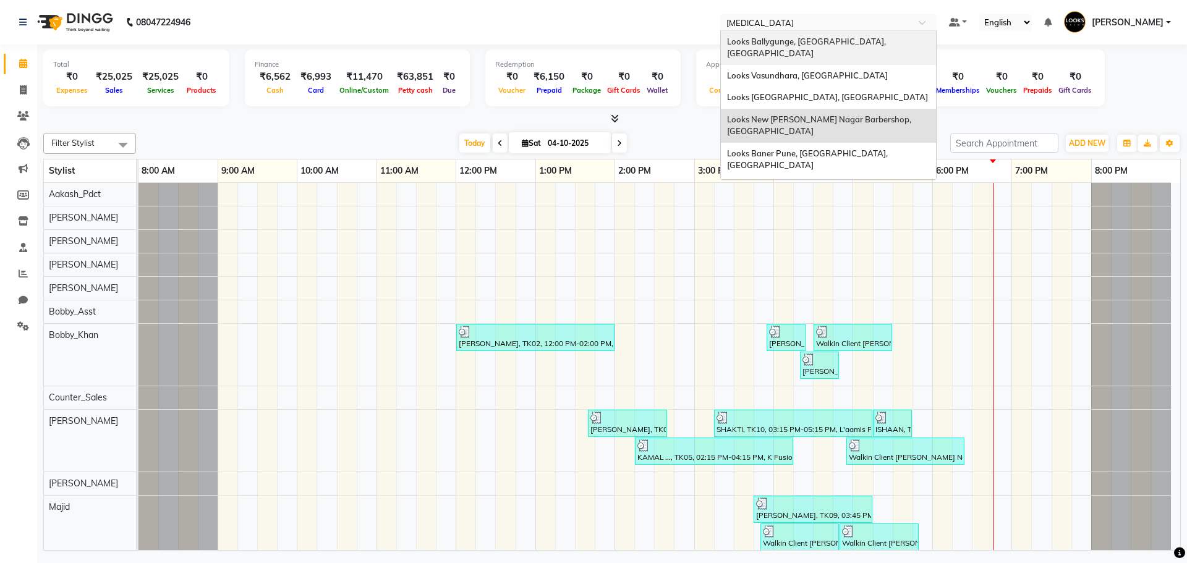
type input "BALL"
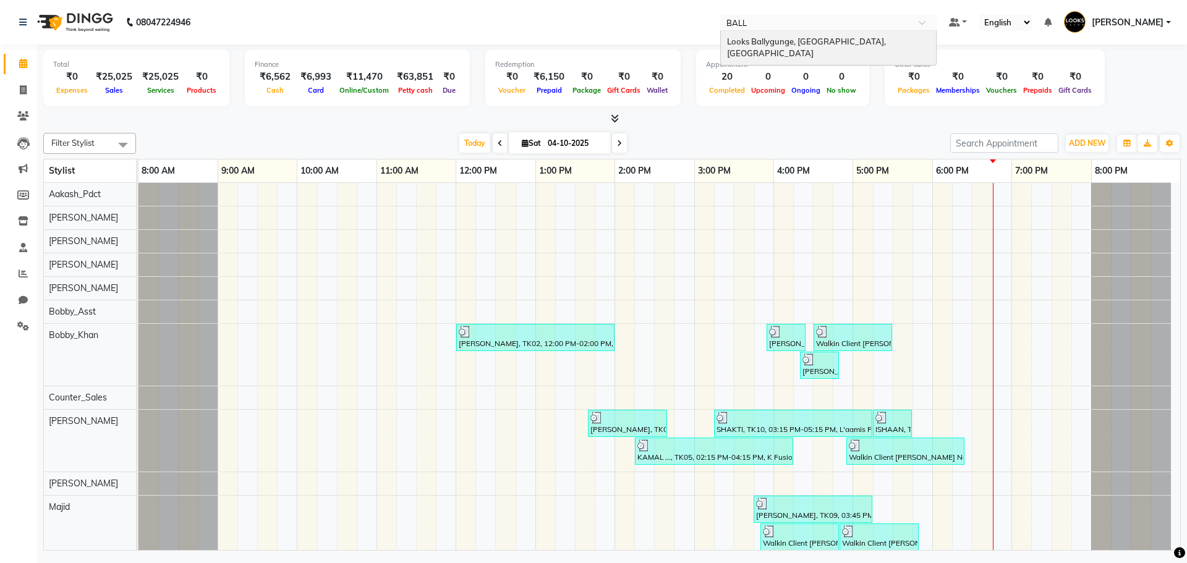
click at [807, 36] on span "Looks Ballygunge, Kolkata, Kolkata" at bounding box center [807, 47] width 161 height 22
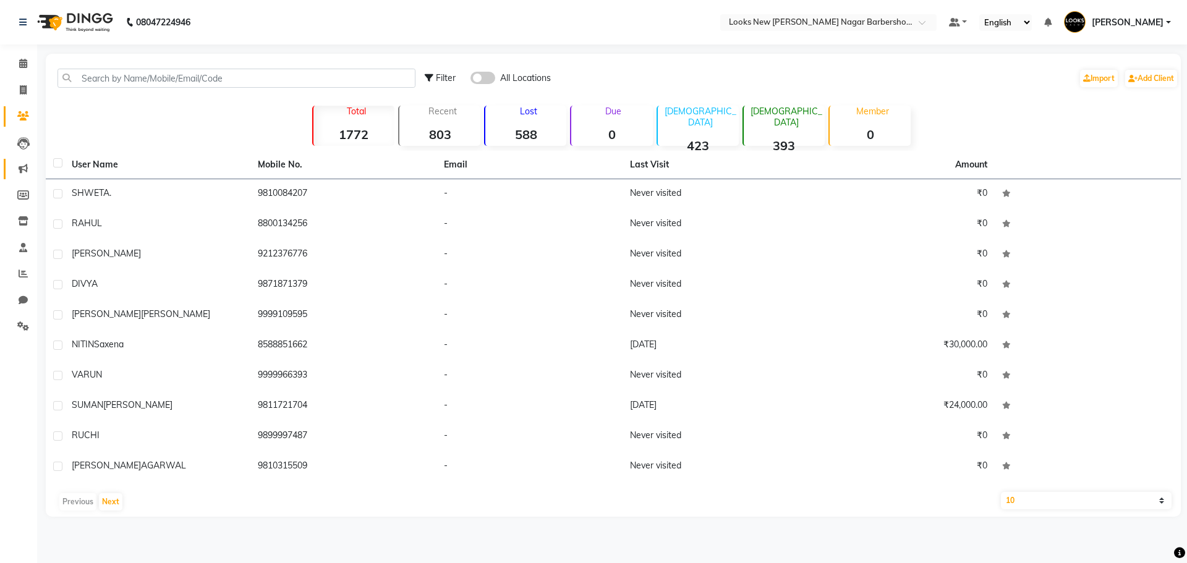
click at [24, 161] on link "Marketing" at bounding box center [19, 169] width 30 height 20
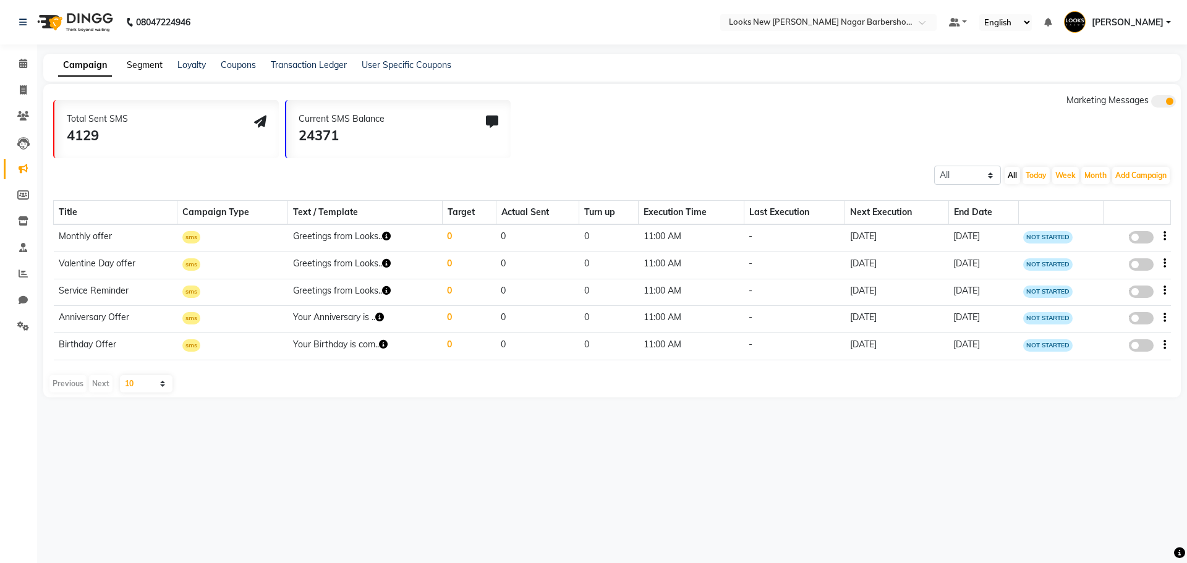
click at [145, 63] on link "Segment" at bounding box center [145, 64] width 36 height 11
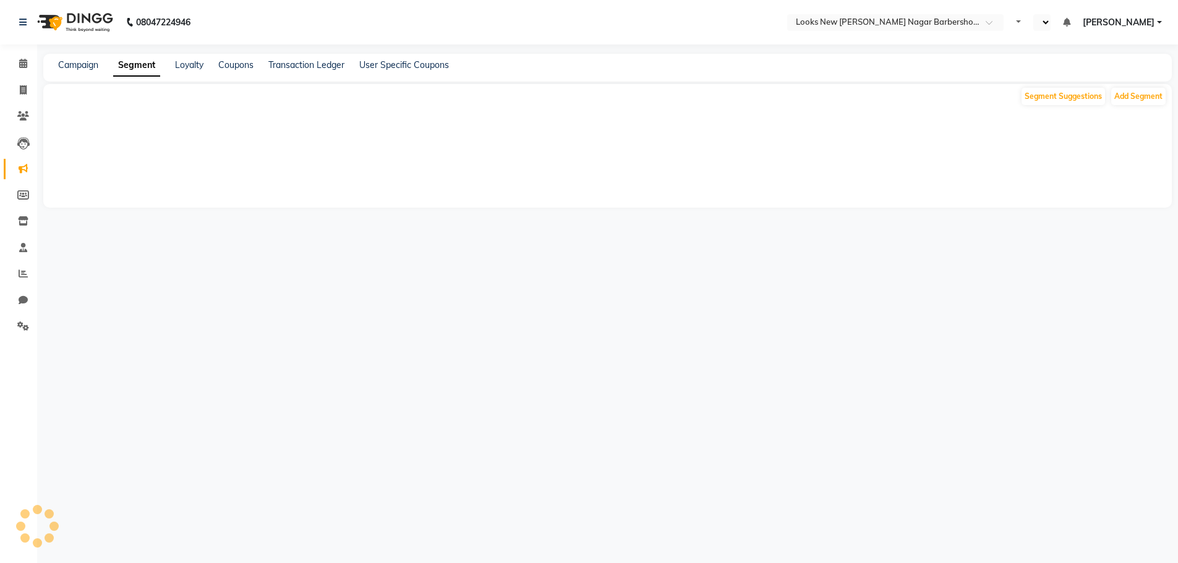
select select "en"
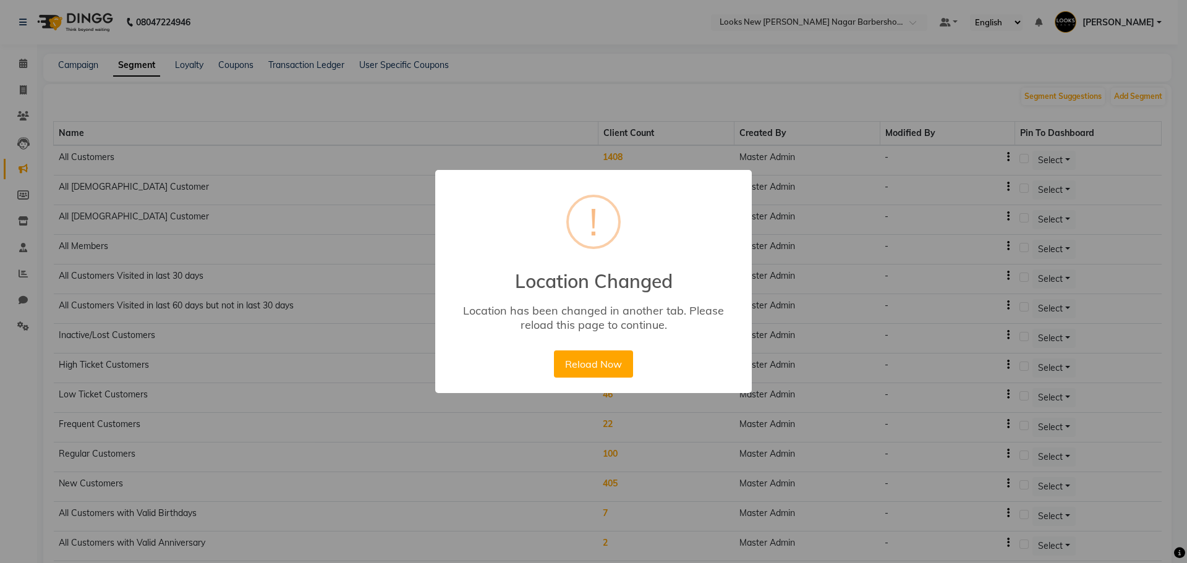
click at [554, 351] on button "Reload Now" at bounding box center [593, 364] width 79 height 27
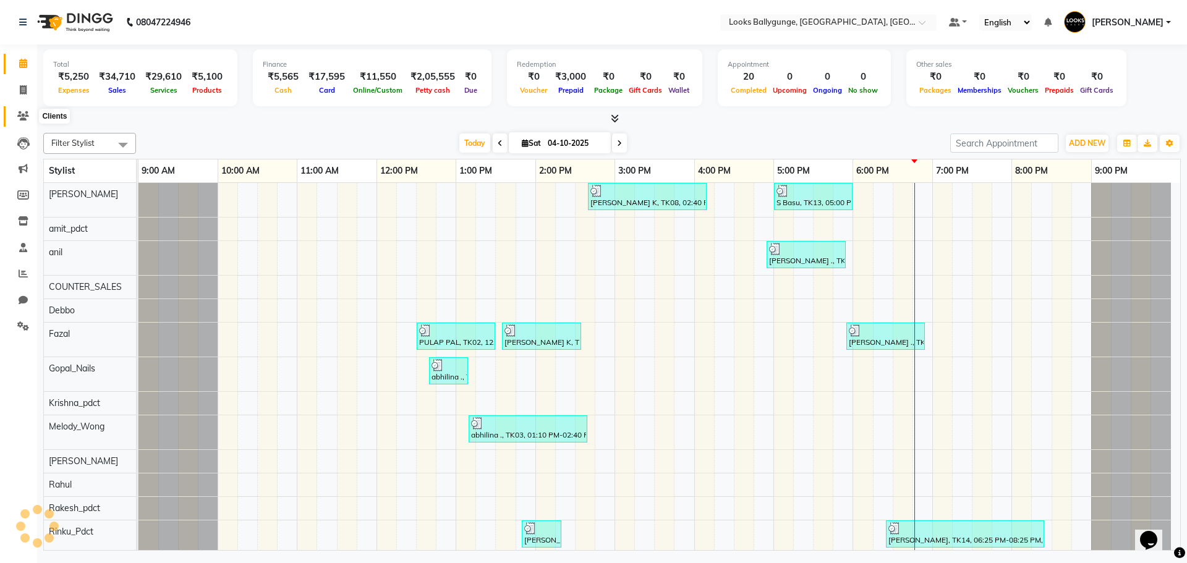
drag, startPoint x: 30, startPoint y: 113, endPoint x: 59, endPoint y: 106, distance: 29.4
click at [30, 113] on span at bounding box center [23, 116] width 22 height 14
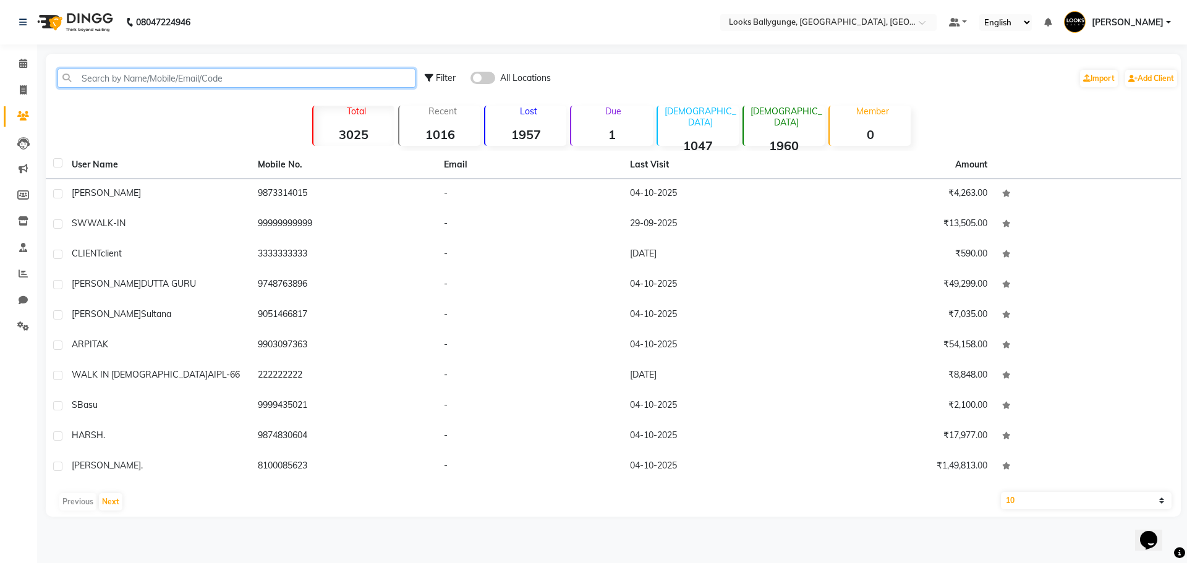
click at [165, 79] on input "text" at bounding box center [237, 78] width 358 height 19
paste input "9874830604"
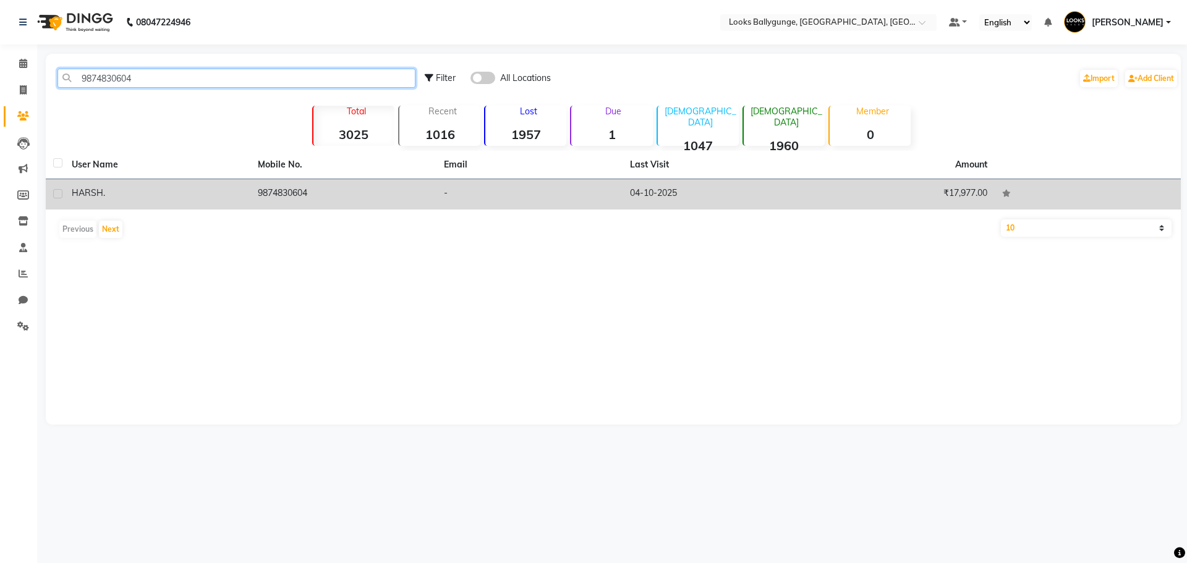
type input "9874830604"
click at [208, 192] on div "HARSH ." at bounding box center [157, 193] width 171 height 13
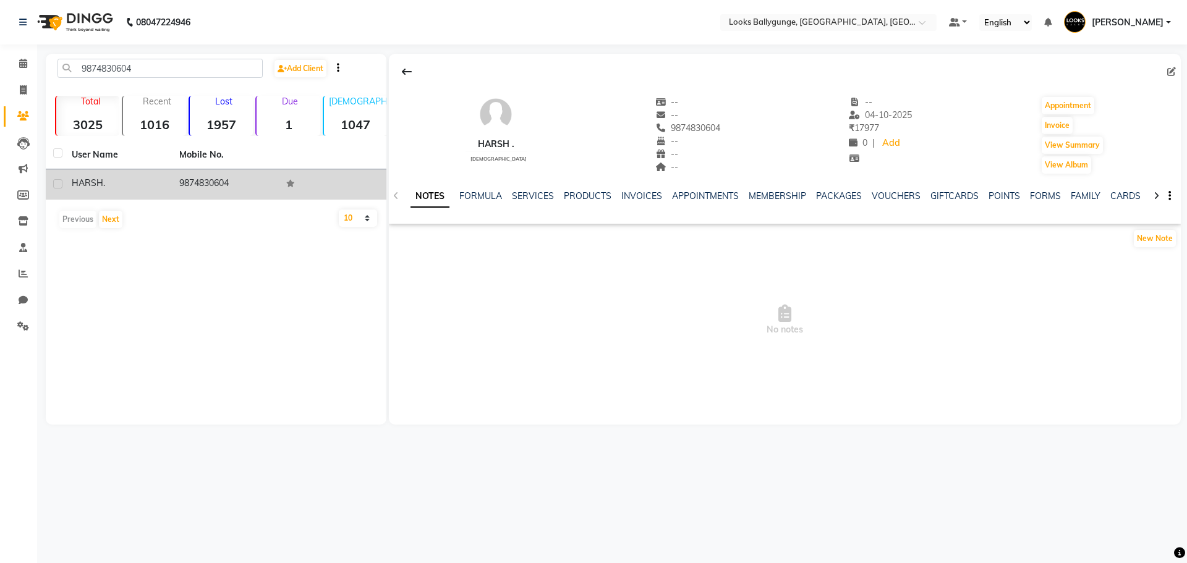
click at [200, 198] on td "9874830604" at bounding box center [226, 184] width 108 height 30
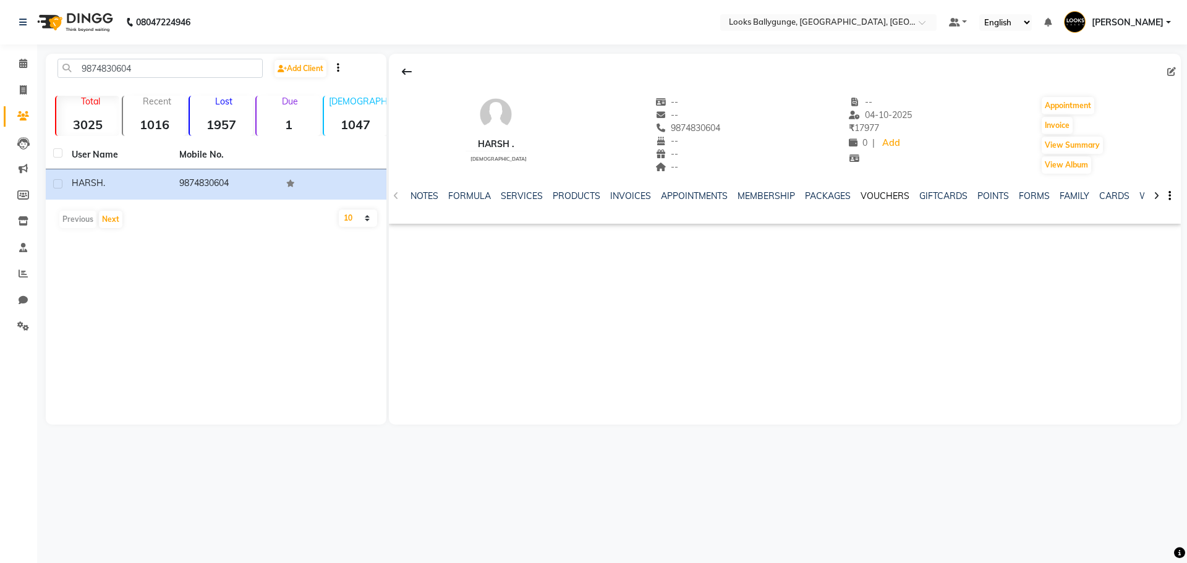
click at [876, 194] on link "VOUCHERS" at bounding box center [885, 195] width 49 height 11
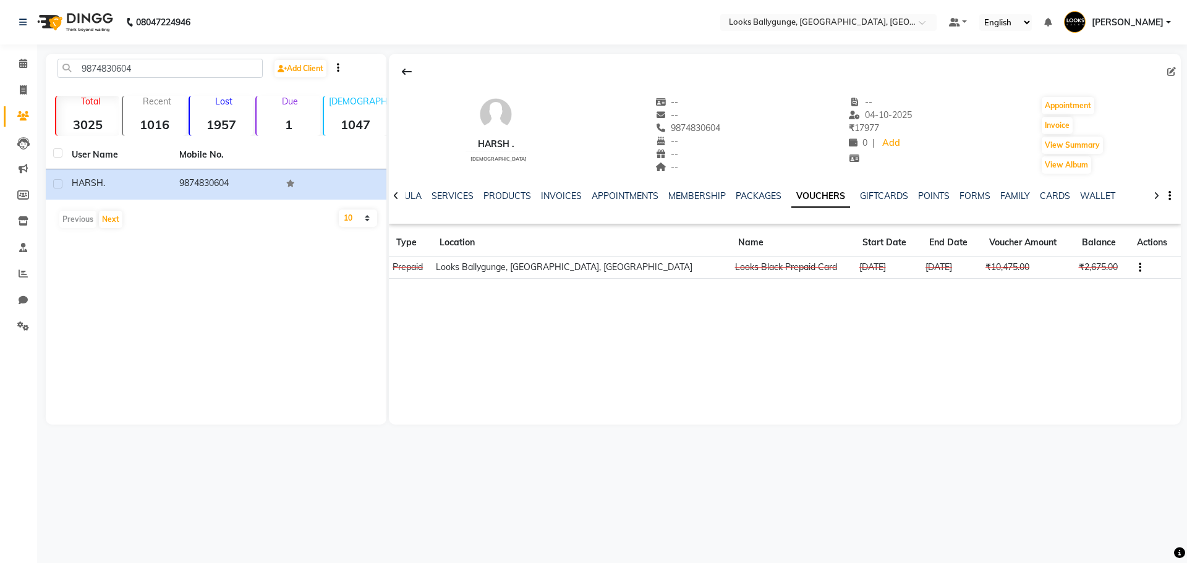
click at [1139, 268] on icon "button" at bounding box center [1140, 268] width 2 height 1
click at [1087, 267] on div "Edit" at bounding box center [1071, 266] width 77 height 15
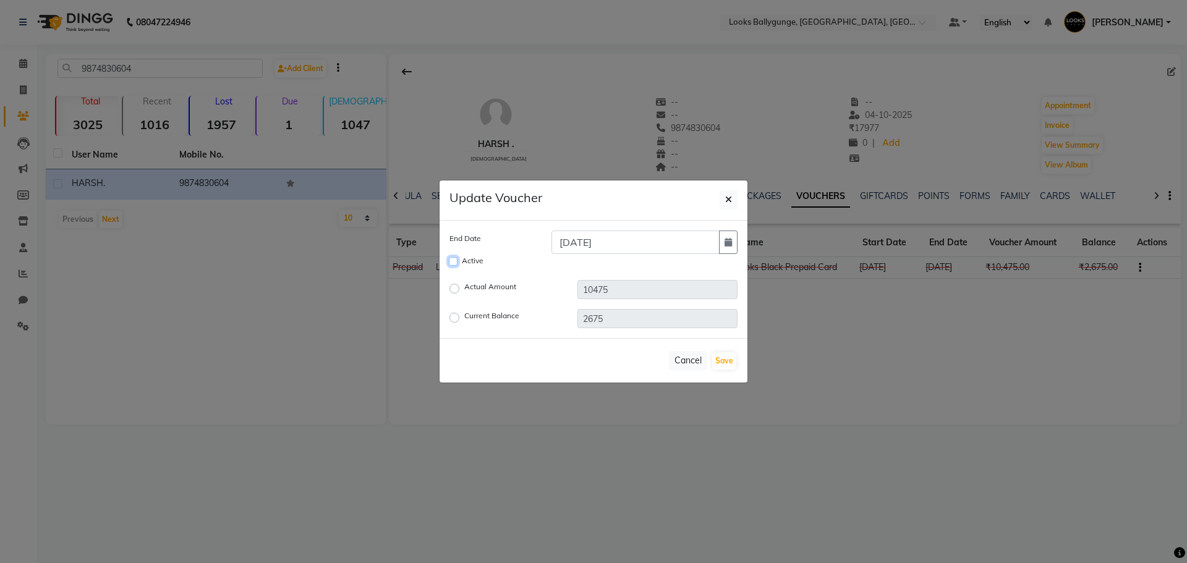
click at [453, 259] on input "Active" at bounding box center [453, 261] width 9 height 9
checkbox input "true"
click at [639, 240] on input "19-06-2025" at bounding box center [636, 243] width 168 height 24
type input "19-06-2026"
click at [725, 368] on button "Save" at bounding box center [724, 361] width 24 height 17
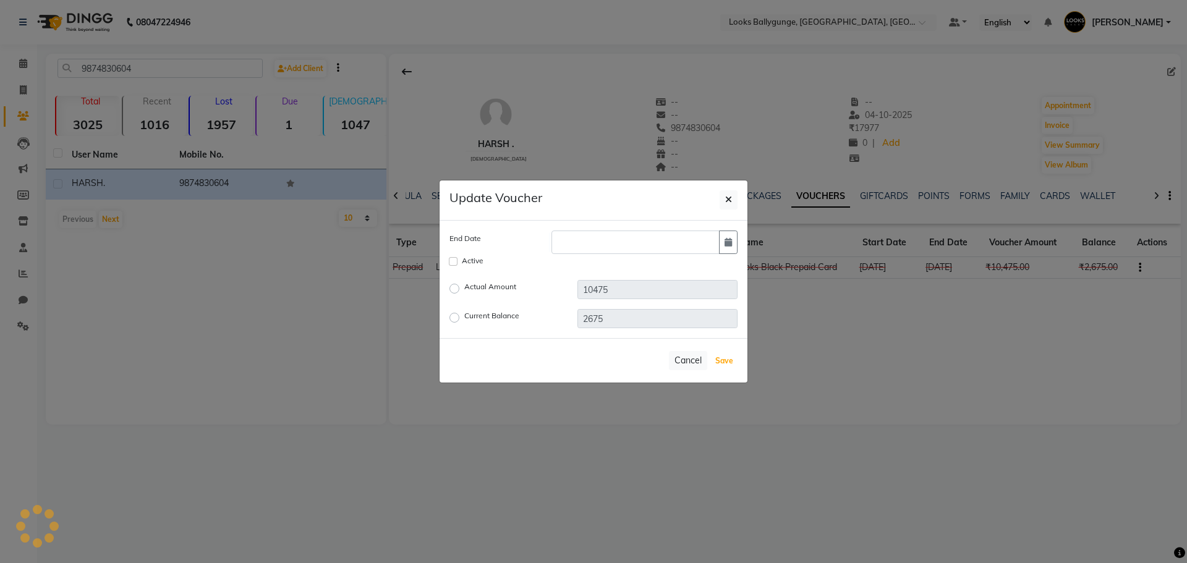
checkbox input "false"
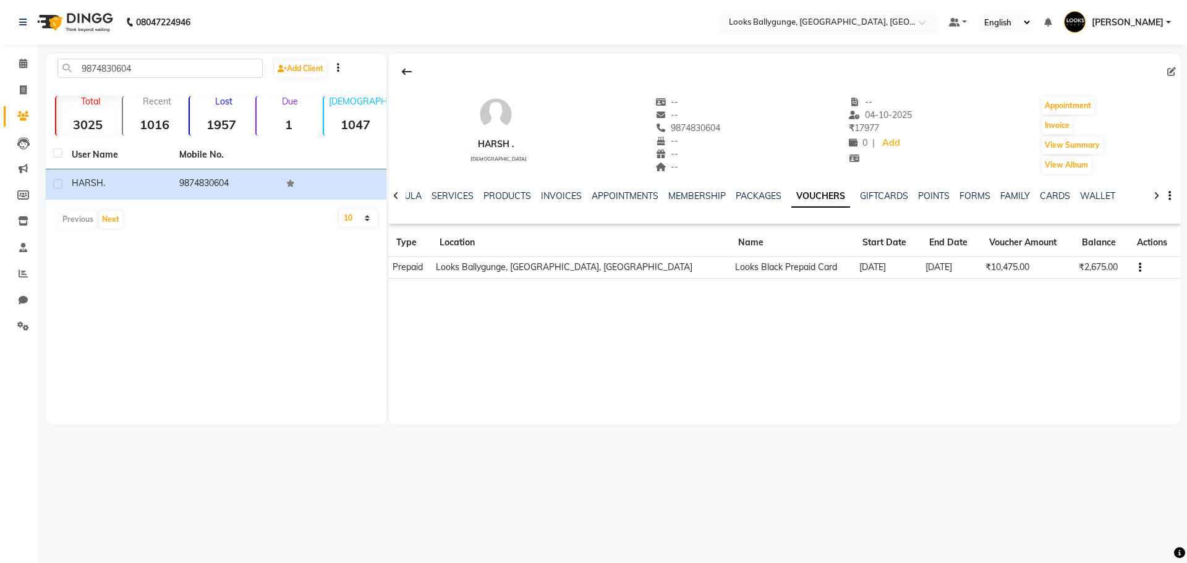
click at [852, 19] on input "text" at bounding box center [816, 23] width 179 height 12
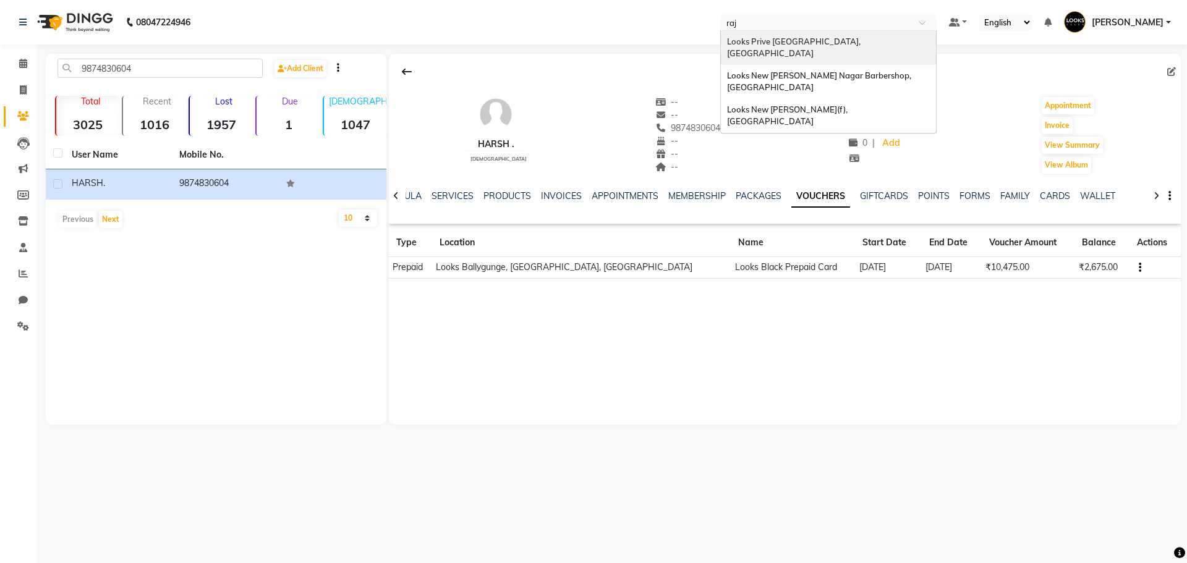
type input "raji"
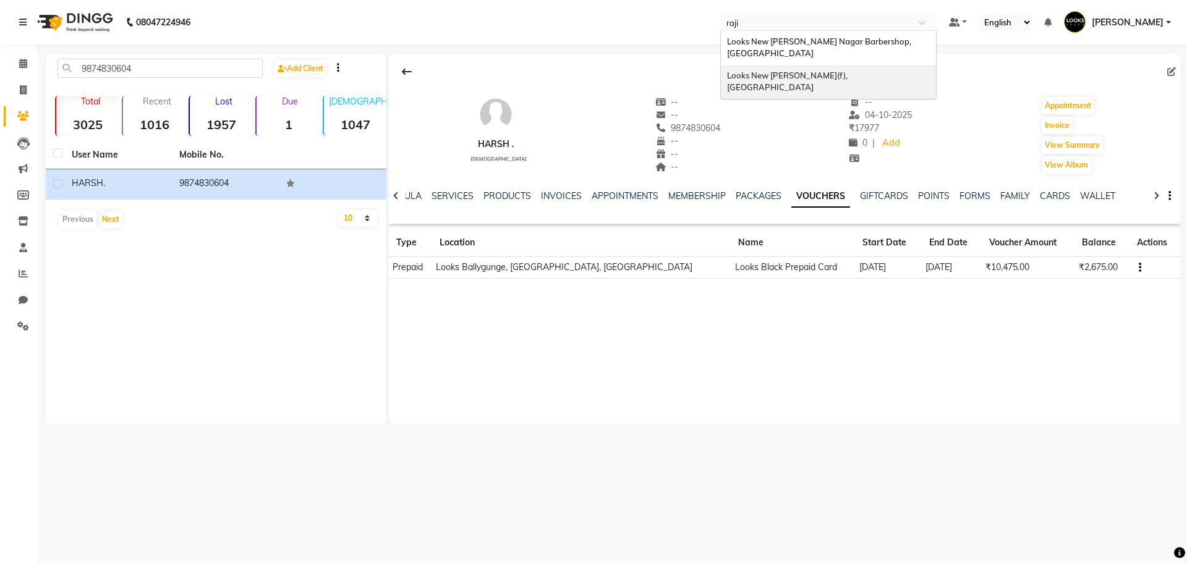
click at [849, 71] on span "Looks New [PERSON_NAME](f), [GEOGRAPHIC_DATA]" at bounding box center [788, 82] width 122 height 22
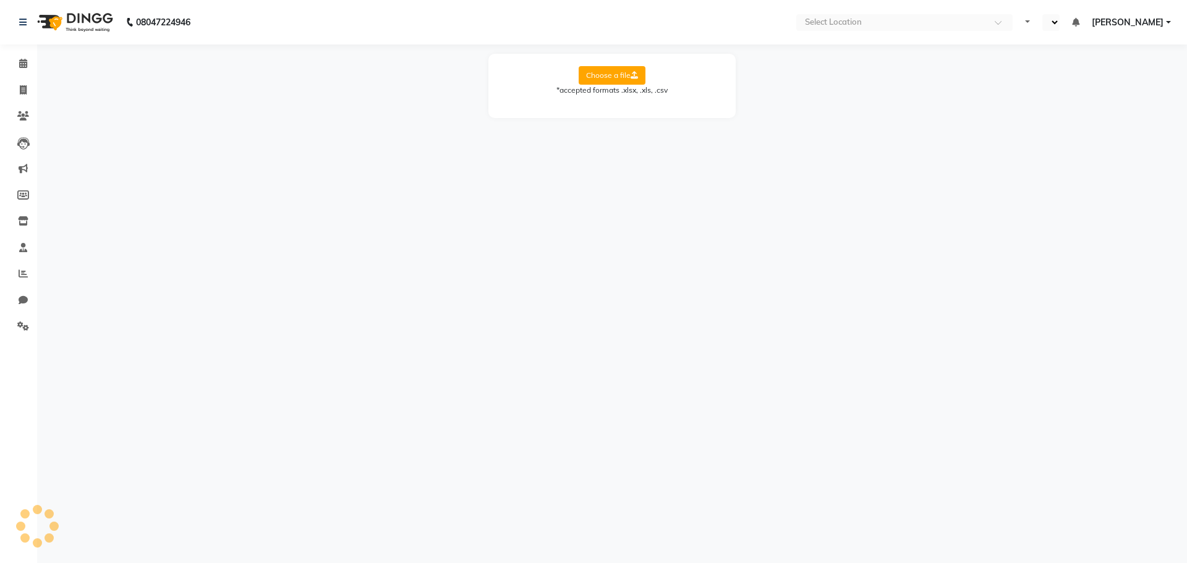
select select "en"
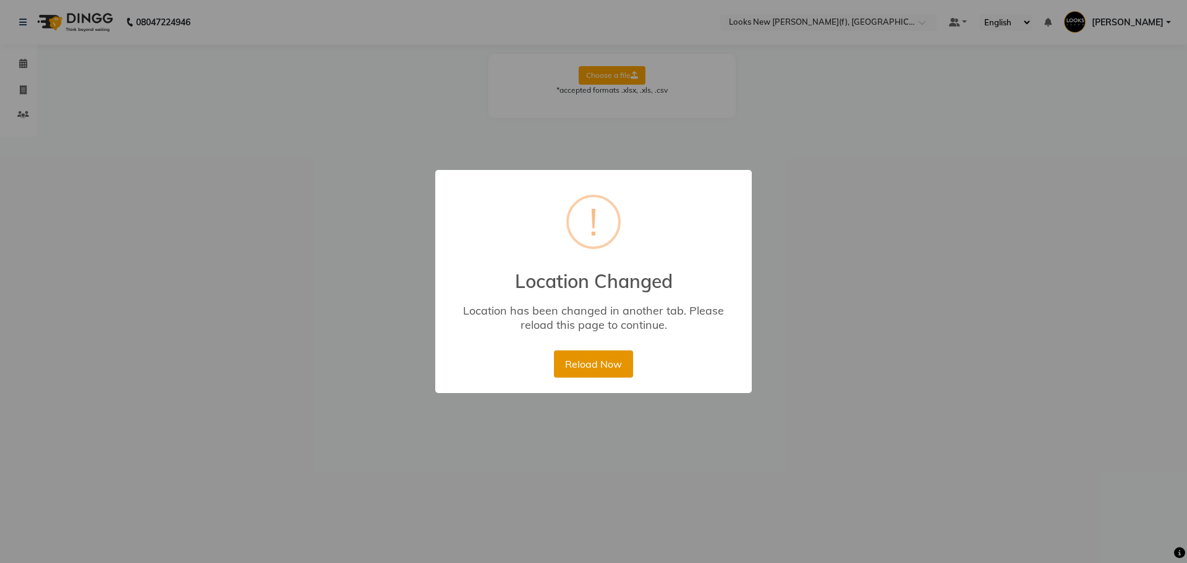
click at [605, 357] on button "Reload Now" at bounding box center [593, 364] width 79 height 27
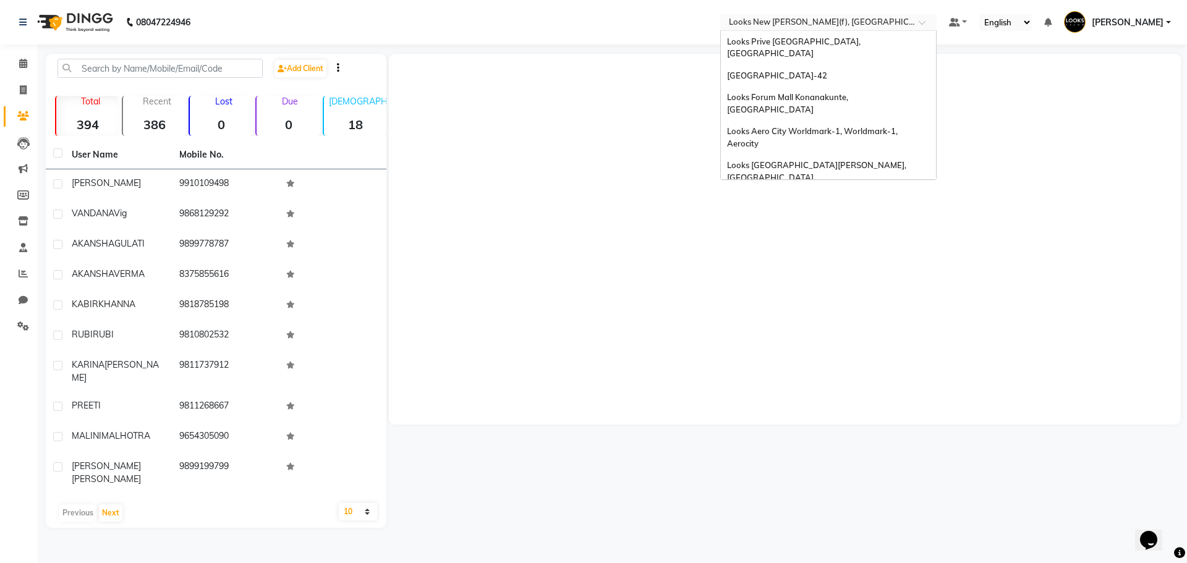
click at [819, 21] on input "text" at bounding box center [816, 23] width 179 height 12
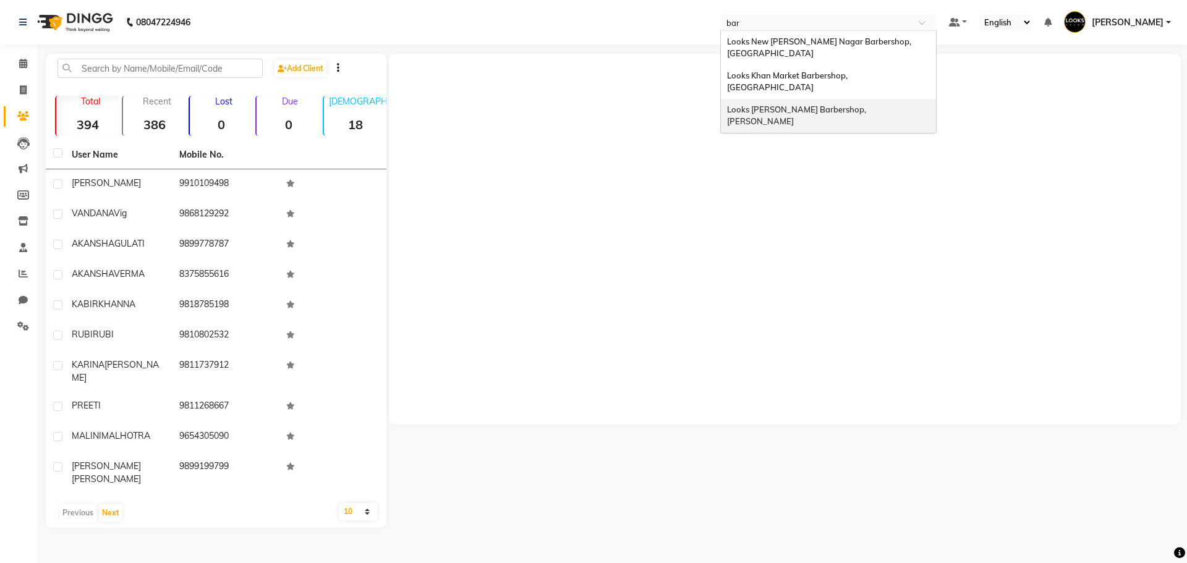
type input "[PERSON_NAME]"
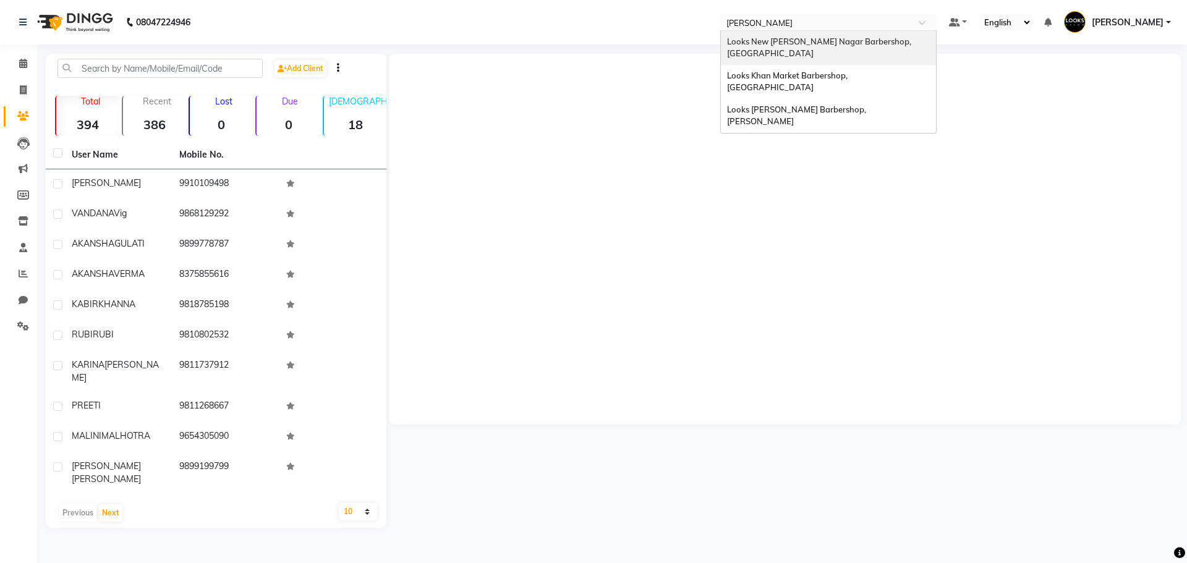
click at [847, 47] on div "Looks New [PERSON_NAME] Nagar Barbershop, [GEOGRAPHIC_DATA]" at bounding box center [828, 48] width 215 height 34
